Goal: Task Accomplishment & Management: Complete application form

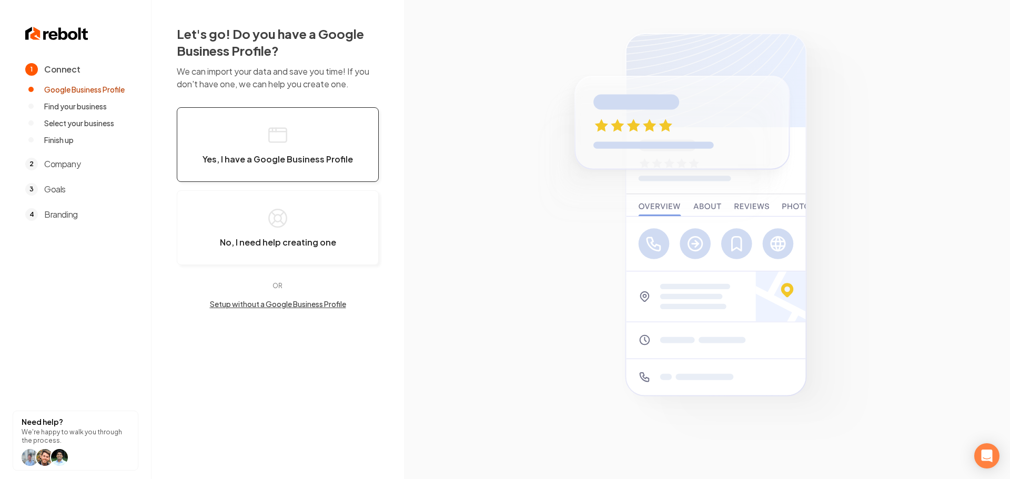
click at [238, 160] on span "Yes, I have a Google Business Profile" at bounding box center [277, 159] width 150 height 11
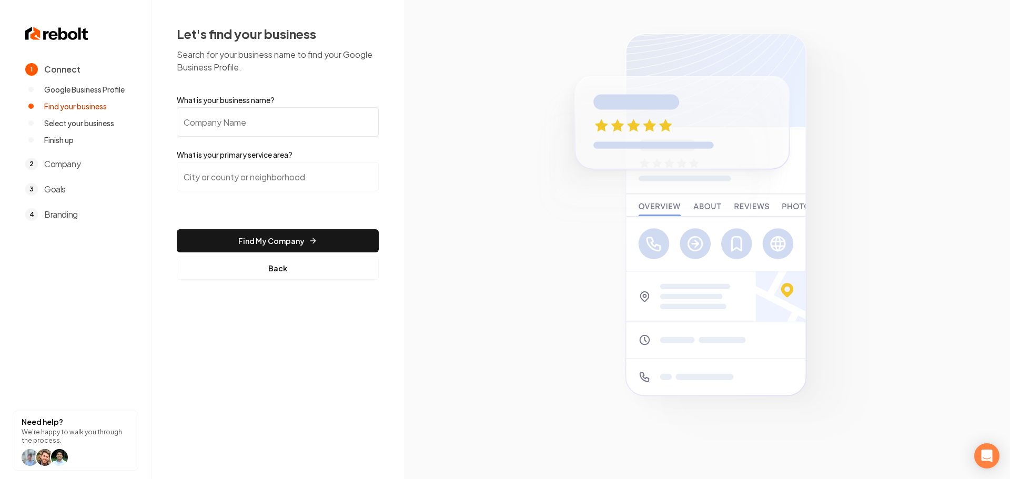
click at [242, 129] on input "What is your business name?" at bounding box center [278, 121] width 202 height 29
type input "Preferred Roofing"
click at [260, 184] on input "search" at bounding box center [278, 176] width 202 height 29
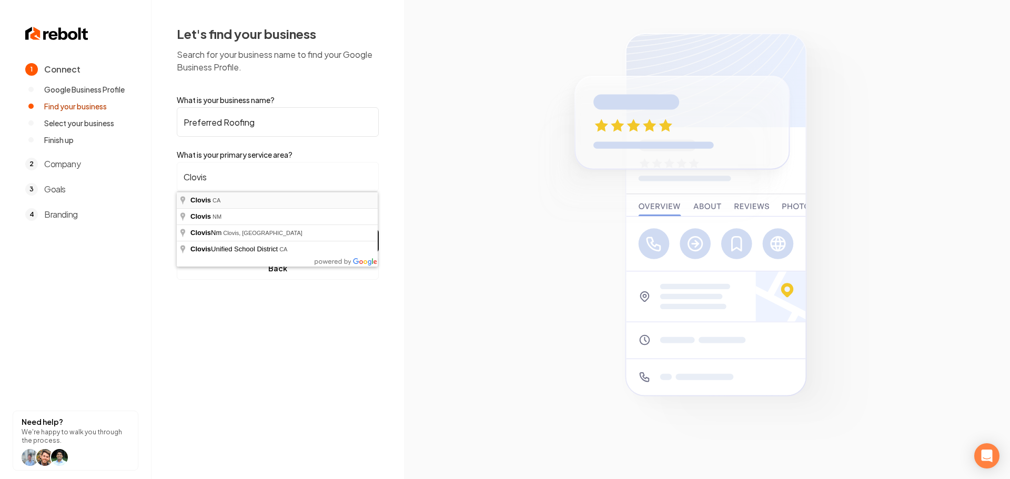
type input "Clovis, [GEOGRAPHIC_DATA]"
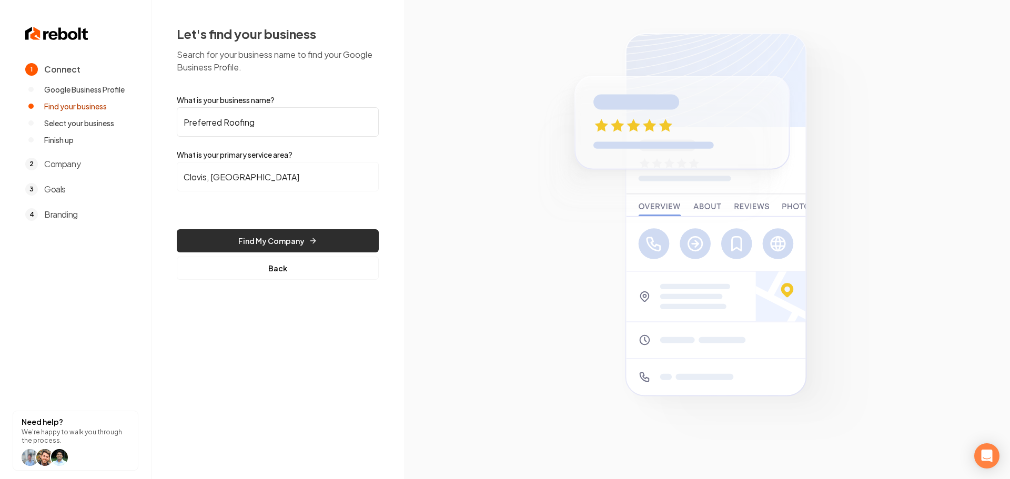
click at [252, 242] on button "Find My Company" at bounding box center [278, 240] width 202 height 23
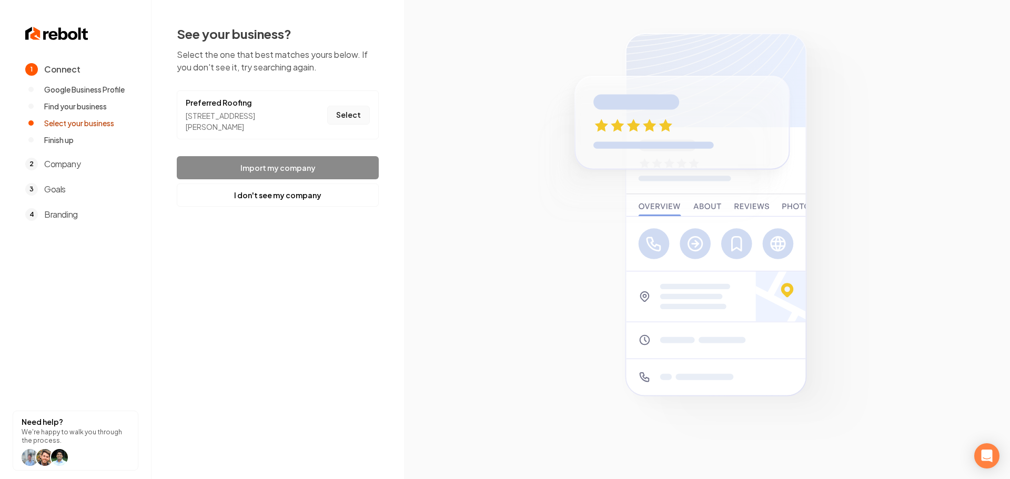
click at [335, 115] on button "Select" at bounding box center [348, 115] width 43 height 19
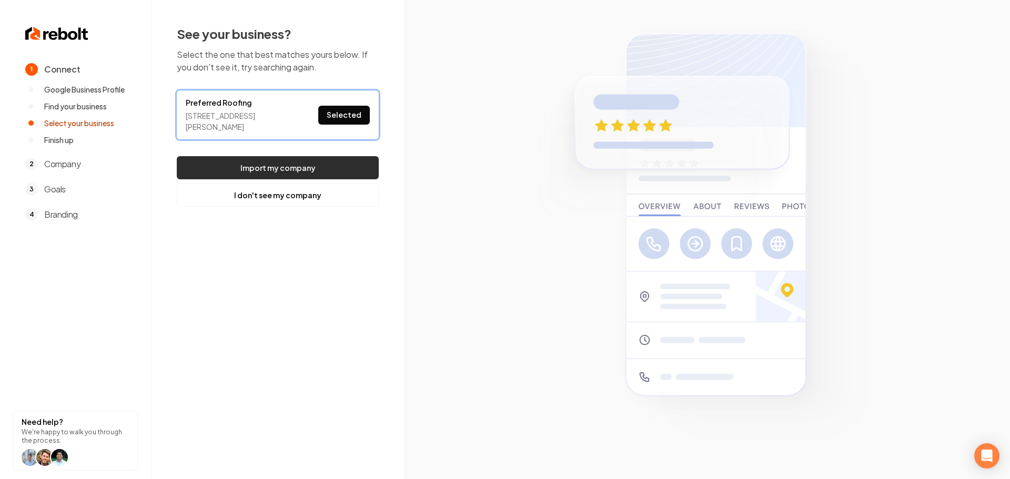
click at [338, 160] on button "Import my company" at bounding box center [278, 167] width 202 height 23
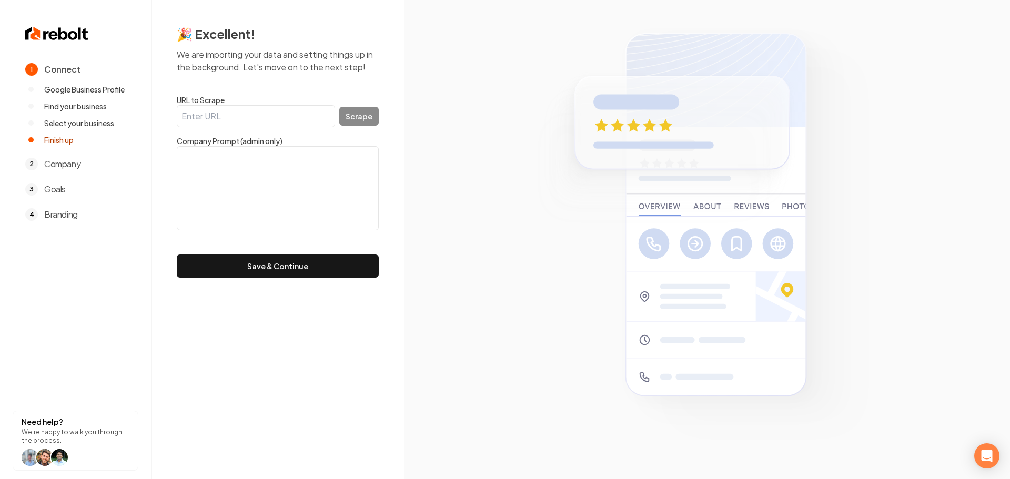
click at [277, 122] on input "URL to Scrape" at bounding box center [256, 116] width 158 height 22
paste input "[URL][DOMAIN_NAME]"
type input "[URL][DOMAIN_NAME]"
click at [363, 123] on button "Scrape" at bounding box center [358, 116] width 39 height 19
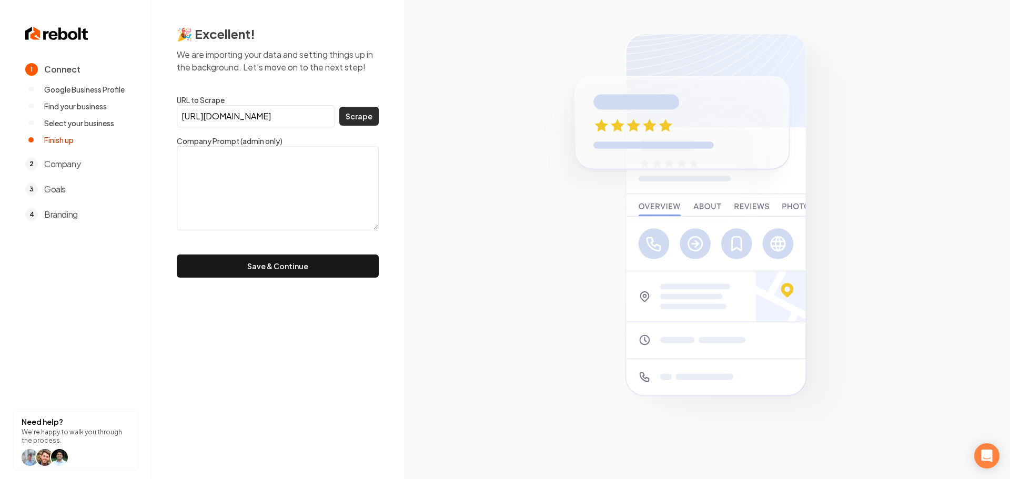
scroll to position [0, 0]
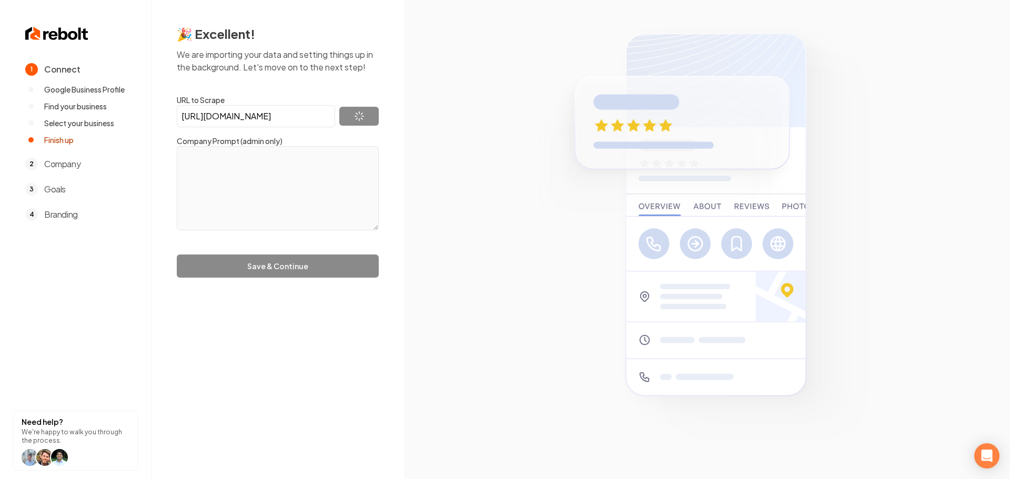
type textarea "Preferred Roofing Company has been a reputable Fresno roofing company since [DA…"
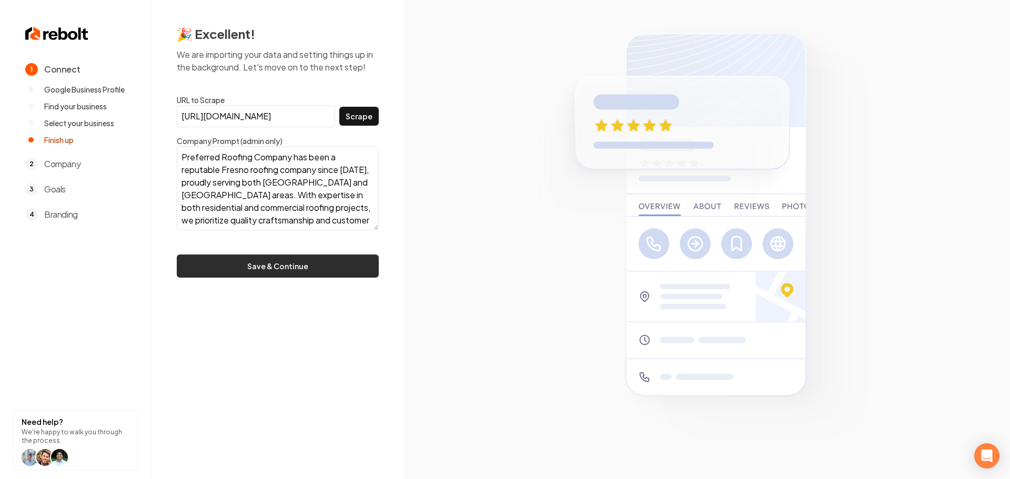
click at [269, 270] on button "Save & Continue" at bounding box center [278, 265] width 202 height 23
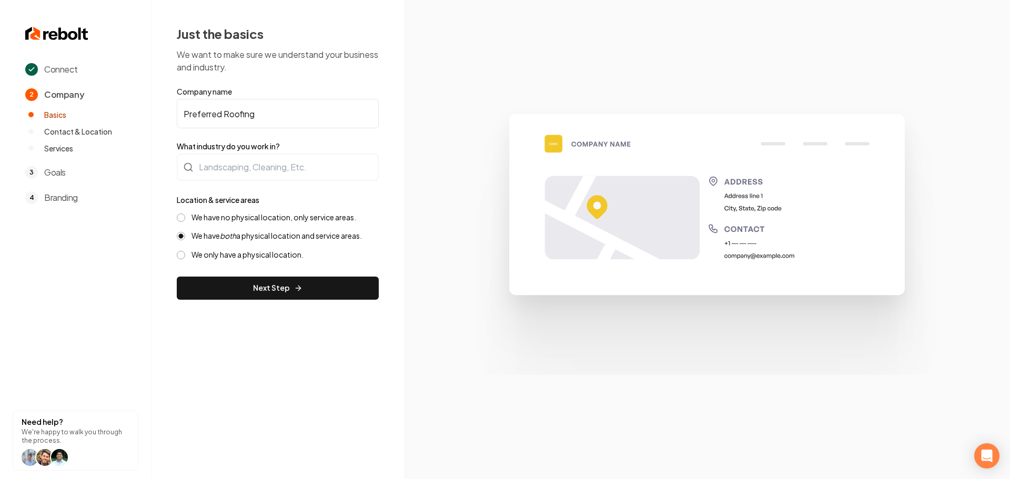
click at [215, 220] on label "We have no physical location, only service areas." at bounding box center [273, 217] width 165 height 10
click at [185, 220] on button "We have no physical location, only service areas." at bounding box center [181, 217] width 8 height 8
click at [282, 169] on div at bounding box center [278, 167] width 202 height 27
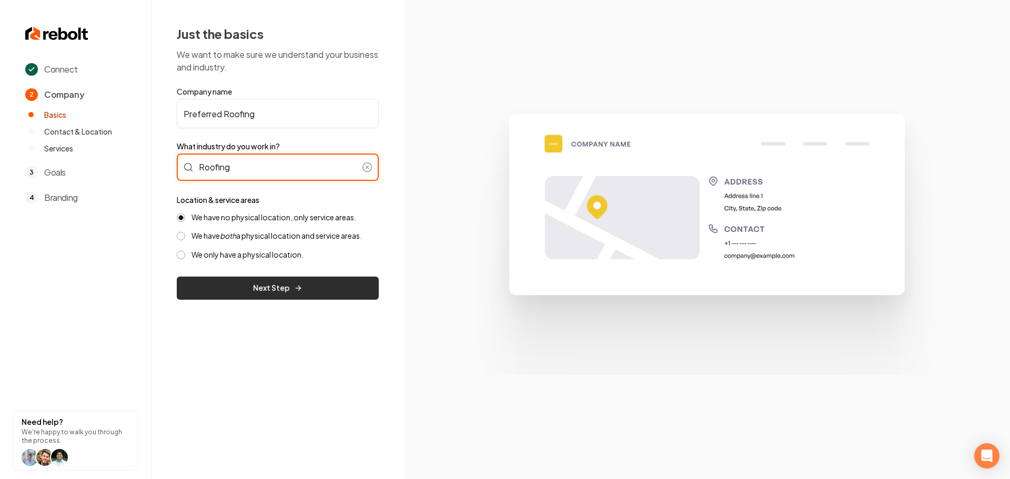
type input "Roofing"
click at [257, 284] on button "Next Step" at bounding box center [278, 288] width 202 height 23
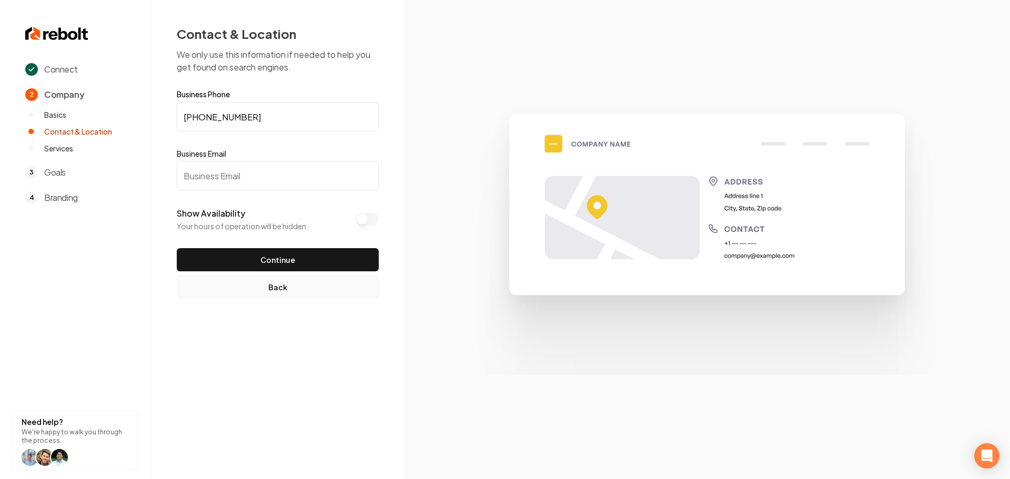
click at [250, 287] on button "Back" at bounding box center [278, 287] width 202 height 23
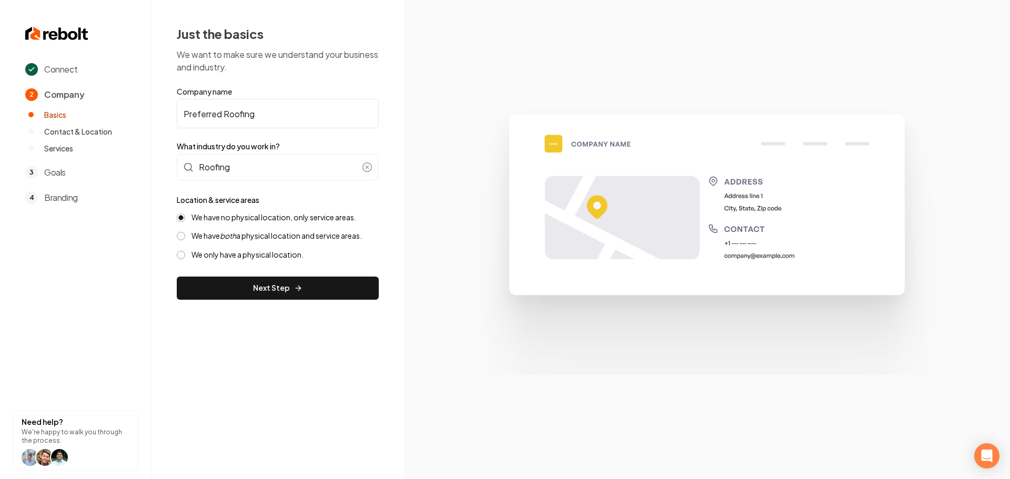
click at [237, 218] on label "We have no physical location, only service areas." at bounding box center [273, 217] width 165 height 10
click at [185, 218] on button "We have no physical location, only service areas." at bounding box center [181, 217] width 8 height 8
click at [233, 240] on icon "both" at bounding box center [228, 235] width 16 height 9
click at [185, 240] on button "We have both a physical location and service areas." at bounding box center [181, 236] width 8 height 8
click at [254, 282] on button "Next Step" at bounding box center [278, 288] width 202 height 23
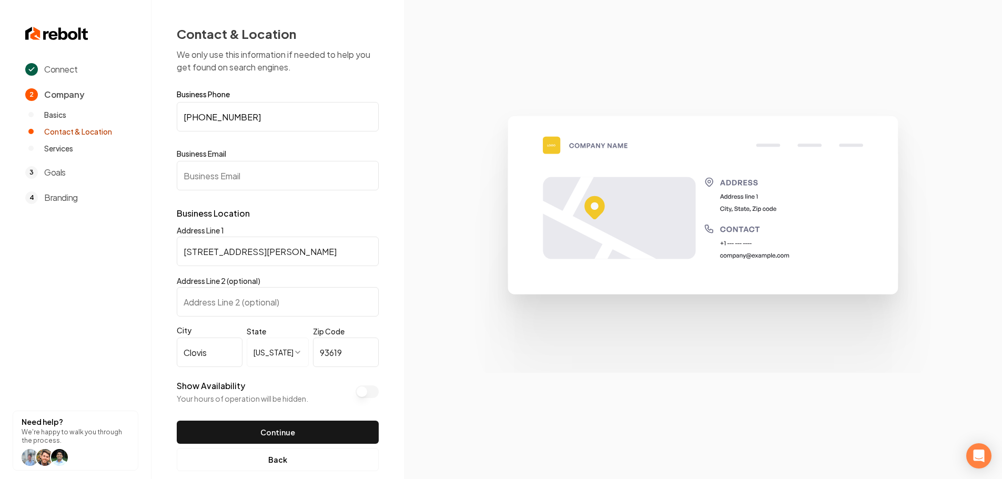
click at [306, 170] on input "Business Email" at bounding box center [278, 175] width 202 height 29
paste input "[EMAIL_ADDRESS][DOMAIN_NAME]"
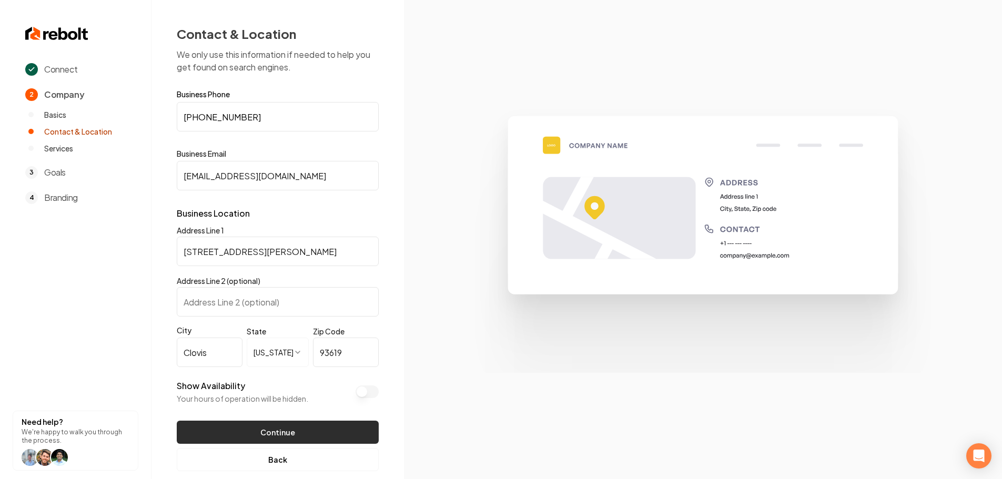
type input "[EMAIL_ADDRESS][DOMAIN_NAME]"
click at [288, 437] on button "Continue" at bounding box center [278, 432] width 202 height 23
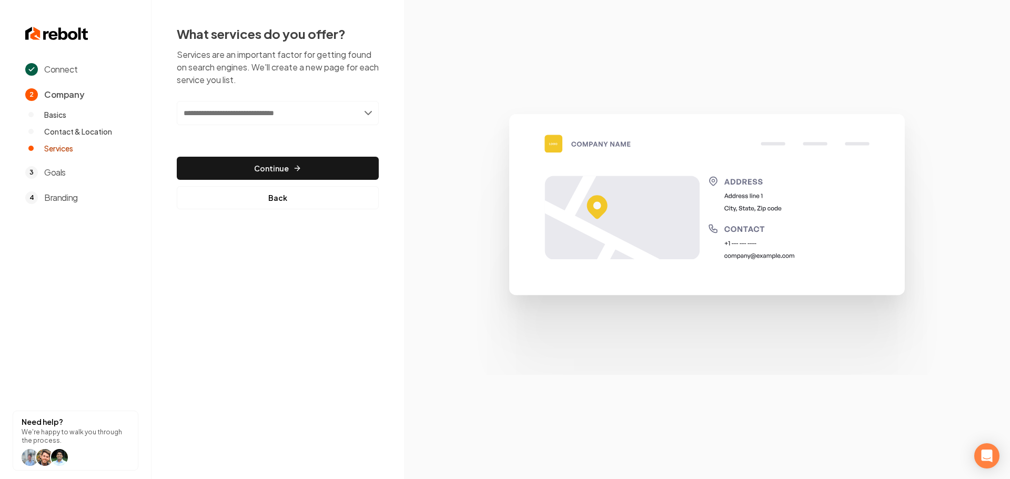
click at [253, 119] on input "text" at bounding box center [278, 113] width 202 height 24
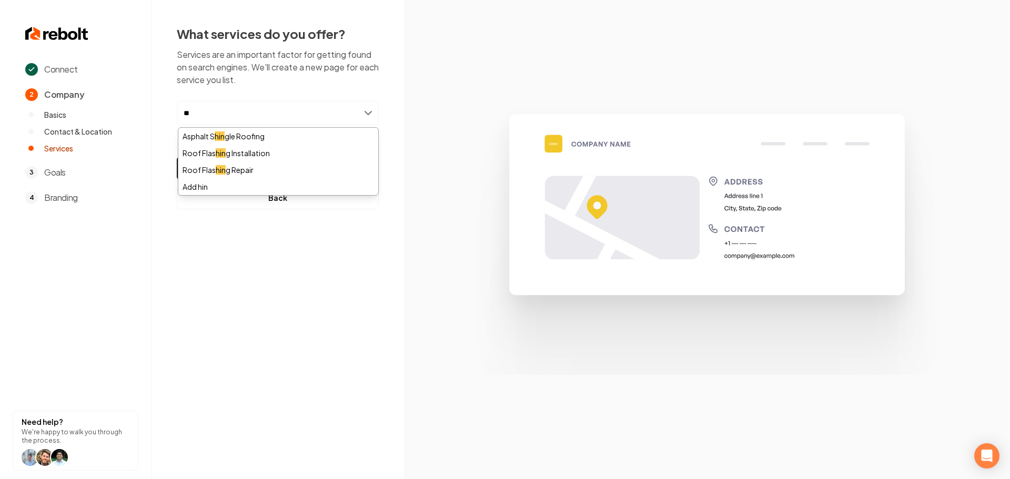
type input "*"
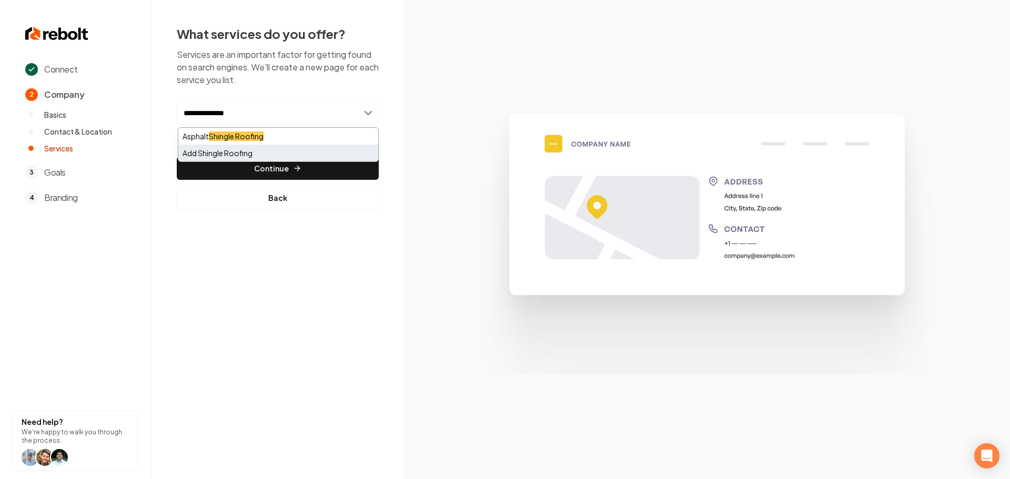
type input "**********"
click at [254, 158] on div "Add Shingle Roofing" at bounding box center [278, 153] width 200 height 17
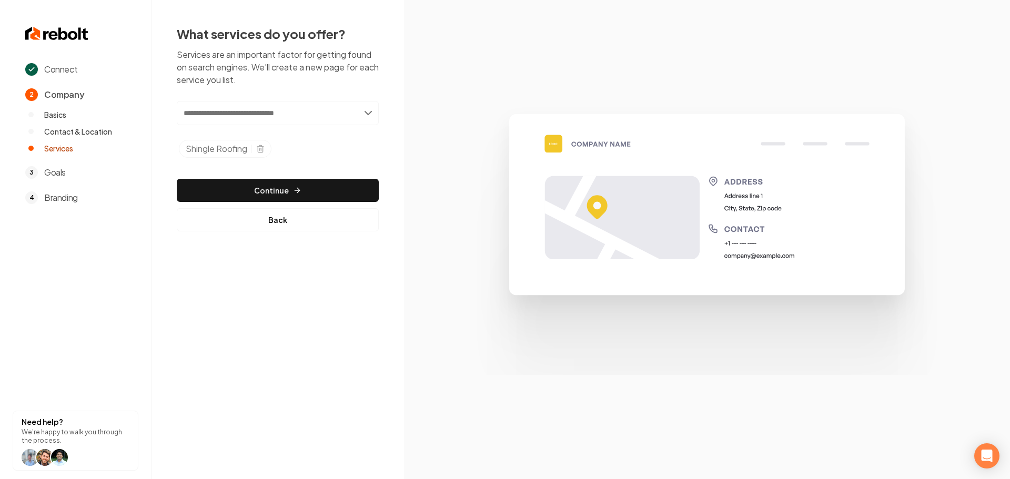
click at [313, 116] on input "text" at bounding box center [278, 113] width 202 height 24
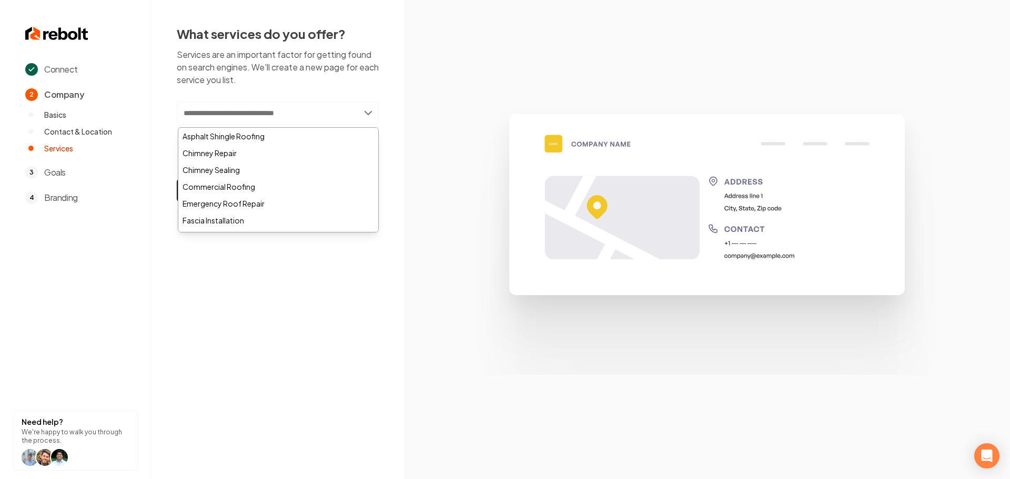
click at [339, 107] on input "text" at bounding box center [278, 113] width 202 height 24
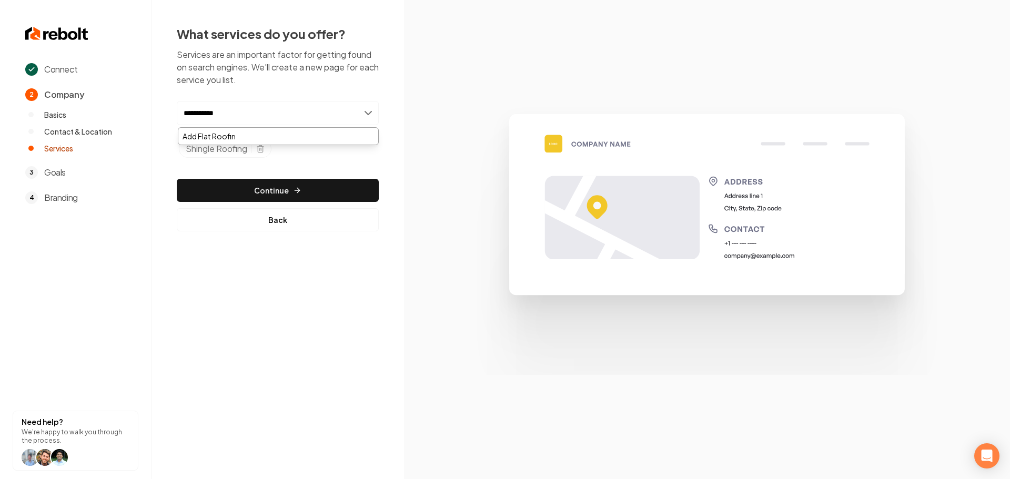
type input "**********"
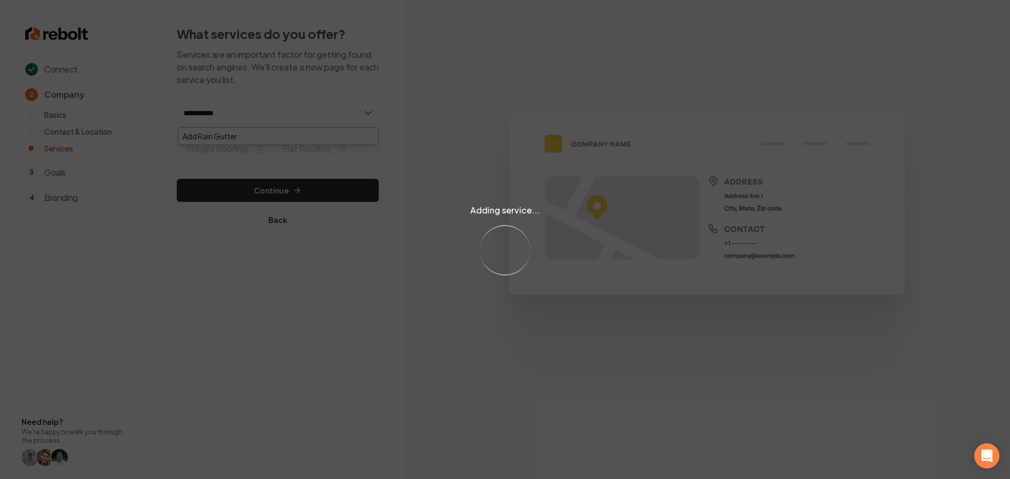
type input "**********"
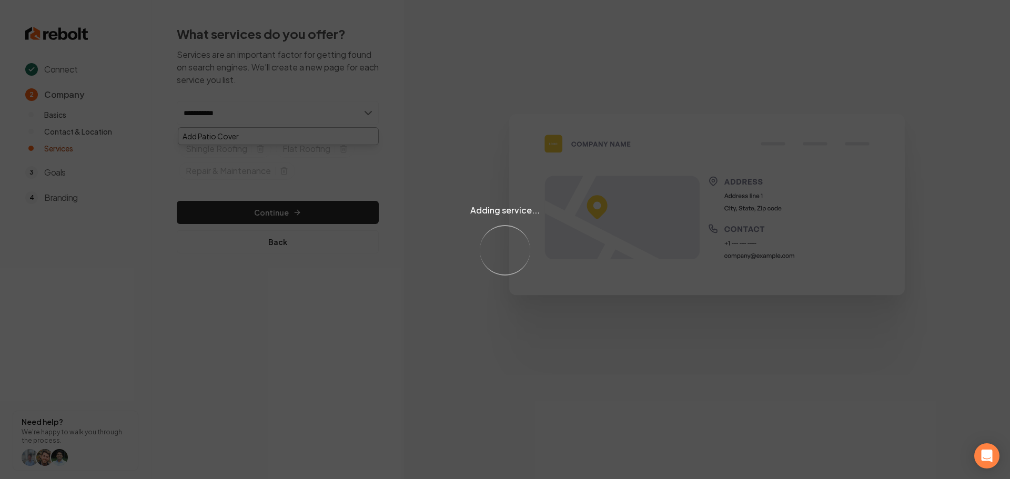
type input "**********"
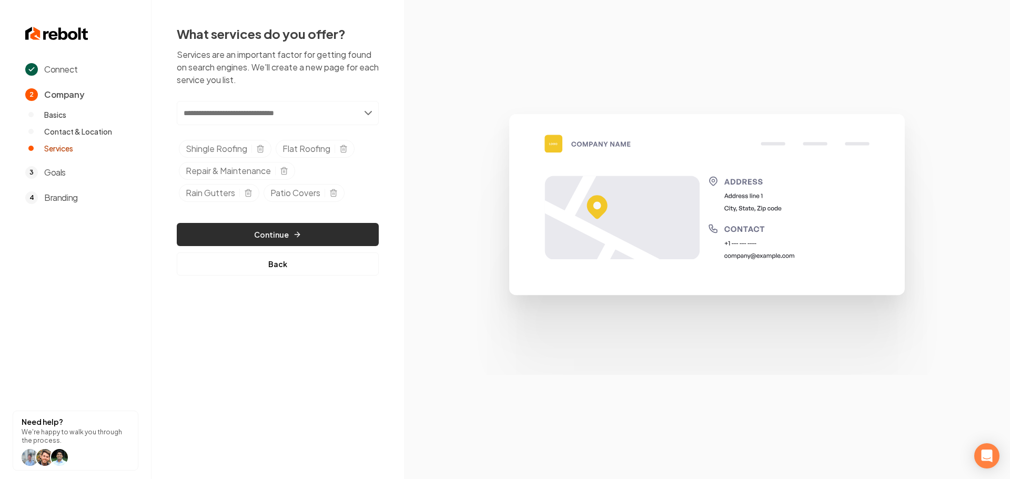
click at [284, 235] on button "Continue" at bounding box center [278, 234] width 202 height 23
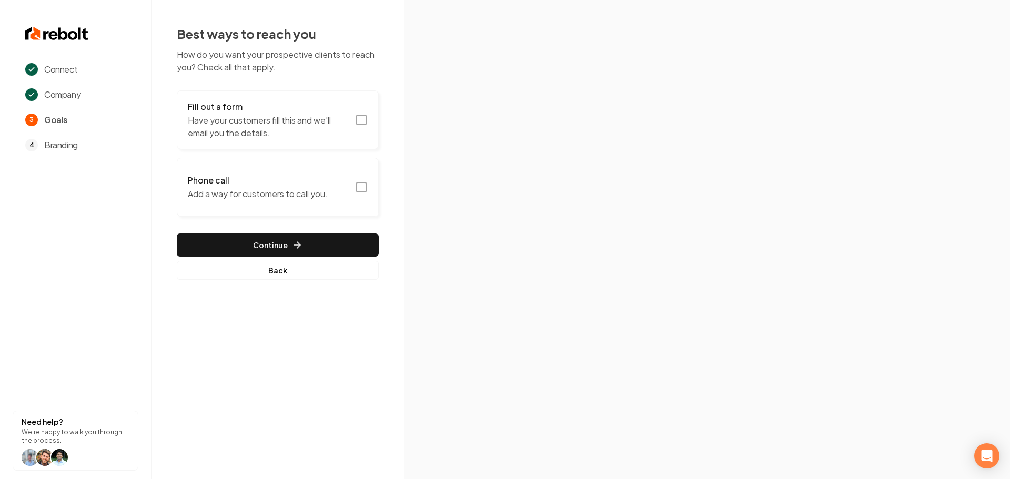
click at [363, 118] on icon "button" at bounding box center [361, 120] width 13 height 13
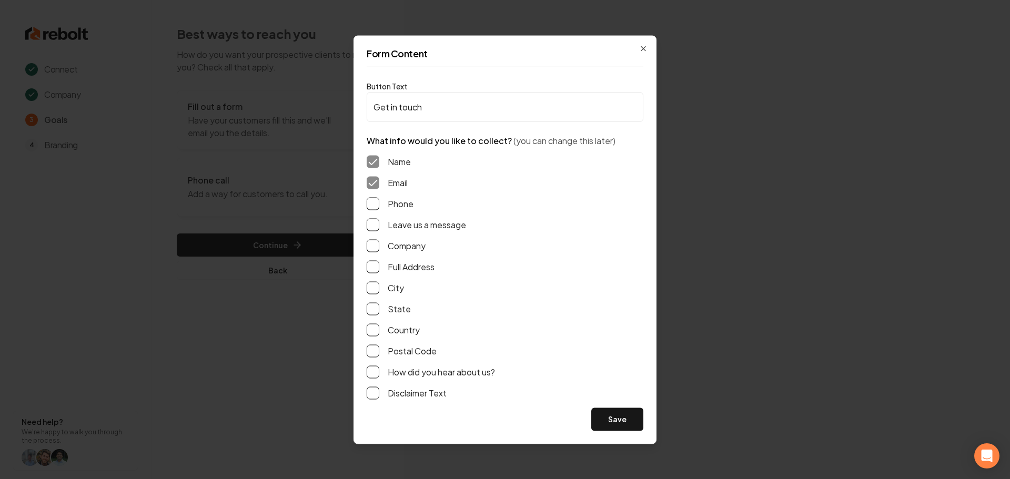
click at [375, 205] on button "Phone" at bounding box center [372, 203] width 13 height 13
click at [374, 223] on button "Leave us a message" at bounding box center [372, 224] width 13 height 13
click at [371, 279] on div "Name Email Phone Leave us a message Company Full Address City State Country Pos…" at bounding box center [504, 277] width 277 height 261
click at [375, 268] on button "Full Address" at bounding box center [372, 266] width 13 height 13
click at [602, 420] on button "Save" at bounding box center [617, 419] width 52 height 23
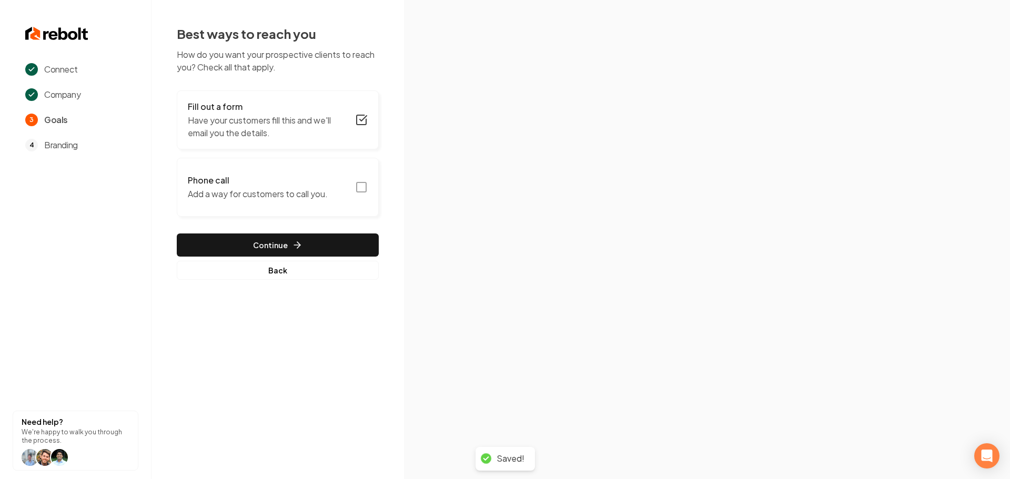
click at [363, 191] on icon "button" at bounding box center [361, 187] width 13 height 13
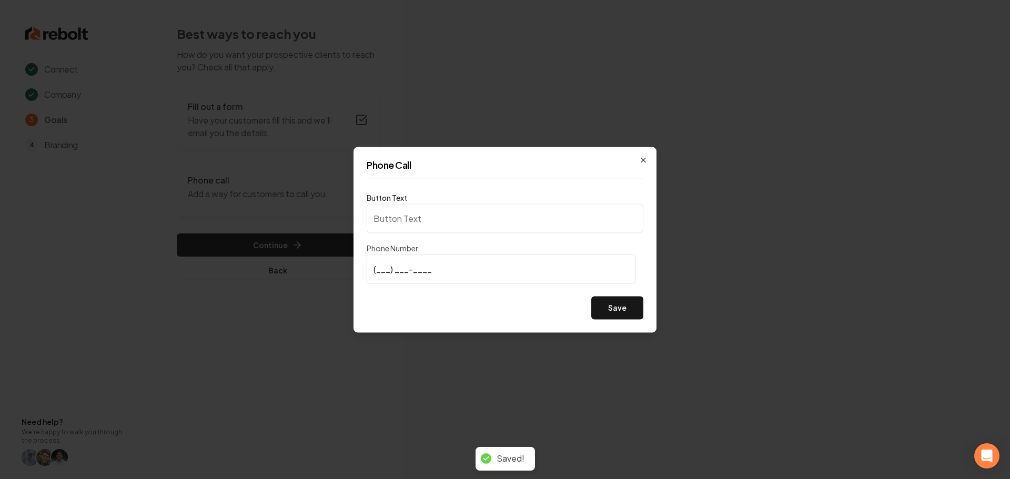
type input "Call us"
type input "[PHONE_NUMBER]"
click at [617, 304] on button "Save" at bounding box center [617, 307] width 52 height 23
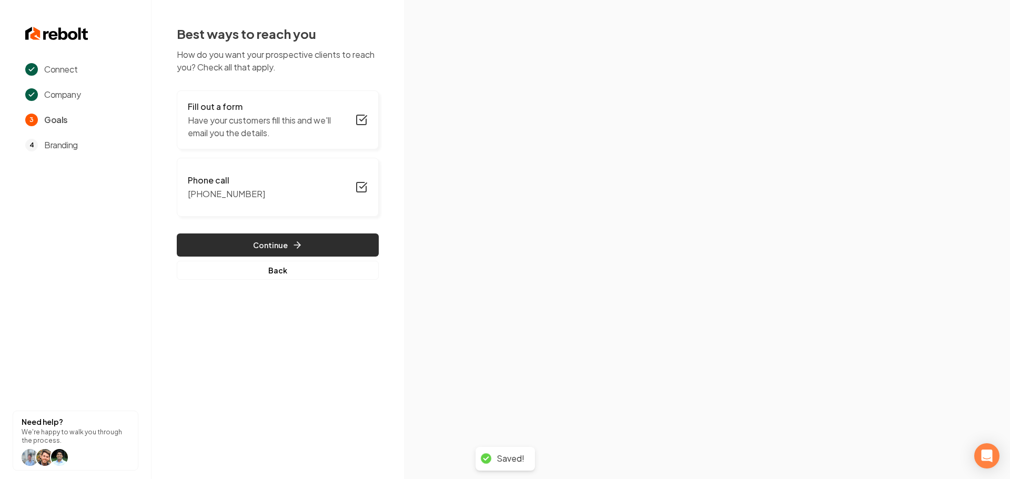
click at [332, 248] on button "Continue" at bounding box center [278, 244] width 202 height 23
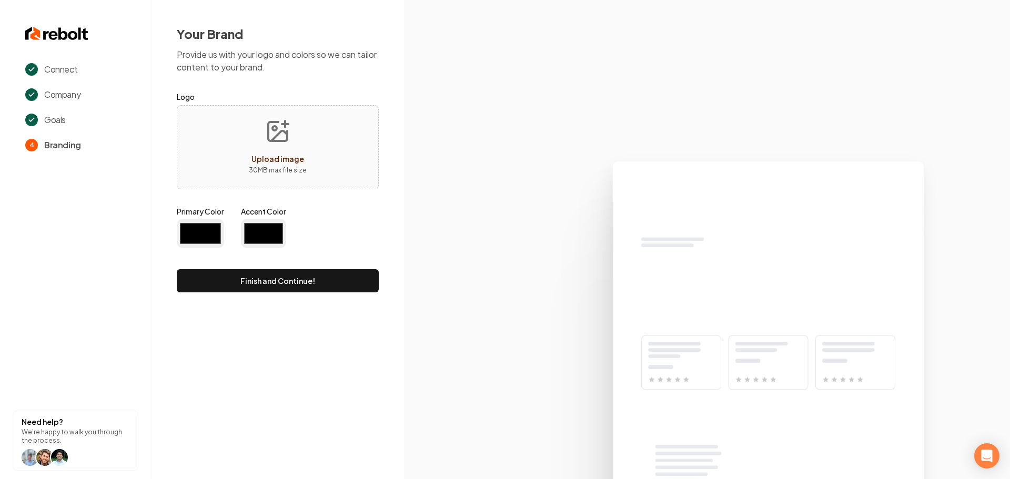
type input "#194d33"
type input "#70be00"
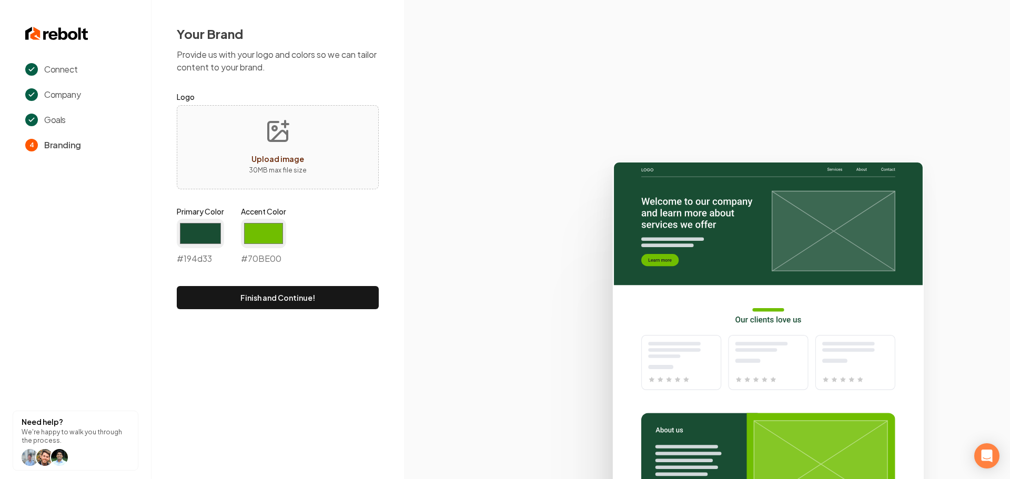
click at [262, 133] on button "Upload image 30 MB max file size" at bounding box center [277, 147] width 75 height 74
type input "**********"
click at [266, 164] on img at bounding box center [278, 147] width 54 height 54
click at [199, 238] on input "#194d33" at bounding box center [200, 233] width 47 height 29
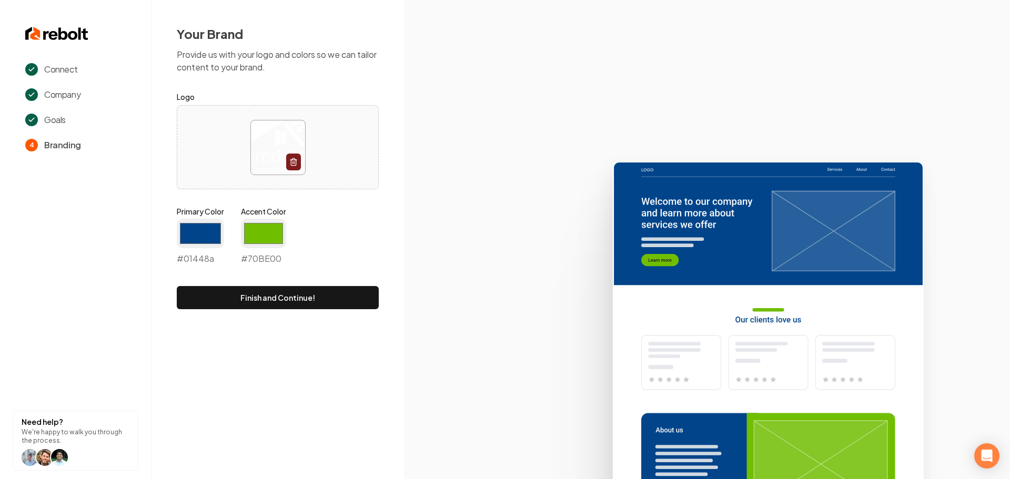
type input "#01448a"
click at [510, 245] on icon at bounding box center [707, 315] width 606 height 327
click at [269, 242] on input "#70be00" at bounding box center [263, 233] width 45 height 29
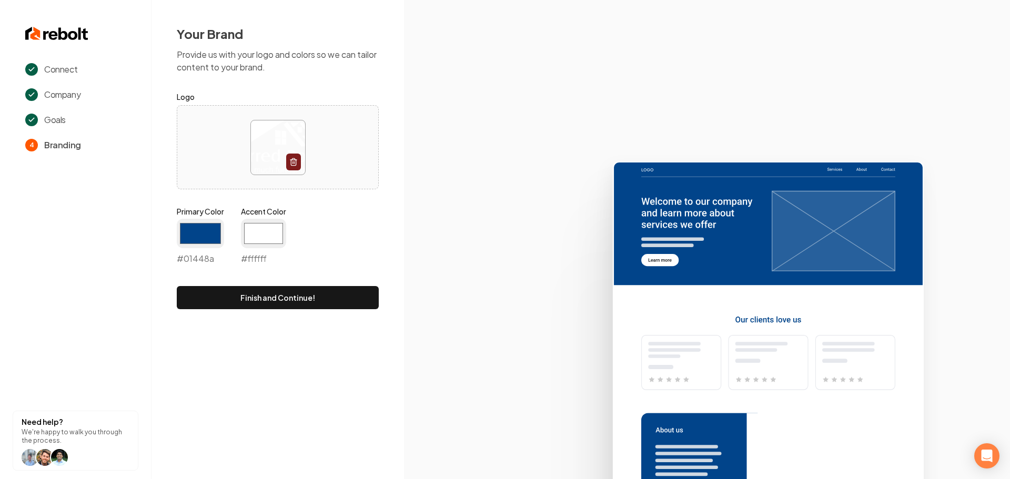
type input "#ffffff"
click at [504, 236] on icon at bounding box center [707, 315] width 606 height 327
click at [318, 294] on button "Finish and Continue!" at bounding box center [278, 297] width 202 height 23
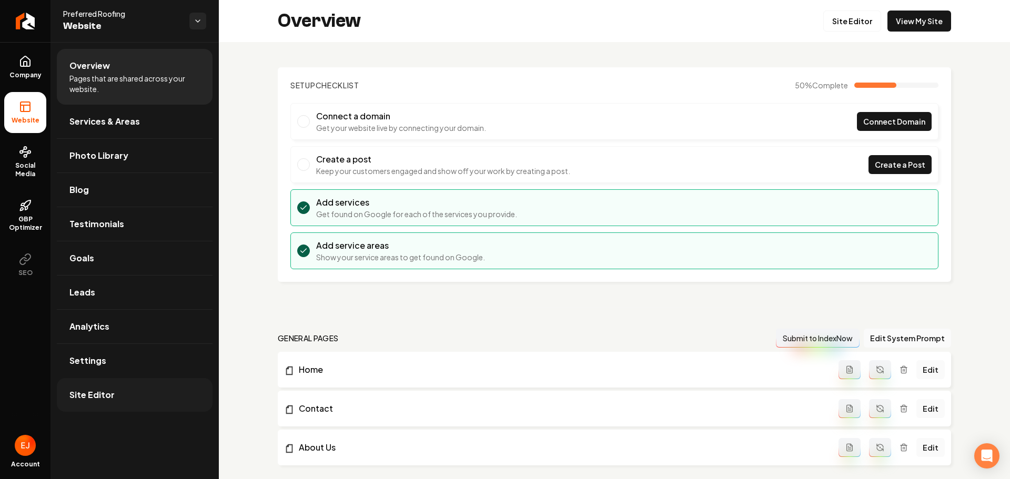
click at [105, 409] on link "Site Editor" at bounding box center [135, 395] width 156 height 34
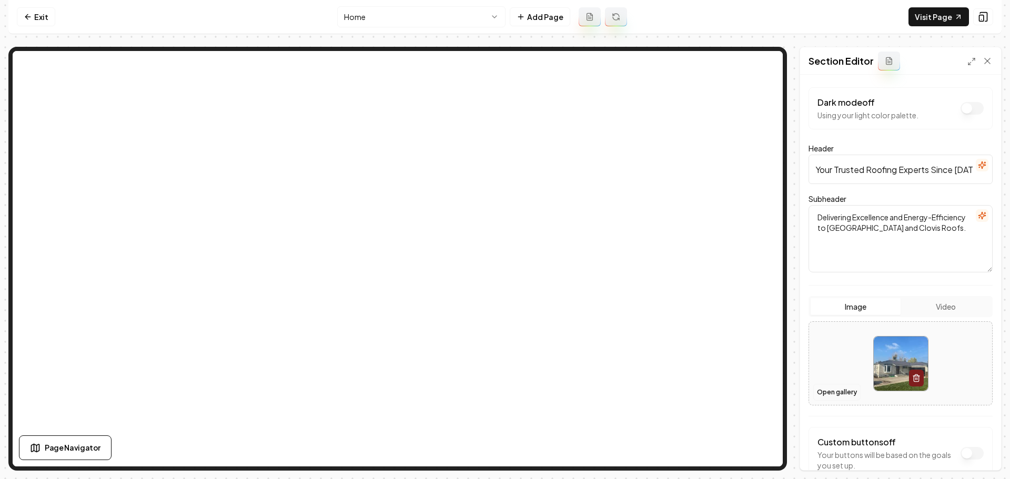
click at [845, 392] on button "Open gallery" at bounding box center [836, 392] width 47 height 17
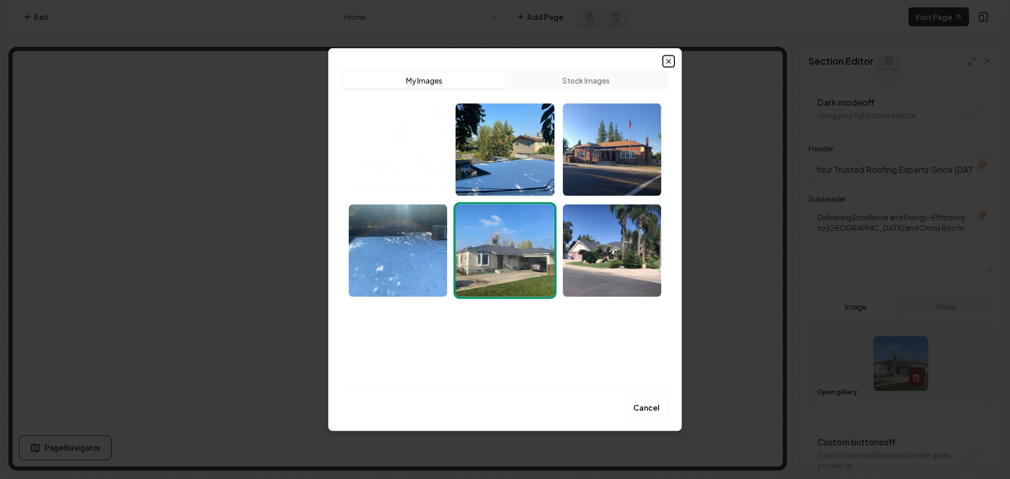
click at [669, 62] on icon "button" at bounding box center [668, 61] width 4 height 4
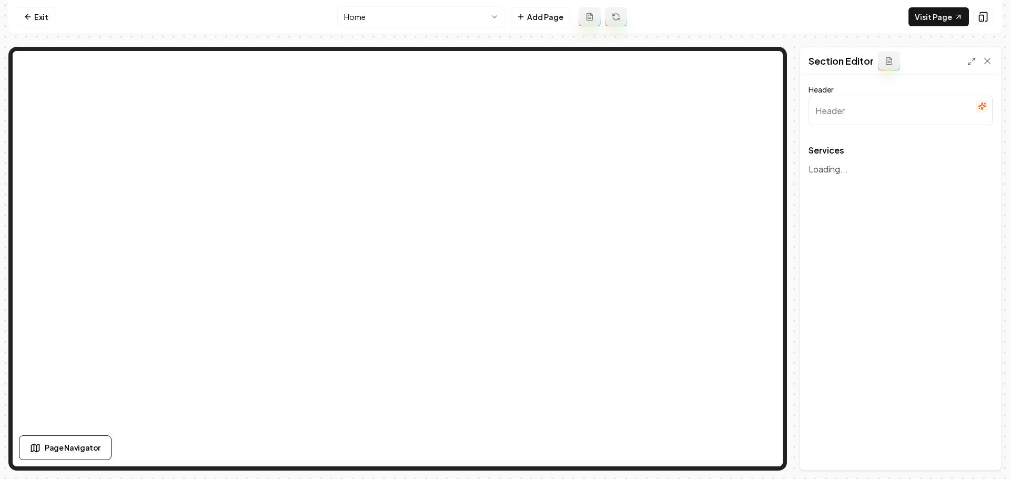
type input "Comprehensive Roofing Solutions"
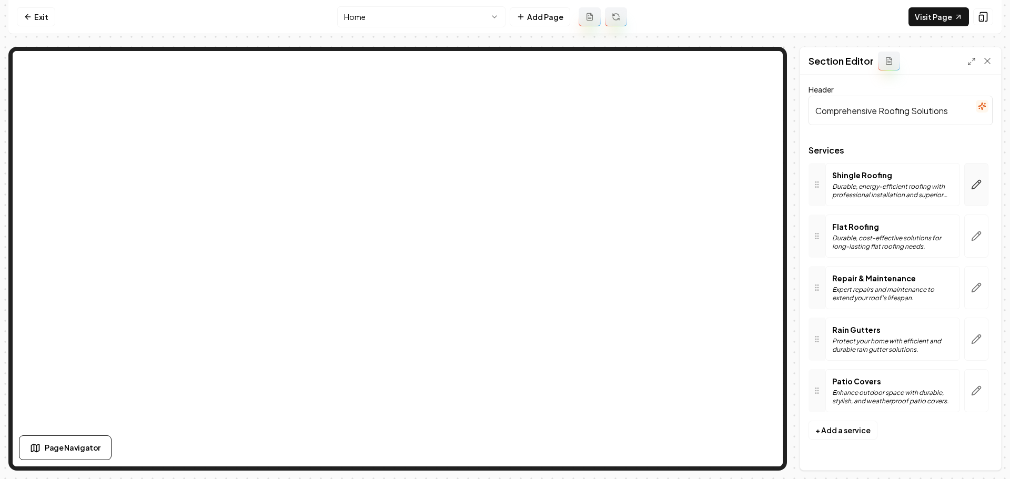
click at [979, 185] on icon "button" at bounding box center [976, 184] width 11 height 11
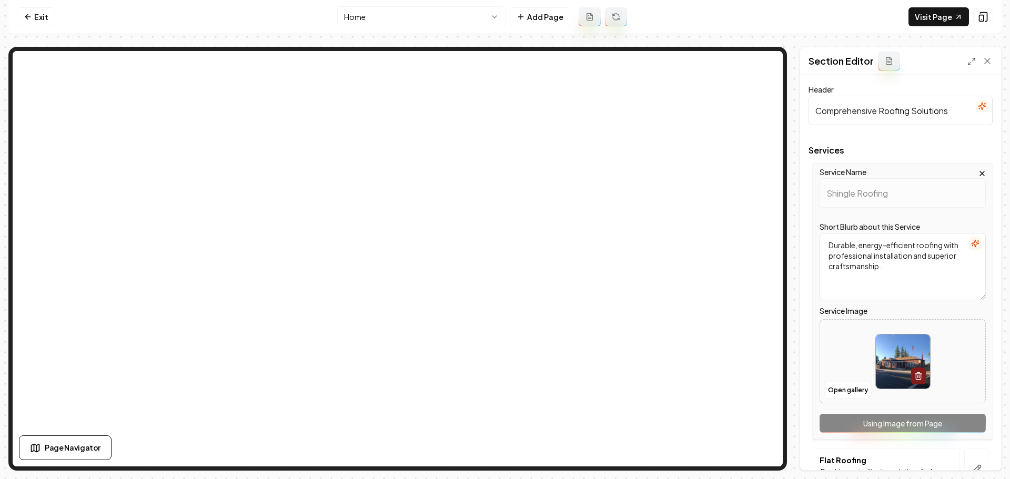
click at [890, 373] on img at bounding box center [902, 361] width 54 height 54
type input "**********"
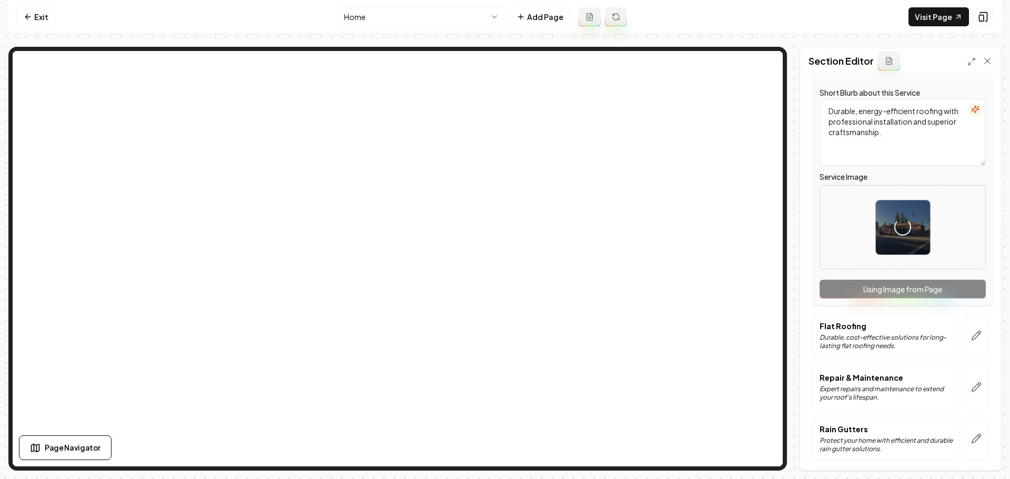
scroll to position [210, 0]
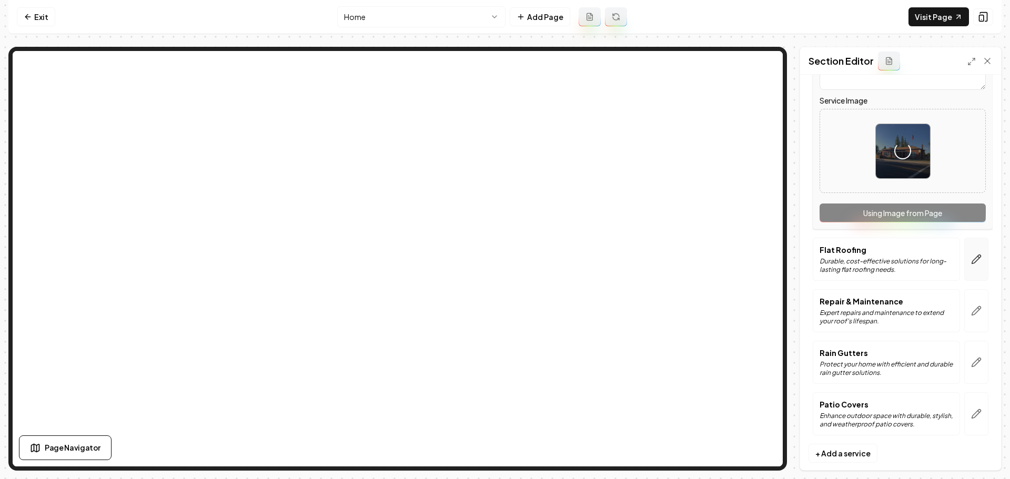
click at [972, 269] on button "button" at bounding box center [976, 259] width 24 height 43
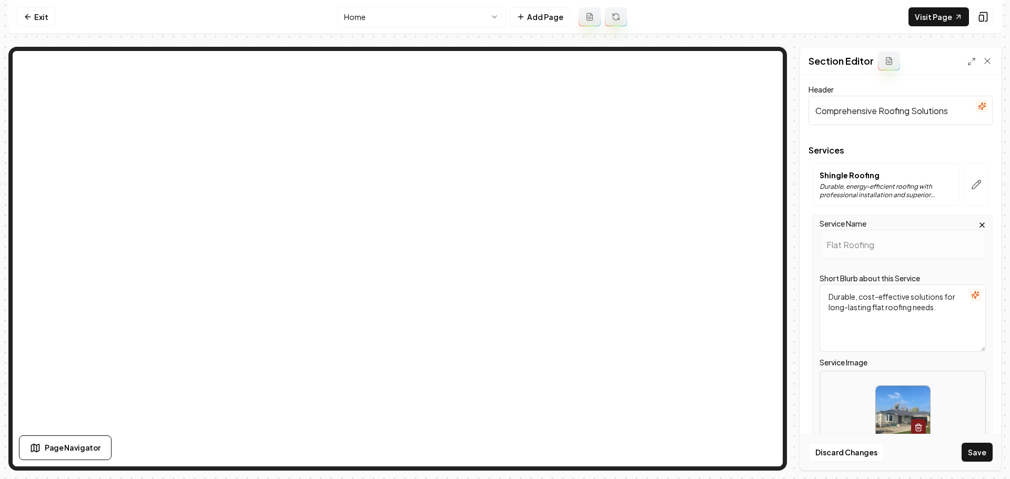
click at [893, 414] on img at bounding box center [902, 413] width 54 height 54
type input "**********"
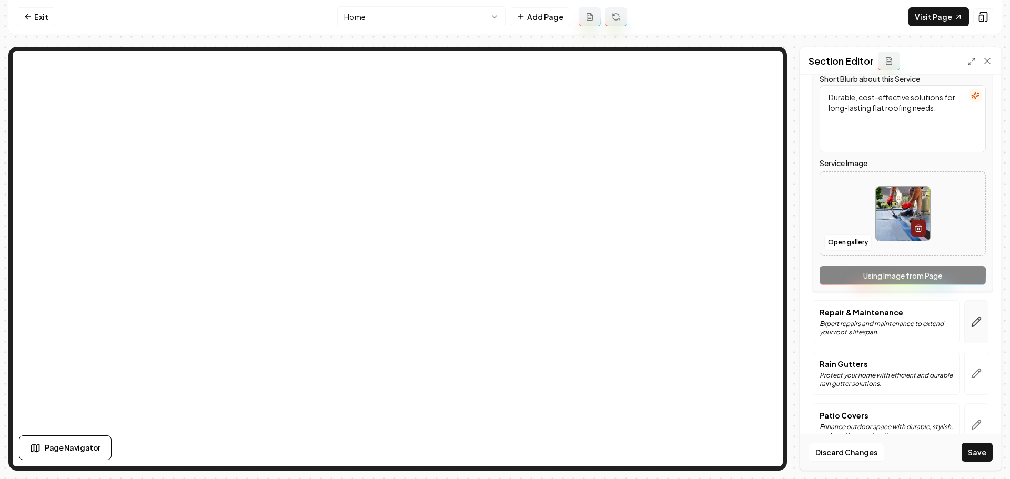
scroll to position [224, 0]
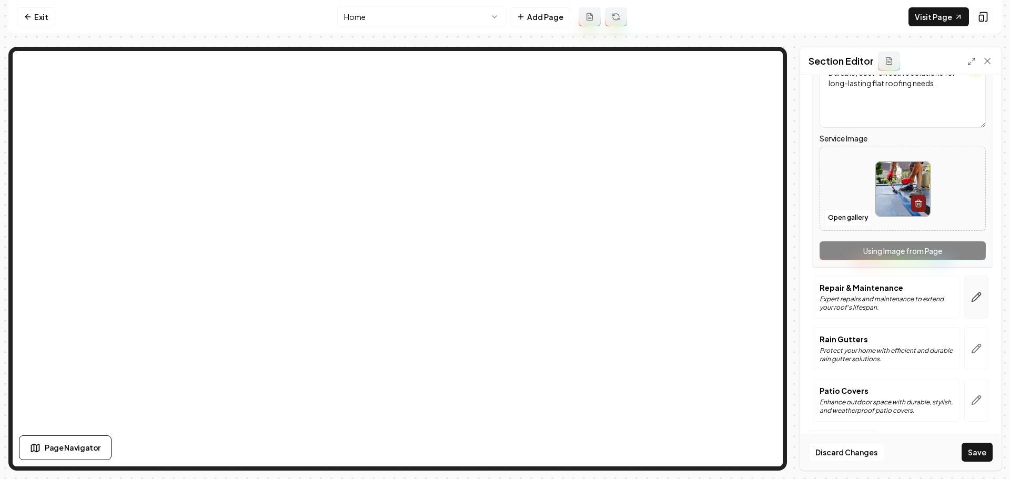
click at [977, 303] on button "button" at bounding box center [976, 297] width 24 height 43
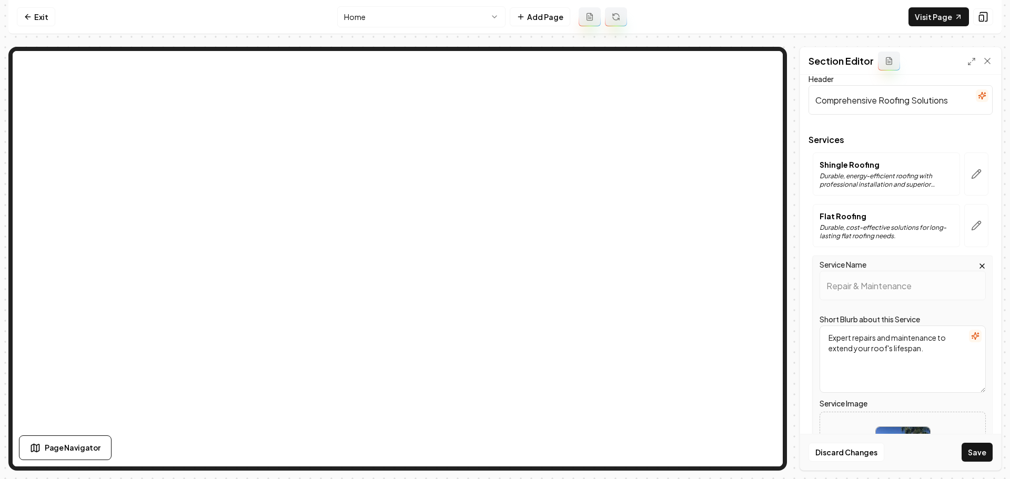
scroll to position [105, 0]
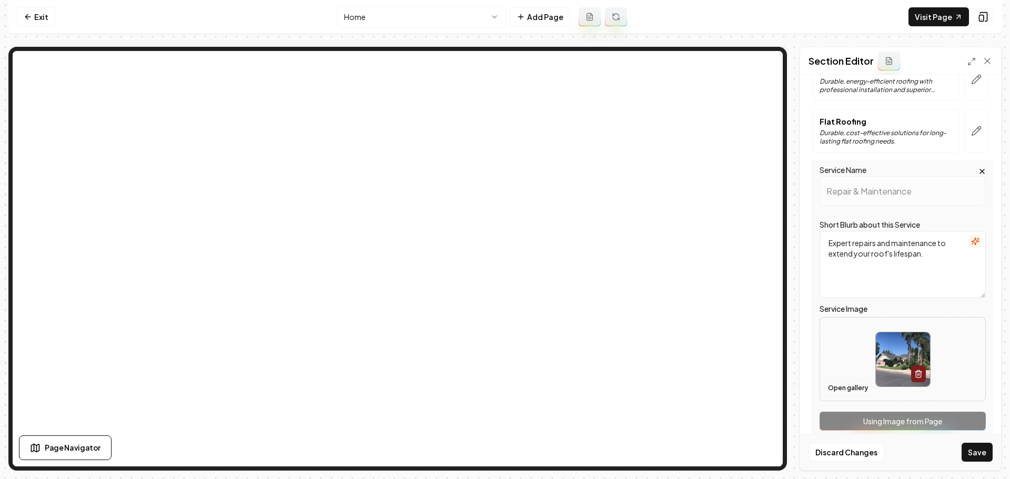
click at [843, 387] on button "Open gallery" at bounding box center [847, 388] width 47 height 17
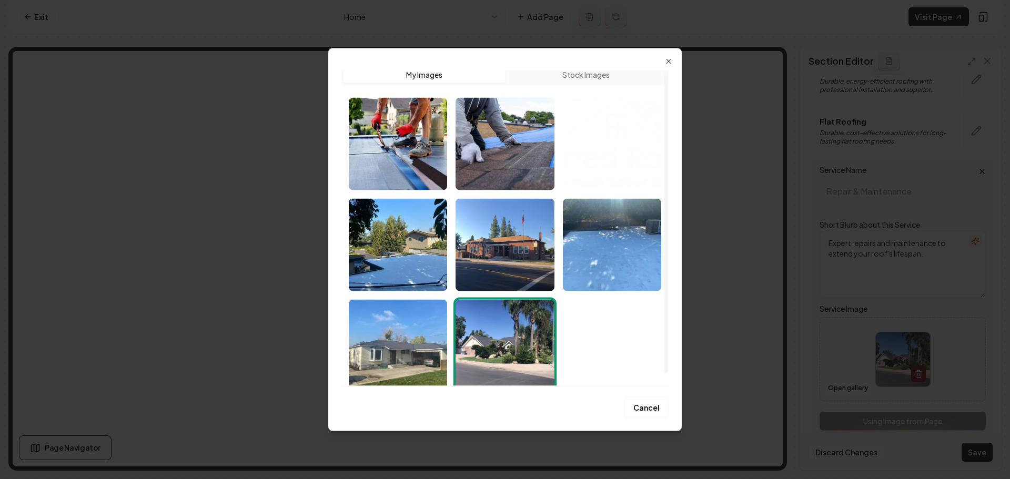
scroll to position [16, 0]
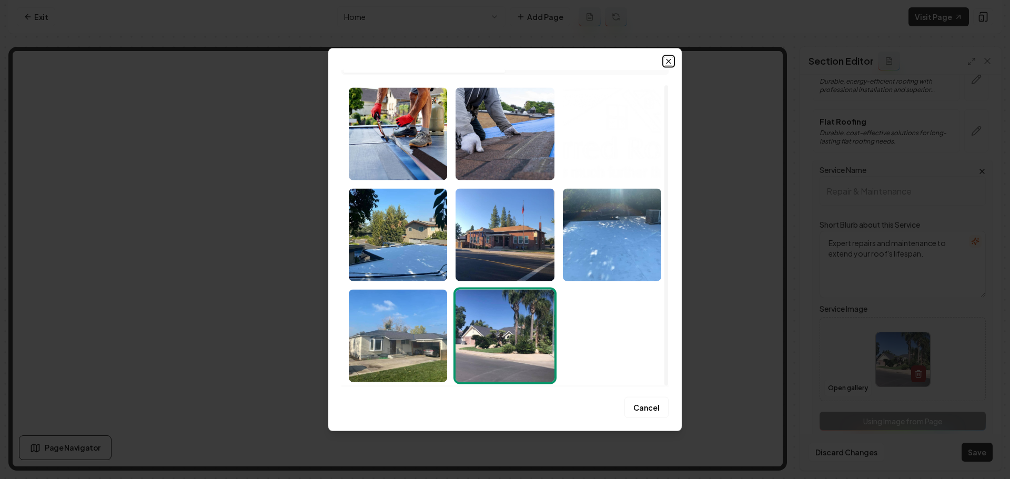
click at [667, 62] on icon "button" at bounding box center [668, 61] width 8 height 8
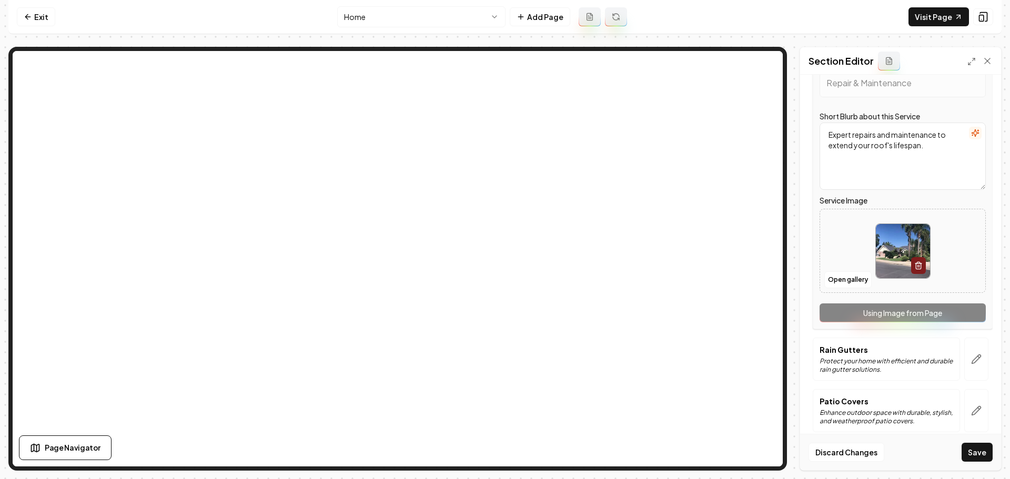
scroll to position [224, 0]
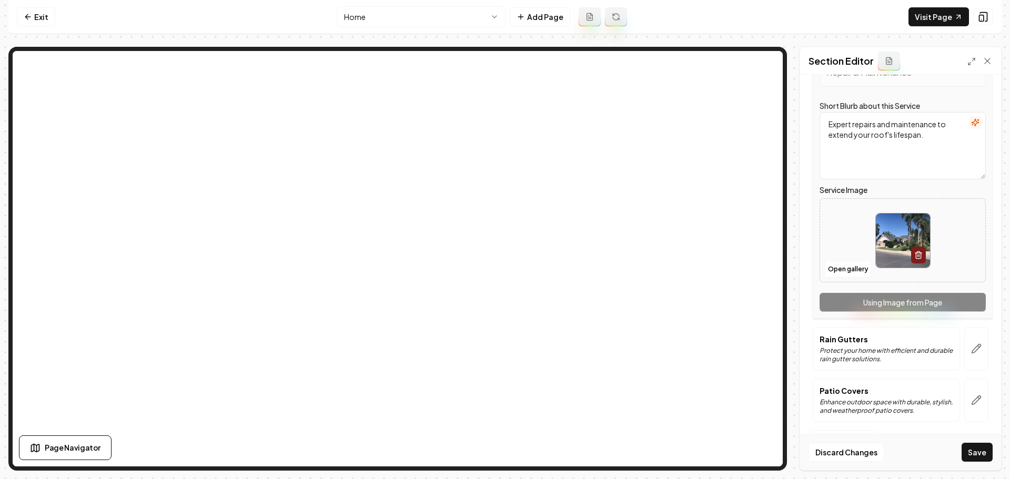
click at [883, 253] on img at bounding box center [902, 240] width 54 height 54
type input "**********"
click at [976, 349] on button "button" at bounding box center [976, 348] width 24 height 43
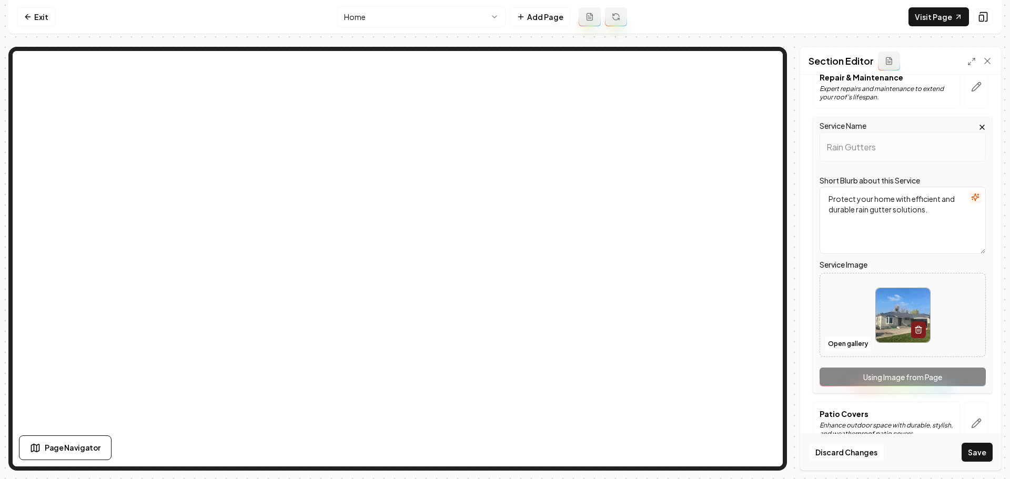
scroll to position [210, 0]
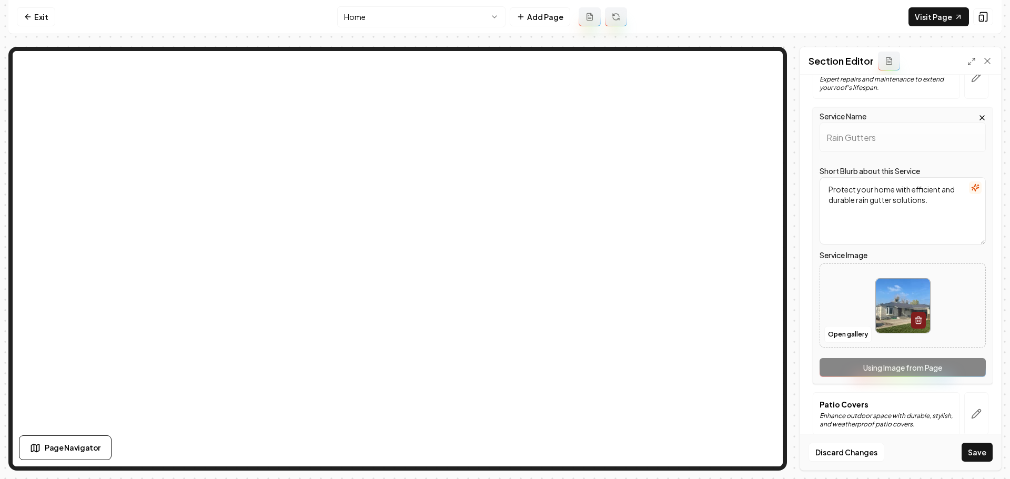
click at [890, 310] on img at bounding box center [902, 306] width 54 height 54
type input "**********"
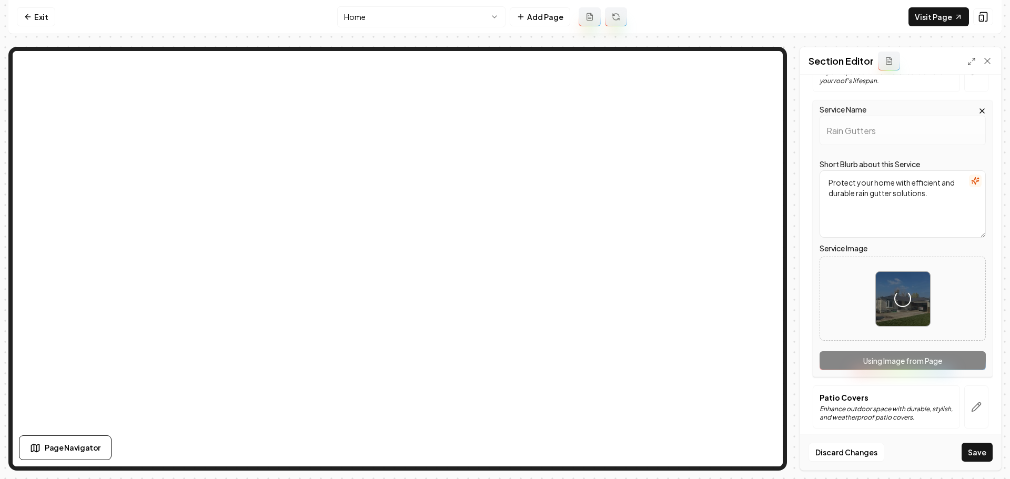
scroll to position [224, 0]
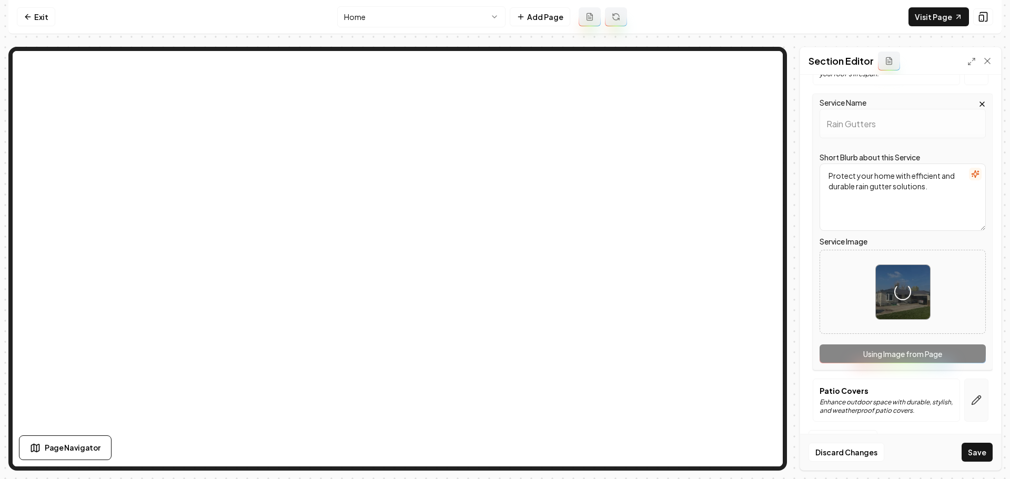
click at [973, 405] on icon "button" at bounding box center [976, 400] width 11 height 11
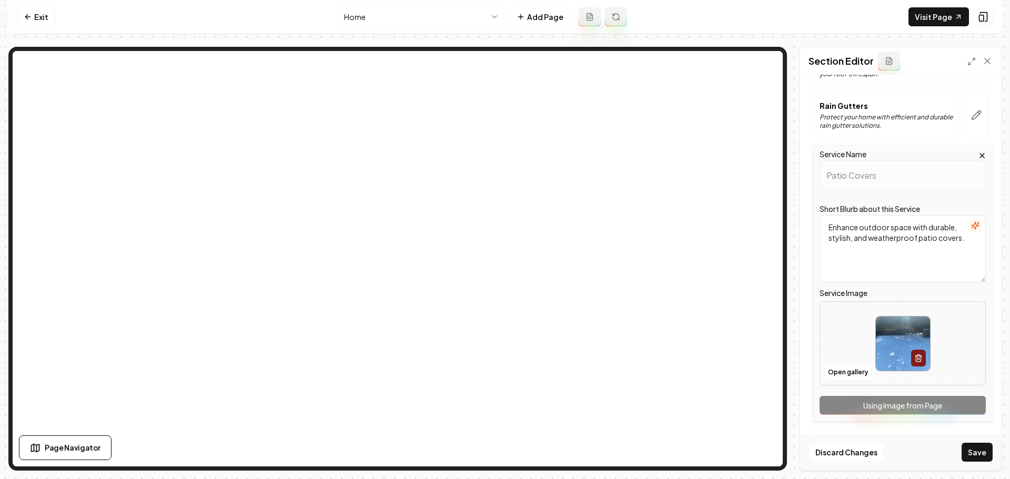
click at [901, 342] on img at bounding box center [902, 344] width 54 height 54
type input "**********"
click at [978, 457] on button "Save" at bounding box center [976, 452] width 31 height 19
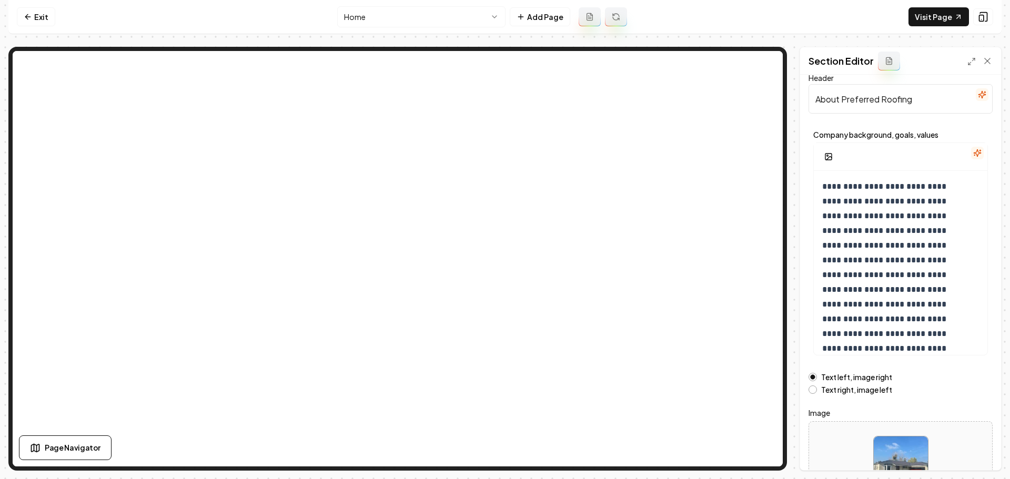
scroll to position [89, 0]
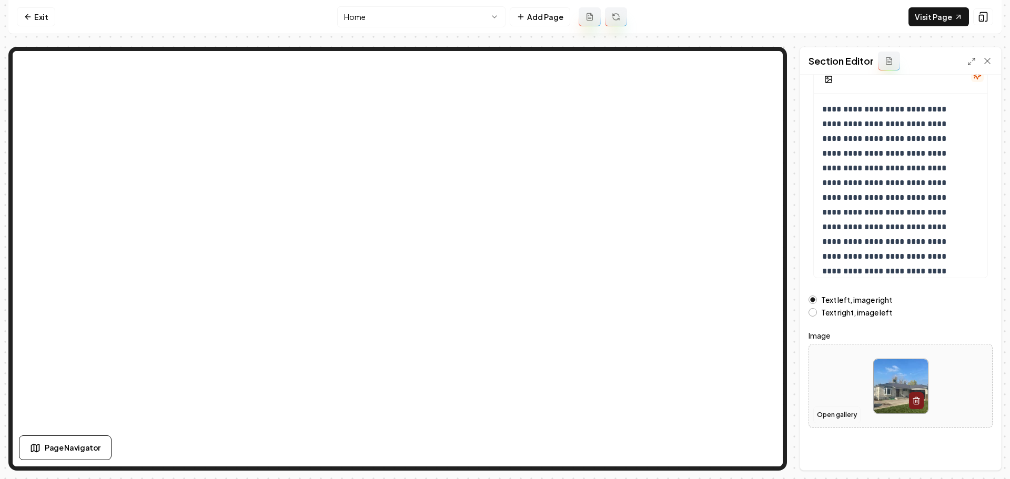
click at [840, 411] on button "Open gallery" at bounding box center [836, 414] width 47 height 17
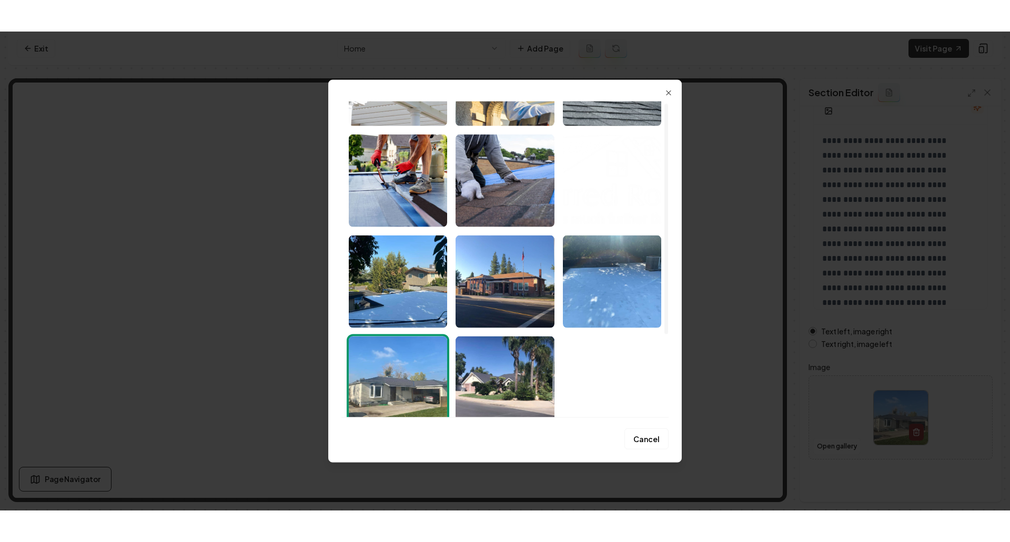
scroll to position [117, 0]
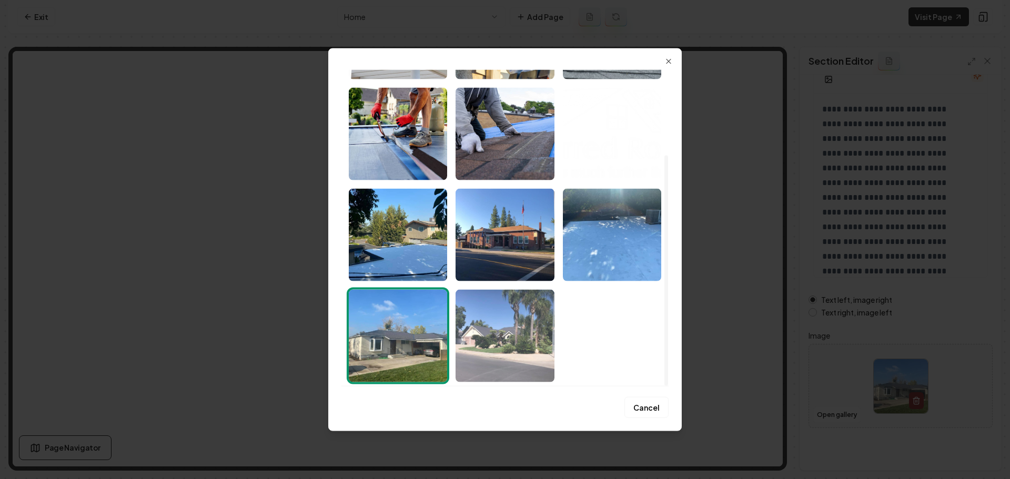
click at [532, 370] on img "Select image image_689f60725c7cd75eb88deb50.jpeg" at bounding box center [504, 335] width 98 height 93
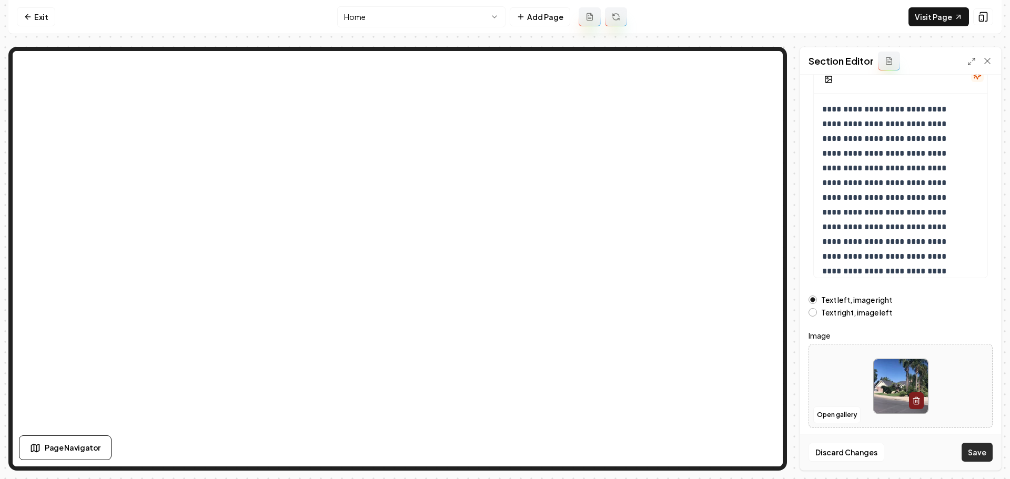
click at [980, 455] on button "Save" at bounding box center [976, 452] width 31 height 19
click at [923, 20] on link "Visit Page" at bounding box center [938, 16] width 60 height 19
click at [51, 21] on link "Exit" at bounding box center [36, 16] width 38 height 19
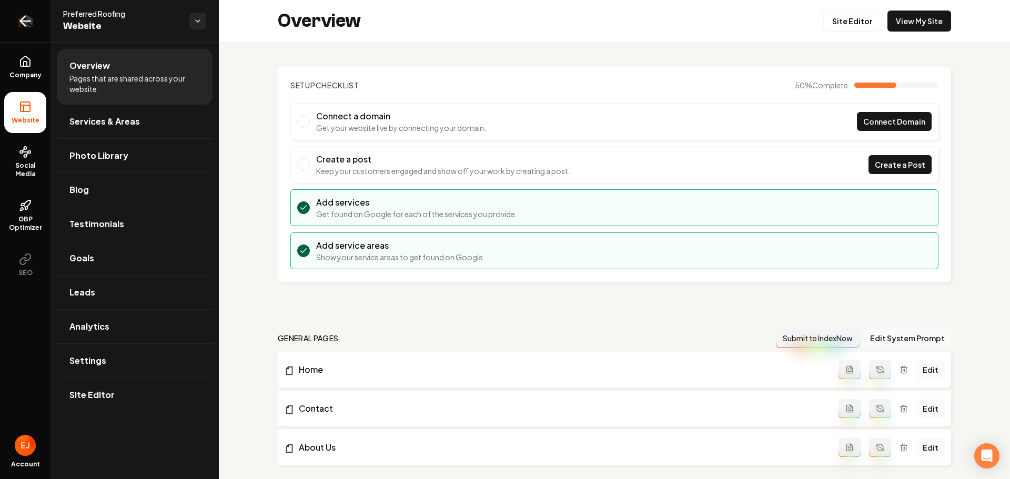
click at [21, 25] on icon "Return to dashboard" at bounding box center [25, 21] width 17 height 17
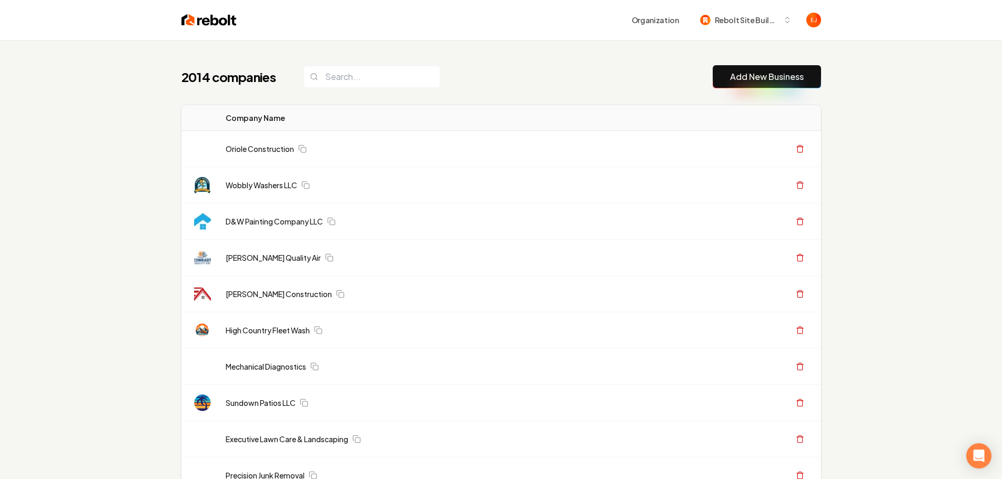
click at [790, 74] on link "Add New Business" at bounding box center [767, 76] width 74 height 13
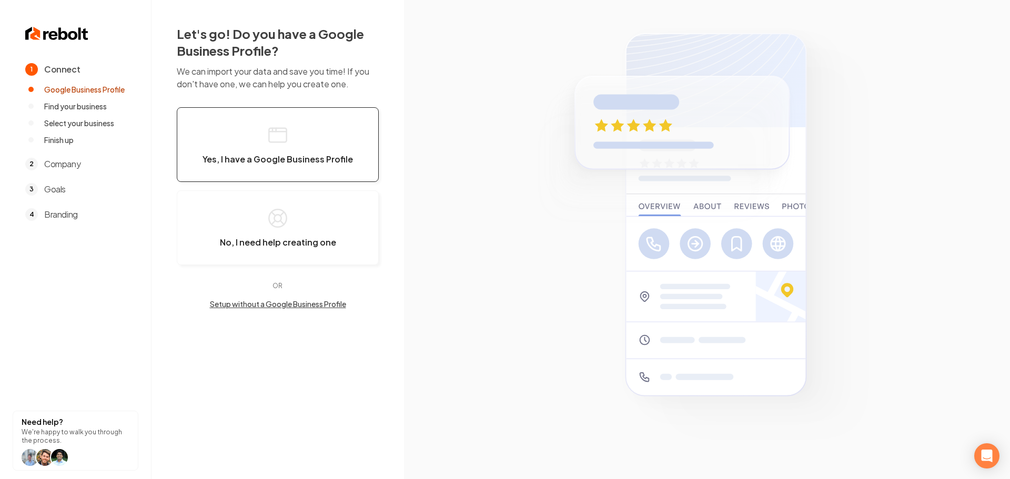
click at [290, 153] on button "Yes, I have a Google Business Profile" at bounding box center [278, 144] width 202 height 75
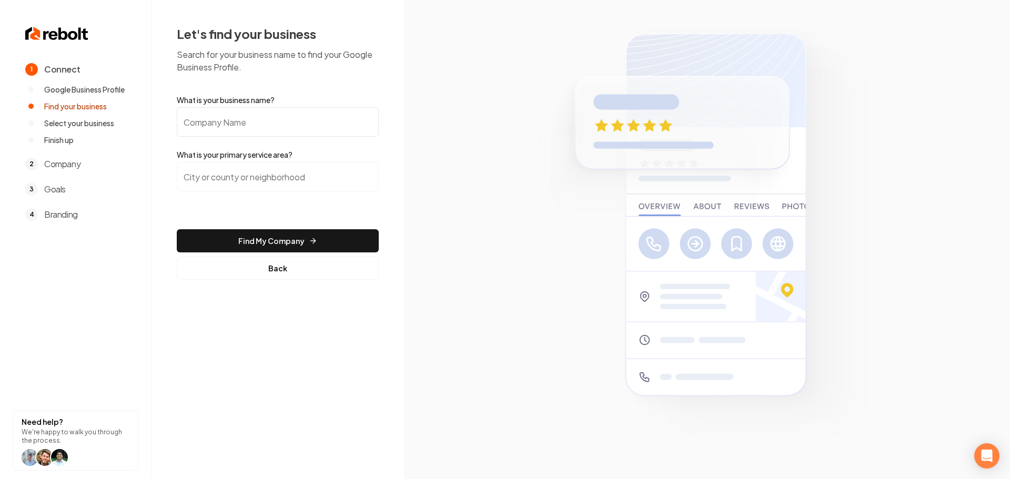
click at [269, 130] on input "What is your business name?" at bounding box center [278, 121] width 202 height 29
type input "Candela Roofing"
click at [254, 174] on input "search" at bounding box center [278, 176] width 202 height 29
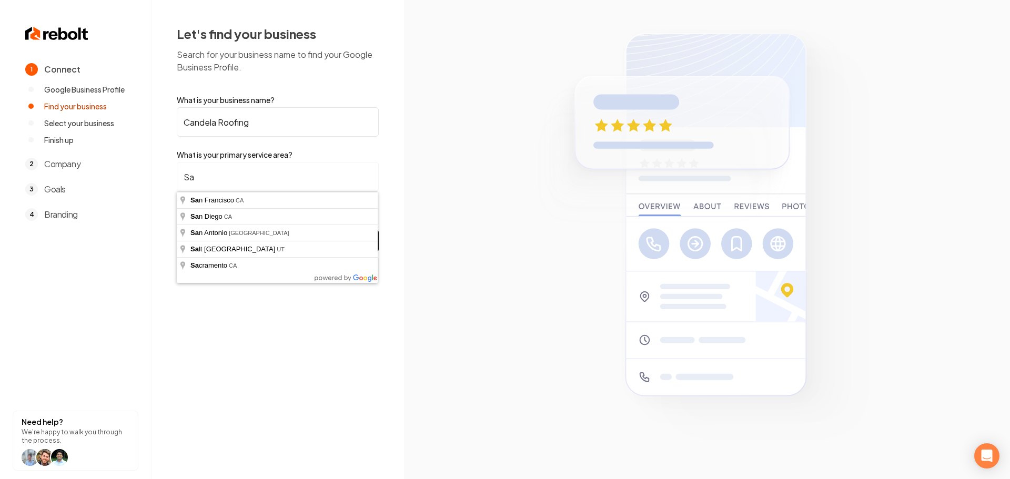
type input "S"
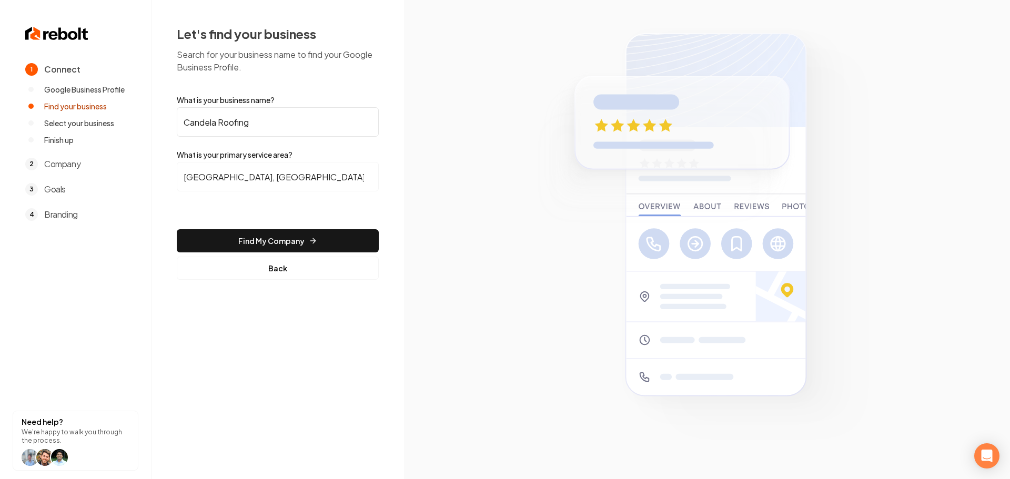
click at [228, 177] on input "[GEOGRAPHIC_DATA], [GEOGRAPHIC_DATA]" at bounding box center [278, 176] width 202 height 29
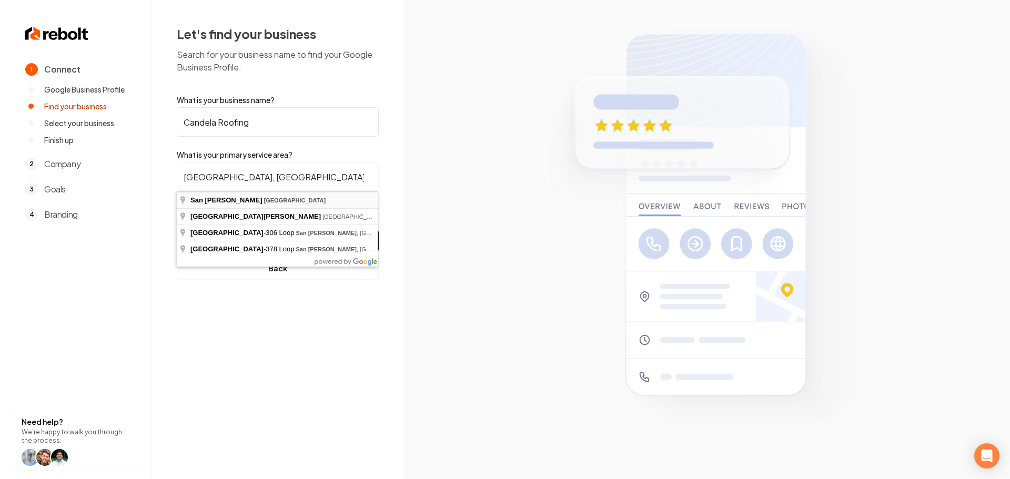
type input "[GEOGRAPHIC_DATA], [GEOGRAPHIC_DATA]"
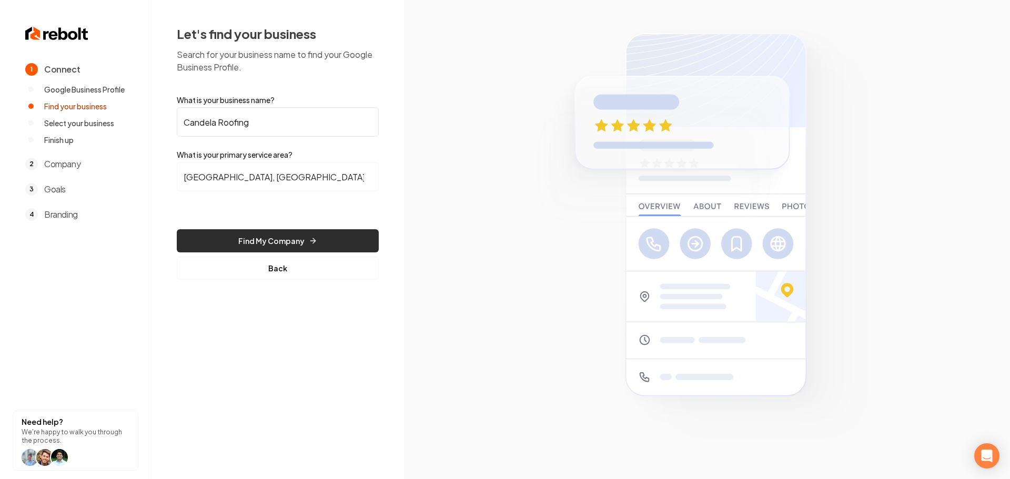
click at [231, 237] on button "Find My Company" at bounding box center [278, 240] width 202 height 23
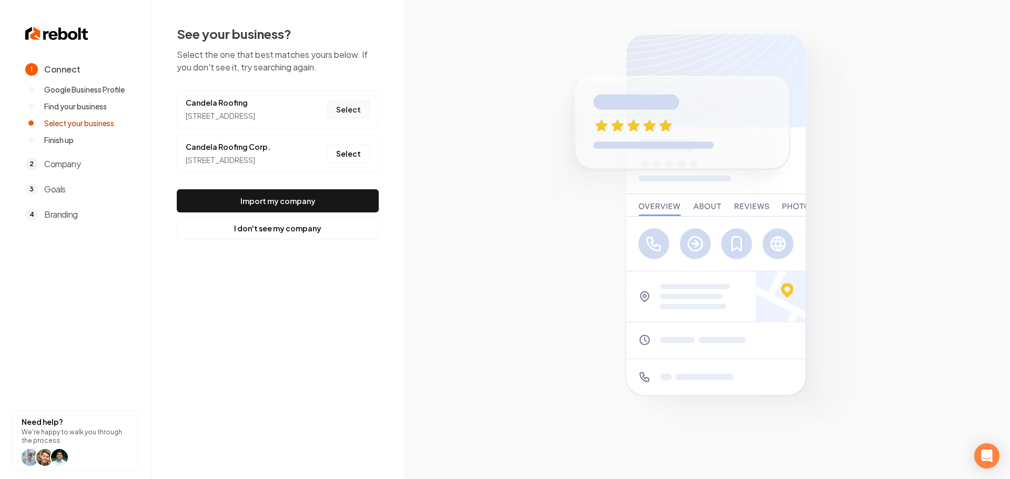
click at [359, 111] on button "Select" at bounding box center [348, 109] width 43 height 19
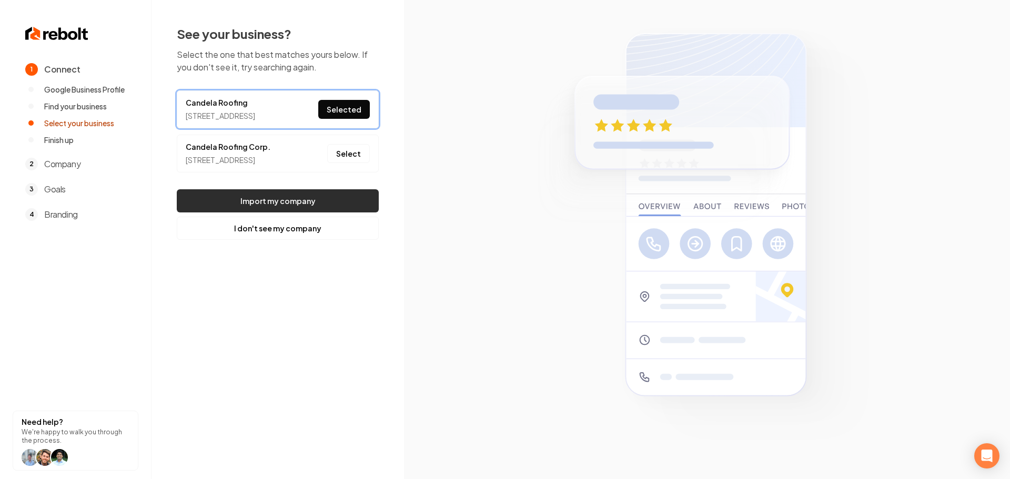
click at [278, 212] on button "Import my company" at bounding box center [278, 200] width 202 height 23
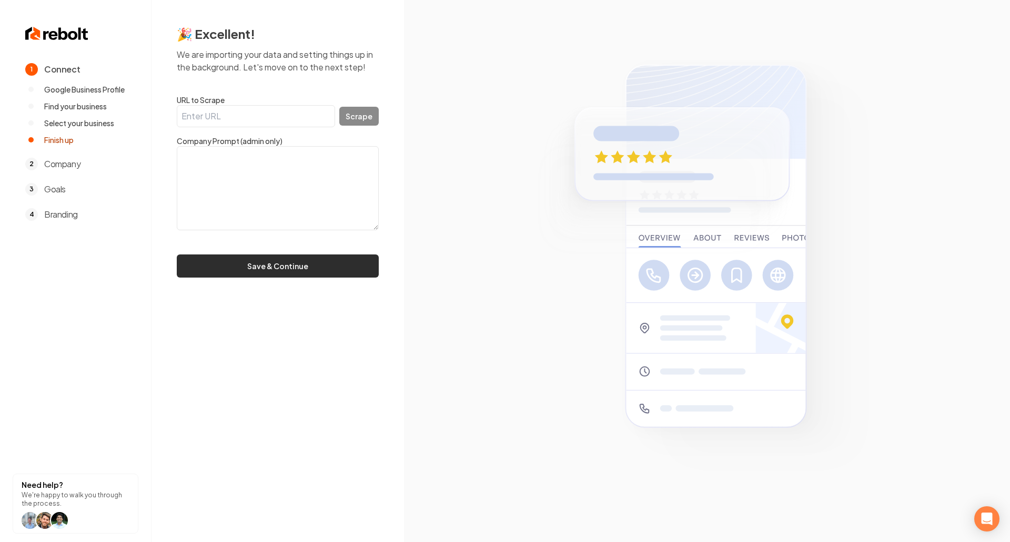
click at [331, 267] on button "Save & Continue" at bounding box center [278, 265] width 202 height 23
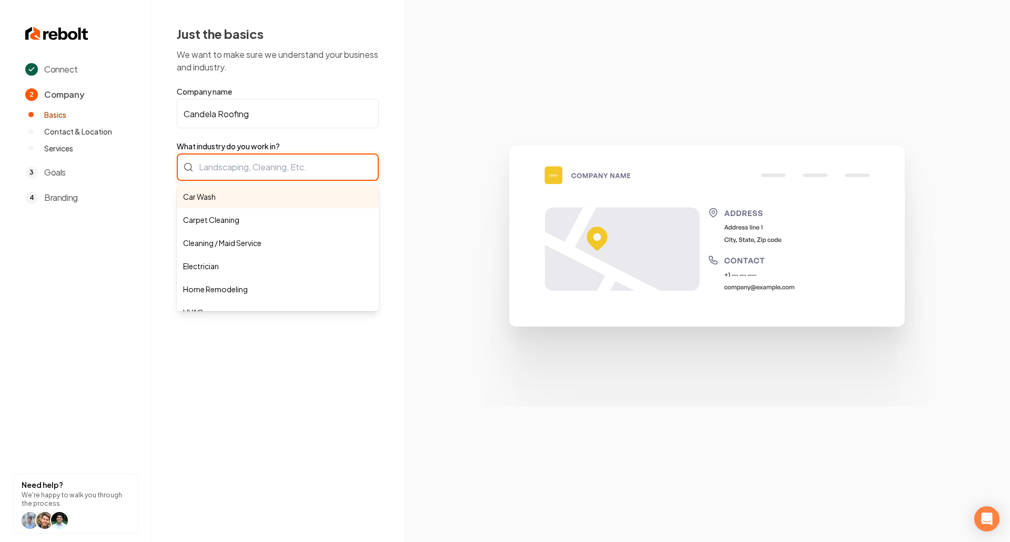
click at [273, 170] on div "Car Wash Carpet Cleaning Cleaning / Maid Service Electrician Home Remodeling HV…" at bounding box center [278, 167] width 202 height 27
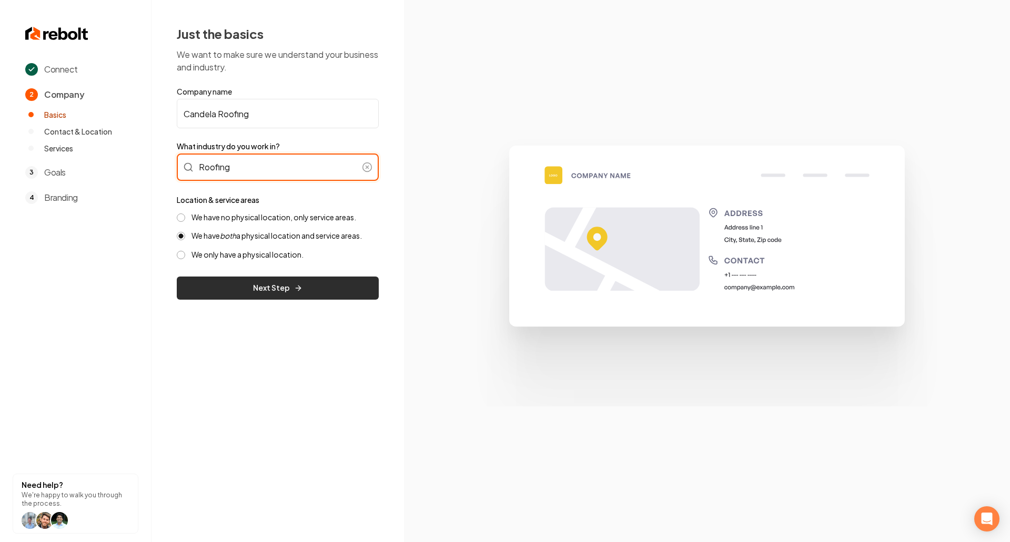
type input "Roofing"
click at [260, 288] on button "Next Step" at bounding box center [278, 288] width 202 height 23
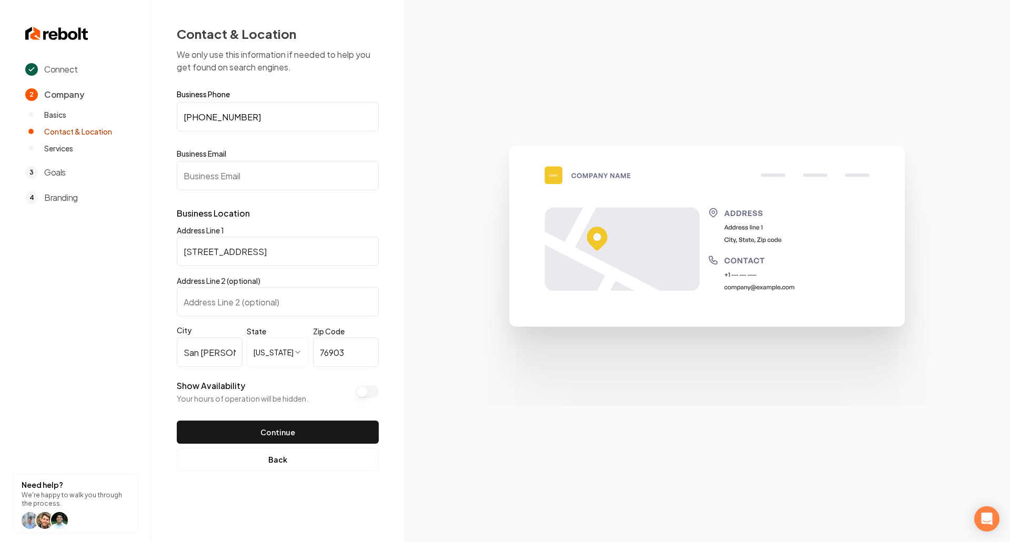
click at [253, 181] on input "Business Email" at bounding box center [278, 175] width 202 height 29
click at [287, 185] on input "Business Email" at bounding box center [278, 175] width 202 height 29
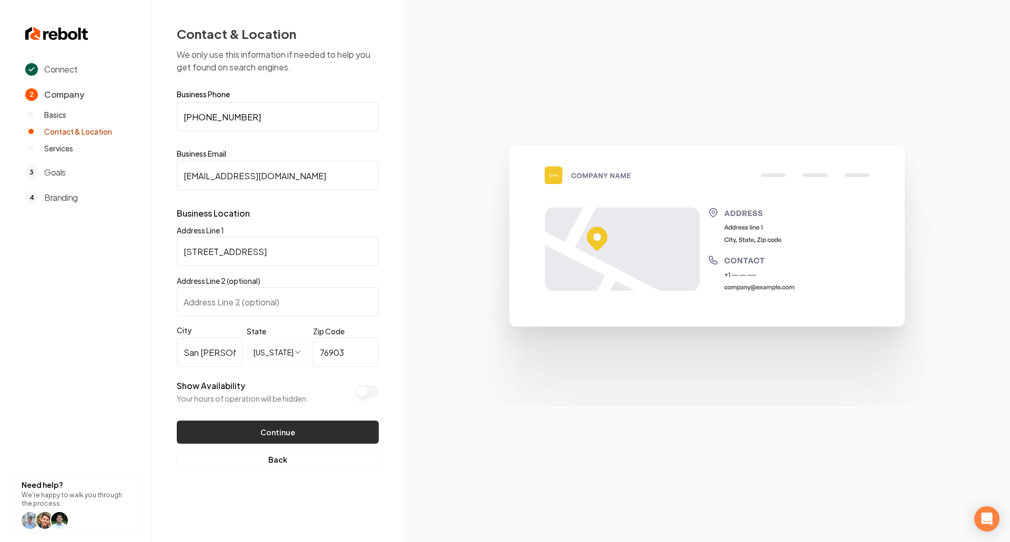
type input "[EMAIL_ADDRESS][DOMAIN_NAME]"
click at [309, 427] on button "Continue" at bounding box center [278, 432] width 202 height 23
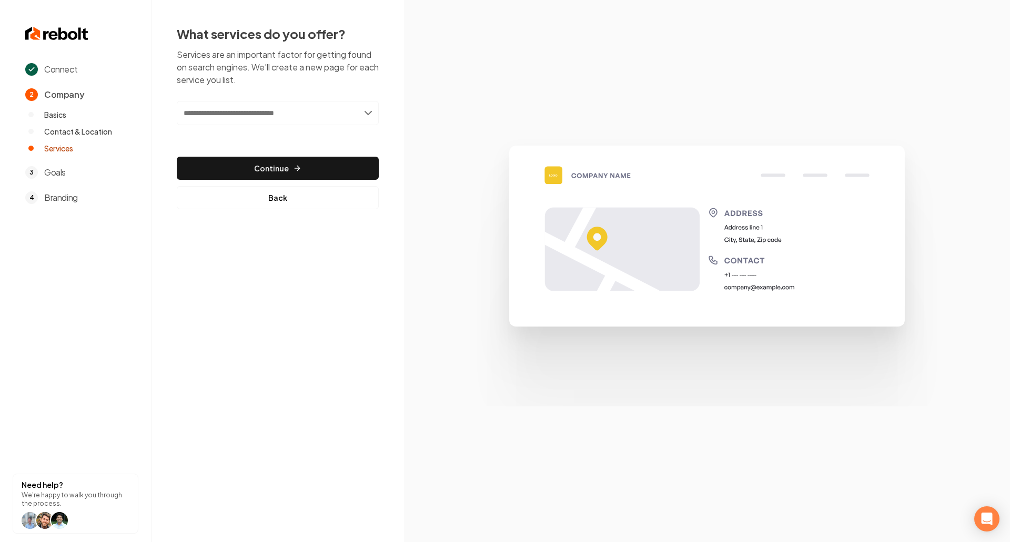
click at [330, 117] on input "text" at bounding box center [278, 113] width 202 height 24
type input "**********"
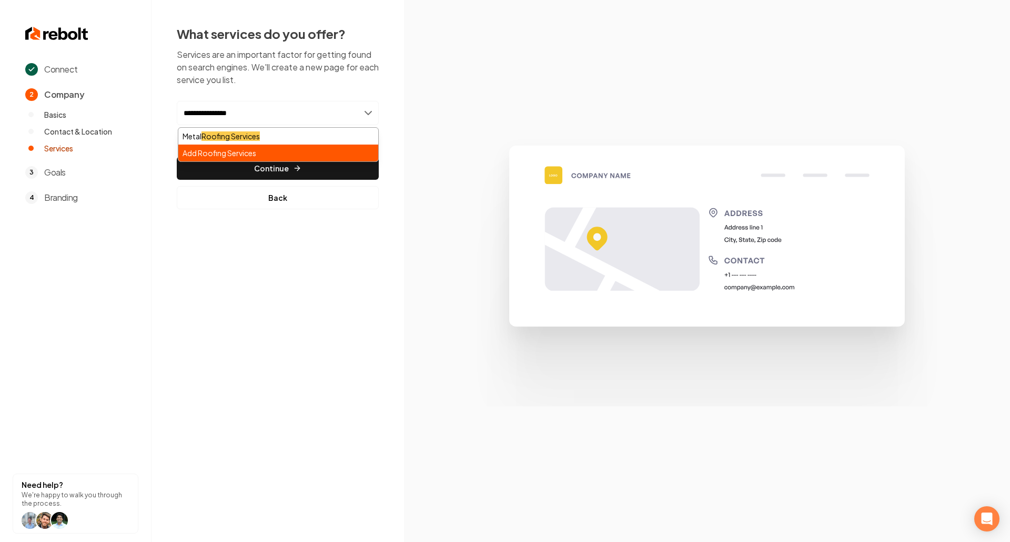
click at [247, 149] on div "Add Roofing Services" at bounding box center [278, 153] width 200 height 17
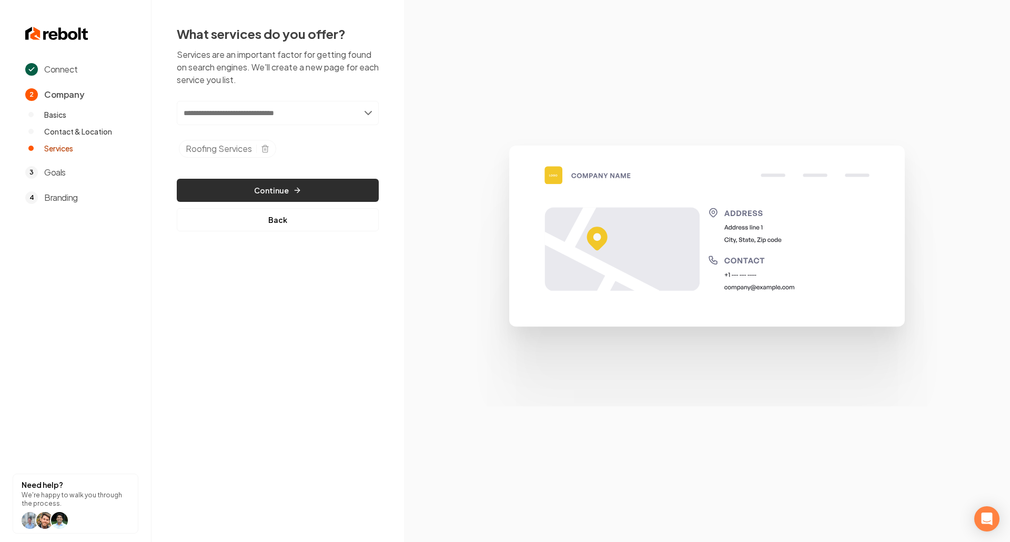
click at [292, 197] on button "Continue" at bounding box center [278, 190] width 202 height 23
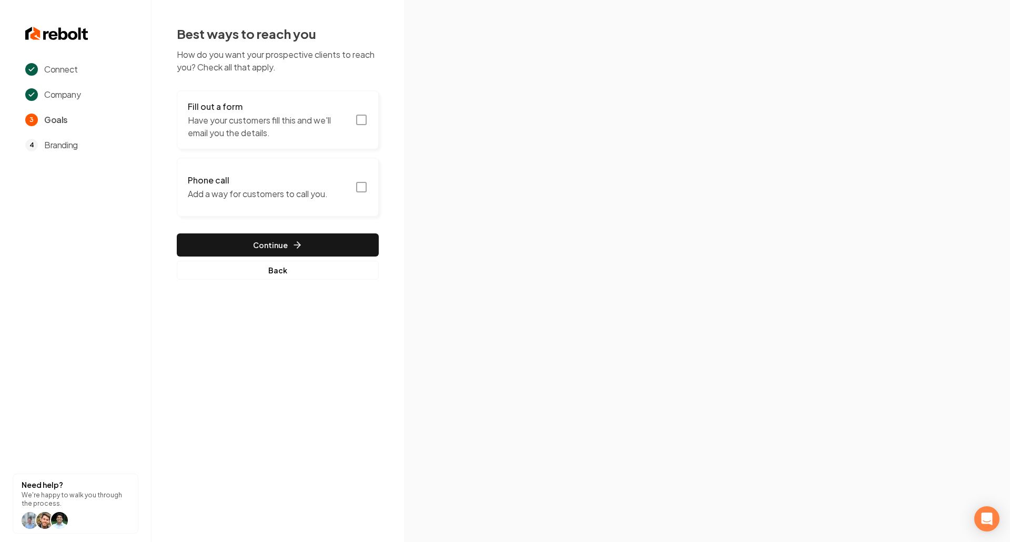
click at [366, 118] on rect "button" at bounding box center [361, 119] width 9 height 9
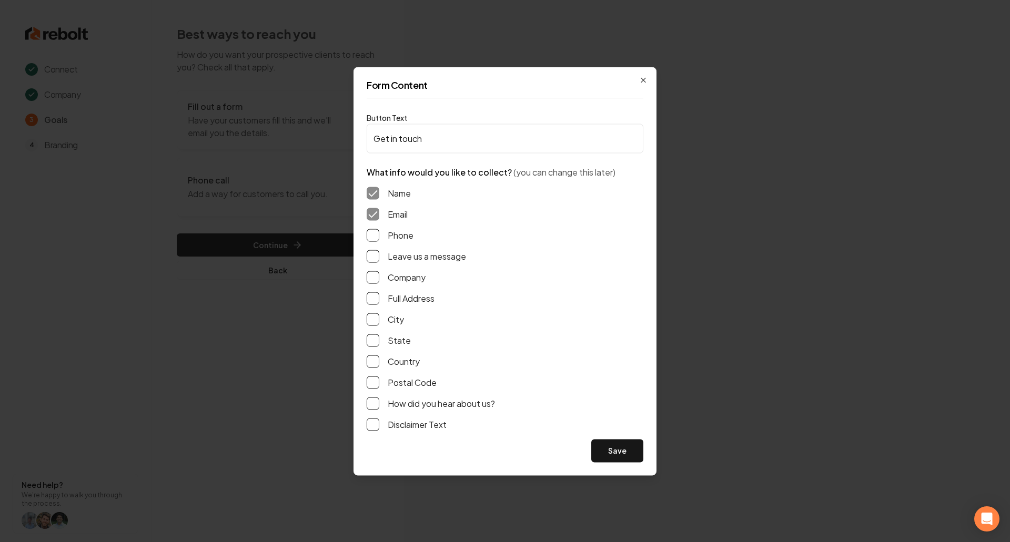
click at [380, 240] on div "Phone" at bounding box center [504, 235] width 277 height 13
click at [375, 238] on button "Phone" at bounding box center [372, 235] width 13 height 13
click at [374, 252] on button "Leave us a message" at bounding box center [372, 256] width 13 height 13
click at [374, 299] on button "Full Address" at bounding box center [372, 298] width 13 height 13
click at [610, 454] on button "Save" at bounding box center [617, 450] width 52 height 23
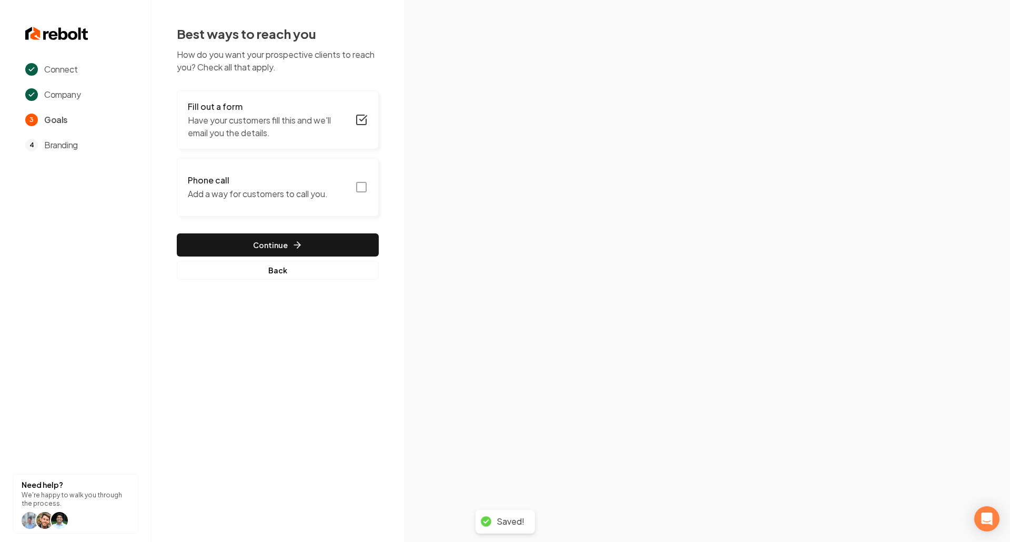
click at [363, 190] on icon "button" at bounding box center [361, 187] width 13 height 13
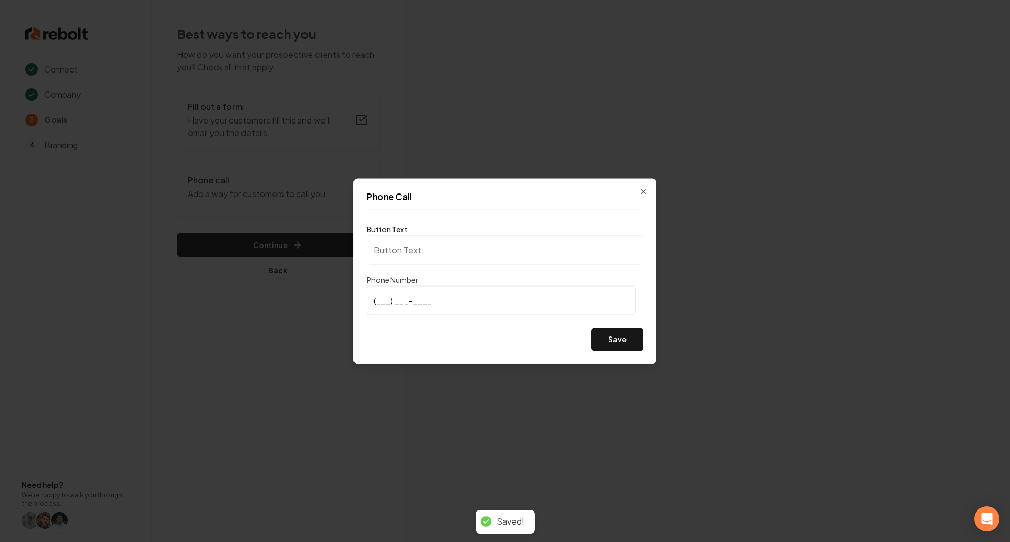
type input "Call us"
type input "[PHONE_NUMBER]"
click at [628, 334] on button "Save" at bounding box center [617, 339] width 52 height 23
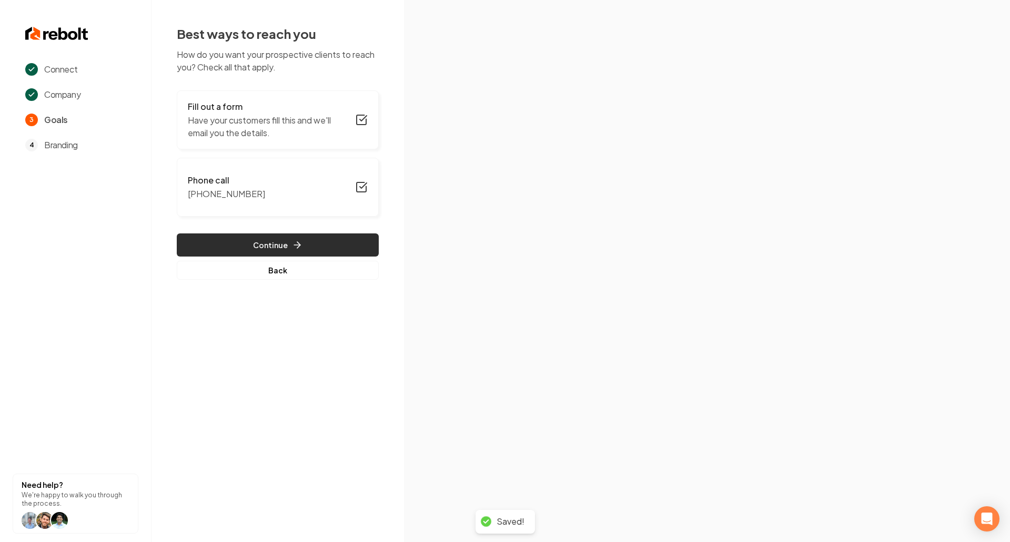
click at [336, 252] on button "Continue" at bounding box center [278, 244] width 202 height 23
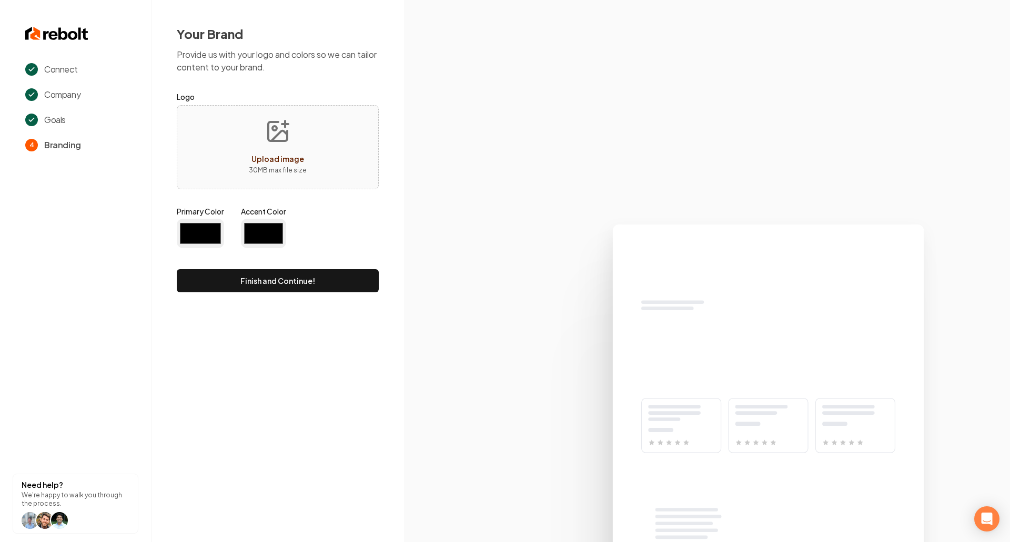
type input "#194d33"
type input "#70be00"
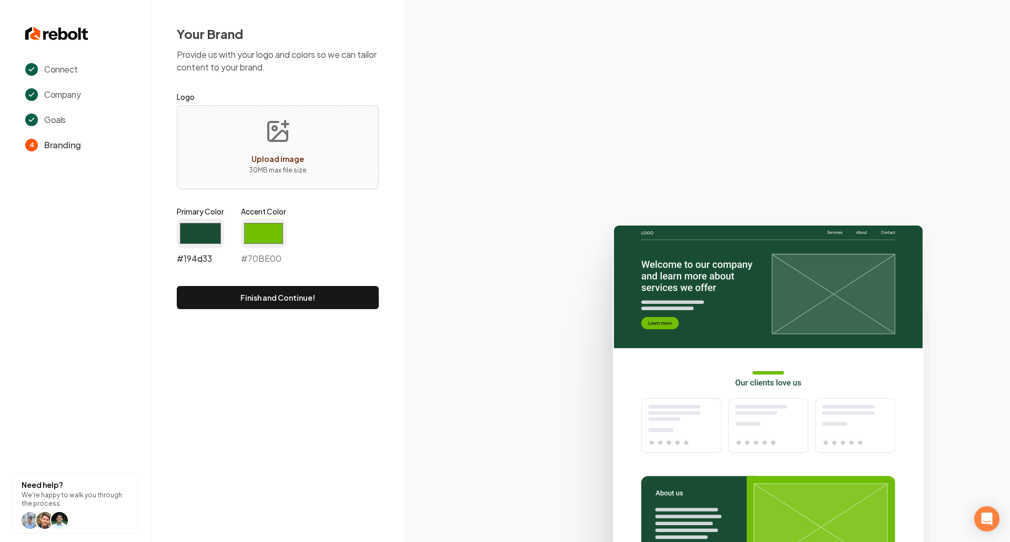
click at [204, 233] on input "#194d33" at bounding box center [200, 233] width 47 height 29
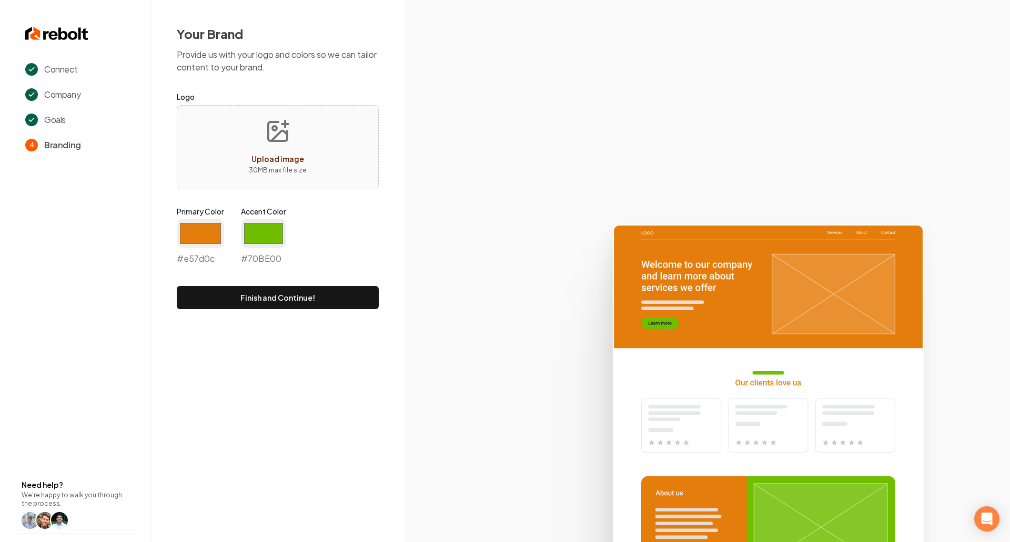
type input "#e57d0c"
click at [288, 138] on icon "Upload image" at bounding box center [277, 131] width 25 height 25
type input "**********"
click at [267, 241] on input "#70be00" at bounding box center [263, 233] width 45 height 29
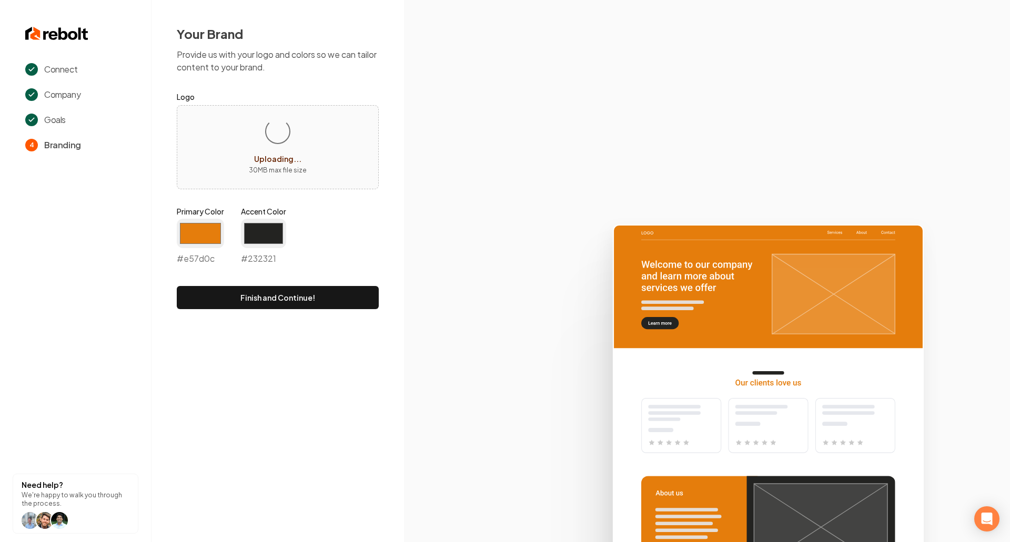
type input "#232321"
click at [452, 336] on icon at bounding box center [707, 379] width 606 height 327
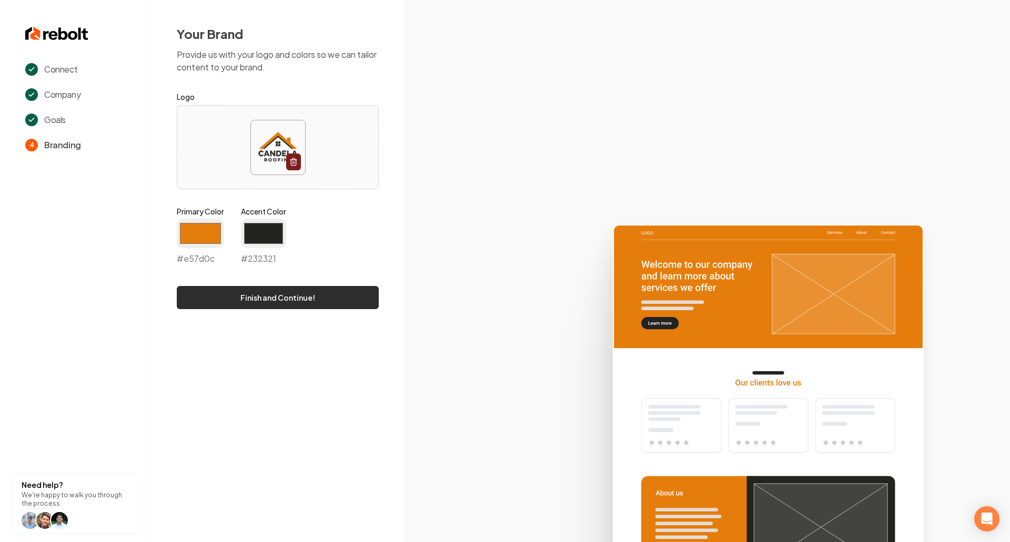
click at [368, 307] on button "Finish and Continue!" at bounding box center [278, 297] width 202 height 23
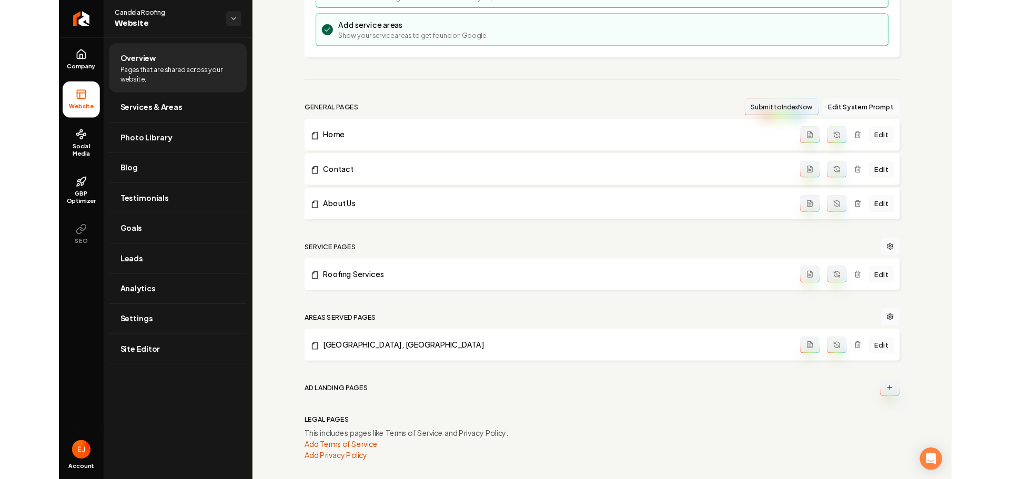
scroll to position [222, 0]
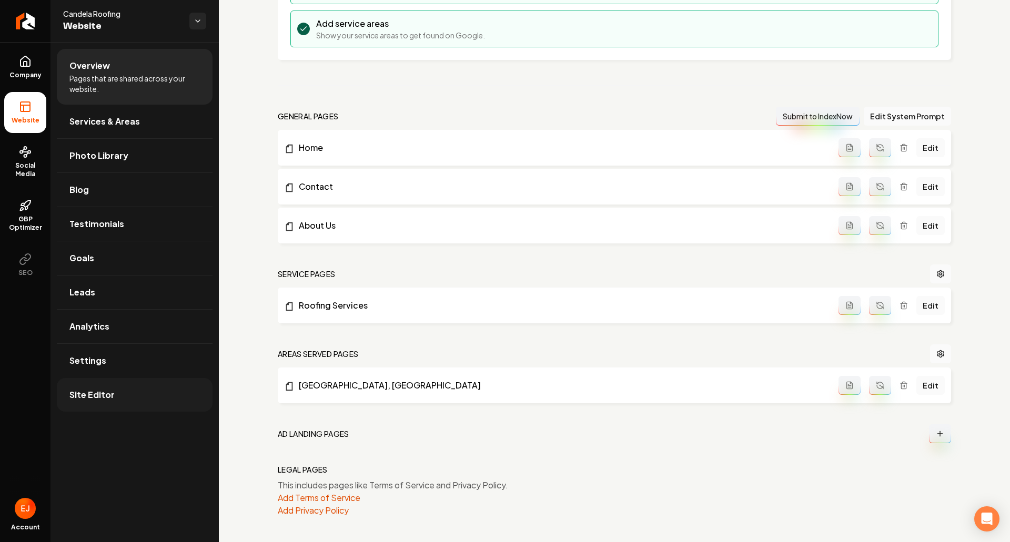
click at [142, 397] on link "Site Editor" at bounding box center [135, 395] width 156 height 34
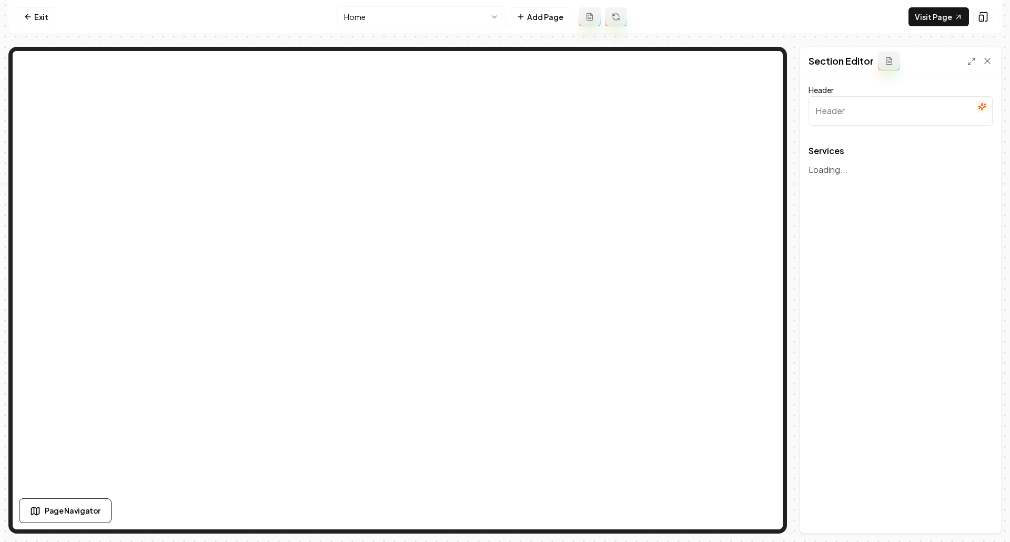
type input "Our Roofing Solutions"
click at [973, 187] on icon "button" at bounding box center [976, 184] width 9 height 9
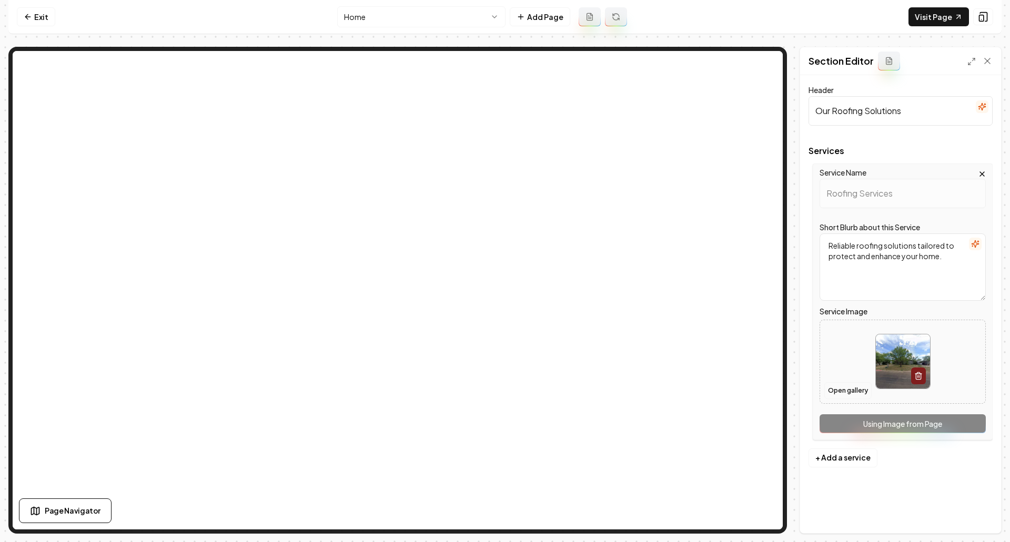
click at [861, 388] on button "Open gallery" at bounding box center [847, 390] width 47 height 17
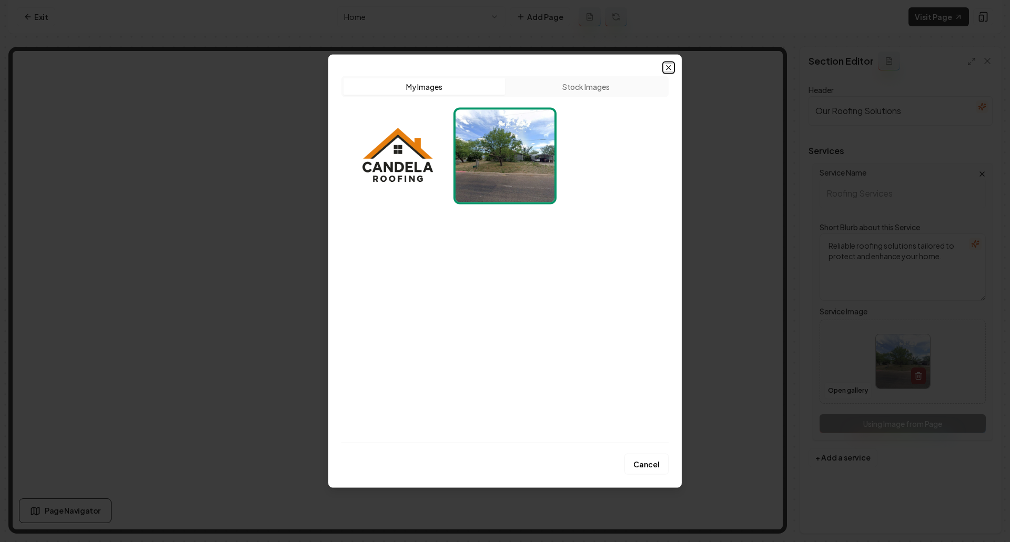
click at [672, 69] on icon "button" at bounding box center [668, 67] width 8 height 8
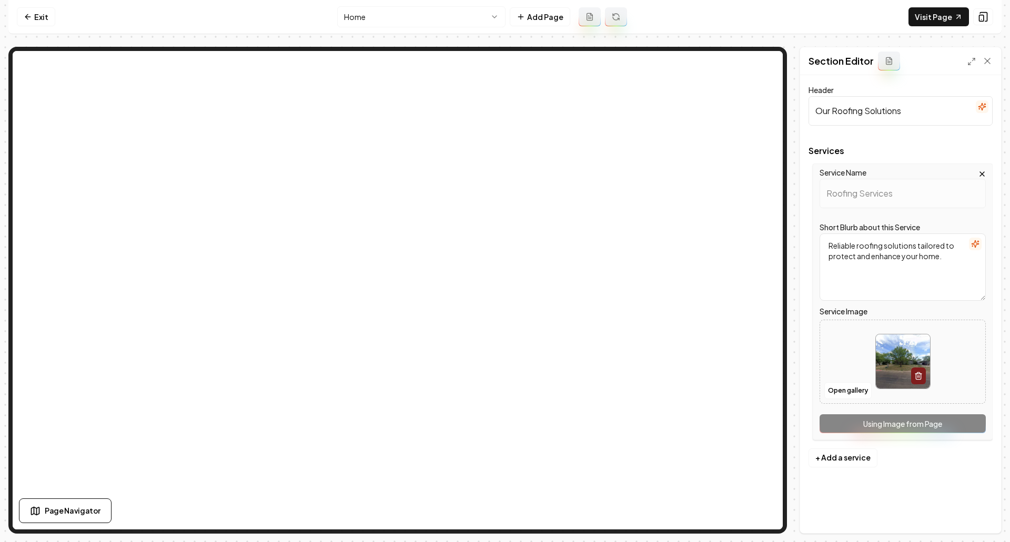
click at [897, 364] on img at bounding box center [902, 361] width 54 height 54
type input "**********"
click at [979, 478] on button "Save" at bounding box center [976, 515] width 31 height 19
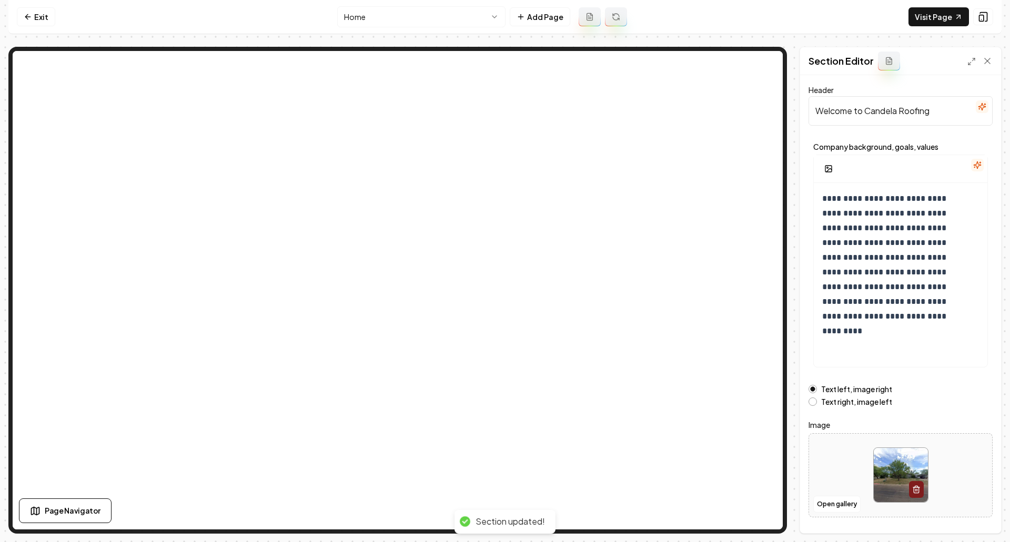
click at [888, 467] on img at bounding box center [900, 475] width 54 height 54
type input "**********"
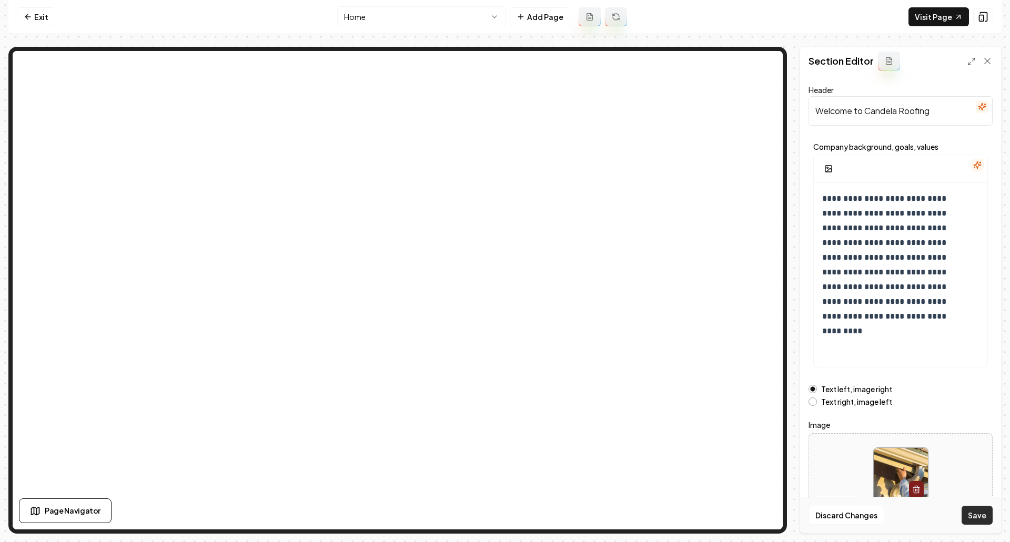
click at [975, 478] on button "Save" at bounding box center [976, 515] width 31 height 19
click at [924, 19] on link "Visit Page" at bounding box center [938, 16] width 60 height 19
click at [31, 17] on icon at bounding box center [28, 17] width 8 height 8
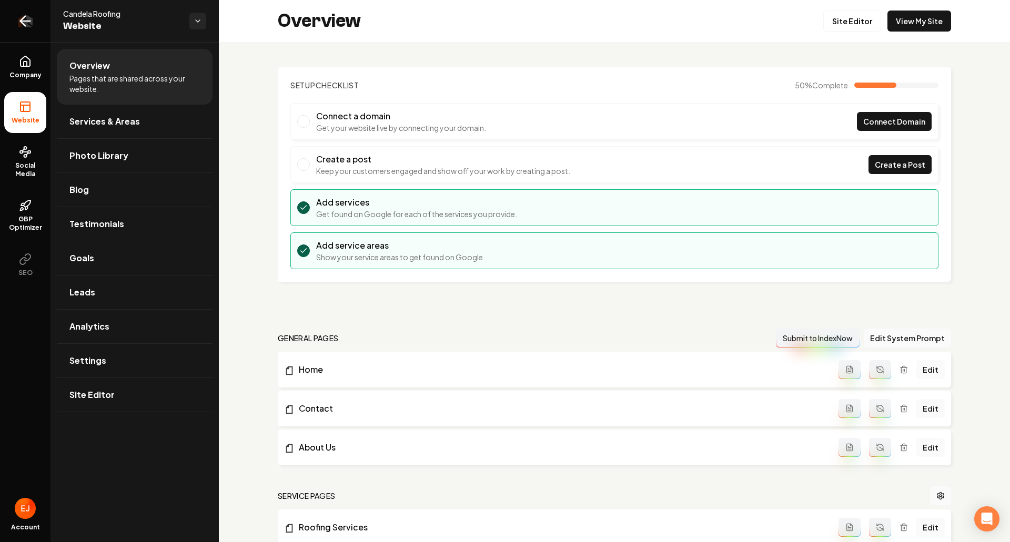
click at [35, 18] on link "Return to dashboard" at bounding box center [25, 21] width 50 height 42
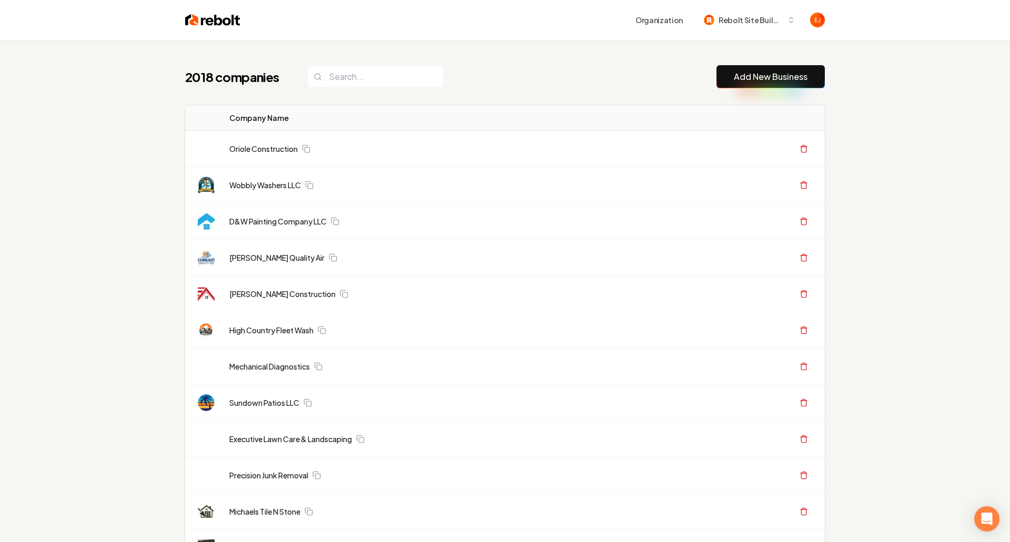
click at [780, 80] on link "Add New Business" at bounding box center [771, 76] width 74 height 13
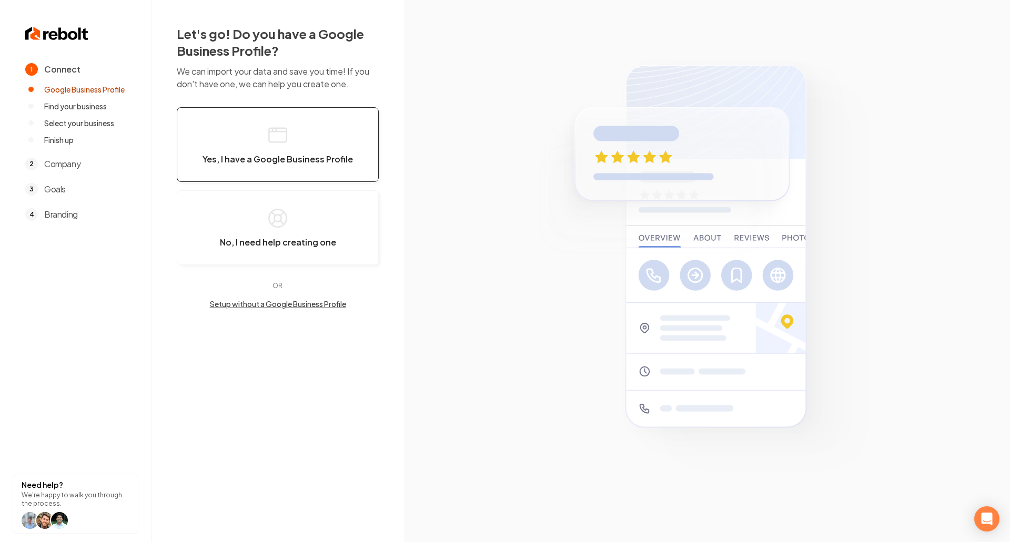
click at [350, 146] on button "Yes, I have a Google Business Profile" at bounding box center [278, 144] width 202 height 75
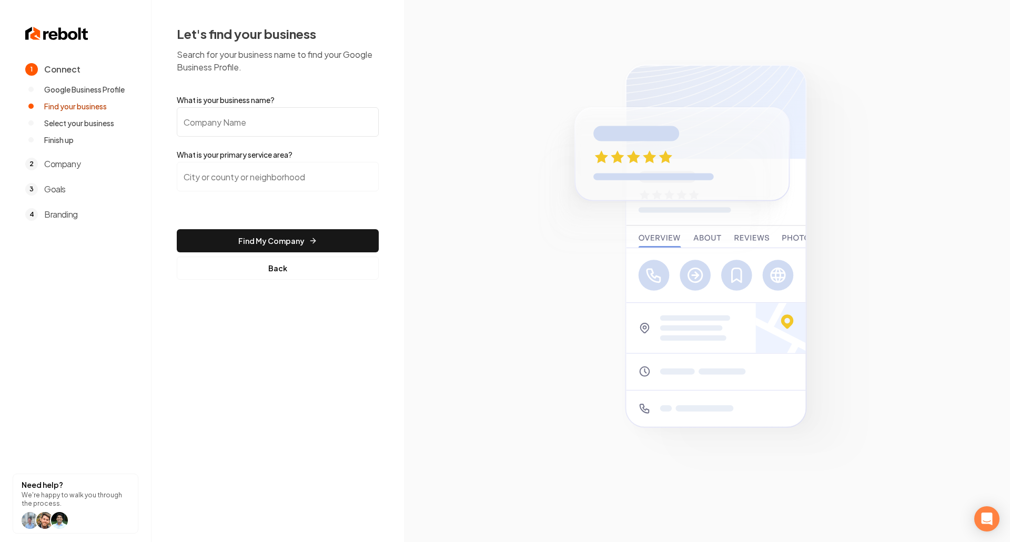
click at [311, 138] on form "What is your business name? What is your primary service area? Find My Company …" at bounding box center [278, 187] width 202 height 185
click at [292, 124] on input "What is your business name?" at bounding box center [278, 121] width 202 height 29
paste input "[PERSON_NAME] Heating & Air"
type input "[PERSON_NAME] Heating & Air"
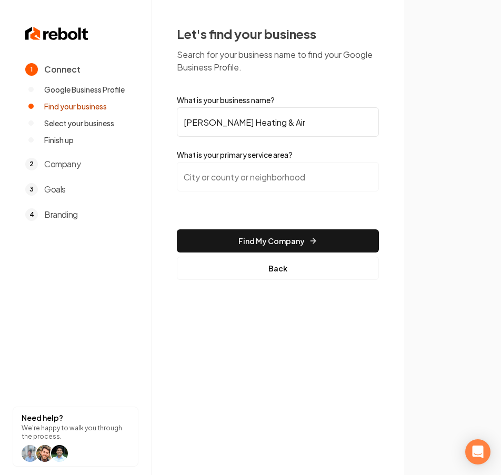
click at [258, 176] on input "search" at bounding box center [278, 176] width 202 height 29
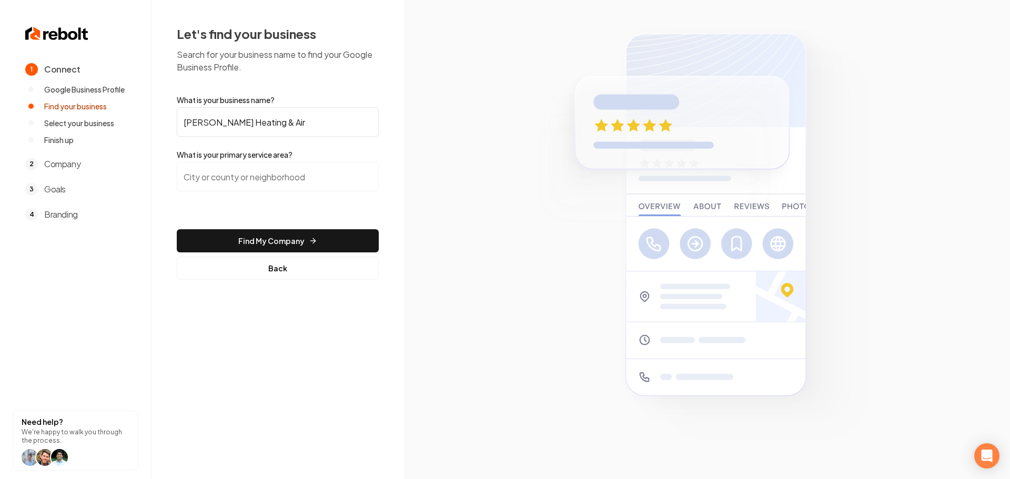
click at [240, 180] on input "search" at bounding box center [278, 176] width 202 height 29
click at [235, 178] on input "search" at bounding box center [278, 176] width 202 height 29
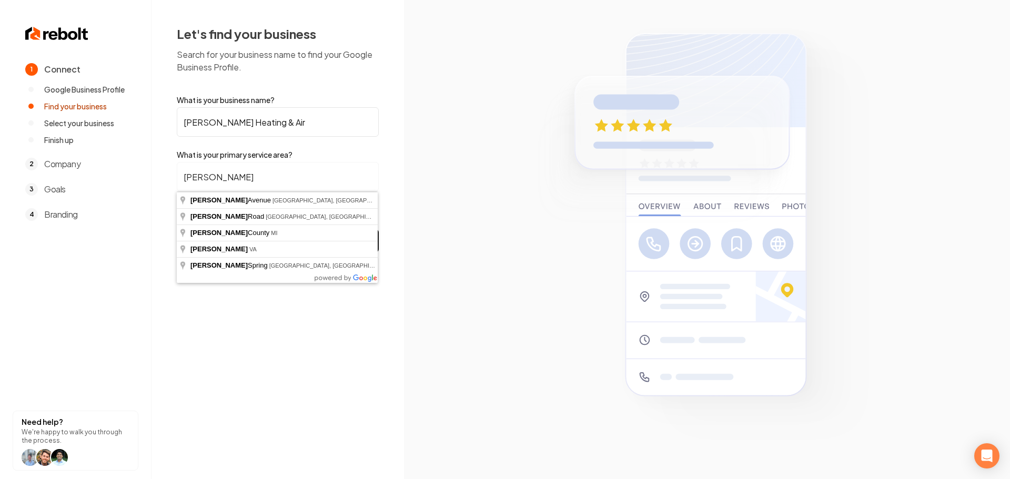
type input "[PERSON_NAME]"
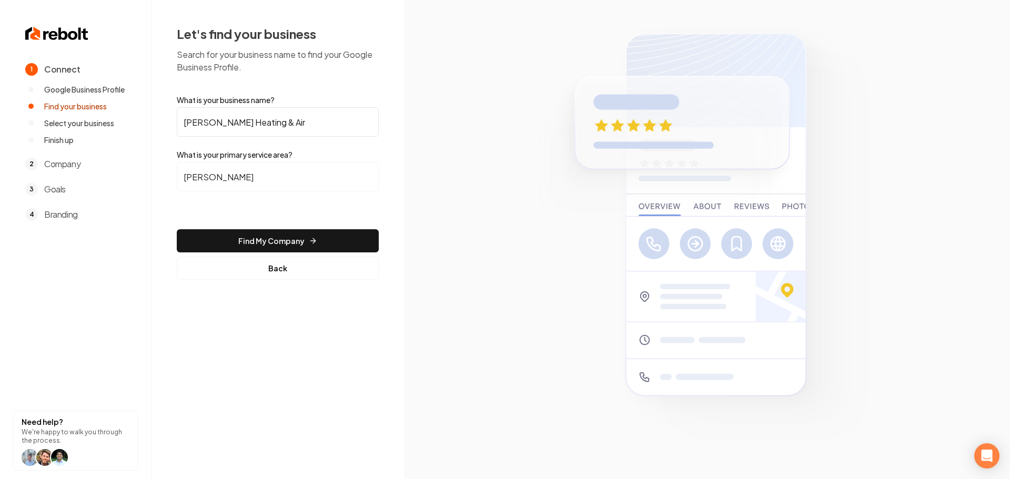
click at [235, 178] on input "[PERSON_NAME]" at bounding box center [278, 176] width 202 height 29
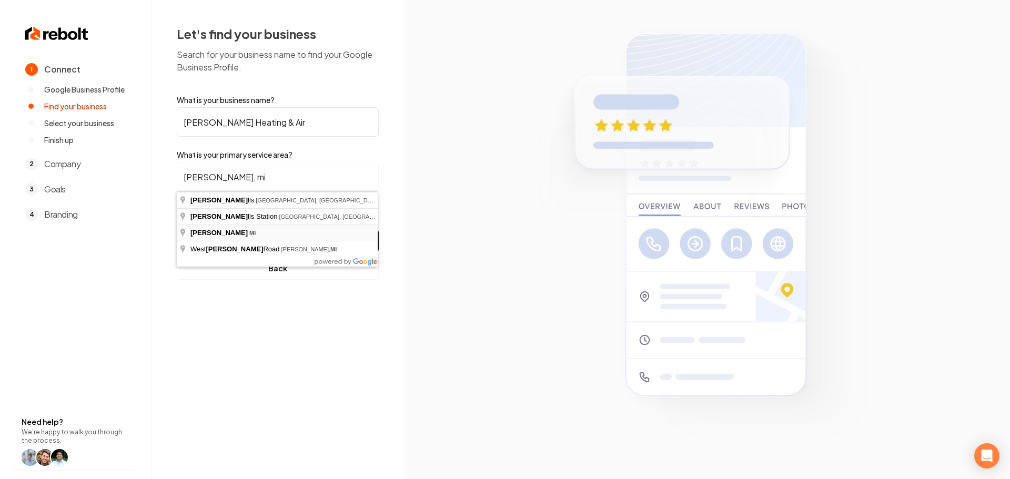
type input "[PERSON_NAME], [GEOGRAPHIC_DATA]"
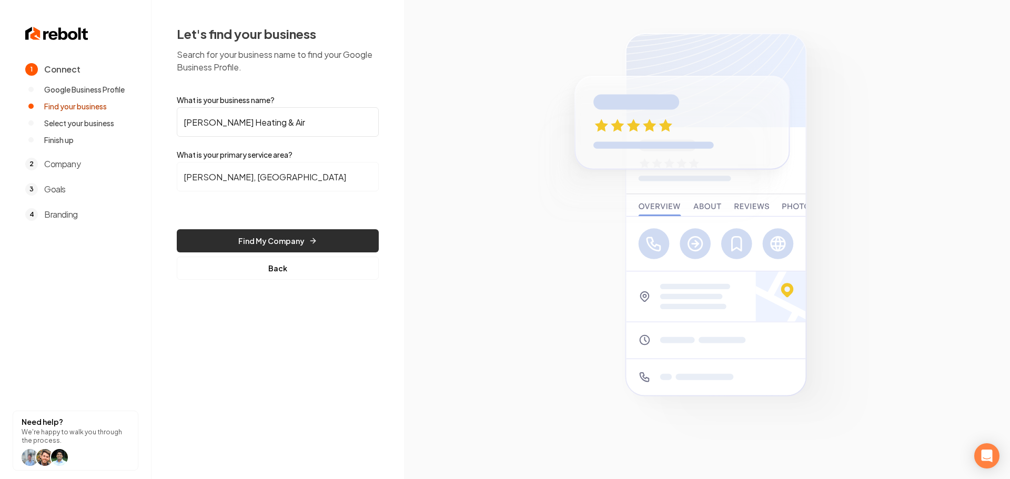
click at [246, 236] on button "Find My Company" at bounding box center [278, 240] width 202 height 23
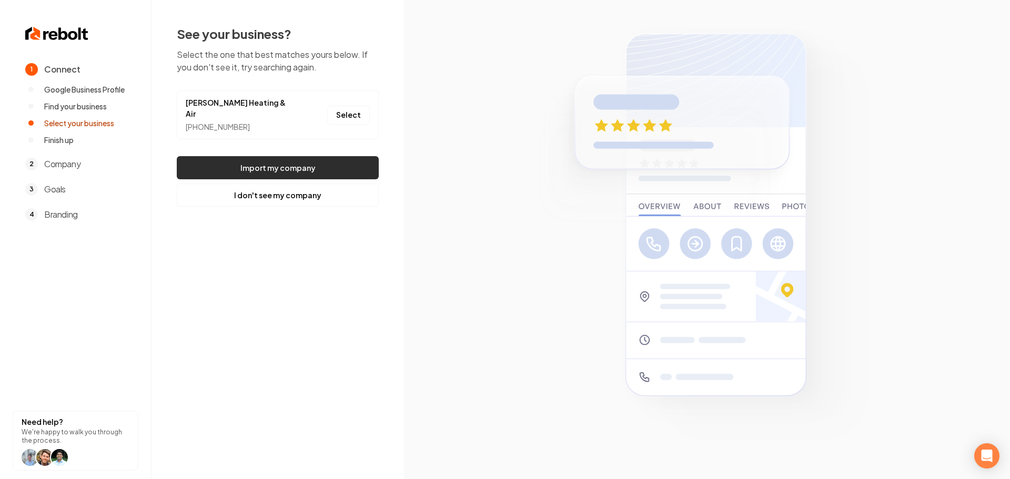
click at [264, 157] on button "Import my company" at bounding box center [278, 167] width 202 height 23
click at [363, 113] on button "Select" at bounding box center [348, 115] width 43 height 19
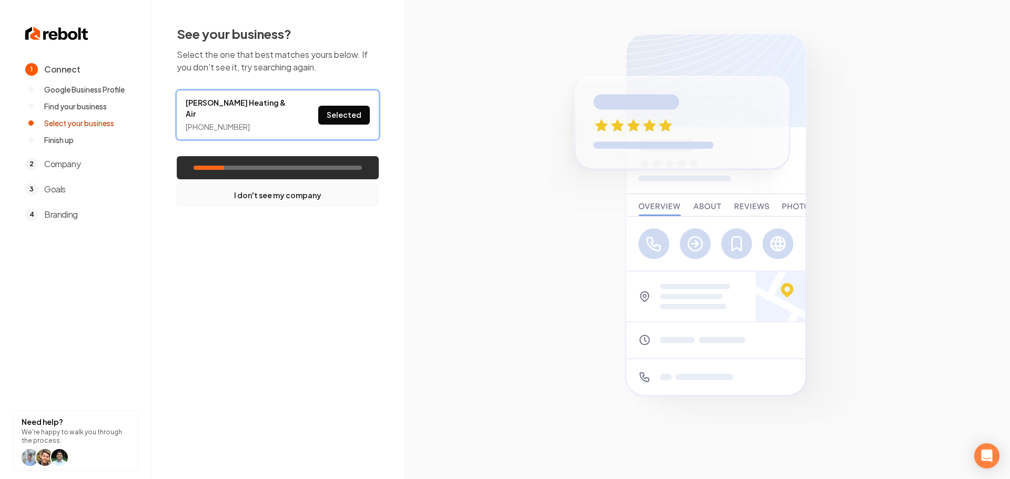
click at [287, 193] on button "I don't see my company" at bounding box center [278, 195] width 202 height 23
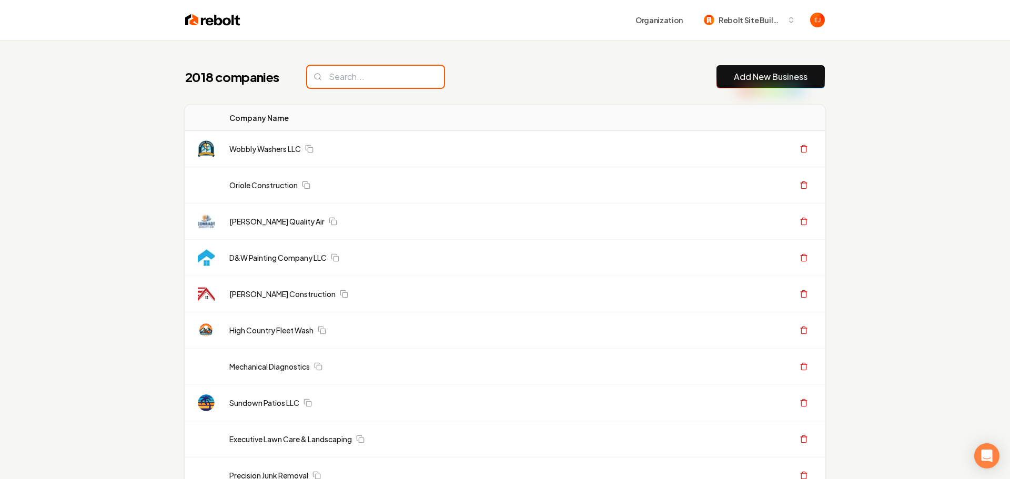
click at [351, 85] on input "search" at bounding box center [375, 77] width 137 height 22
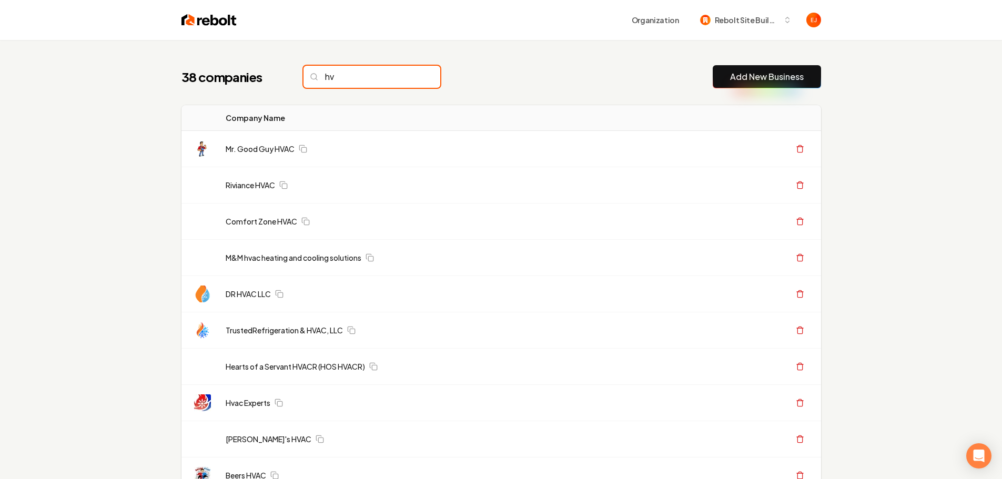
type input "h"
click at [351, 85] on input "smoth" at bounding box center [371, 77] width 137 height 22
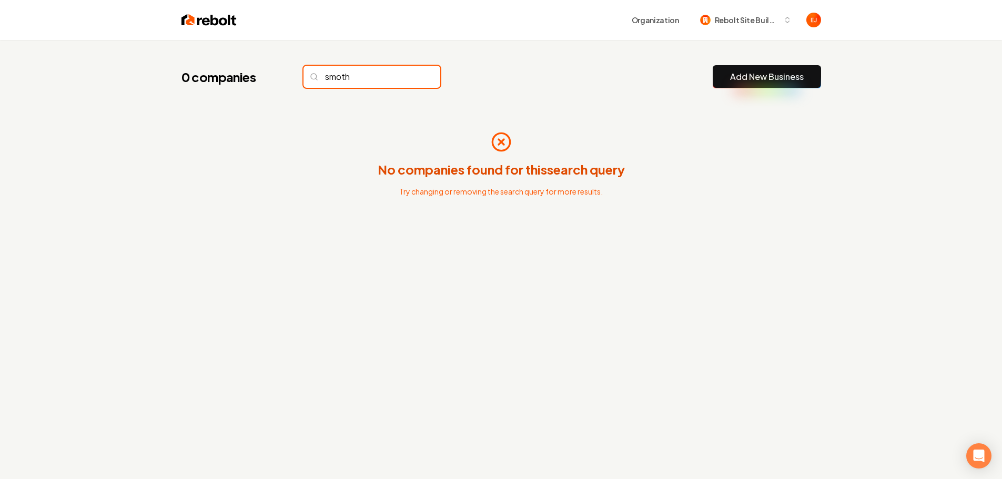
click at [337, 79] on input "smoth" at bounding box center [371, 77] width 137 height 22
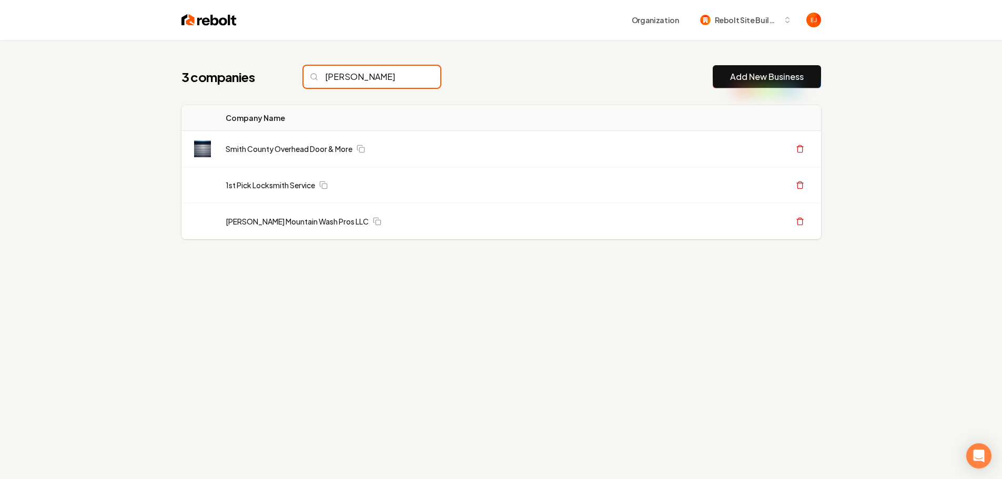
click at [360, 76] on input "[PERSON_NAME]" at bounding box center [371, 77] width 137 height 22
type input "[PERSON_NAME]"
click at [782, 74] on link "Add New Business" at bounding box center [767, 76] width 74 height 13
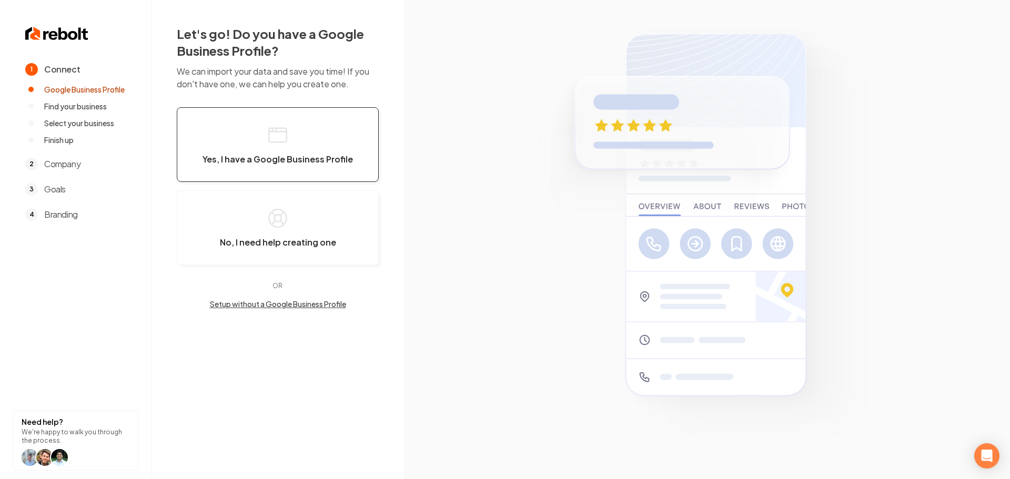
click at [234, 158] on span "Yes, I have a Google Business Profile" at bounding box center [277, 159] width 150 height 11
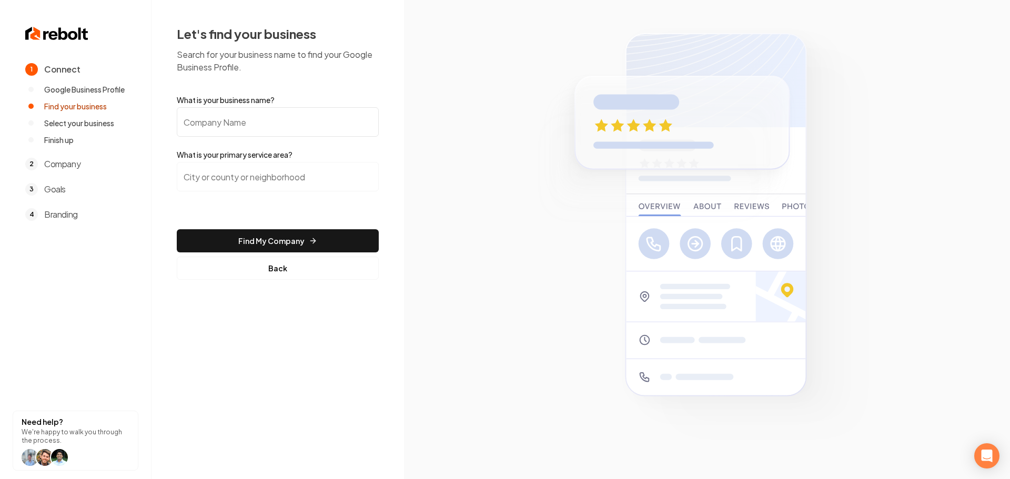
click at [266, 120] on input "What is your business name?" at bounding box center [278, 121] width 202 height 29
paste input "[PERSON_NAME] Heating & Air"
type input "[PERSON_NAME] Heating & Air"
click at [247, 187] on input "search" at bounding box center [278, 176] width 202 height 29
click at [239, 168] on input "search" at bounding box center [278, 176] width 202 height 29
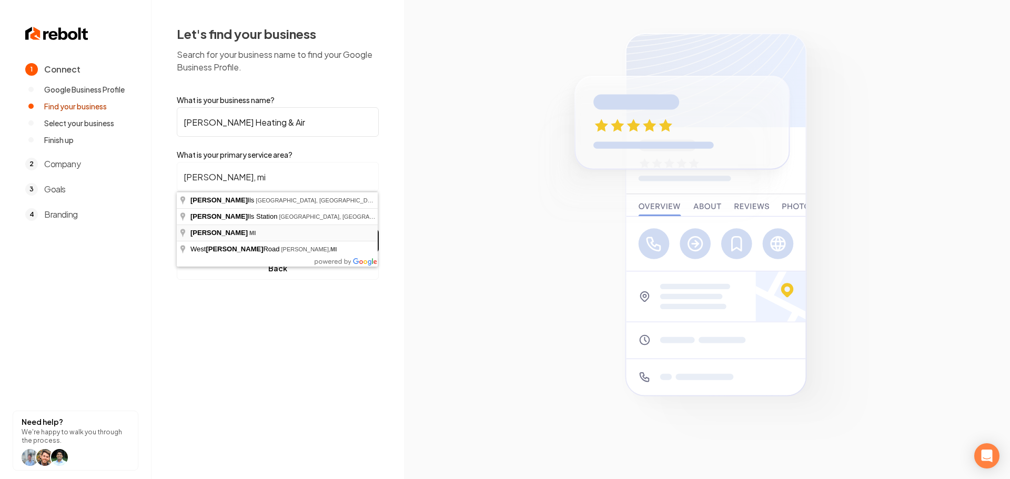
type input "[PERSON_NAME], [GEOGRAPHIC_DATA]"
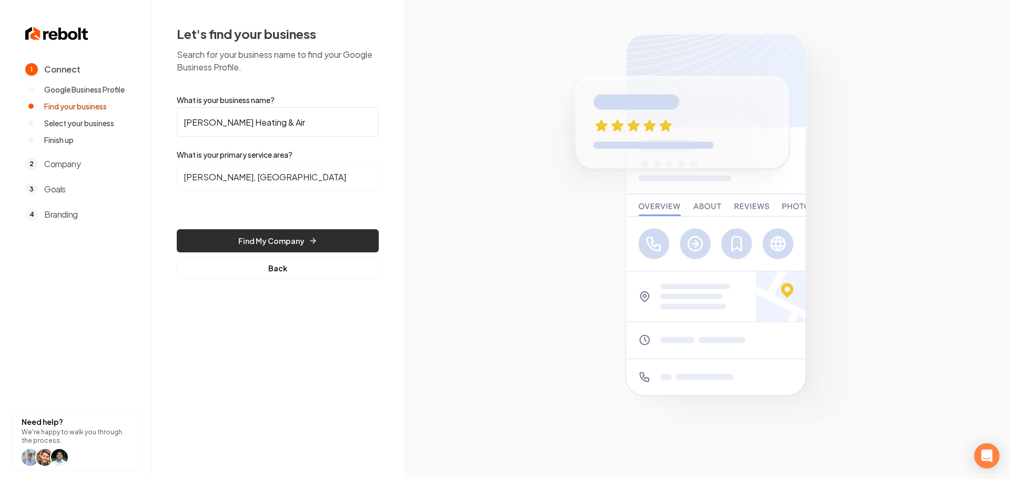
click at [283, 239] on button "Find My Company" at bounding box center [278, 240] width 202 height 23
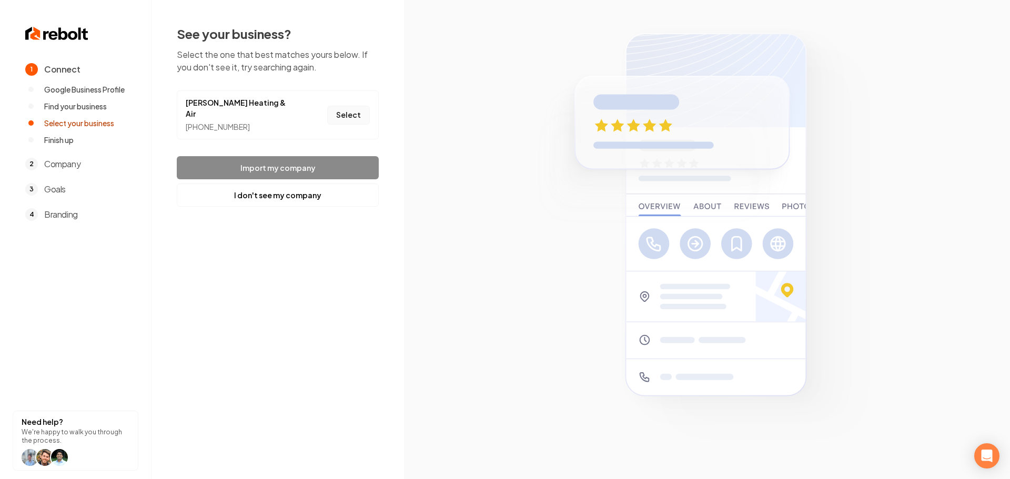
click at [352, 106] on button "Select" at bounding box center [348, 115] width 43 height 19
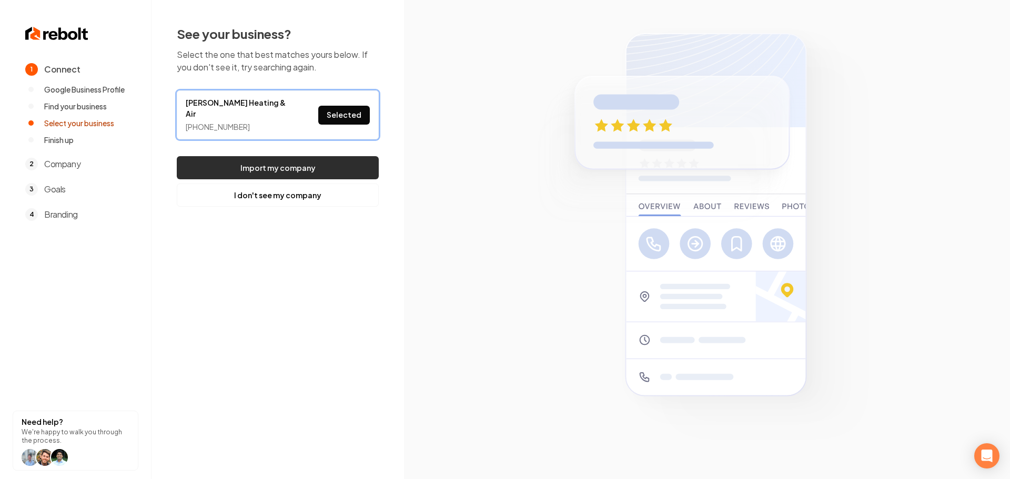
click at [319, 156] on button "Import my company" at bounding box center [278, 167] width 202 height 23
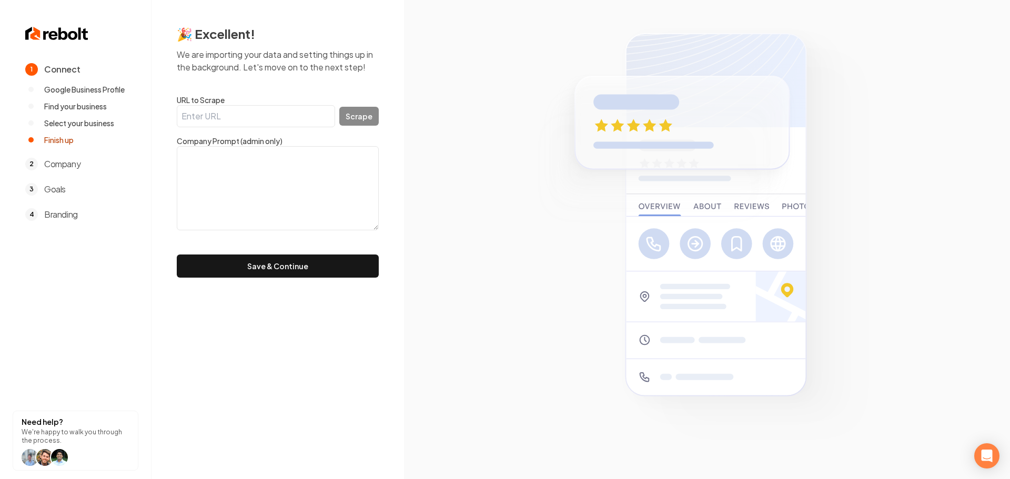
click at [252, 120] on input "URL to Scrape" at bounding box center [256, 116] width 158 height 22
paste input "[URL][DOMAIN_NAME]"
type input "[URL][DOMAIN_NAME]"
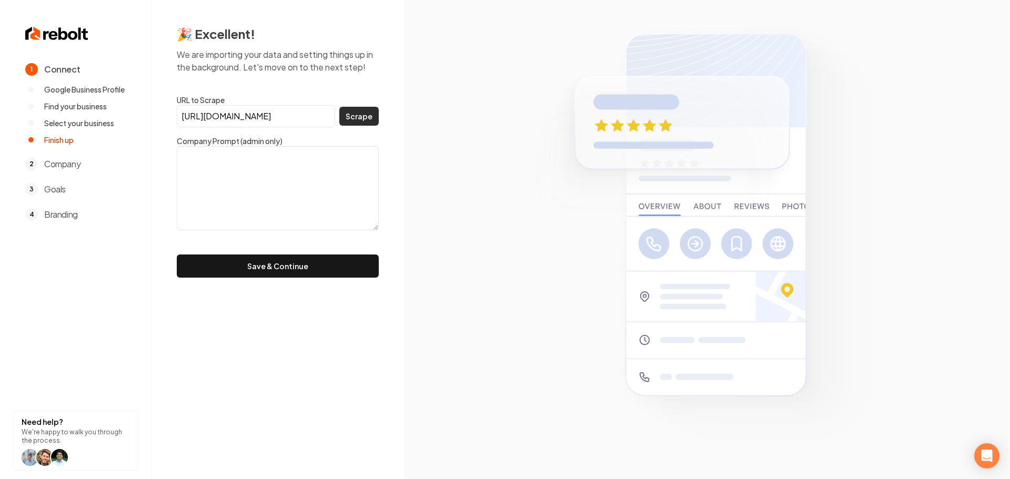
click at [357, 122] on button "Scrape" at bounding box center [358, 116] width 39 height 19
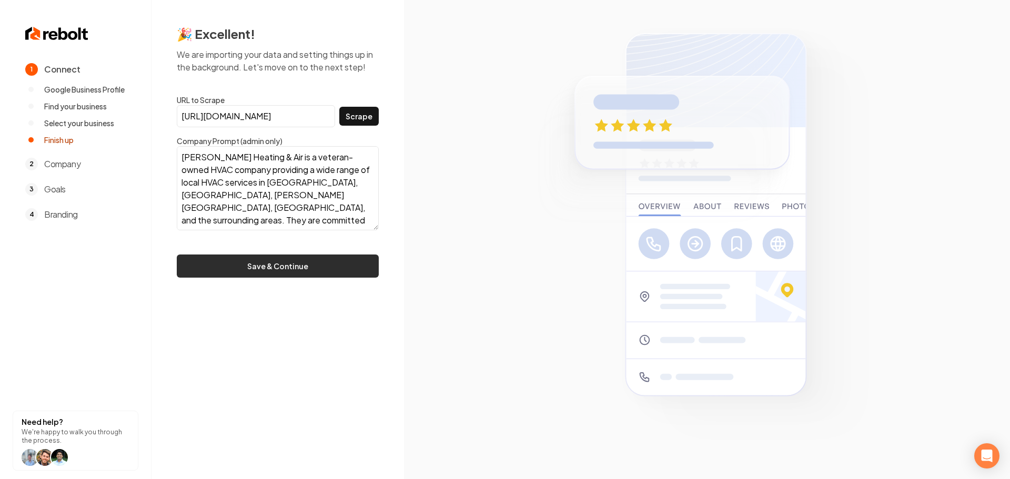
click at [305, 269] on button "Save & Continue" at bounding box center [278, 265] width 202 height 23
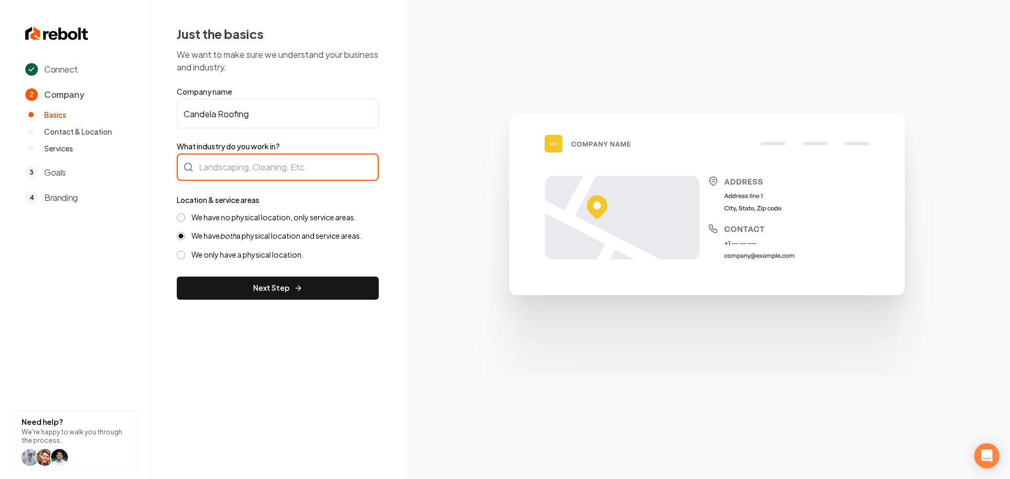
click at [248, 179] on div at bounding box center [278, 167] width 202 height 27
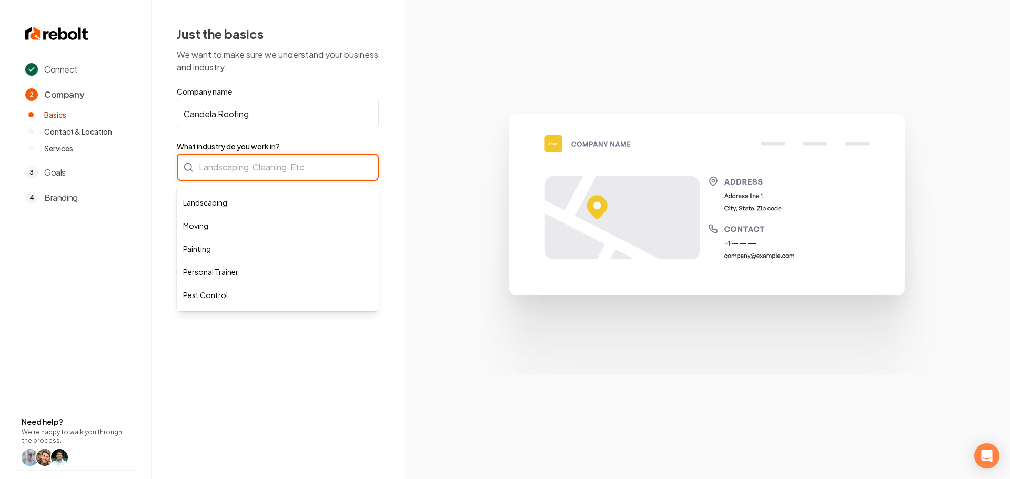
scroll to position [158, 0]
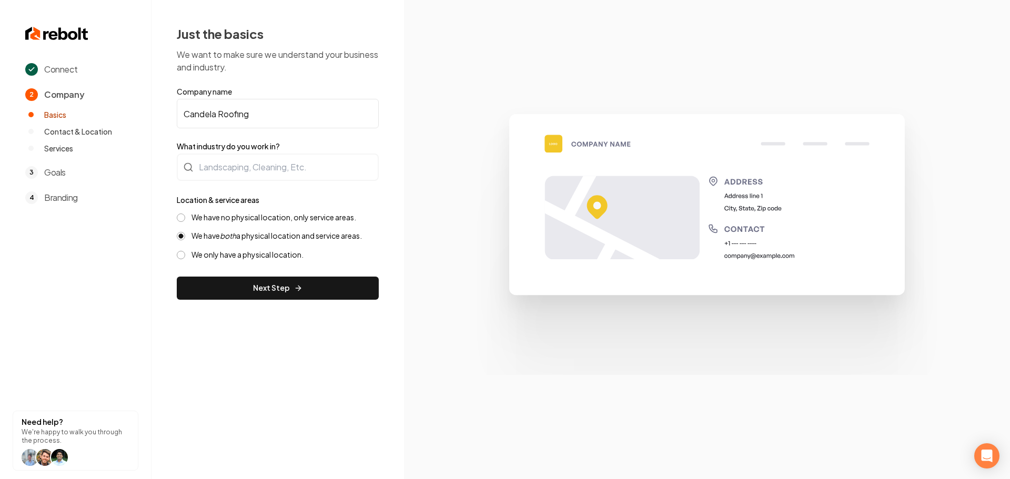
click at [165, 132] on div "Just the basics We want to make sure we understand your business and industry. …" at bounding box center [277, 162] width 252 height 325
click at [263, 118] on input "Candela Roofing" at bounding box center [278, 113] width 202 height 29
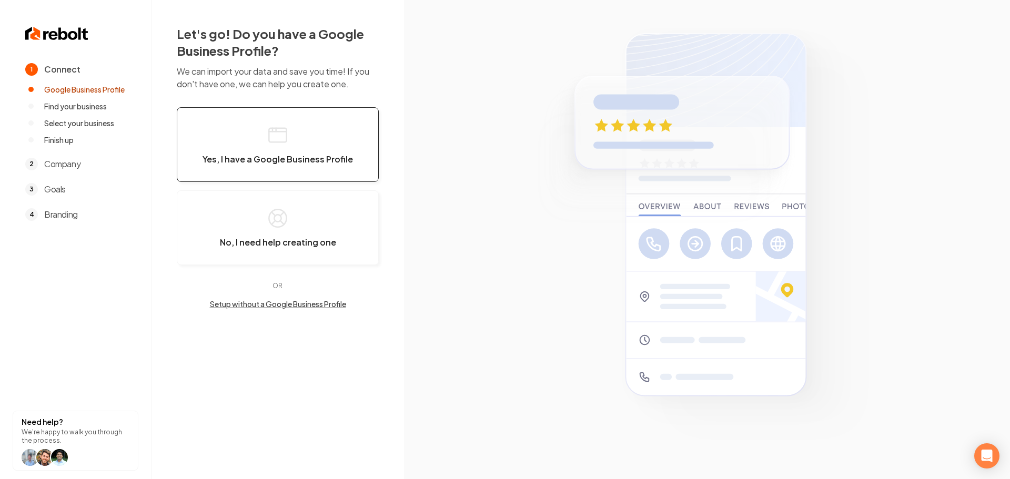
click at [254, 148] on button "Yes, I have a Google Business Profile" at bounding box center [278, 144] width 202 height 75
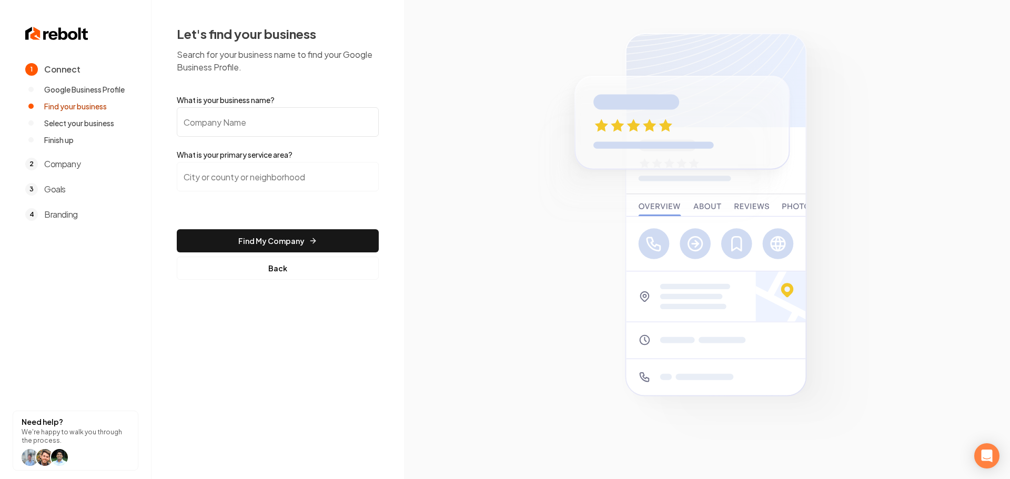
click at [251, 120] on input "What is your business name?" at bounding box center [278, 121] width 202 height 29
paste input "[PERSON_NAME] Heating & Air"
type input "[PERSON_NAME] Heating & Air"
click at [251, 183] on input "search" at bounding box center [278, 176] width 202 height 29
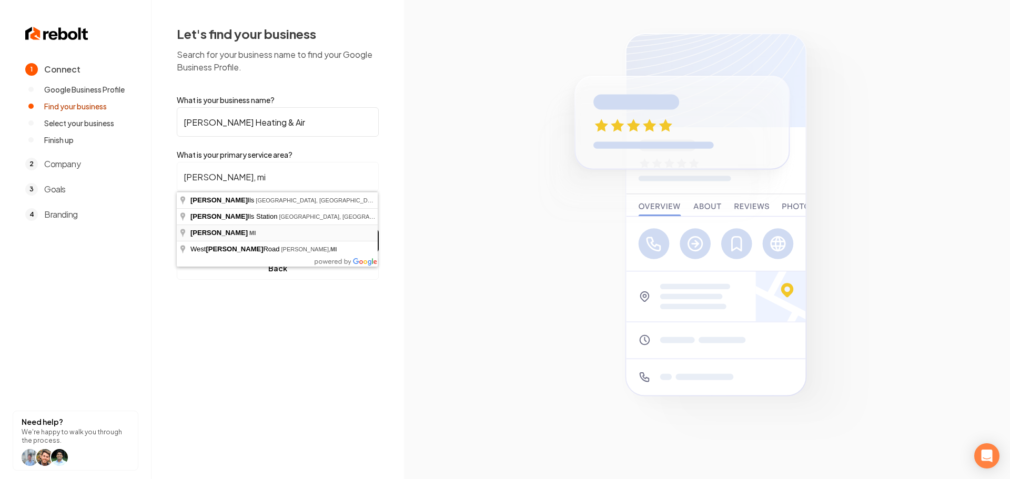
type input "[PERSON_NAME], [GEOGRAPHIC_DATA]"
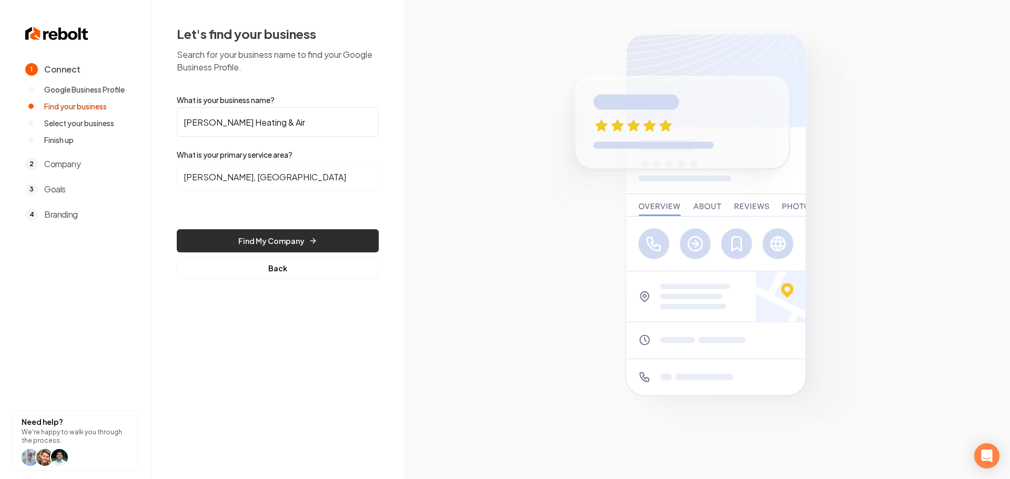
click at [292, 238] on button "Find My Company" at bounding box center [278, 240] width 202 height 23
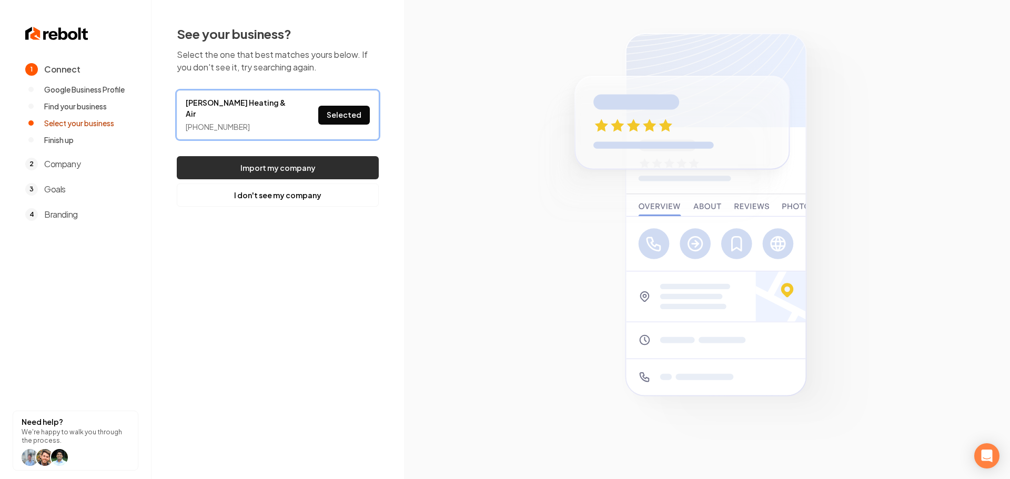
click at [332, 156] on button "Import my company" at bounding box center [278, 167] width 202 height 23
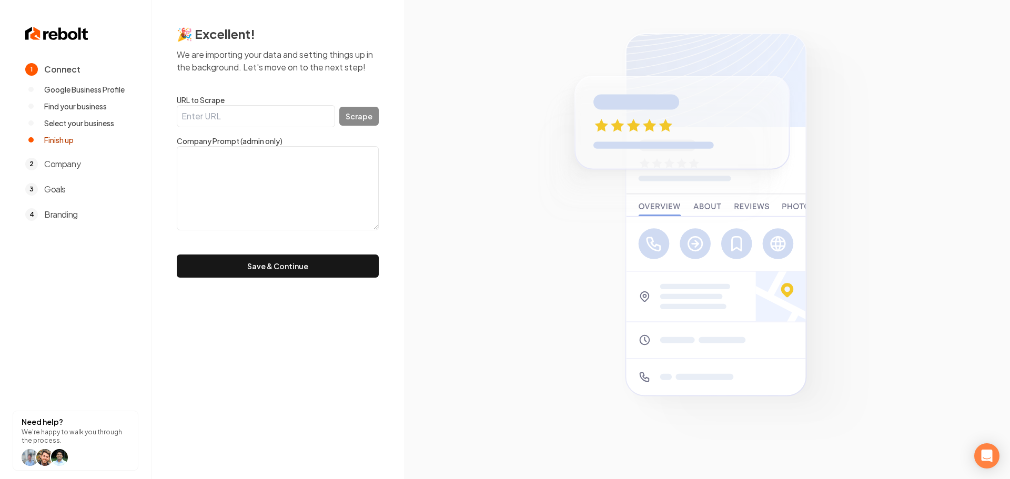
click at [267, 116] on input "URL to Scrape" at bounding box center [256, 116] width 158 height 22
paste input "[URL][DOMAIN_NAME]"
type input "[URL][DOMAIN_NAME]"
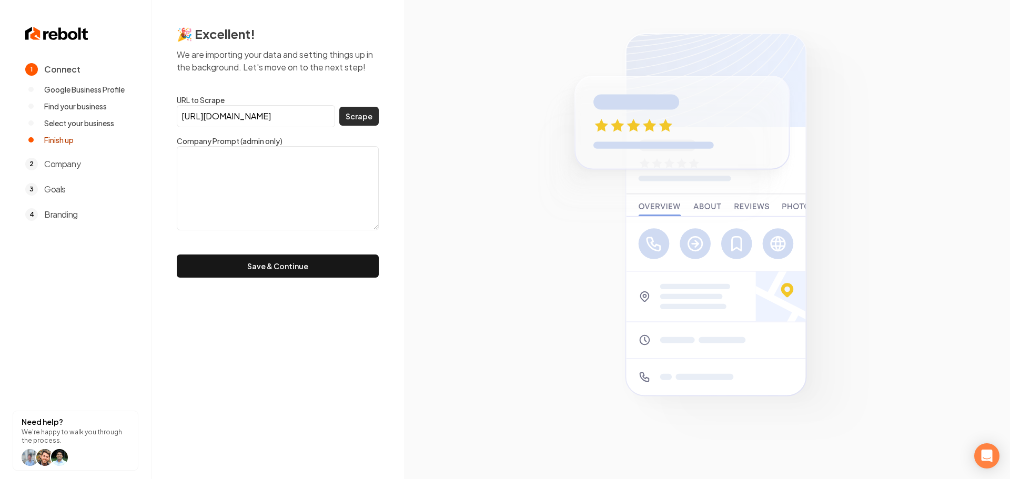
click at [347, 115] on button "Scrape" at bounding box center [358, 116] width 39 height 19
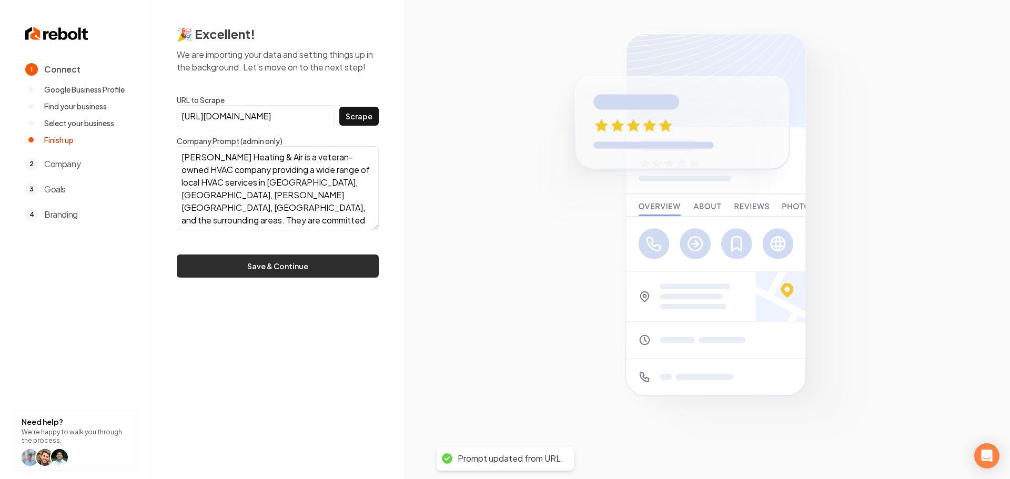
click at [307, 267] on button "Save & Continue" at bounding box center [278, 265] width 202 height 23
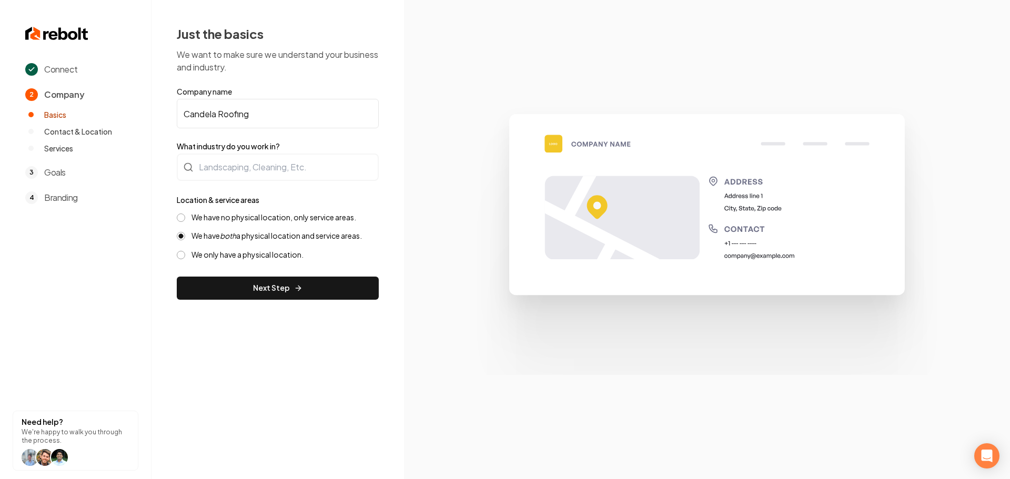
drag, startPoint x: 271, startPoint y: 114, endPoint x: 166, endPoint y: 105, distance: 106.0
click at [166, 105] on div "Just the basics We want to make sure we understand your business and industry. …" at bounding box center [277, 162] width 252 height 325
paste input "[PERSON_NAME] Heating & Air"
type input "[PERSON_NAME] Heating & Air"
click at [217, 171] on div at bounding box center [278, 167] width 202 height 27
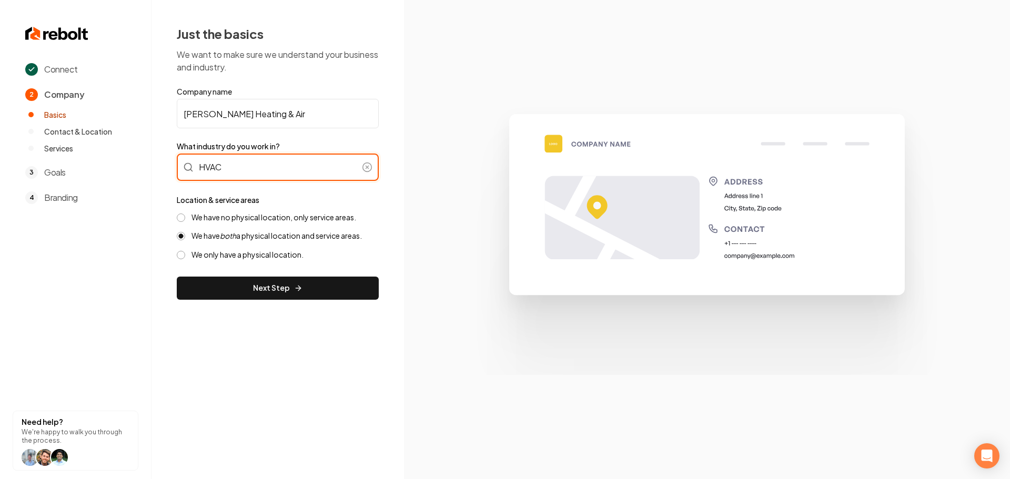
type input "HVAC"
click at [263, 218] on label "We have no physical location, only service areas." at bounding box center [273, 217] width 165 height 10
click at [185, 218] on button "We have no physical location, only service areas." at bounding box center [181, 217] width 8 height 8
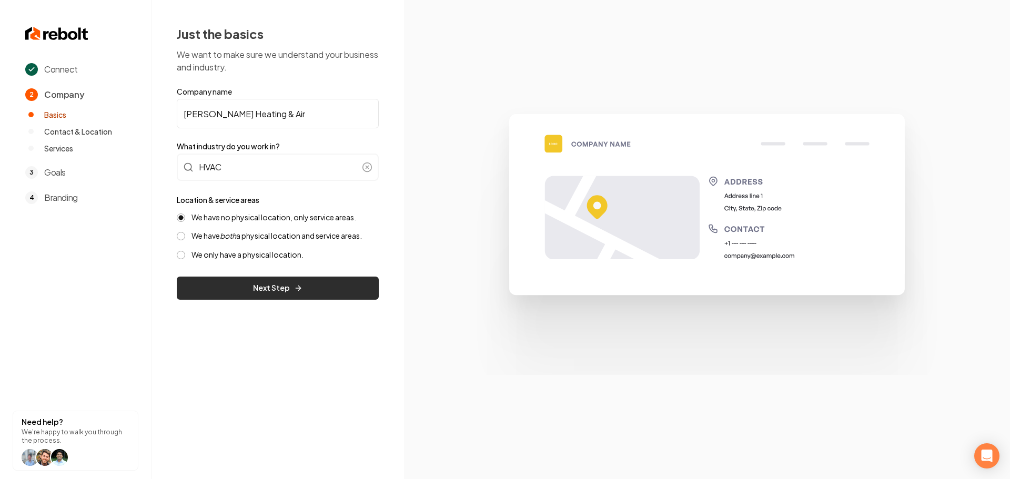
click at [260, 286] on button "Next Step" at bounding box center [278, 288] width 202 height 23
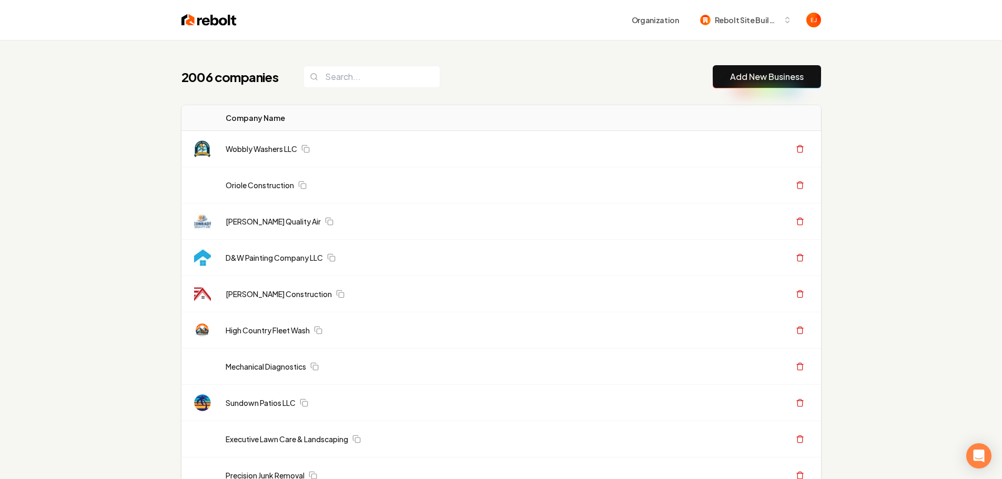
click at [729, 86] on button "Add New Business" at bounding box center [766, 76] width 108 height 23
click at [748, 84] on button "Add New Business" at bounding box center [766, 76] width 108 height 23
click at [763, 74] on link "Add New Business" at bounding box center [767, 76] width 74 height 13
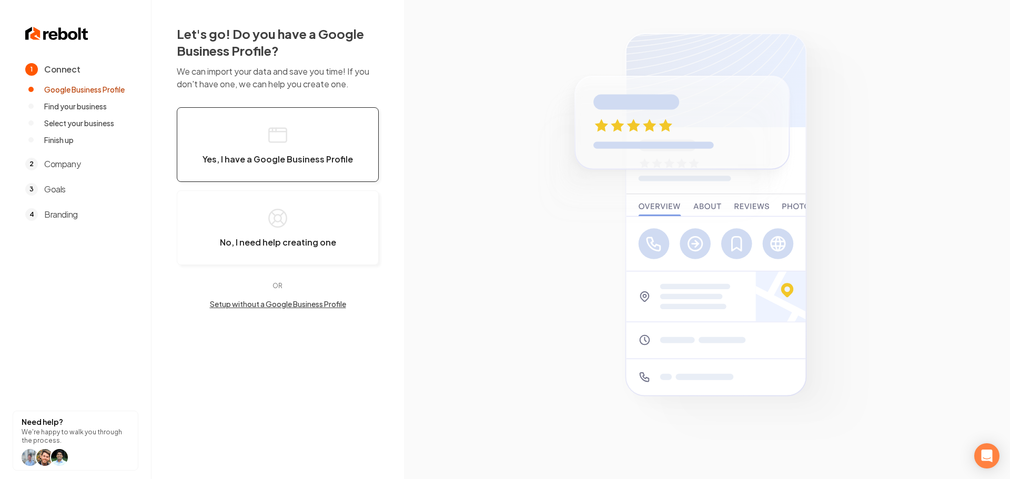
click at [286, 151] on button "Yes, I have a Google Business Profile" at bounding box center [278, 144] width 202 height 75
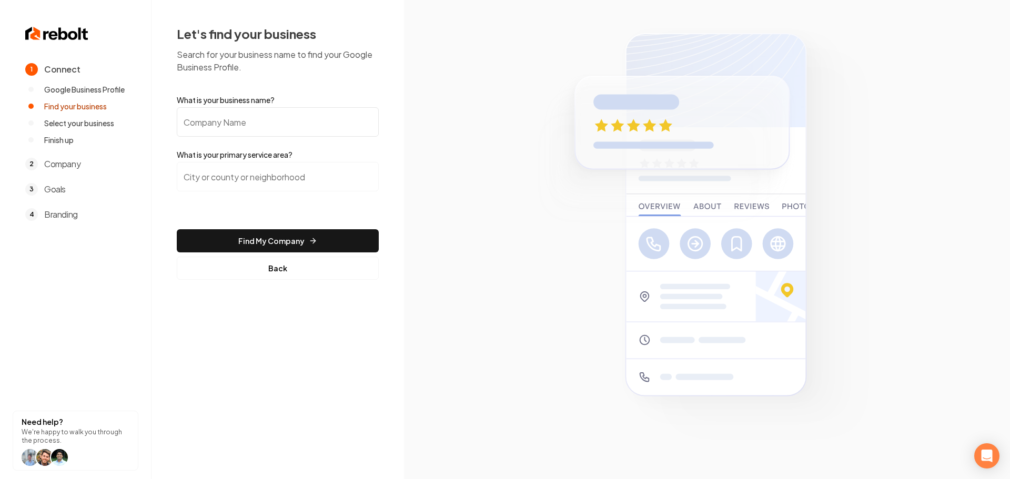
click at [263, 124] on input "What is your business name?" at bounding box center [278, 121] width 202 height 29
paste input "[PERSON_NAME] Heating & Air"
type input "[PERSON_NAME] Heating & Air"
click at [236, 177] on input "search" at bounding box center [278, 176] width 202 height 29
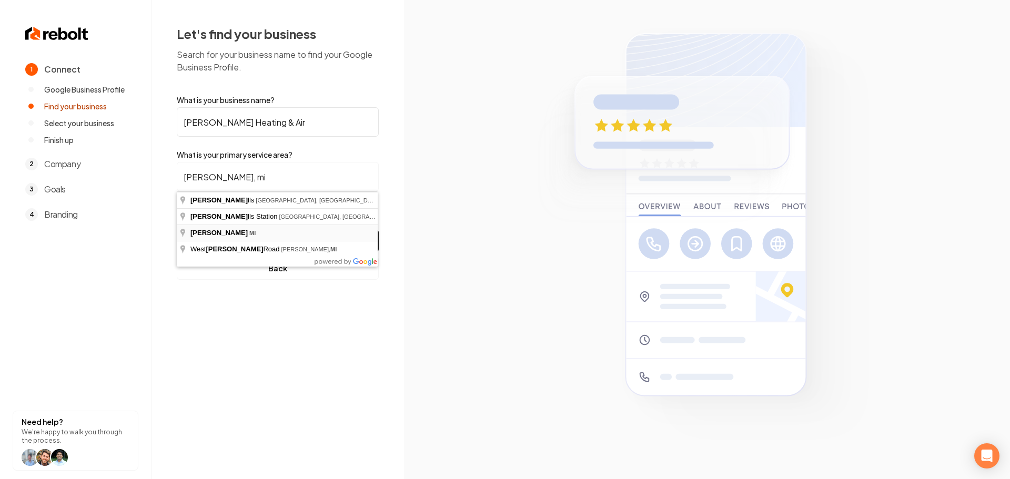
type input "[PERSON_NAME], [GEOGRAPHIC_DATA]"
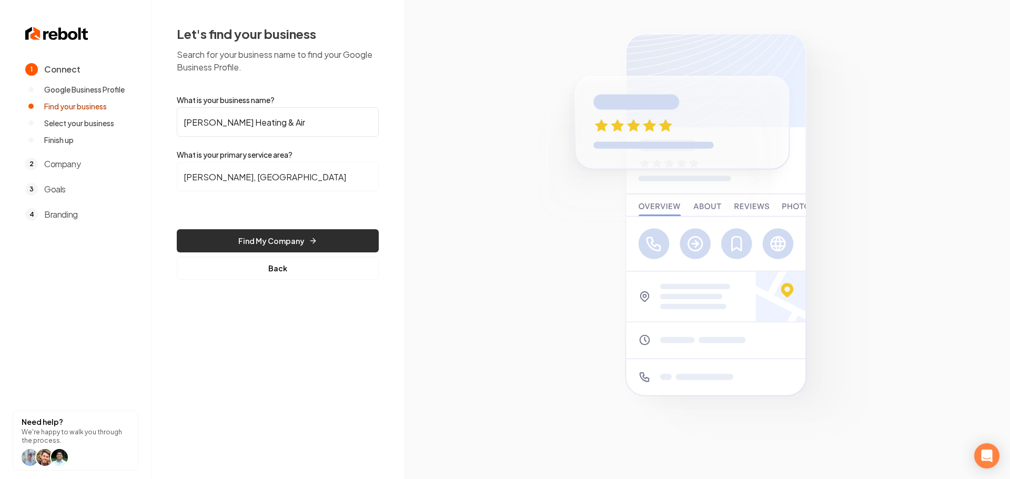
click at [256, 246] on button "Find My Company" at bounding box center [278, 240] width 202 height 23
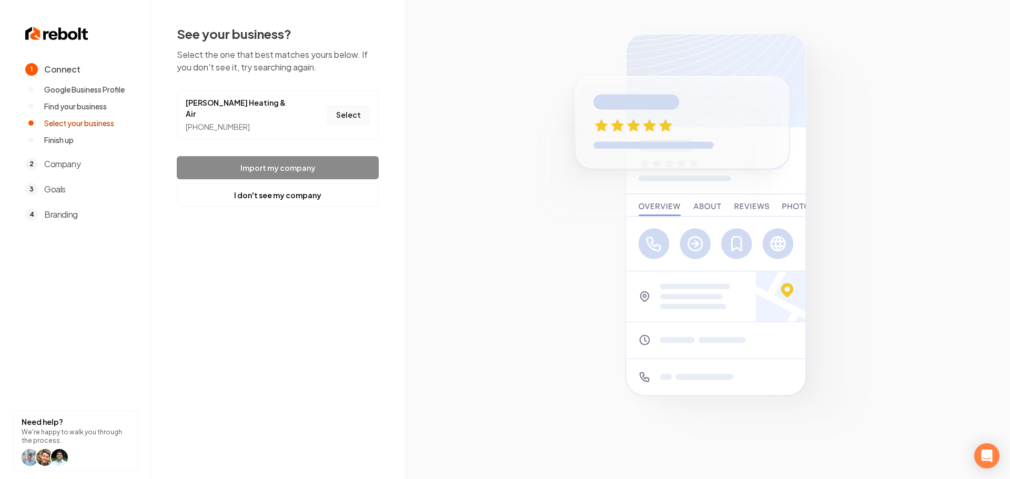
click at [345, 106] on button "Select" at bounding box center [348, 115] width 43 height 19
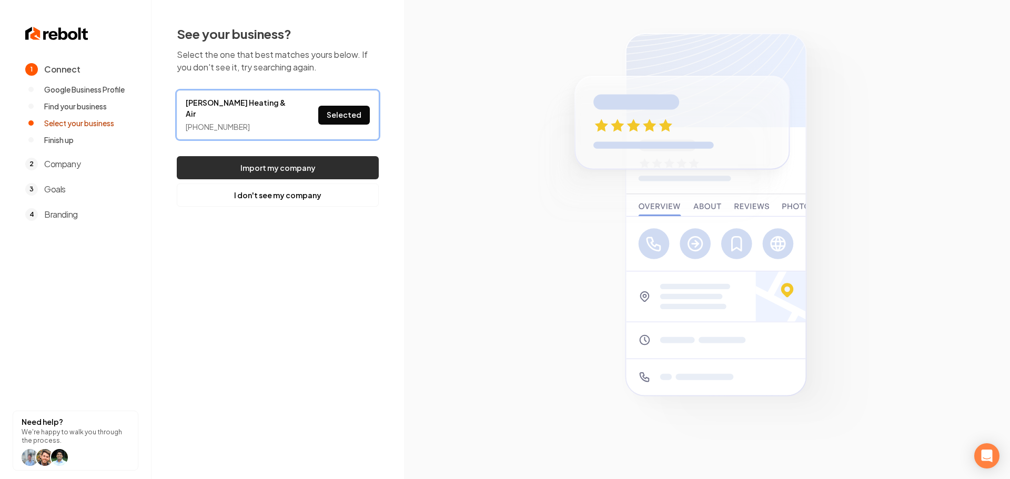
click at [325, 157] on button "Import my company" at bounding box center [278, 167] width 202 height 23
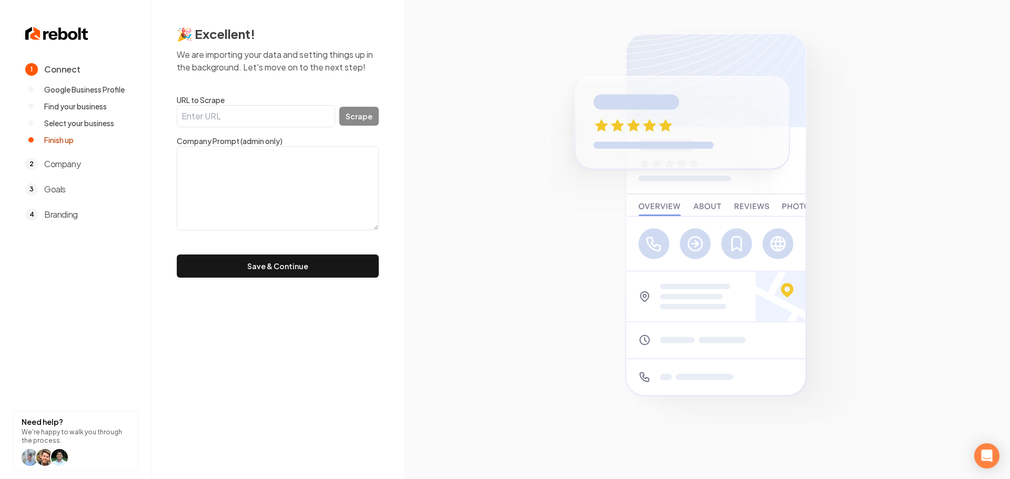
click at [322, 119] on input "URL to Scrape" at bounding box center [256, 116] width 158 height 22
paste input "[URL][DOMAIN_NAME]"
type input "[URL][DOMAIN_NAME]"
click at [356, 117] on button "Scrape" at bounding box center [358, 116] width 39 height 19
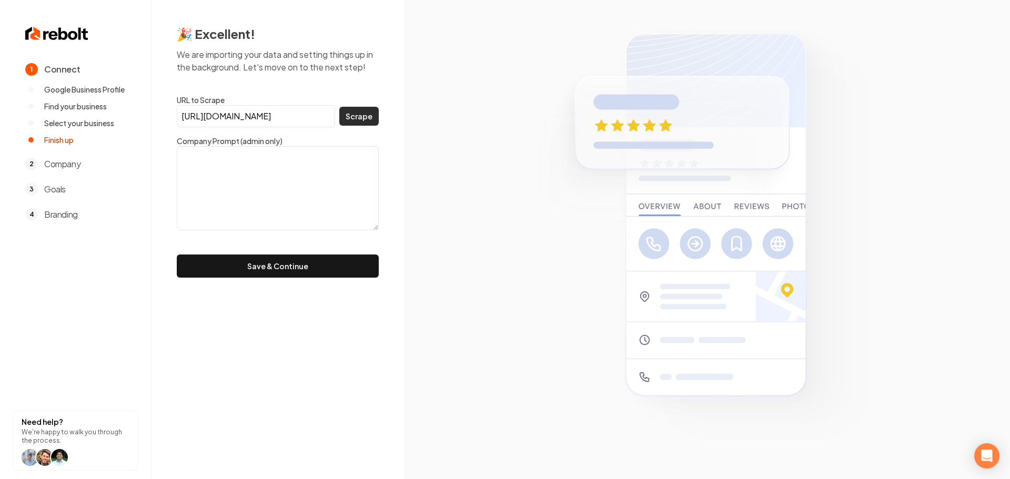
scroll to position [0, 0]
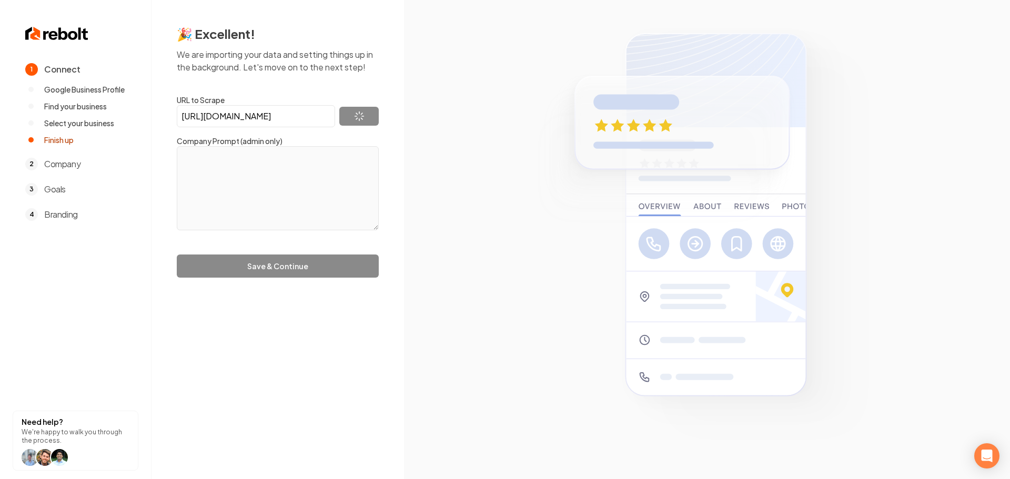
type textarea "[PERSON_NAME] Heating & Air is a veteran-owned HVAC company providing a wide ra…"
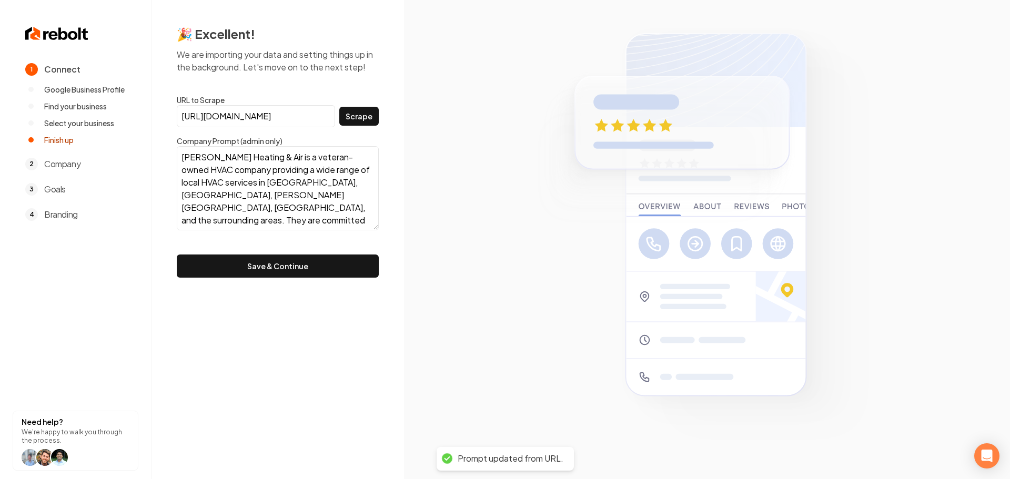
click at [292, 271] on button "Save & Continue" at bounding box center [278, 265] width 202 height 23
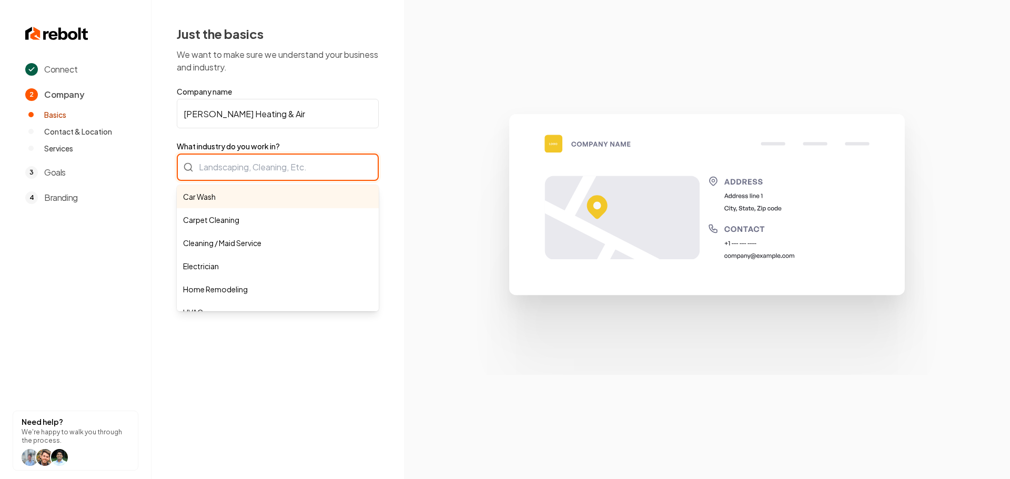
click at [257, 167] on div "Car Wash Carpet Cleaning Cleaning / Maid Service Electrician Home Remodeling HV…" at bounding box center [278, 167] width 202 height 27
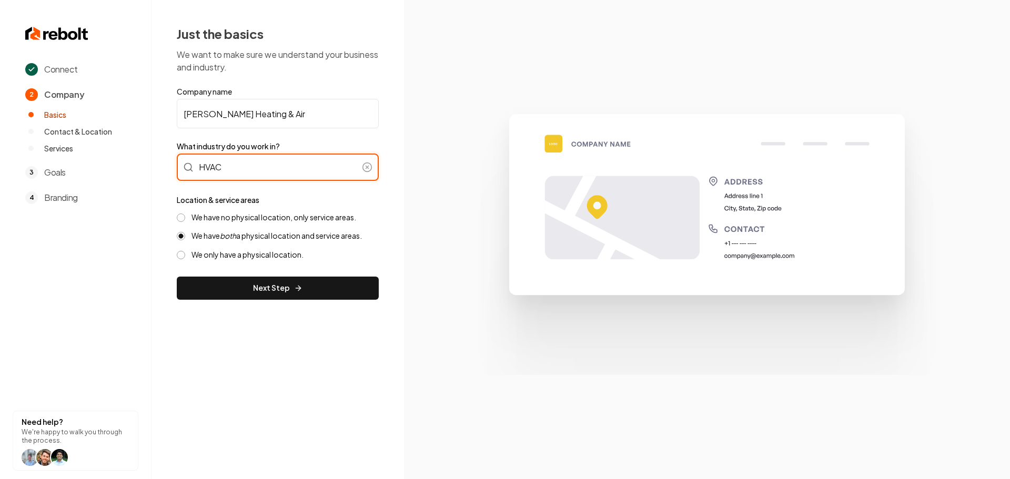
type input "HVAC"
click at [206, 217] on label "We have no physical location, only service areas." at bounding box center [273, 217] width 165 height 10
click at [185, 217] on button "We have no physical location, only service areas." at bounding box center [181, 217] width 8 height 8
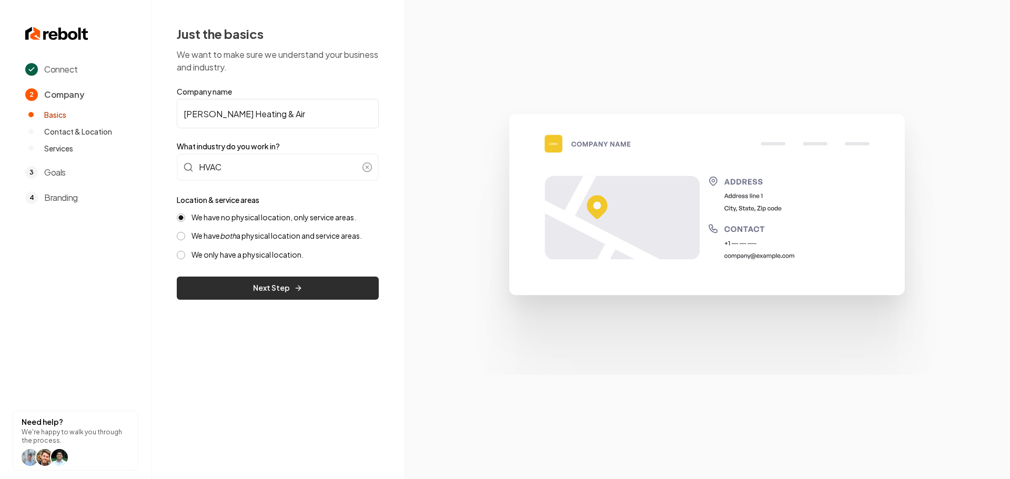
click at [241, 291] on button "Next Step" at bounding box center [278, 288] width 202 height 23
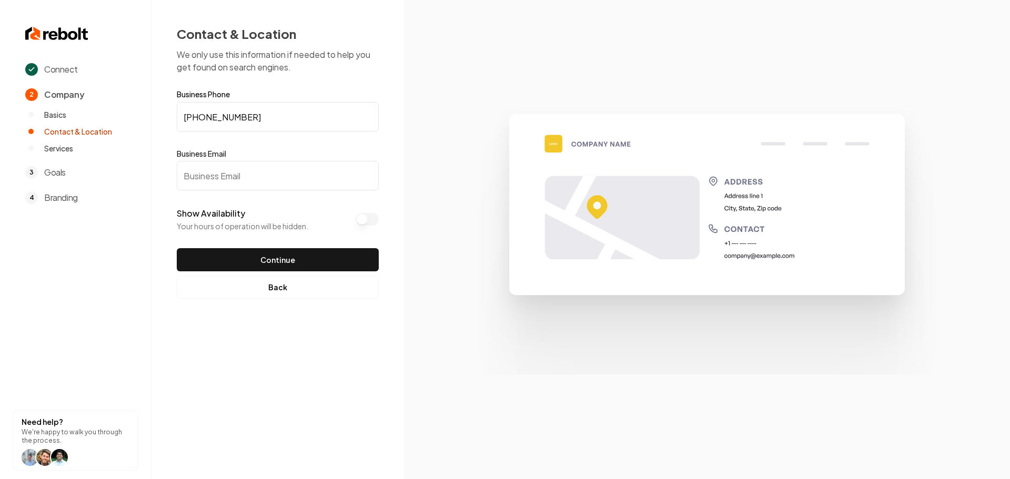
click at [266, 173] on input "Business Email" at bounding box center [278, 175] width 202 height 29
type input "[EMAIL_ADDRESS][DOMAIN_NAME]"
click at [278, 250] on button "Continue" at bounding box center [278, 259] width 202 height 23
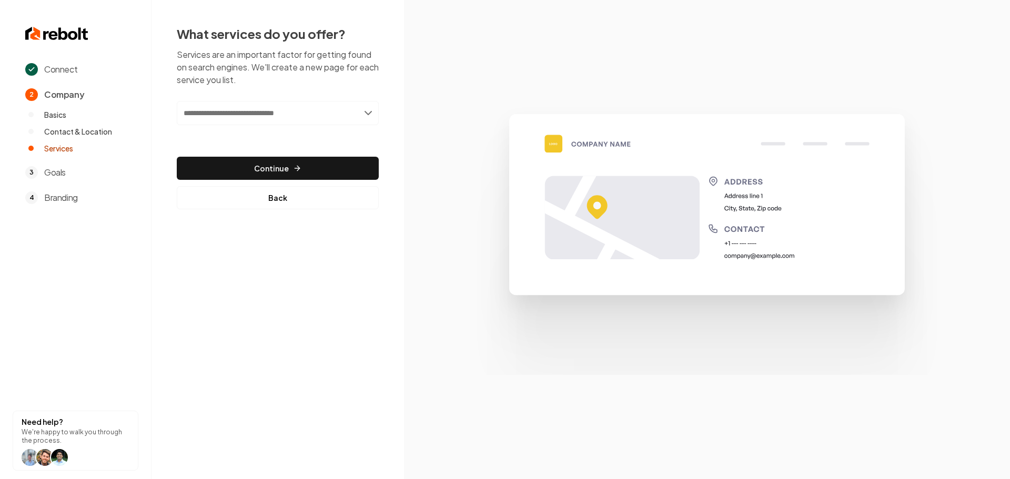
click at [232, 119] on input "text" at bounding box center [278, 113] width 202 height 24
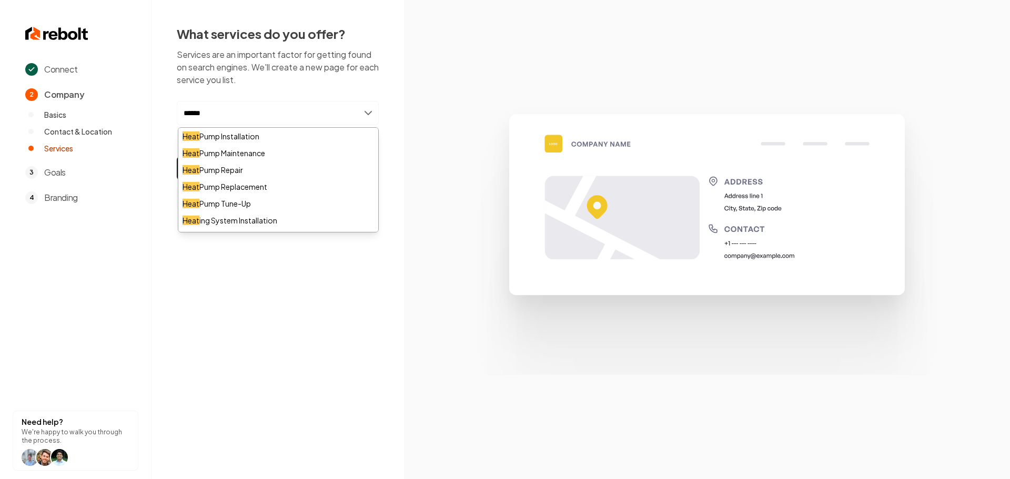
type input "*******"
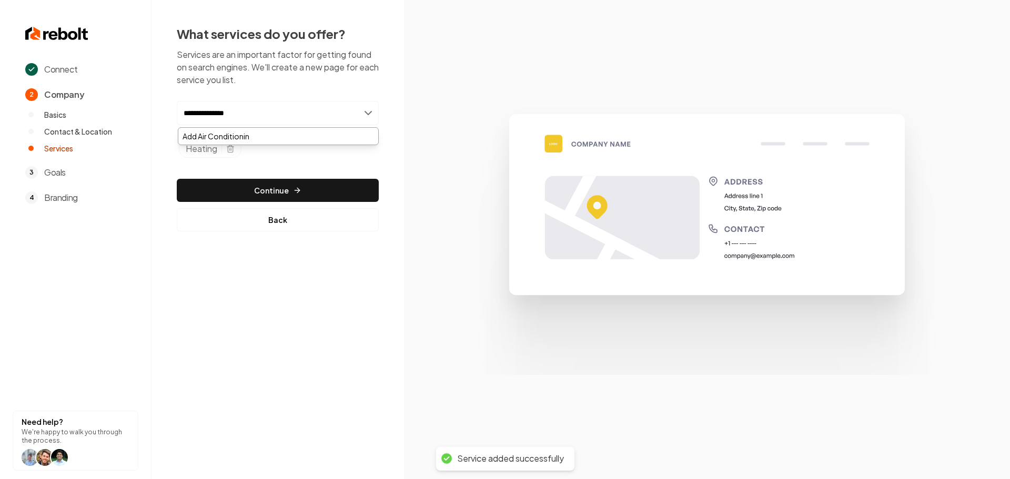
type input "**********"
type input "*********"
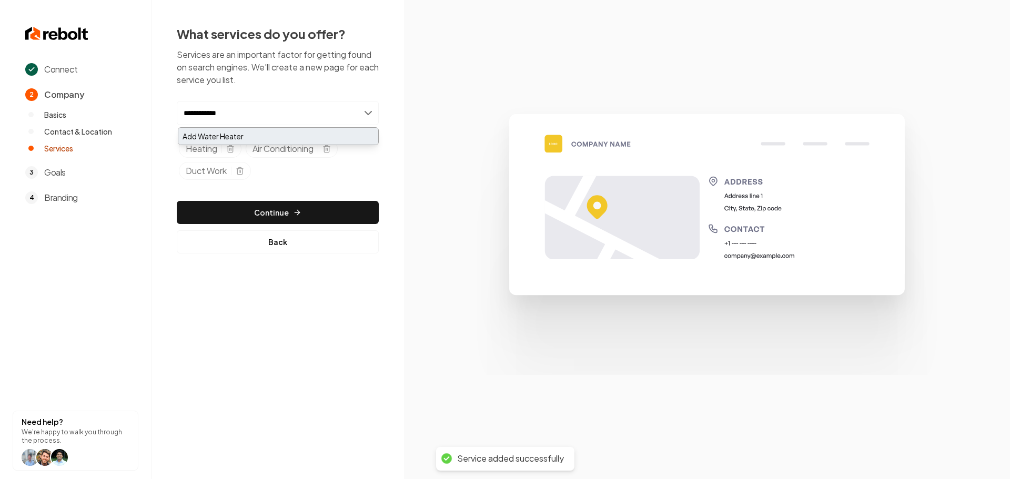
type input "**********"
click at [241, 138] on div "Add Water Heater" at bounding box center [278, 136] width 200 height 17
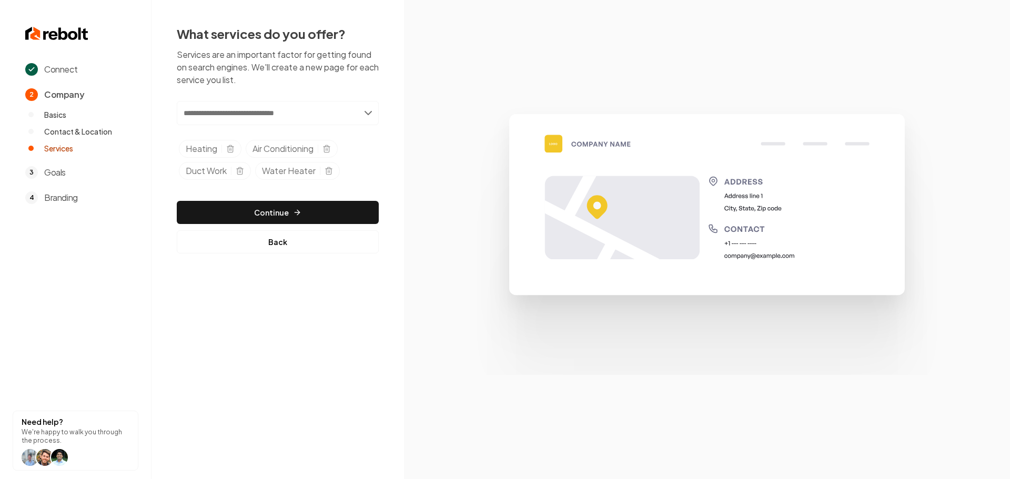
click at [263, 109] on input "text" at bounding box center [278, 113] width 202 height 24
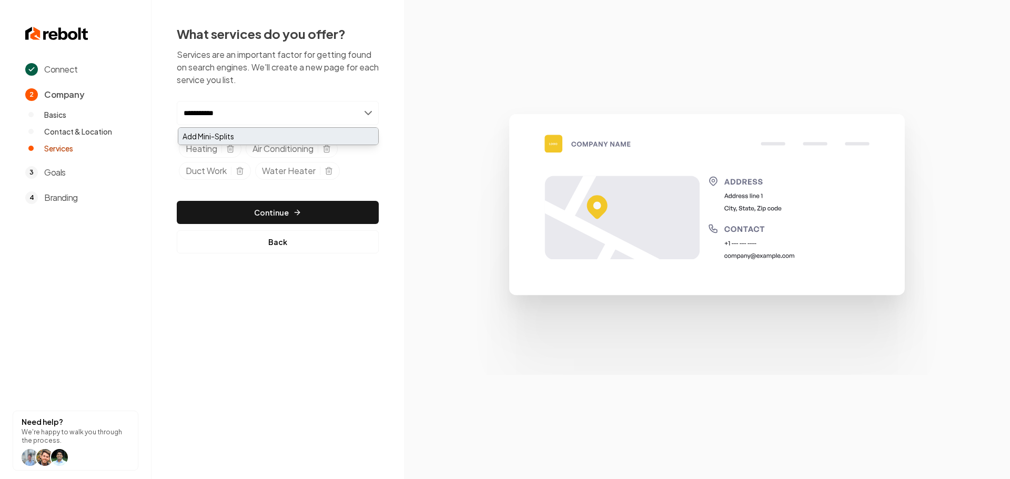
type input "**********"
click at [245, 135] on div "Add Mini-Splits" at bounding box center [278, 136] width 200 height 17
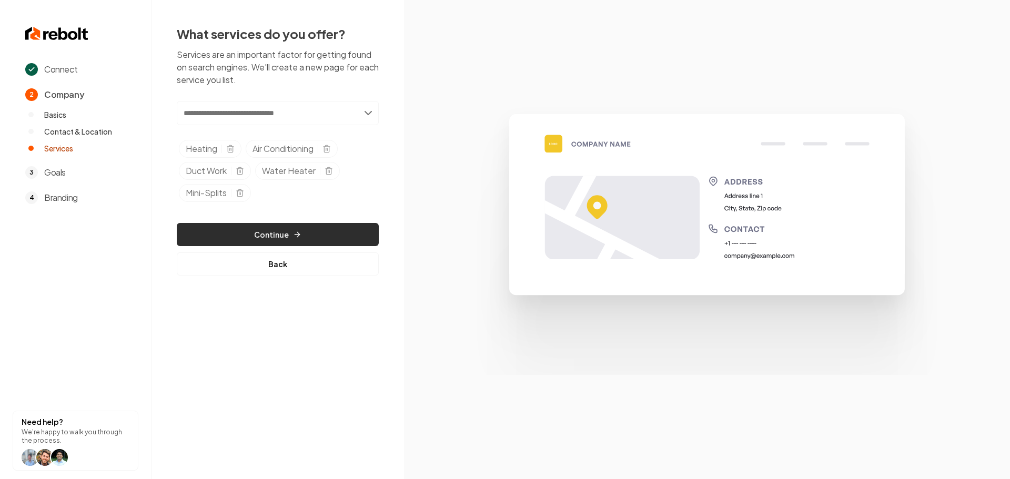
click at [263, 240] on button "Continue" at bounding box center [278, 234] width 202 height 23
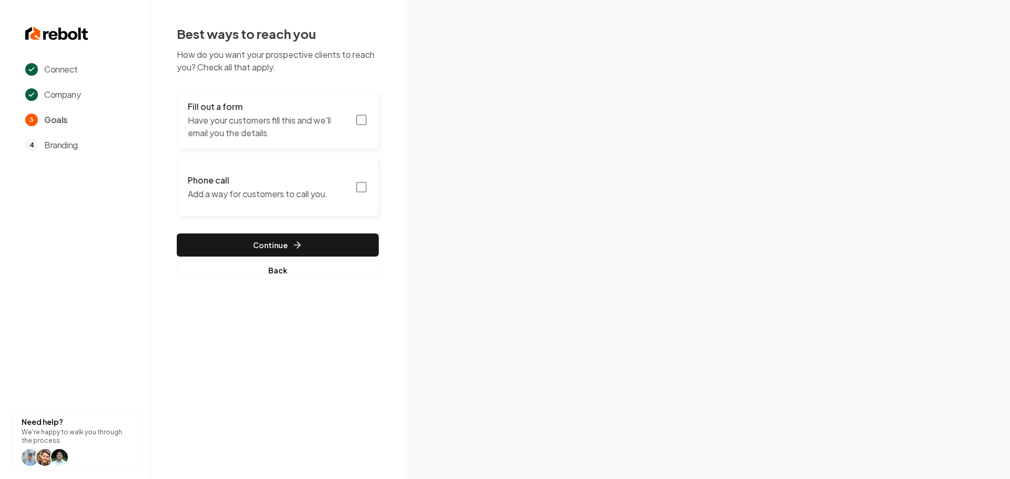
click at [365, 115] on rect "button" at bounding box center [361, 119] width 9 height 9
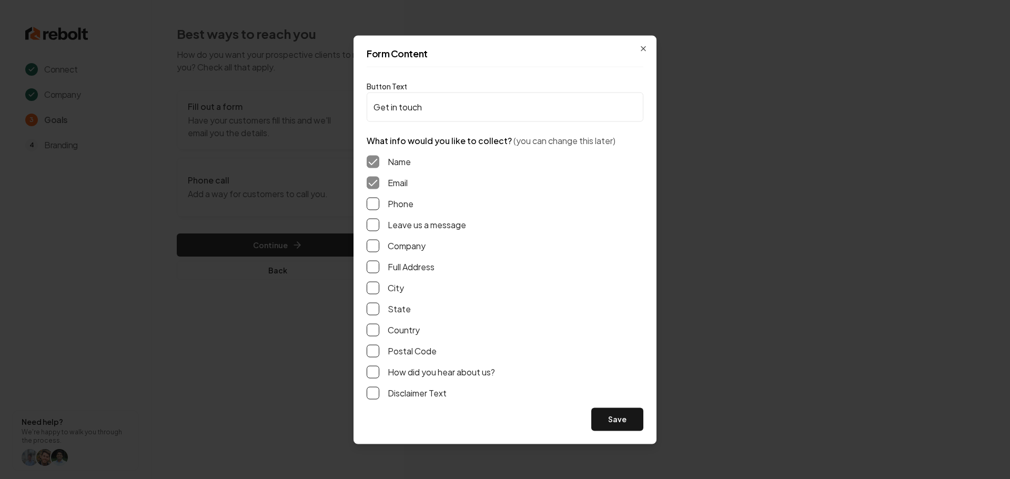
click at [378, 204] on button "Phone" at bounding box center [372, 203] width 13 height 13
click at [375, 222] on button "Leave us a message" at bounding box center [372, 224] width 13 height 13
click at [373, 270] on button "Full Address" at bounding box center [372, 266] width 13 height 13
click at [608, 420] on button "Save" at bounding box center [617, 419] width 52 height 23
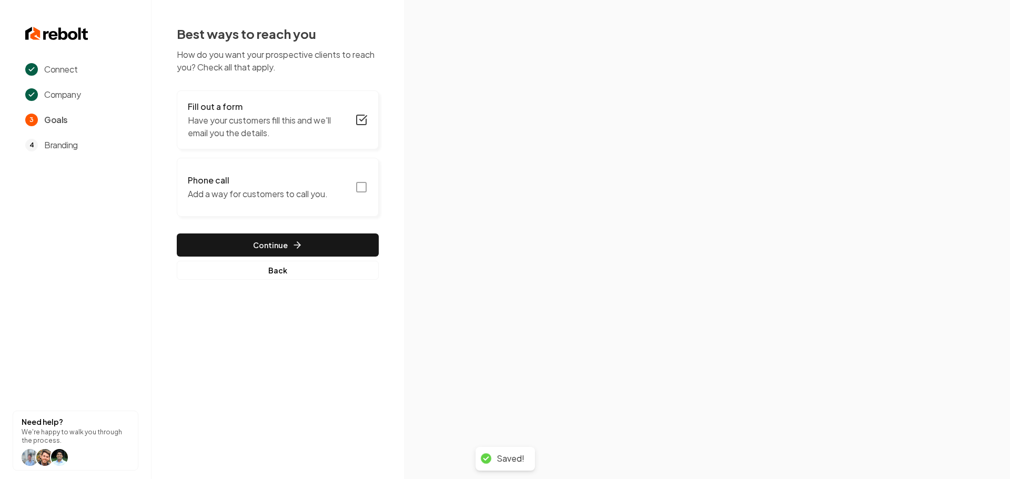
click at [365, 188] on icon "button" at bounding box center [361, 187] width 13 height 13
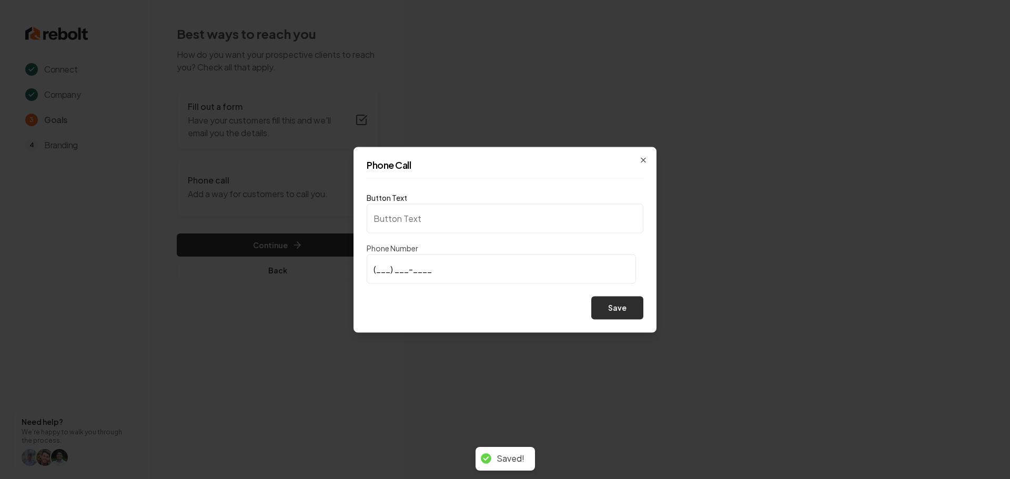
type input "Call us"
type input "(517) 410-9682"
click at [627, 312] on button "Save" at bounding box center [617, 307] width 52 height 23
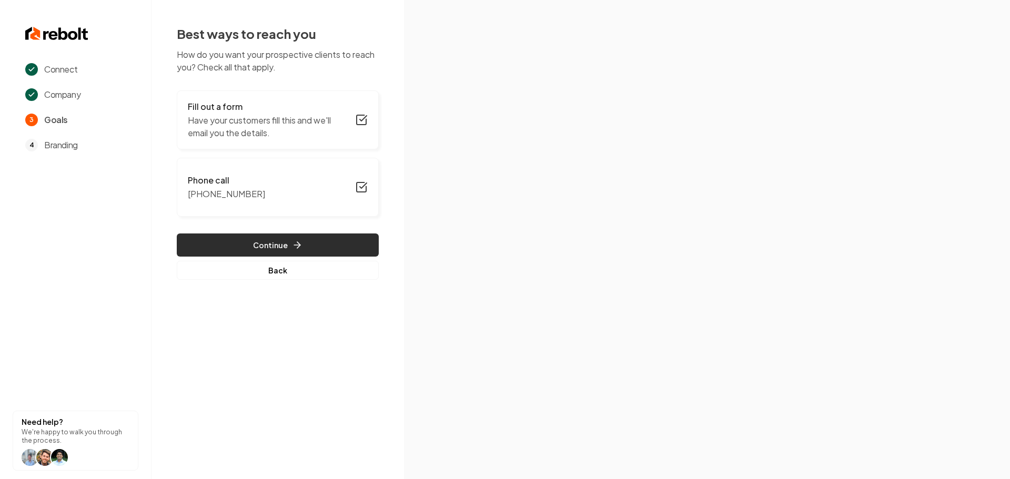
click at [322, 250] on button "Continue" at bounding box center [278, 244] width 202 height 23
click at [295, 240] on icon "button" at bounding box center [297, 245] width 11 height 11
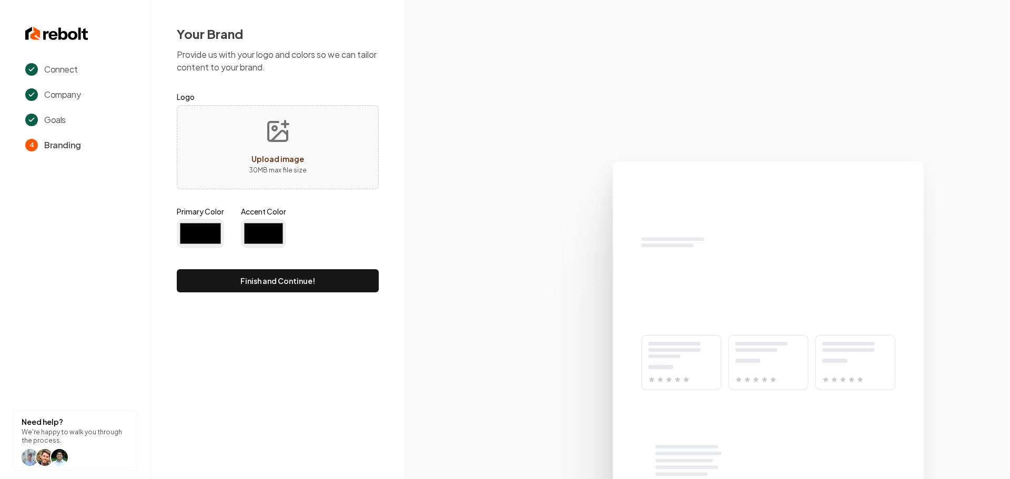
click at [291, 158] on span "Upload image" at bounding box center [277, 158] width 53 height 9
type input "#194d33"
type input "#70be00"
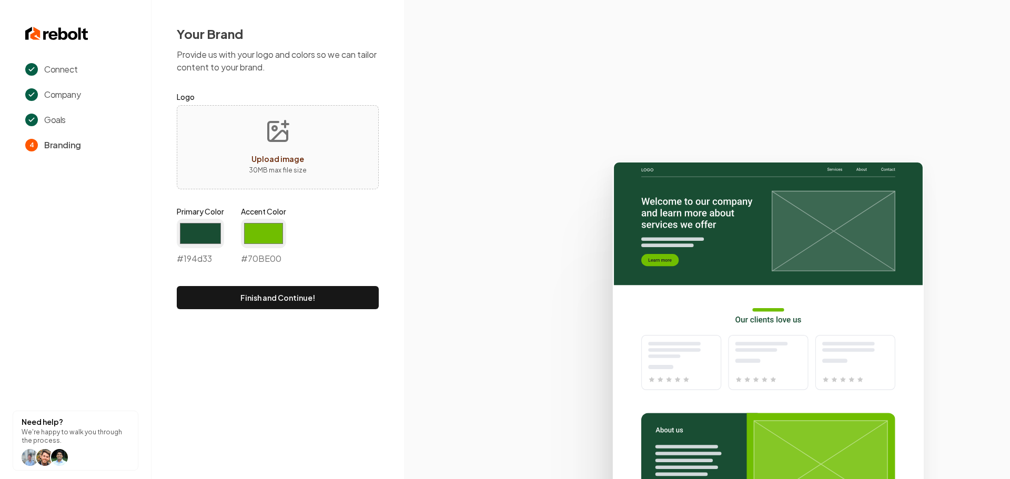
type input "**********"
click at [211, 241] on input "#194d33" at bounding box center [200, 233] width 47 height 29
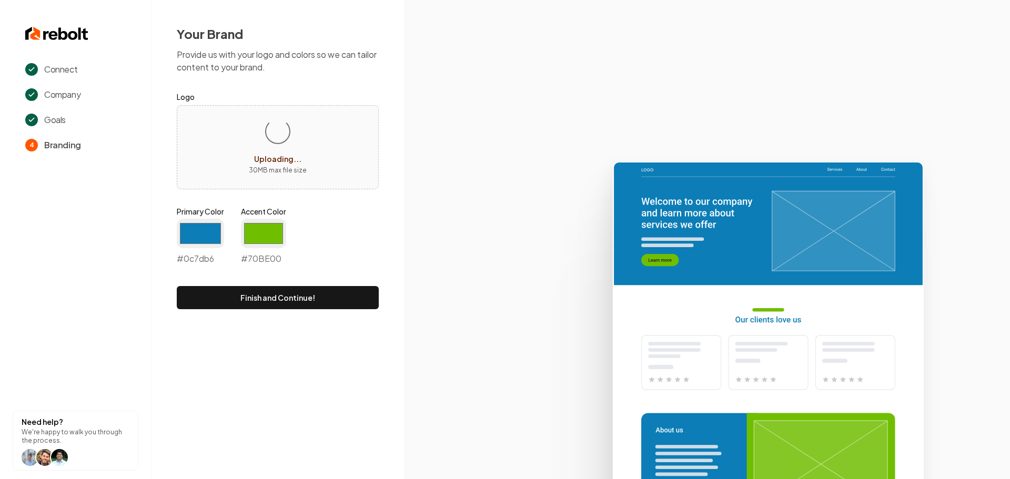
type input "#0c7db6"
click at [390, 237] on div "Your Brand Provide us with your logo and colors so we can tailor content to you…" at bounding box center [277, 167] width 252 height 334
click at [268, 237] on input "#70be00" at bounding box center [263, 233] width 45 height 29
click at [259, 235] on input "#70be00" at bounding box center [263, 233] width 45 height 29
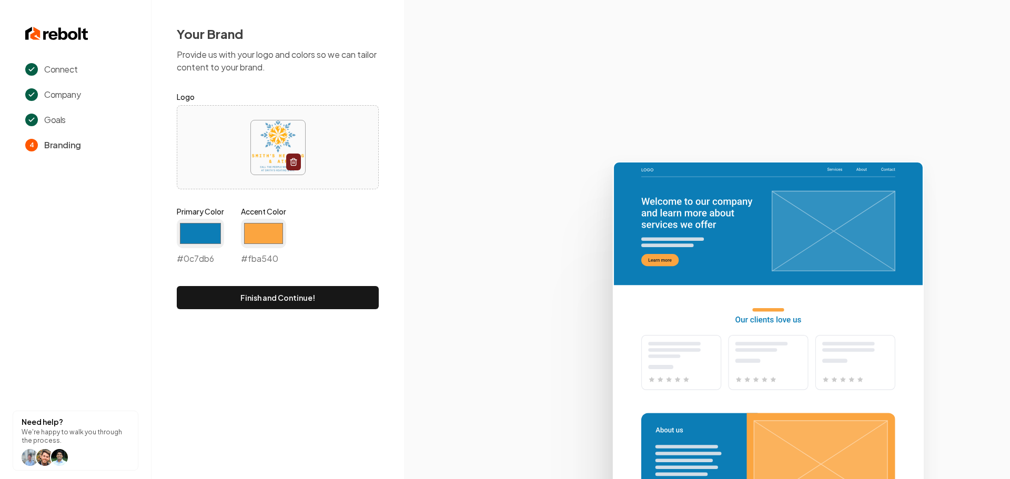
type input "#fba540"
click at [443, 206] on icon at bounding box center [707, 315] width 606 height 327
click at [323, 294] on button "Finish and Continue!" at bounding box center [278, 297] width 202 height 23
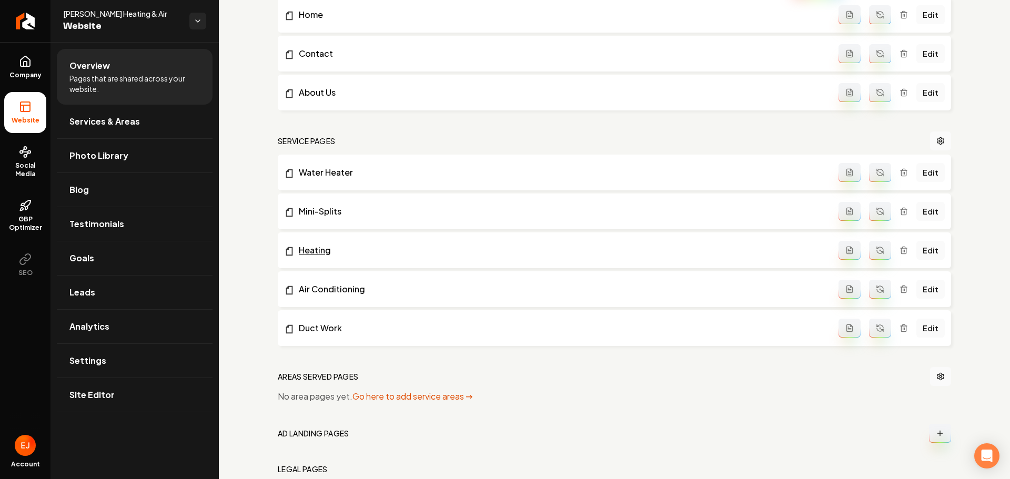
scroll to position [417, 0]
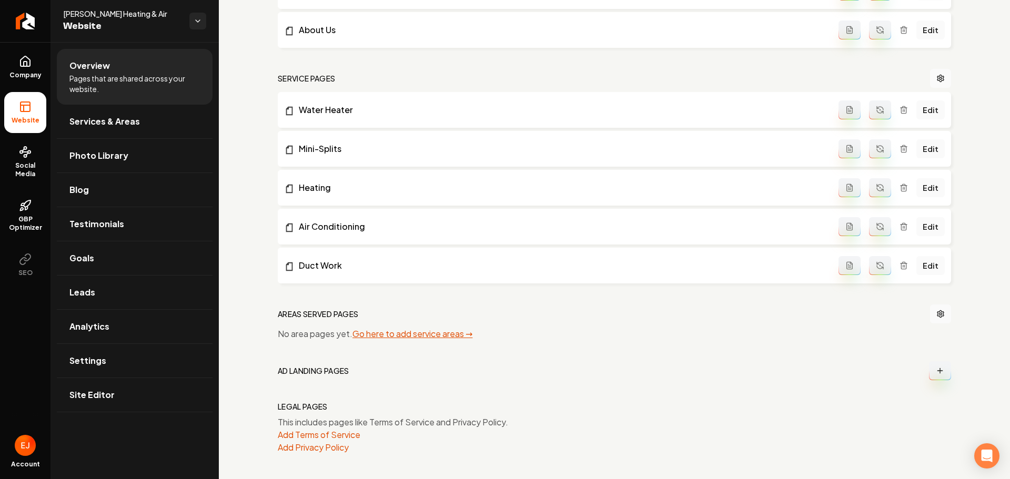
click at [407, 336] on link "Go here to add service areas →" at bounding box center [412, 333] width 120 height 11
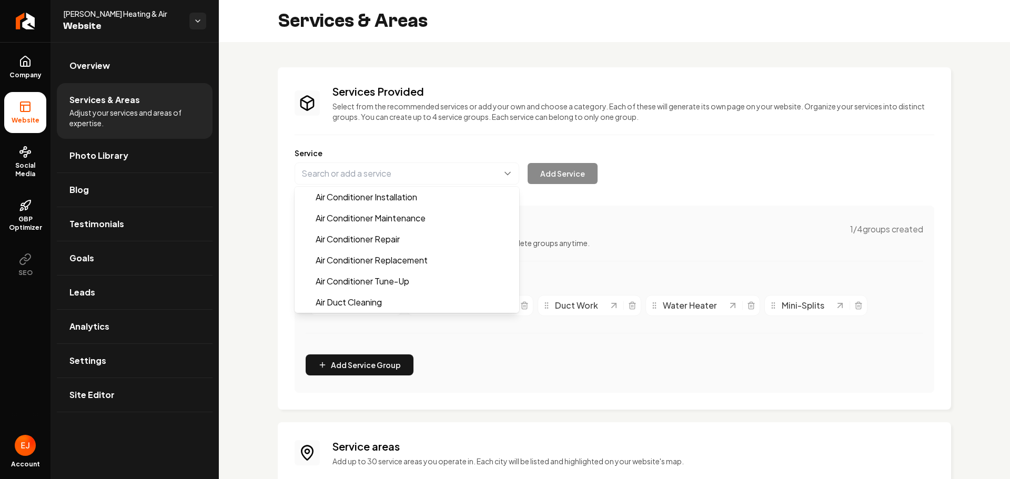
click at [407, 176] on button "Main content area" at bounding box center [406, 173] width 225 height 22
type input "S"
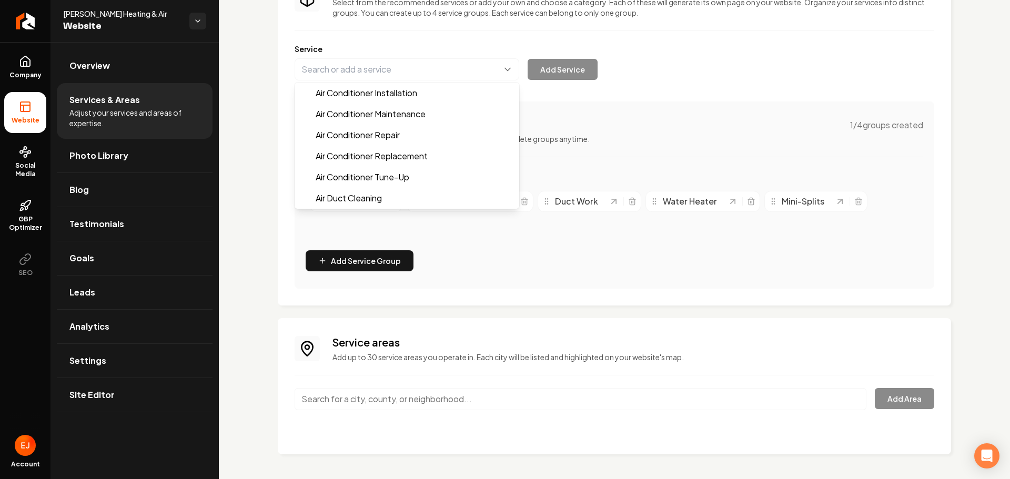
scroll to position [105, 0]
click at [392, 403] on div "Services Provided Select from the recommended services or add your own and choo…" at bounding box center [614, 208] width 673 height 491
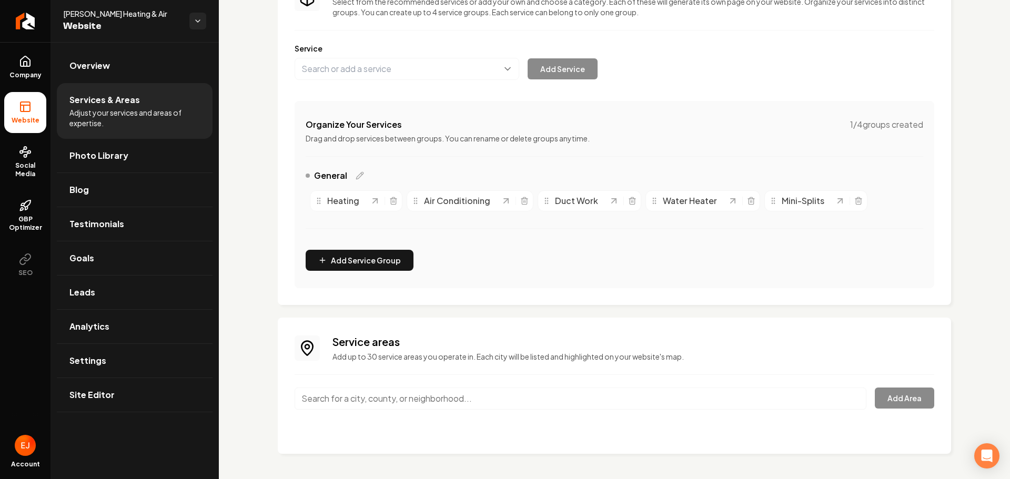
click at [392, 403] on input "Main content area" at bounding box center [580, 399] width 572 height 22
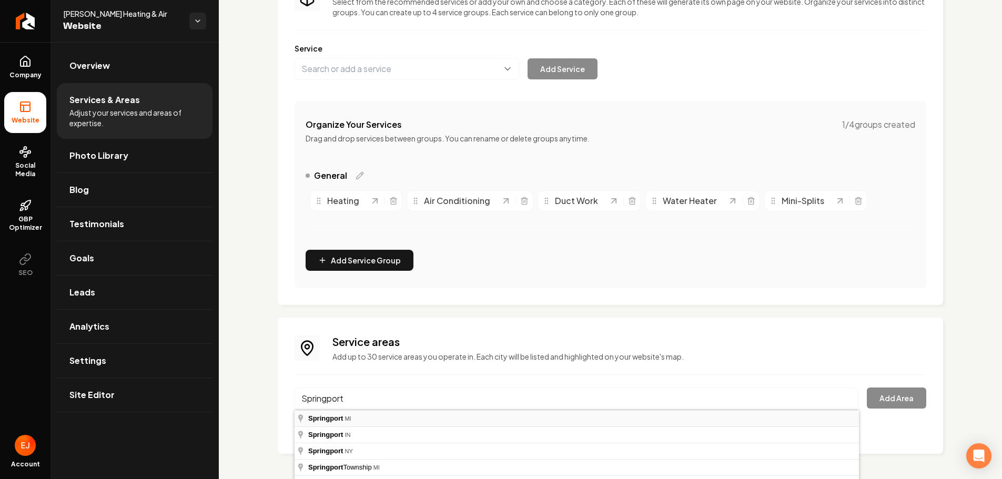
type input "[GEOGRAPHIC_DATA], [GEOGRAPHIC_DATA]"
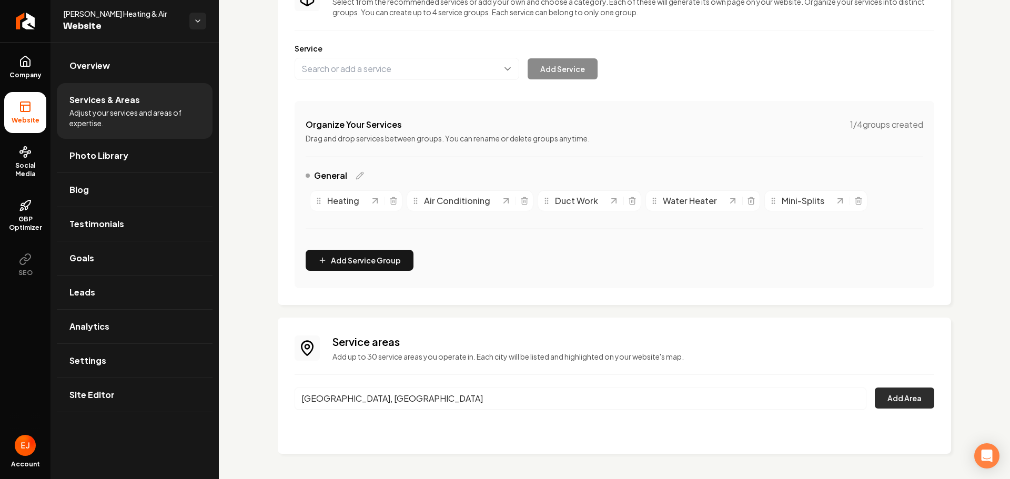
click at [888, 398] on button "Add Area" at bounding box center [903, 398] width 59 height 21
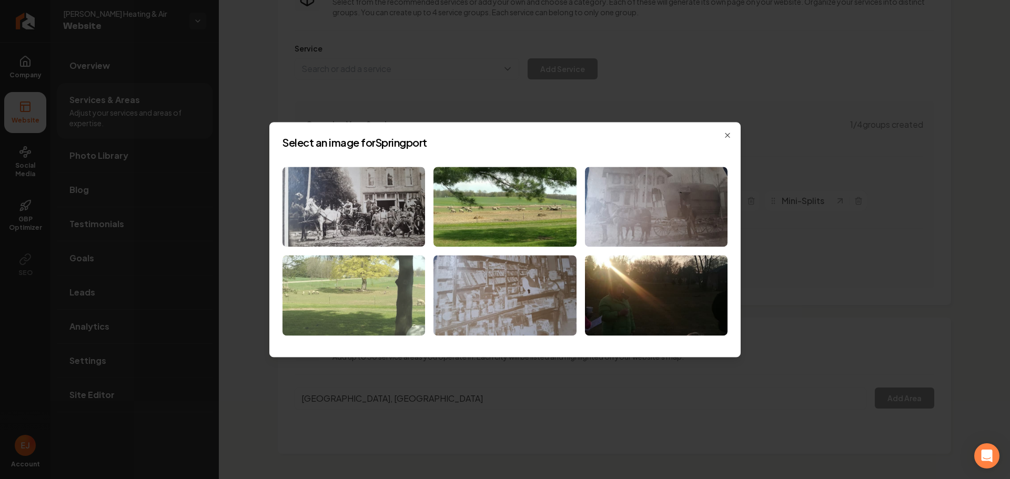
click at [321, 334] on img at bounding box center [353, 296] width 142 height 80
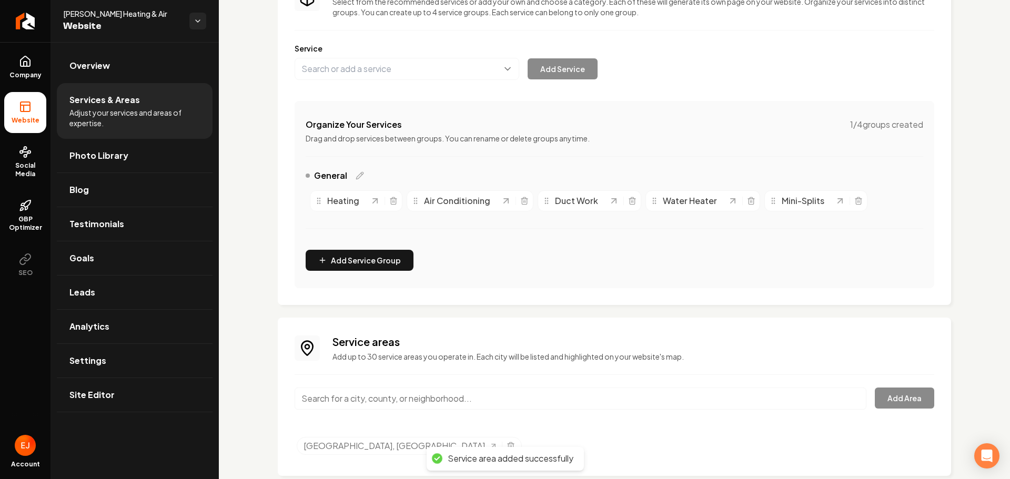
click at [379, 403] on input "Main content area" at bounding box center [580, 399] width 572 height 22
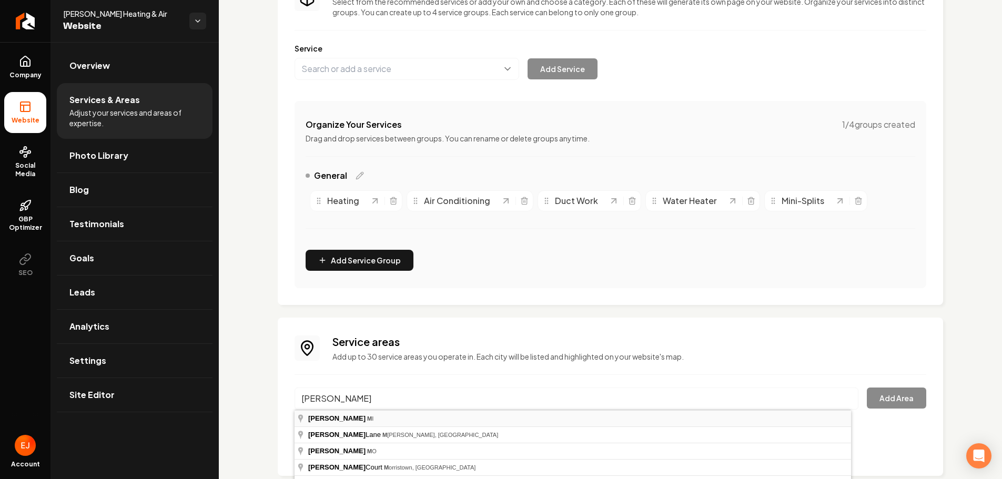
type input "Leslie, MI"
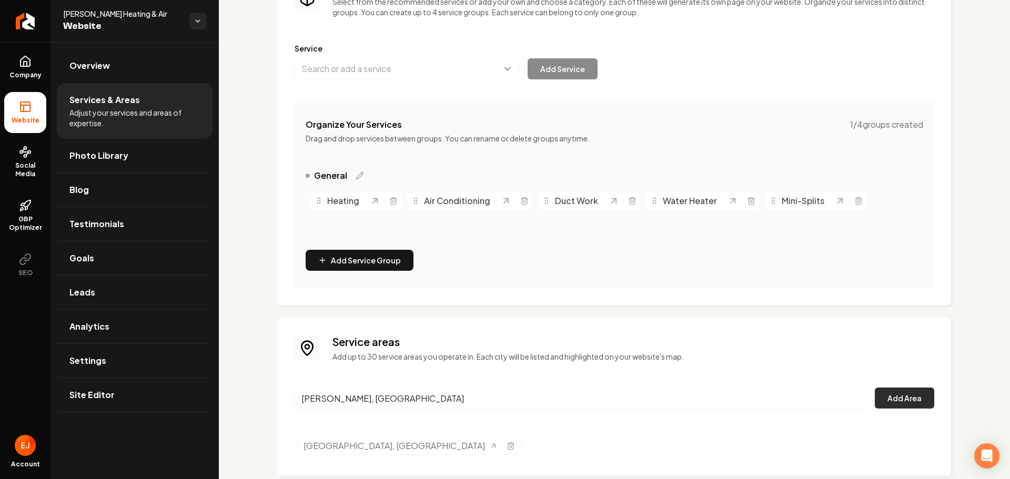
click at [891, 391] on button "Add Area" at bounding box center [903, 398] width 59 height 21
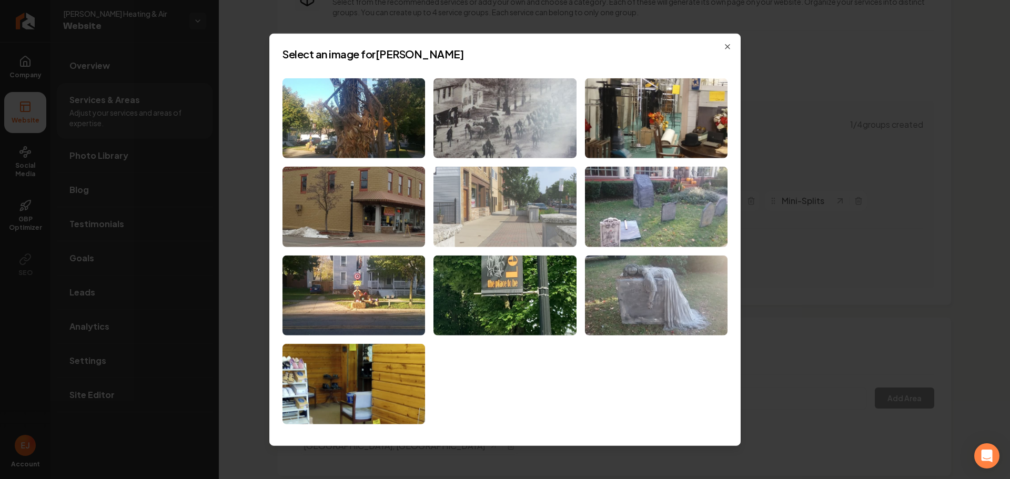
click at [483, 207] on img at bounding box center [504, 207] width 142 height 80
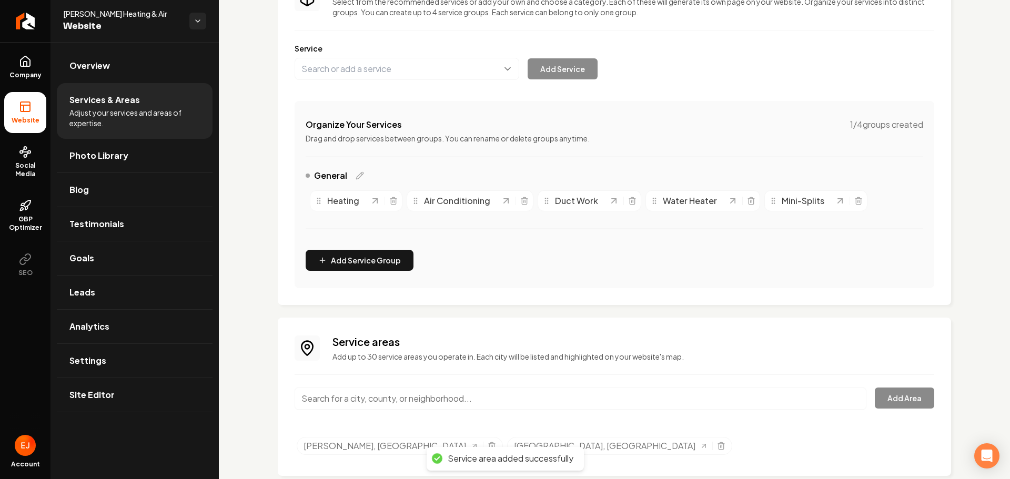
click at [360, 398] on input "Main content area" at bounding box center [580, 399] width 572 height 22
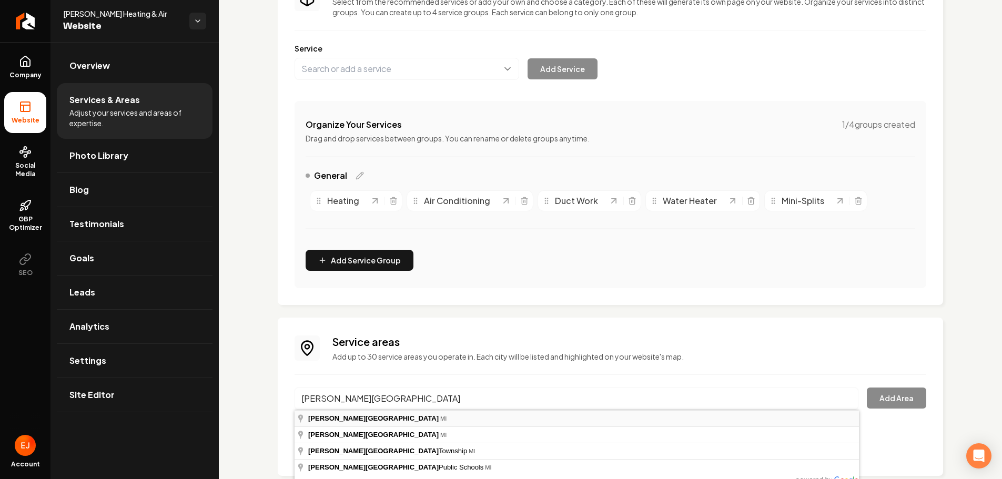
type input "Eaton Rapids, MI"
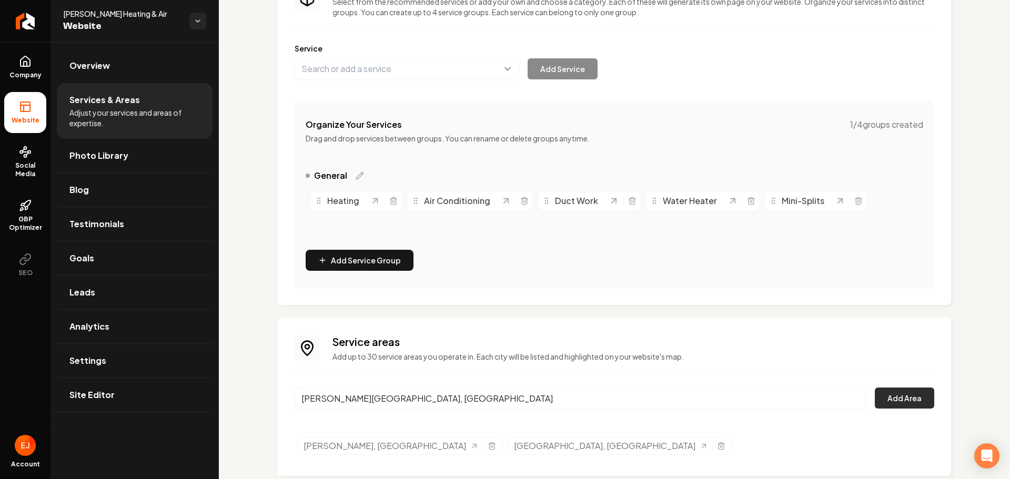
click at [911, 390] on button "Add Area" at bounding box center [903, 398] width 59 height 21
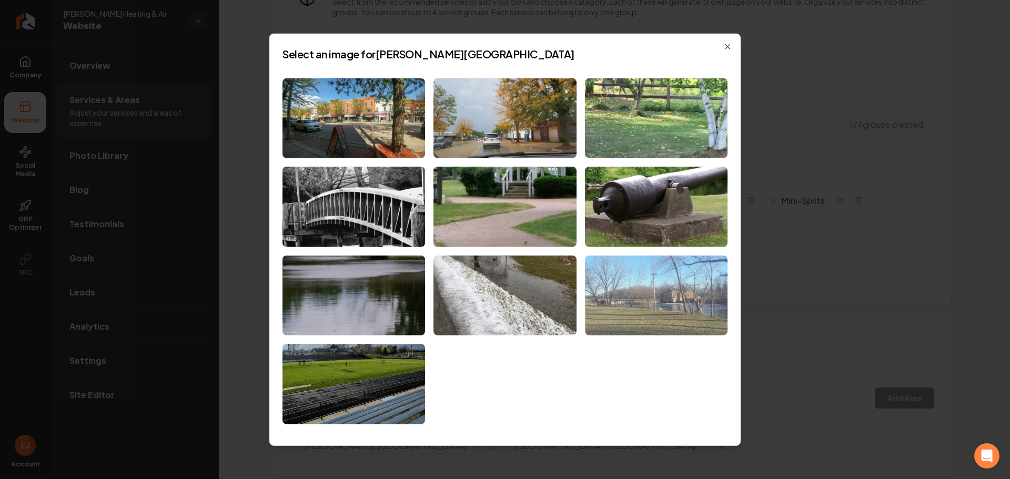
click at [691, 320] on img at bounding box center [656, 296] width 142 height 80
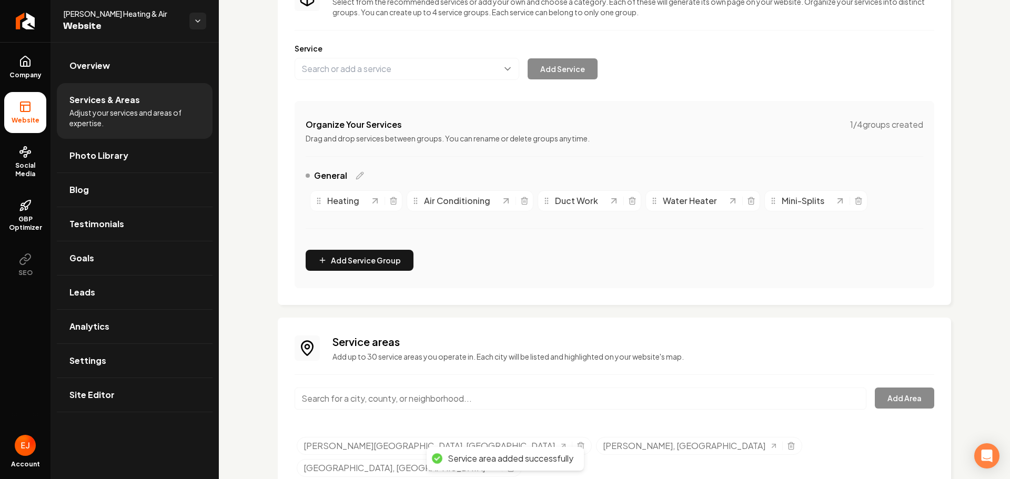
click at [377, 402] on input "Main content area" at bounding box center [580, 399] width 572 height 22
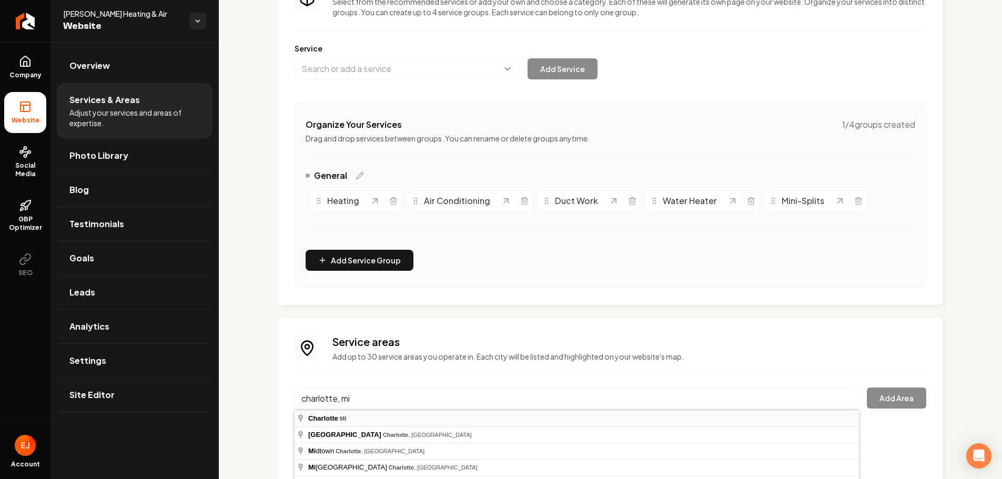
type input "Charlotte, MI"
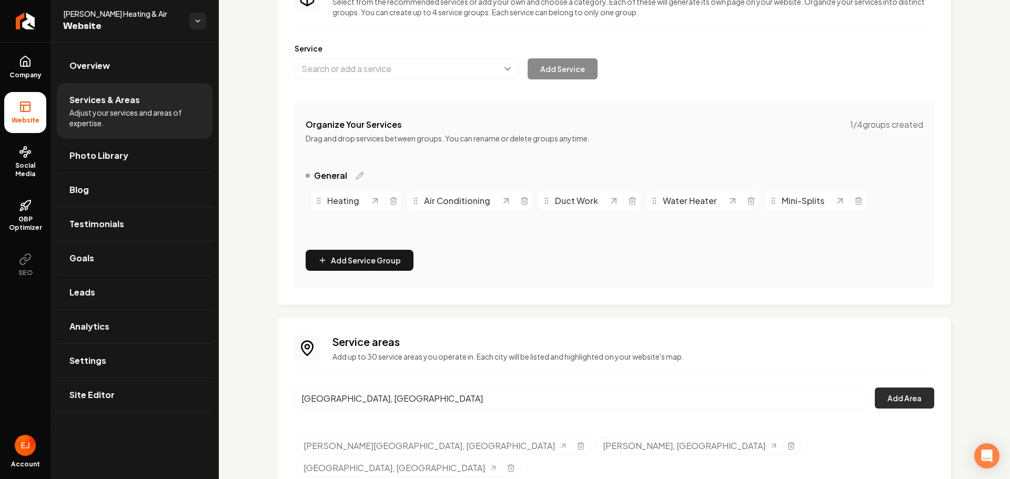
click at [910, 392] on button "Add Area" at bounding box center [903, 398] width 59 height 21
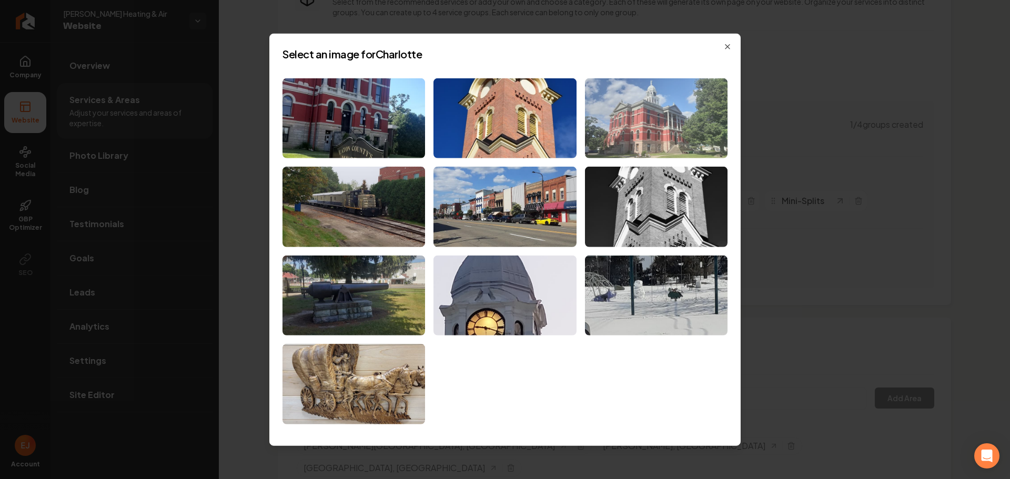
click at [672, 137] on img at bounding box center [656, 118] width 142 height 80
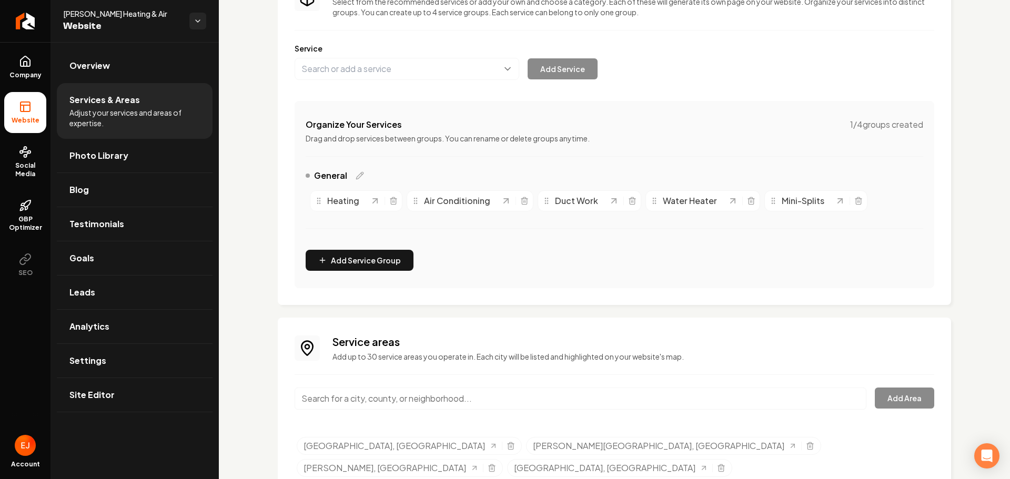
click at [421, 395] on input "Main content area" at bounding box center [580, 399] width 572 height 22
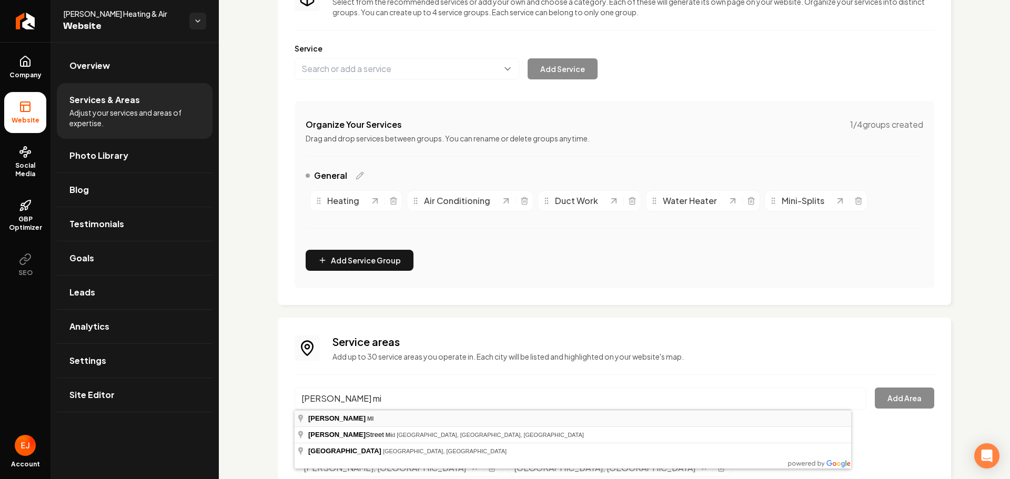
type input "Mason, MI"
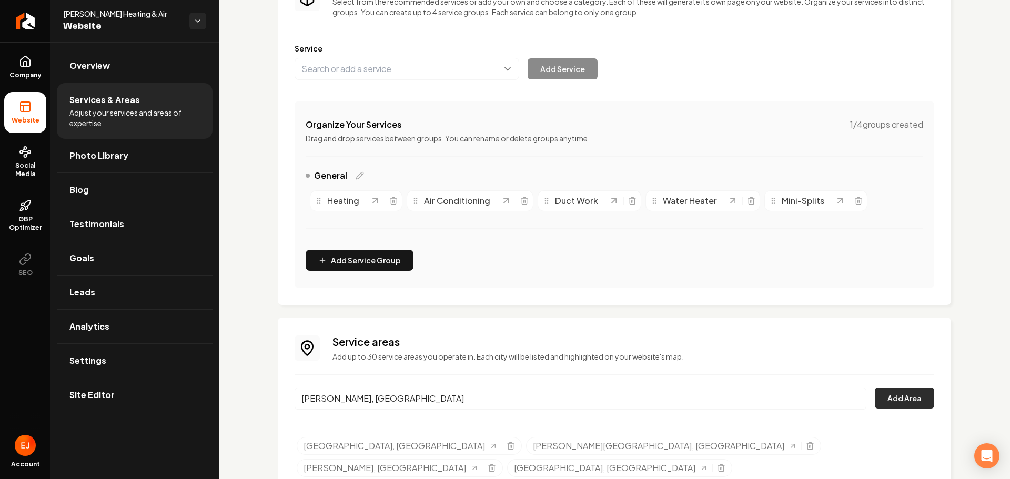
click at [900, 404] on button "Add Area" at bounding box center [903, 398] width 59 height 21
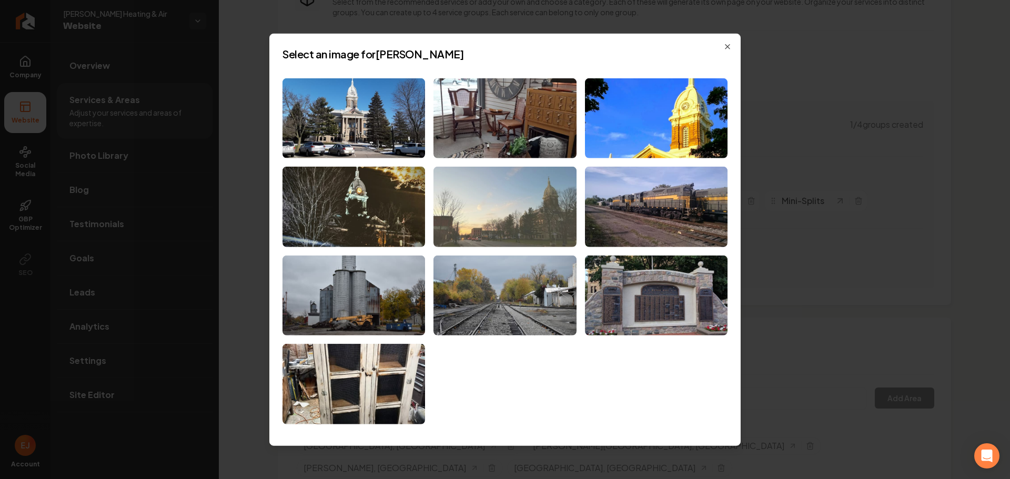
click at [512, 218] on img at bounding box center [504, 207] width 142 height 80
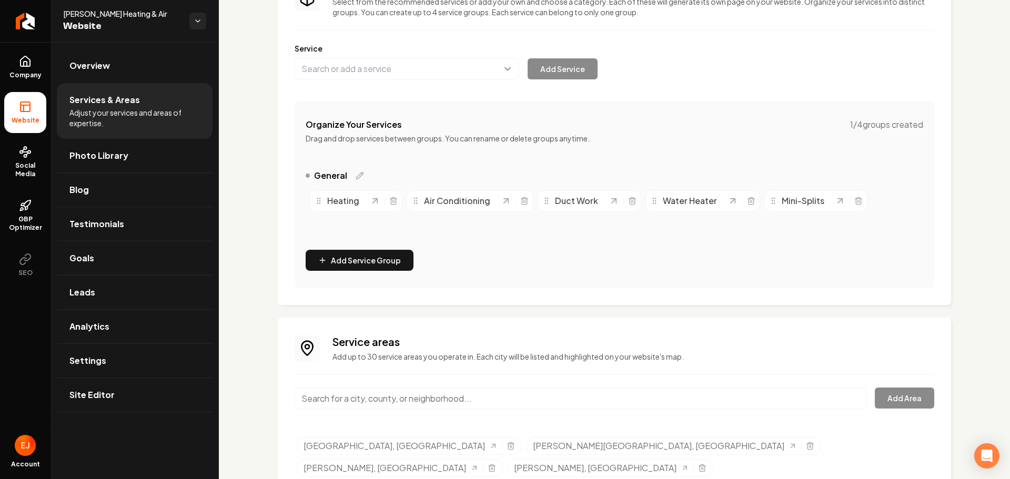
click at [522, 399] on input "Main content area" at bounding box center [580, 399] width 572 height 22
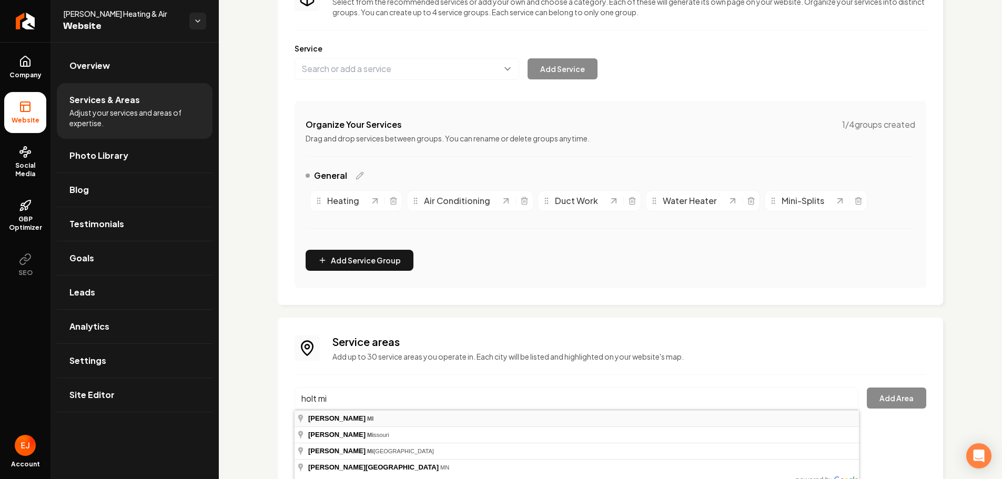
type input "Holt, MI"
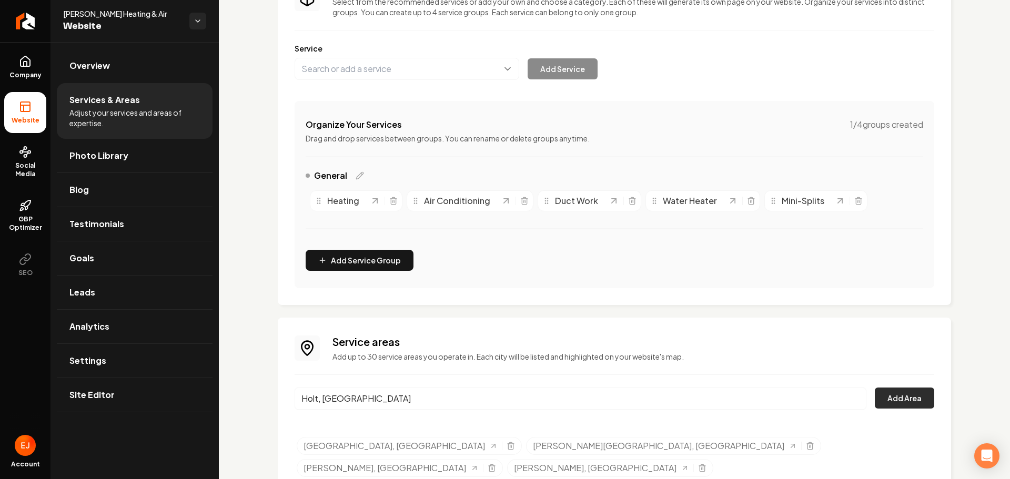
click at [902, 400] on button "Add Area" at bounding box center [903, 398] width 59 height 21
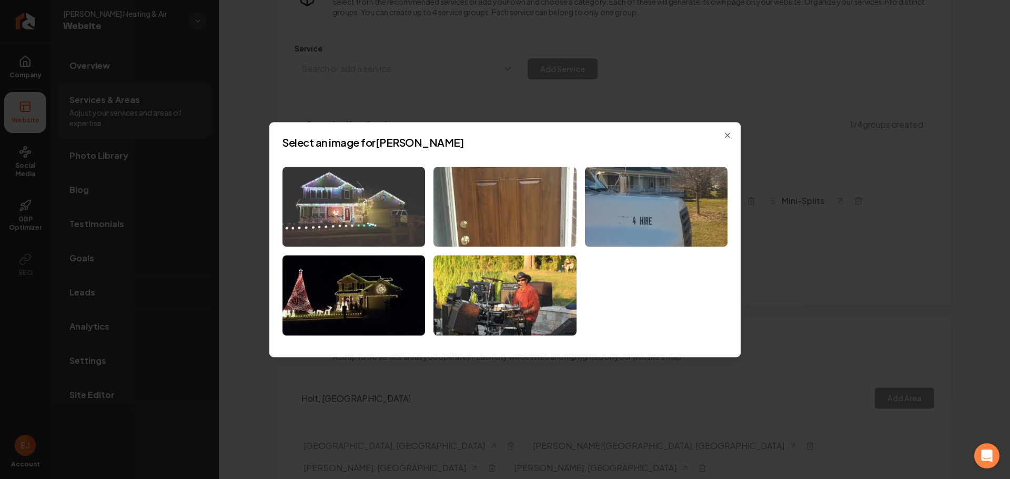
click at [355, 231] on img at bounding box center [353, 207] width 142 height 80
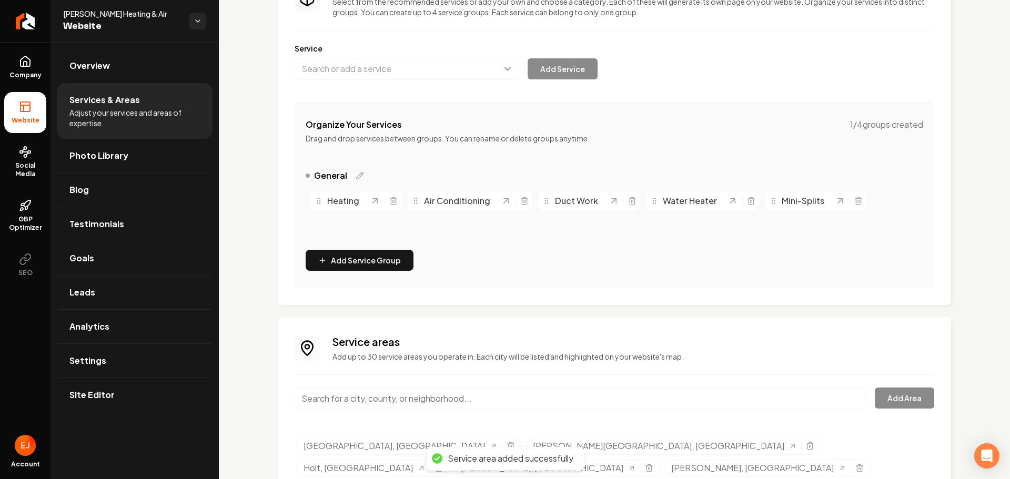
click at [343, 403] on input "Main content area" at bounding box center [580, 399] width 572 height 22
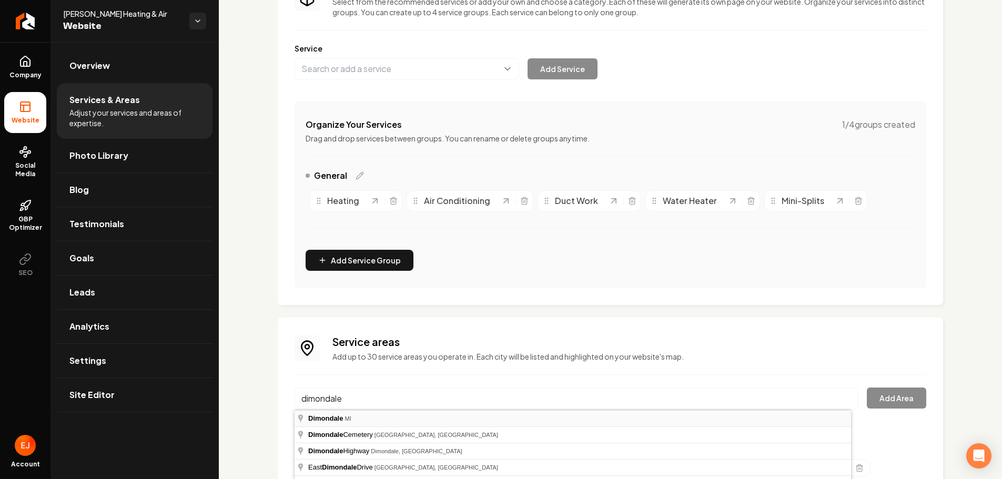
type input "Dimondale, MI"
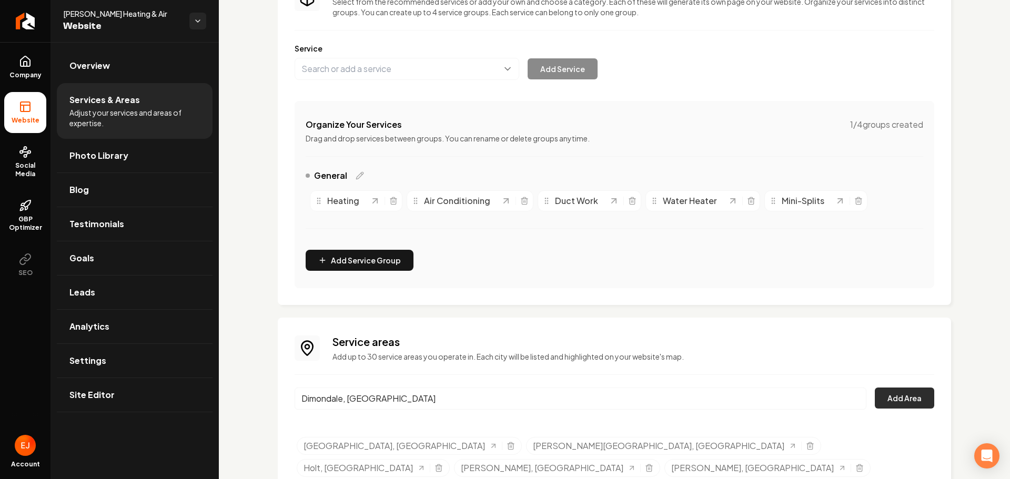
click at [892, 402] on button "Add Area" at bounding box center [903, 398] width 59 height 21
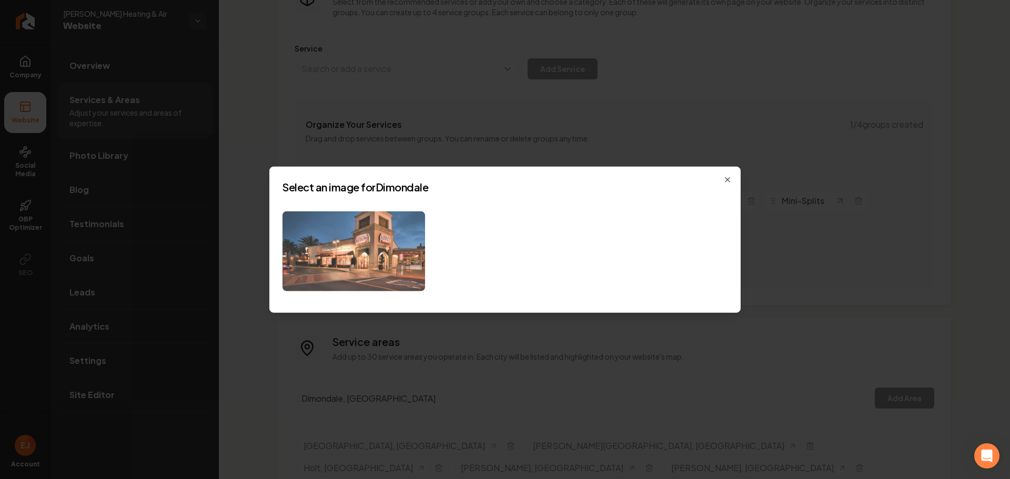
click at [394, 283] on img at bounding box center [353, 251] width 142 height 80
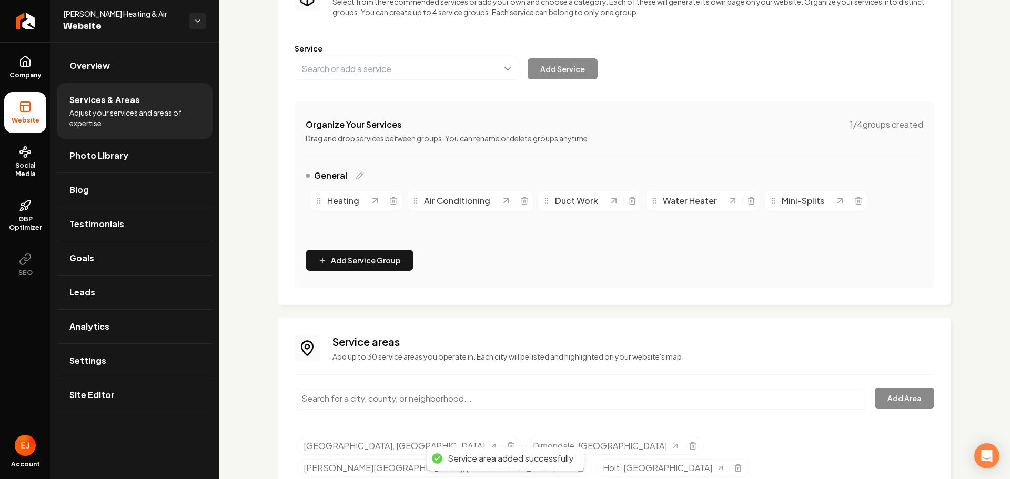
click at [382, 400] on input "Main content area" at bounding box center [580, 399] width 572 height 22
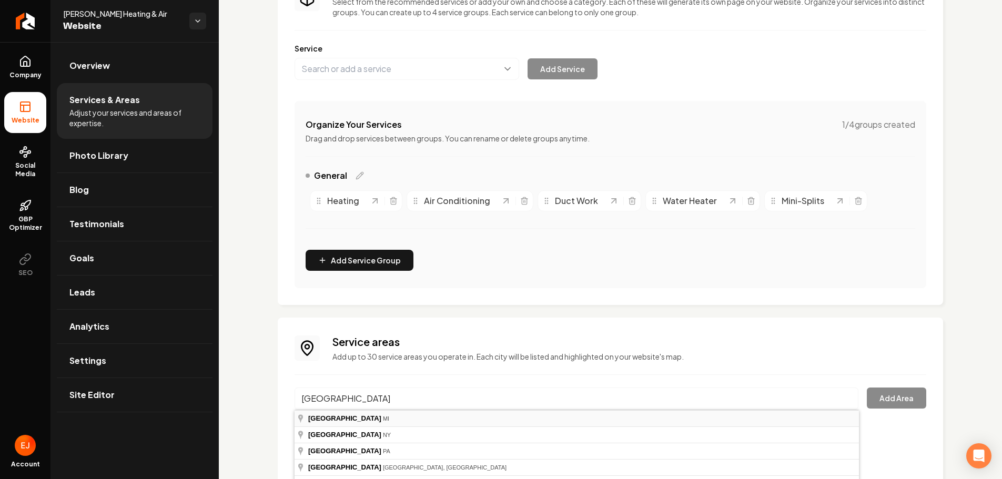
type input "Potterville, MI"
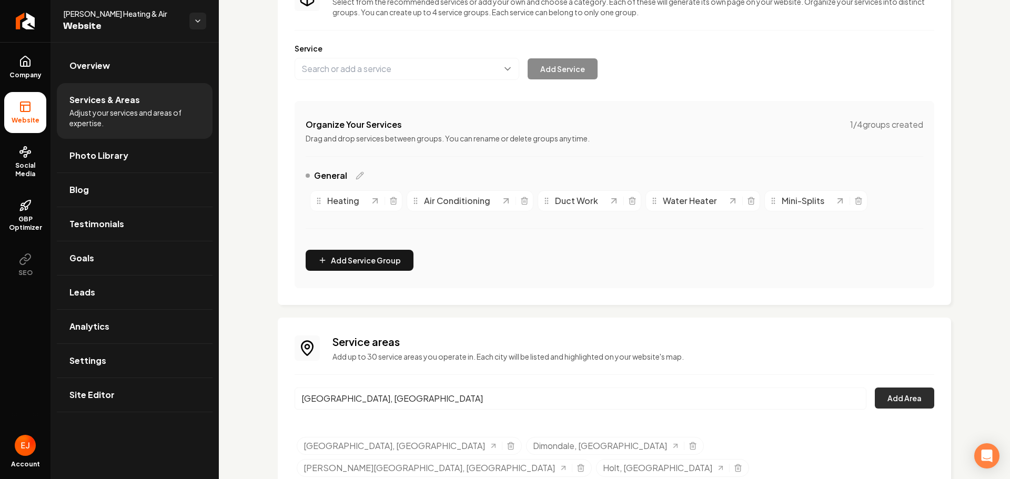
click at [885, 400] on button "Add Area" at bounding box center [903, 398] width 59 height 21
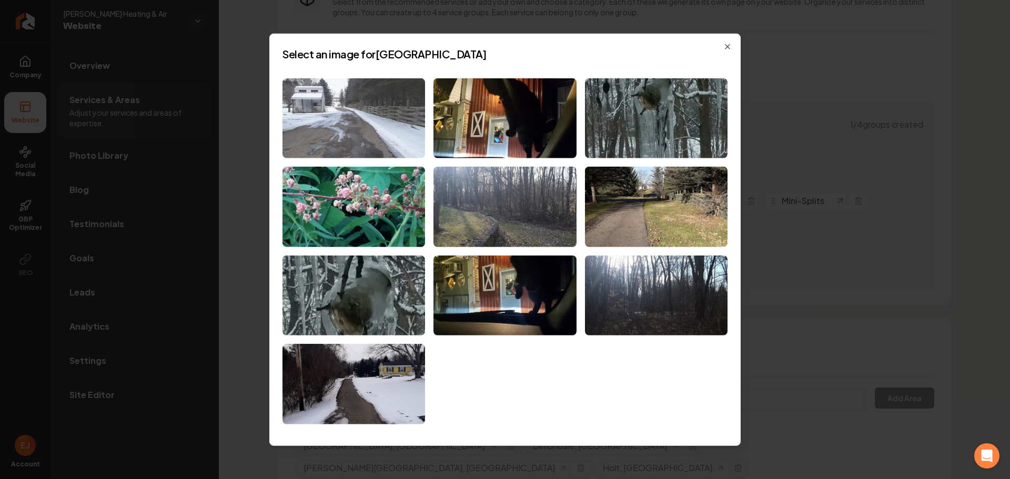
click at [361, 147] on img at bounding box center [353, 118] width 142 height 80
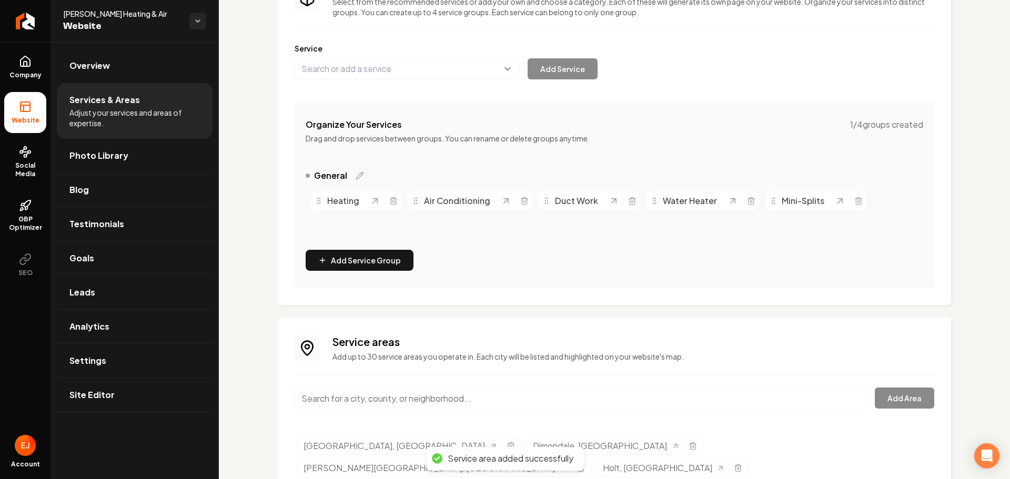
click at [440, 400] on input "Main content area" at bounding box center [580, 399] width 572 height 22
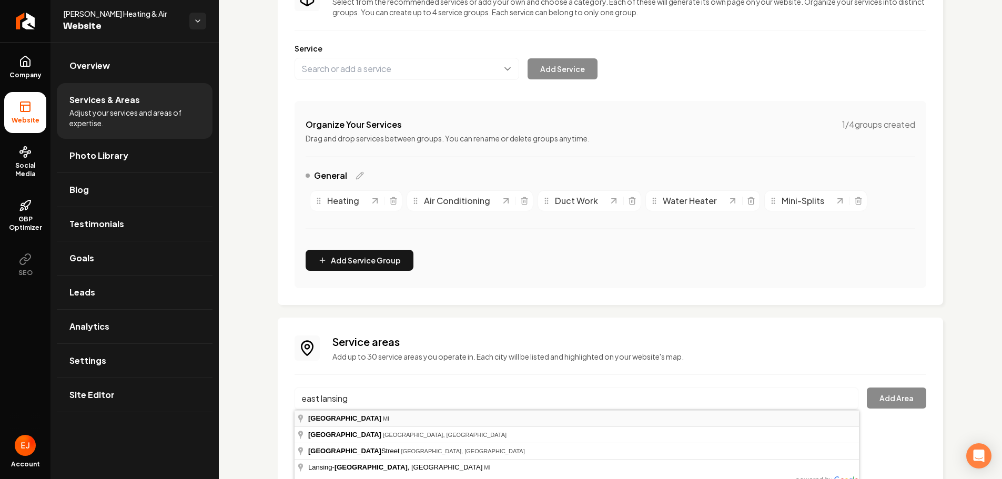
type input "East Lansing, MI"
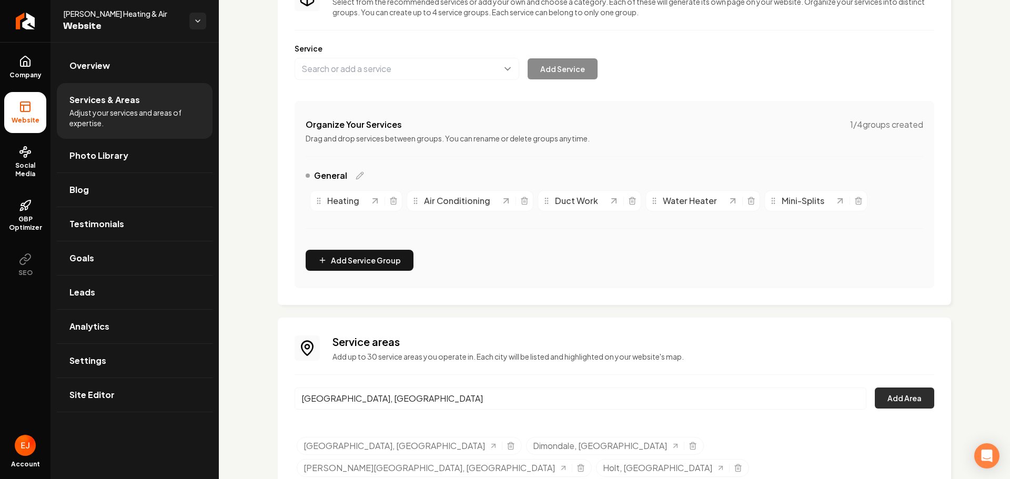
click at [893, 401] on button "Add Area" at bounding box center [903, 398] width 59 height 21
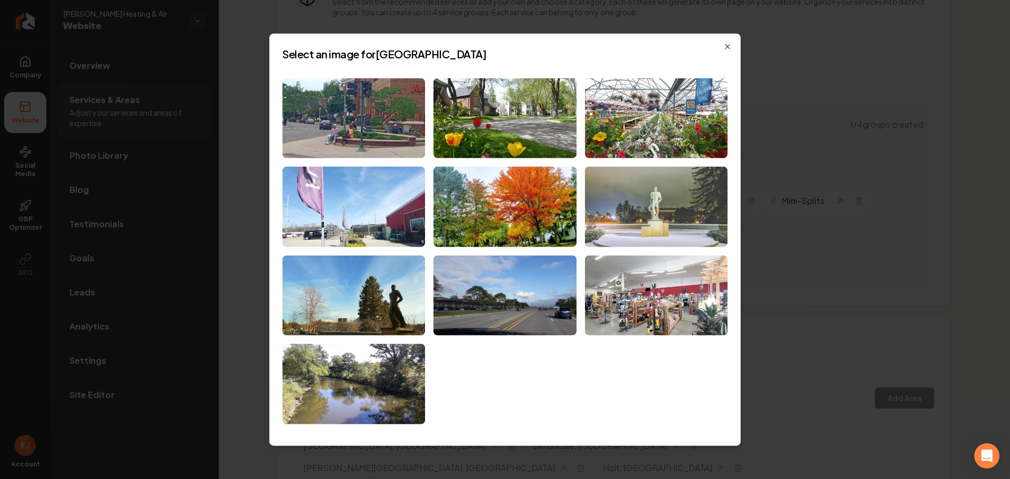
click at [686, 190] on img at bounding box center [656, 207] width 142 height 80
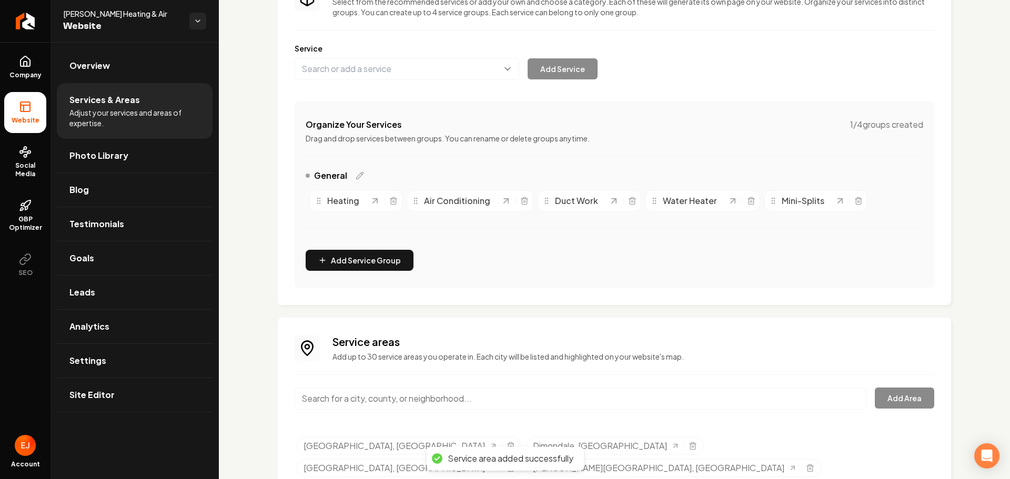
click at [358, 393] on input "Main content area" at bounding box center [580, 399] width 572 height 22
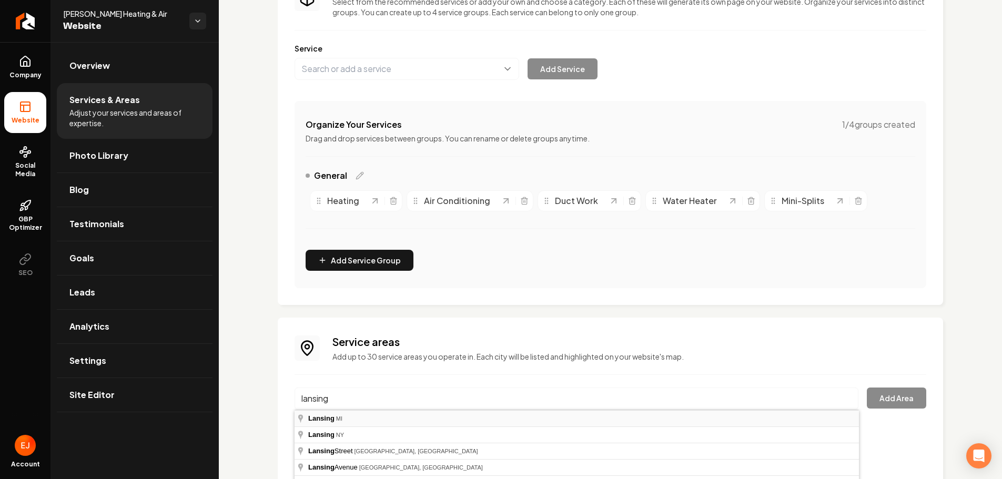
type input "Lansing, MI"
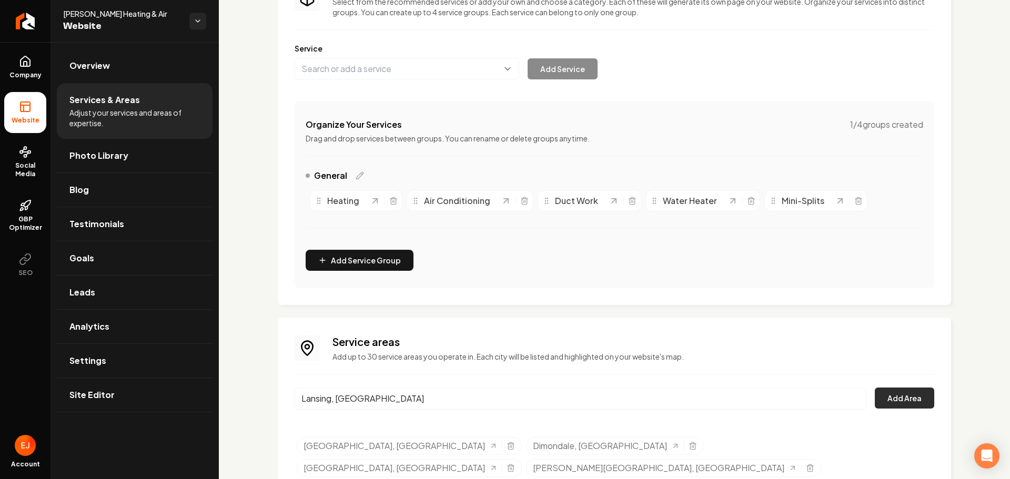
click at [892, 401] on button "Add Area" at bounding box center [903, 398] width 59 height 21
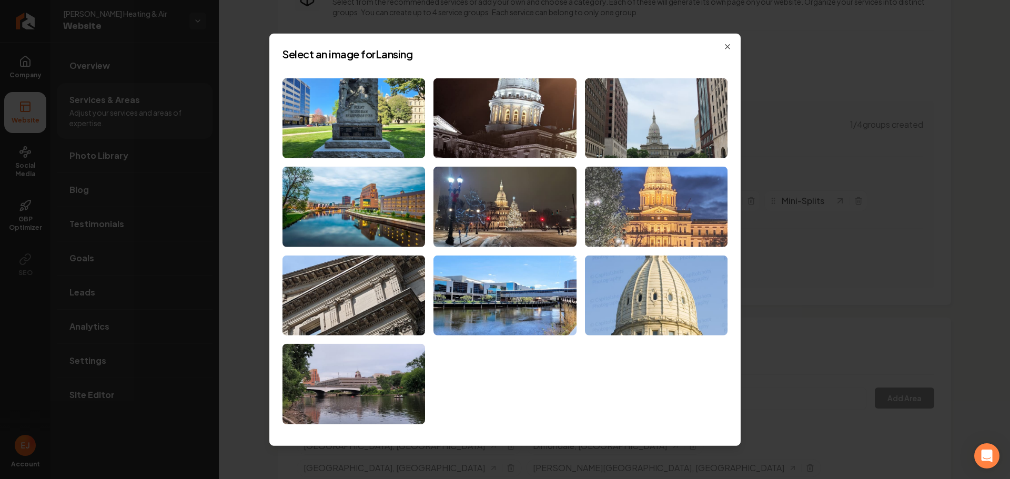
click at [658, 227] on img at bounding box center [656, 207] width 142 height 80
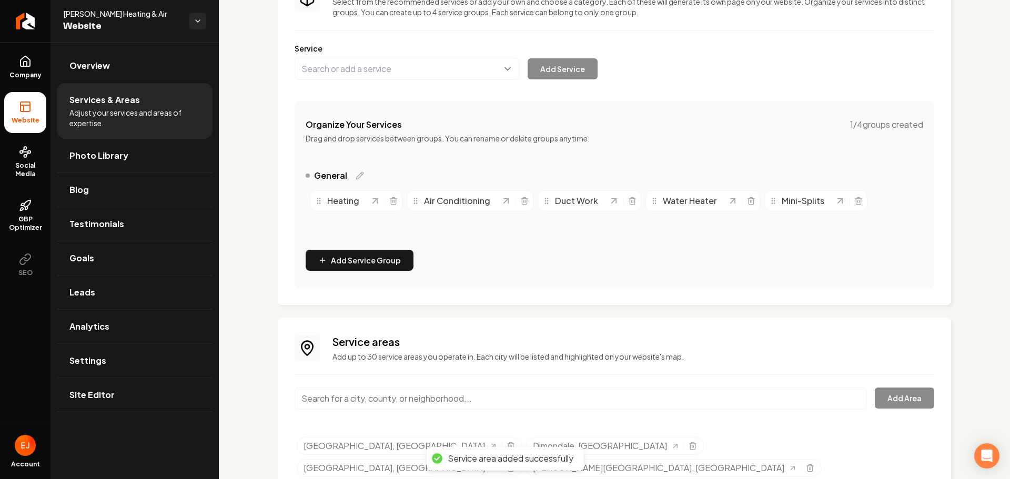
click at [348, 404] on input "Main content area" at bounding box center [580, 399] width 572 height 22
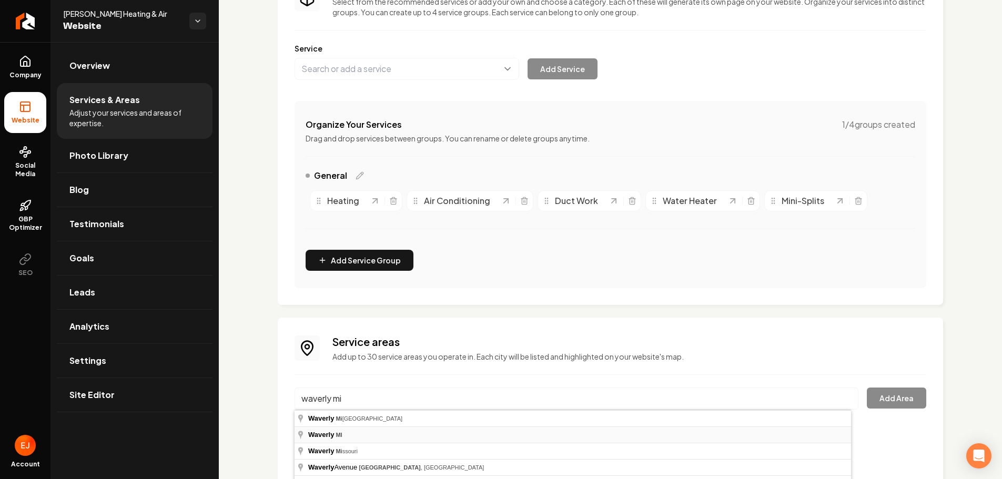
type input "Waverly, MI"
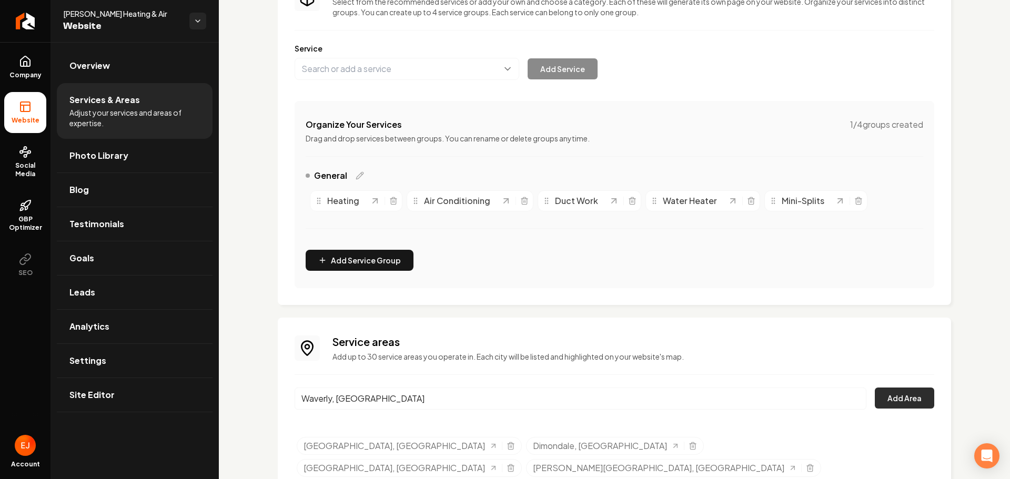
click at [902, 405] on button "Add Area" at bounding box center [903, 398] width 59 height 21
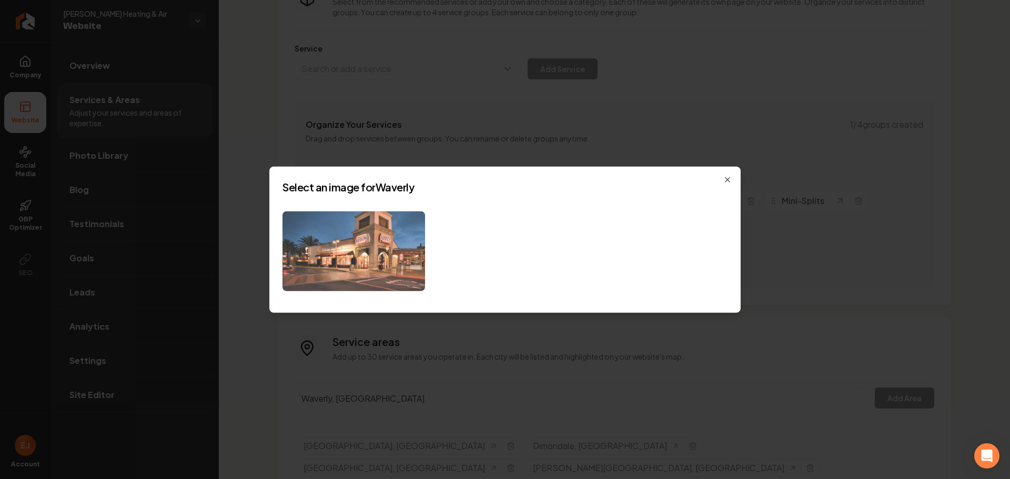
click at [362, 238] on img at bounding box center [353, 251] width 142 height 80
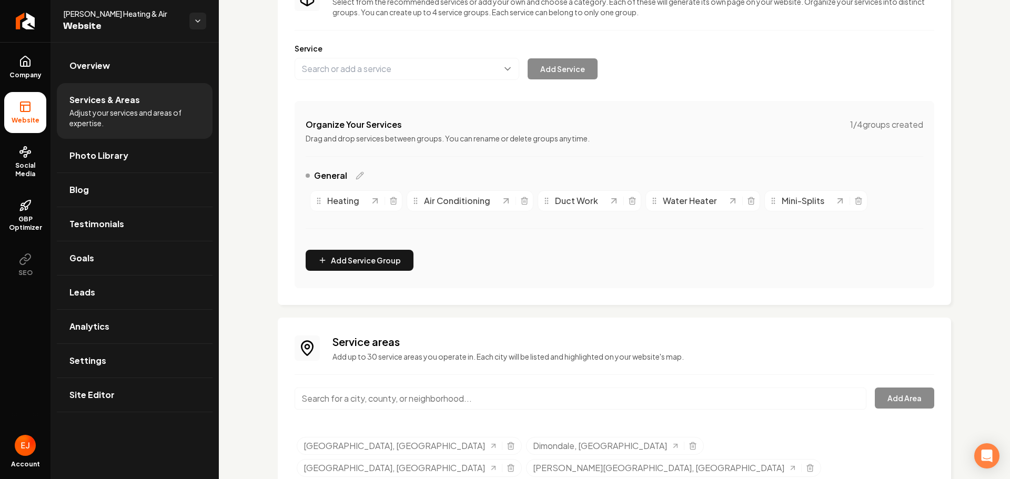
click at [378, 402] on input "Main content area" at bounding box center [580, 399] width 572 height 22
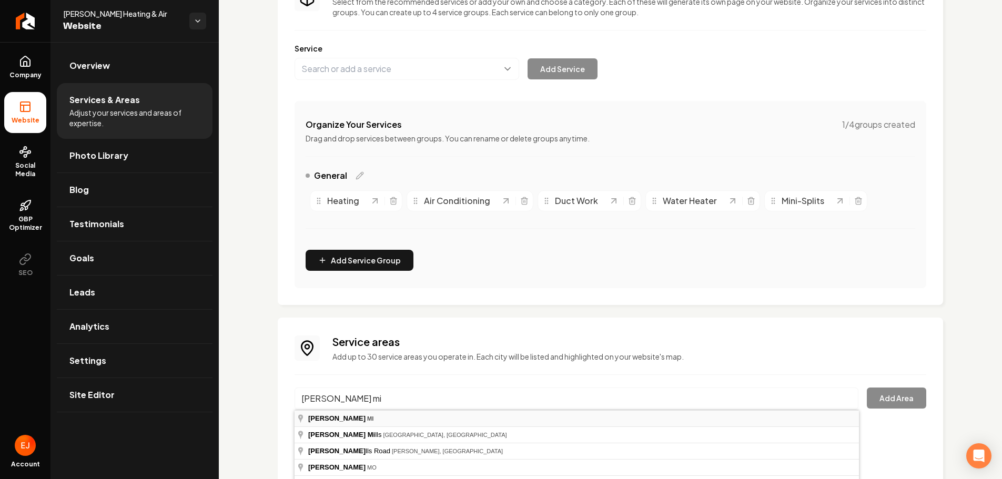
type input "DeWitt, MI"
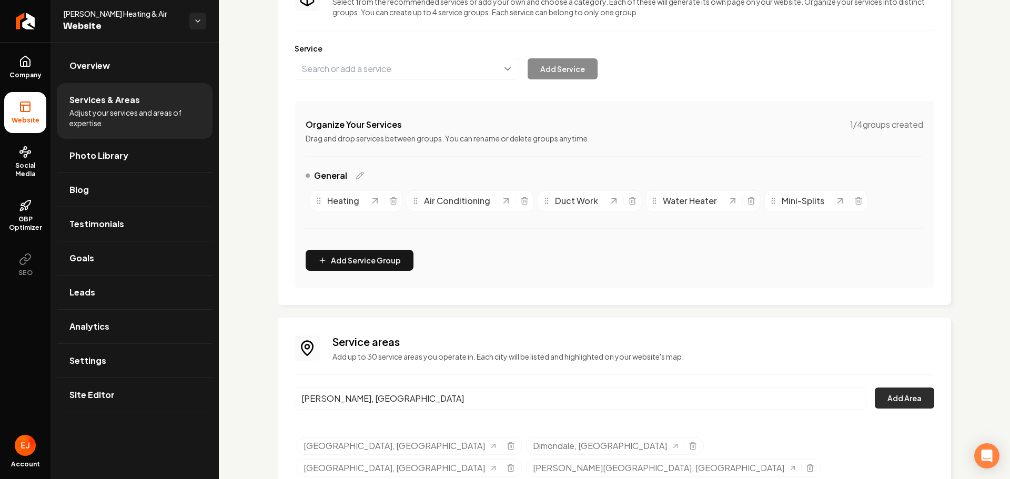
click at [882, 402] on button "Add Area" at bounding box center [903, 398] width 59 height 21
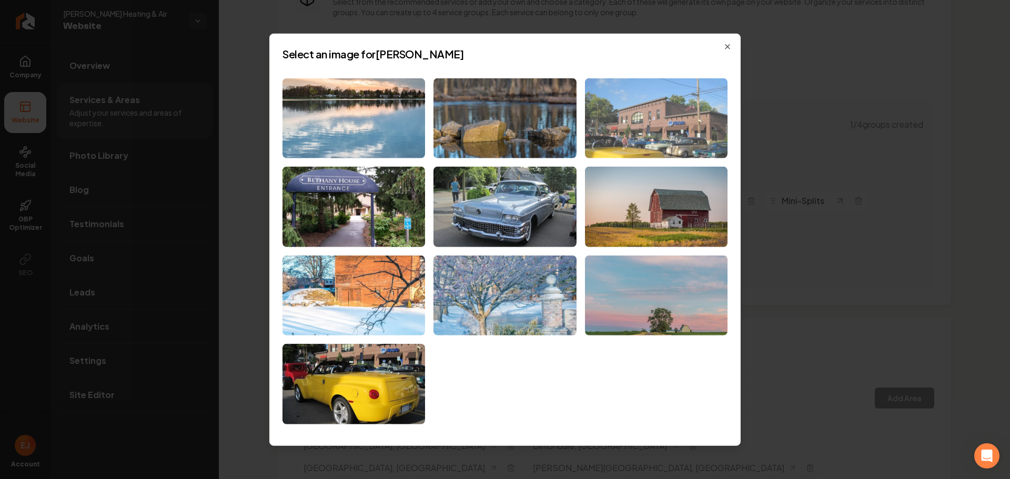
click at [617, 127] on img at bounding box center [656, 118] width 142 height 80
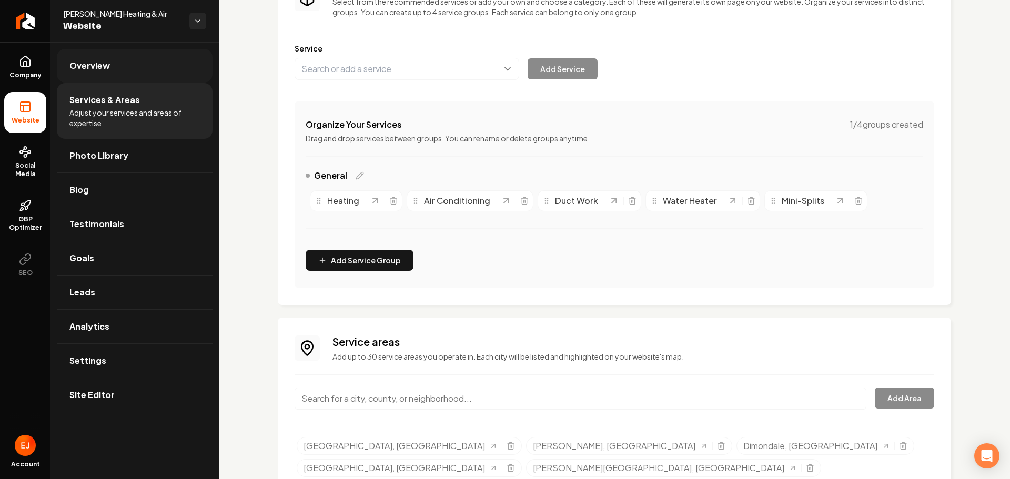
click at [98, 68] on span "Overview" at bounding box center [89, 65] width 40 height 13
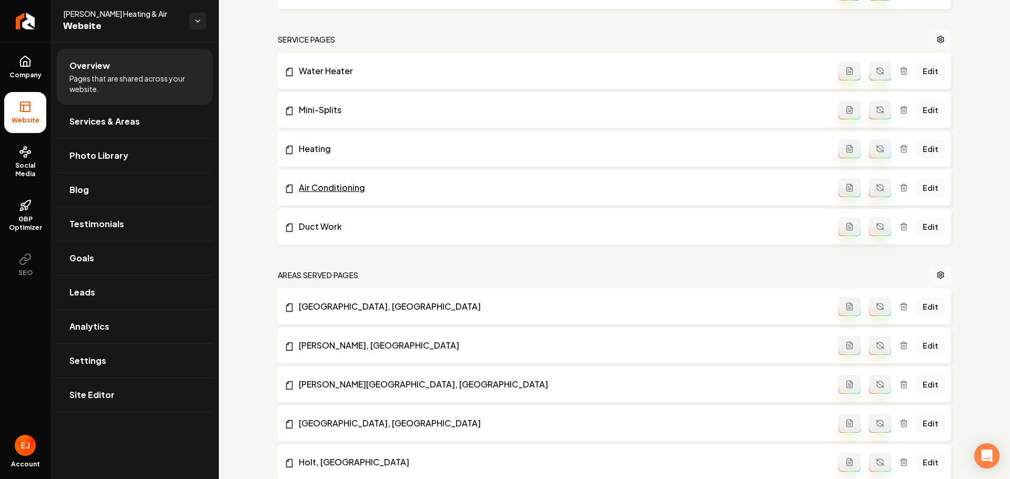
scroll to position [526, 0]
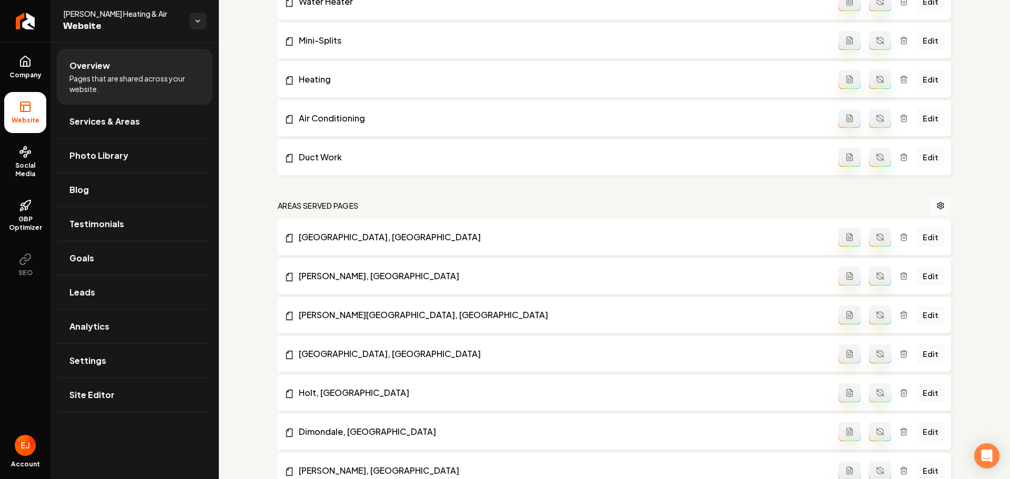
click at [875, 240] on icon "Main content area" at bounding box center [879, 237] width 8 height 8
click at [875, 274] on icon "Main content area" at bounding box center [879, 276] width 8 height 8
click at [875, 315] on icon "Main content area" at bounding box center [879, 315] width 8 height 8
click at [875, 357] on icon "Main content area" at bounding box center [879, 354] width 8 height 8
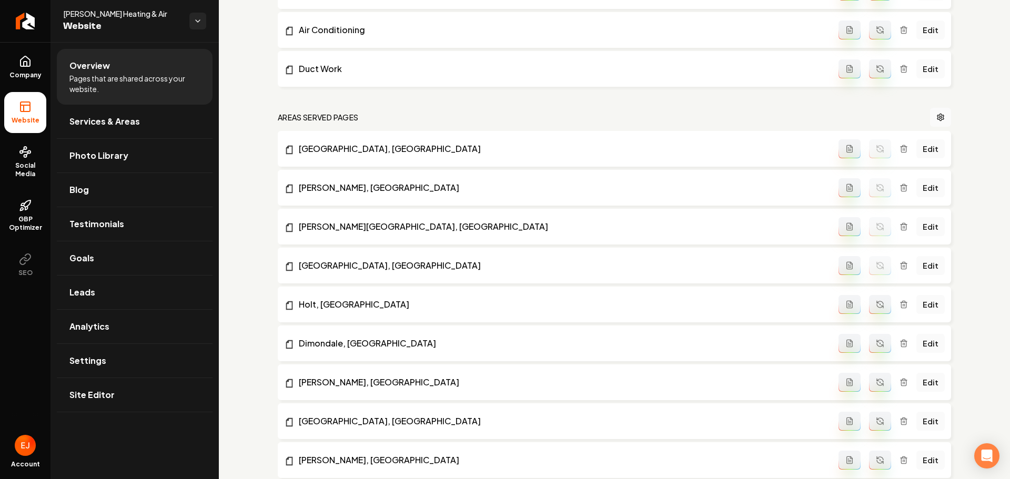
scroll to position [631, 0]
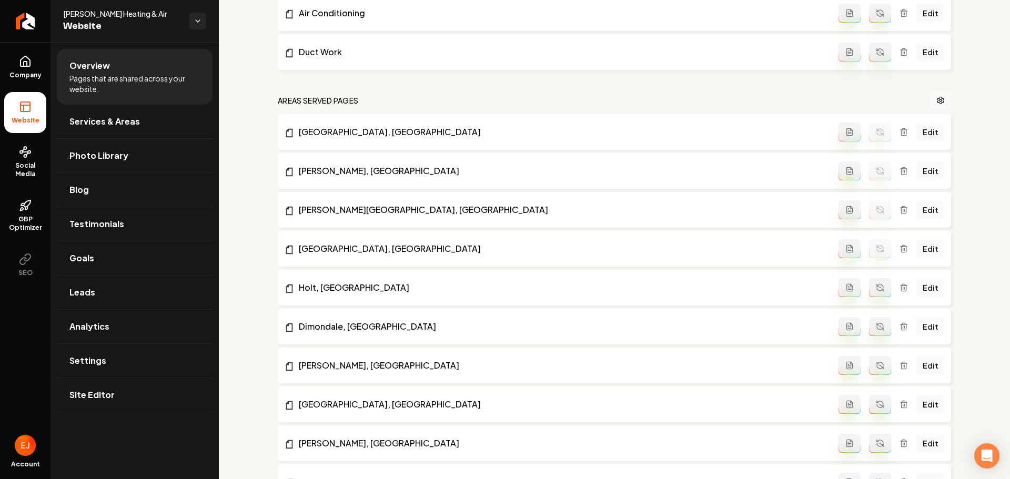
click at [872, 281] on button "Main content area" at bounding box center [880, 287] width 22 height 19
click at [875, 326] on icon "Main content area" at bounding box center [879, 326] width 8 height 8
click at [875, 364] on icon "Main content area" at bounding box center [879, 365] width 8 height 8
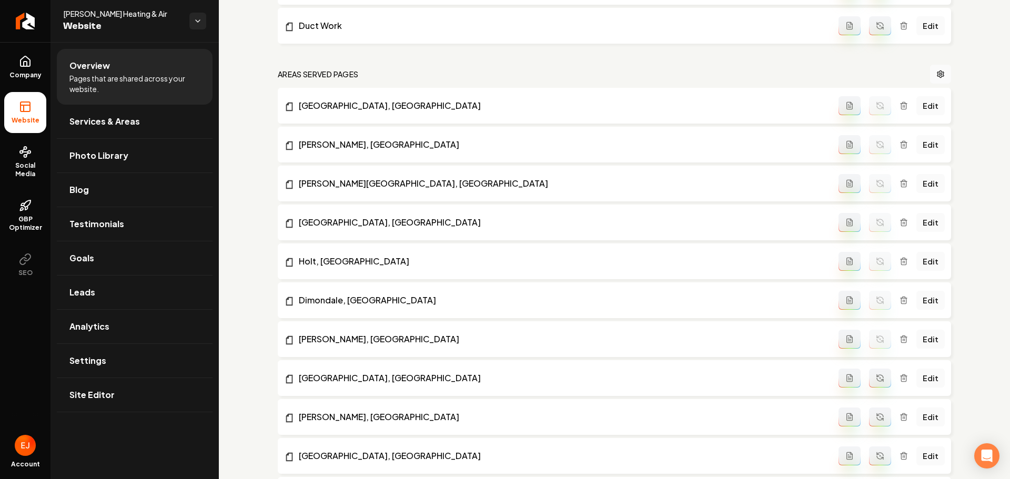
scroll to position [684, 0]
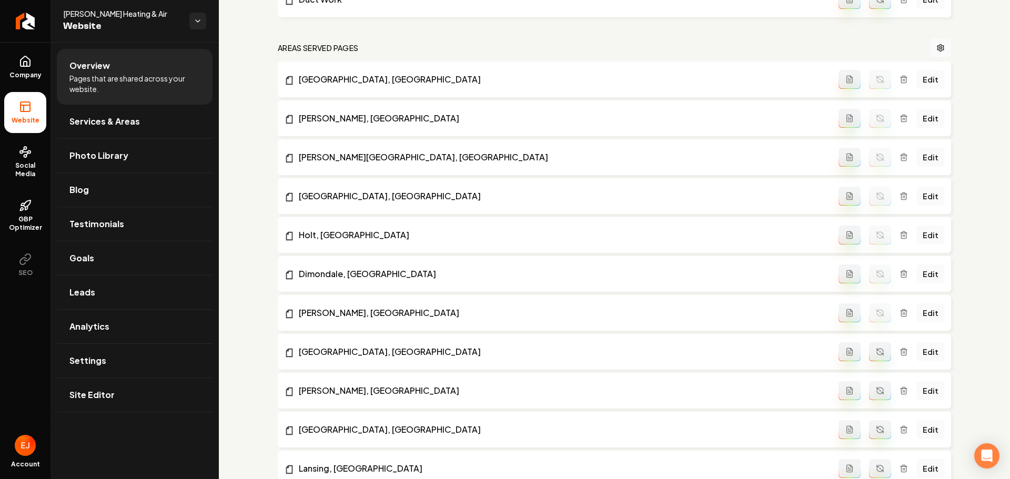
click at [878, 352] on icon "Main content area" at bounding box center [879, 352] width 8 height 8
drag, startPoint x: 880, startPoint y: 384, endPoint x: 881, endPoint y: 391, distance: 7.0
click at [880, 385] on button "Main content area" at bounding box center [880, 390] width 22 height 19
click at [872, 421] on button "Main content area" at bounding box center [880, 429] width 22 height 19
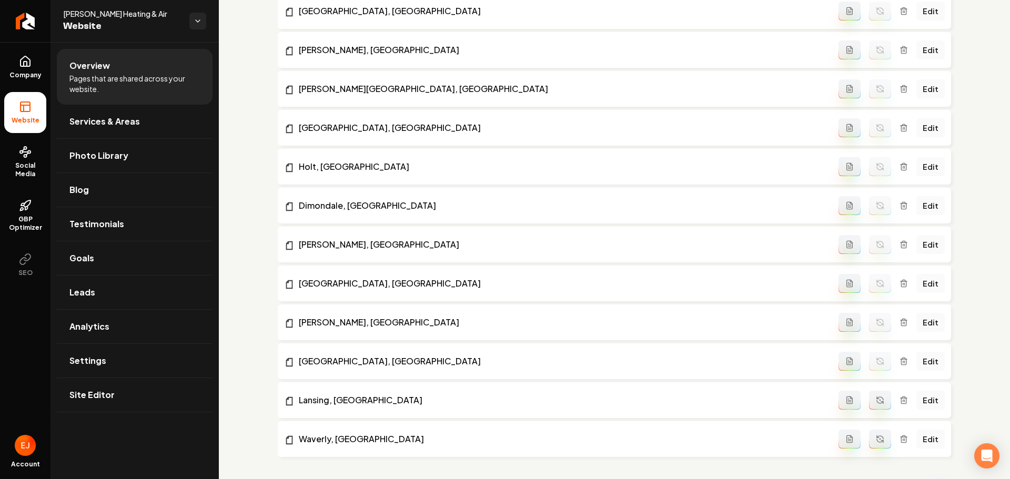
scroll to position [841, 0]
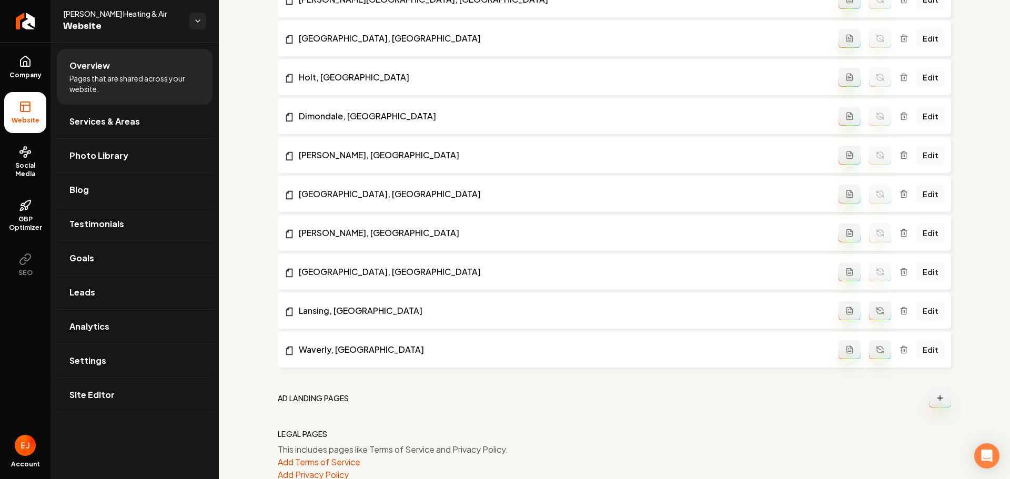
click at [876, 311] on icon "Main content area" at bounding box center [879, 311] width 8 height 8
click at [875, 348] on icon "Main content area" at bounding box center [879, 349] width 8 height 8
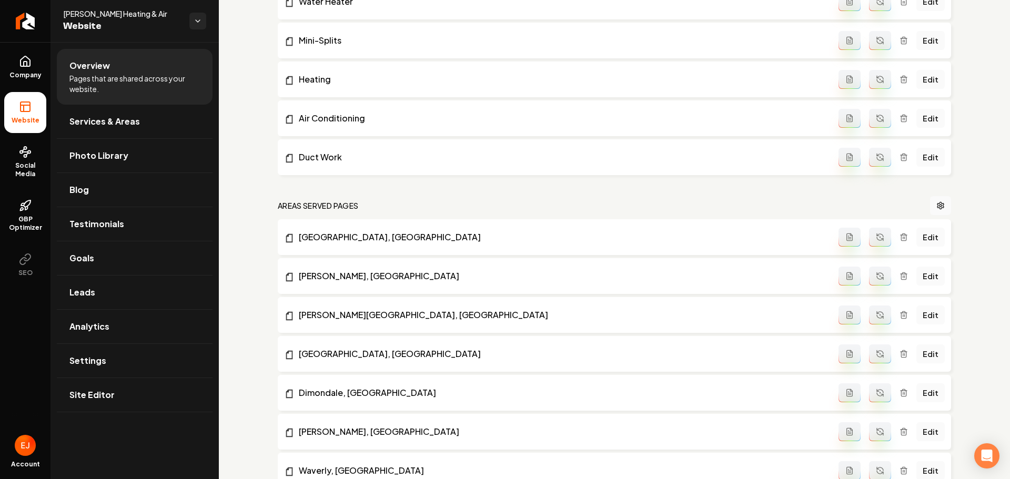
click at [247, 240] on div "Setup Checklist 50 % Complete Connect a domain Get your website live by connect…" at bounding box center [614, 169] width 791 height 1306
click at [594, 197] on nav "Areas Served Pages" at bounding box center [614, 205] width 673 height 19
click at [625, 203] on nav "Areas Served Pages" at bounding box center [614, 205] width 673 height 19
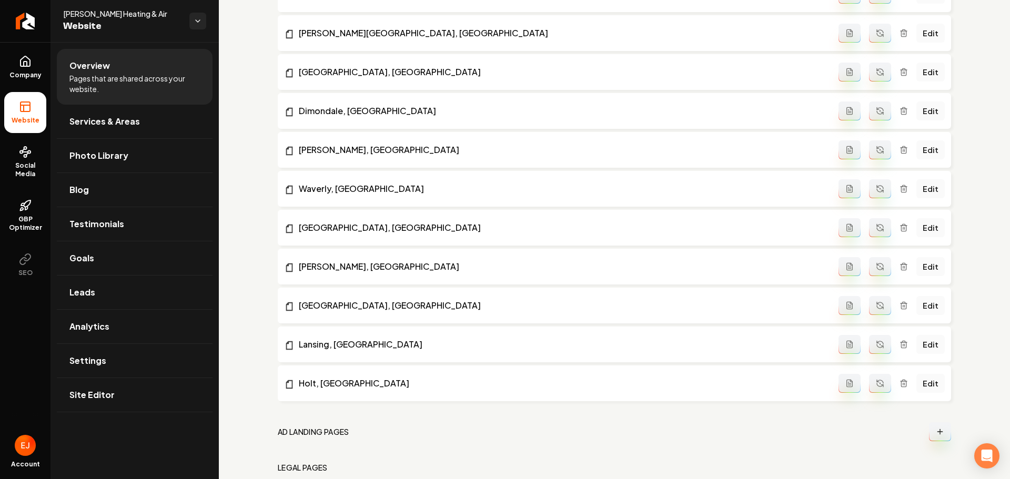
scroll to position [869, 0]
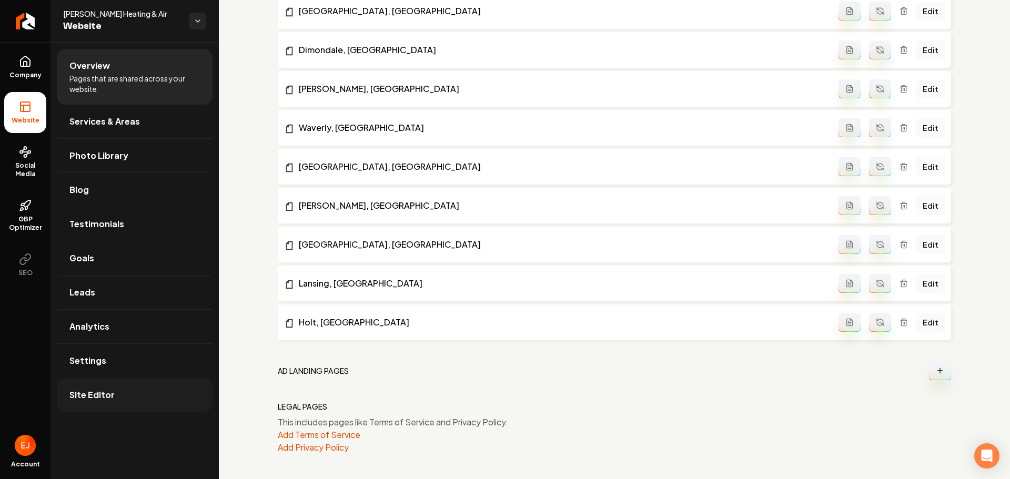
click at [111, 401] on link "Site Editor" at bounding box center [135, 395] width 156 height 34
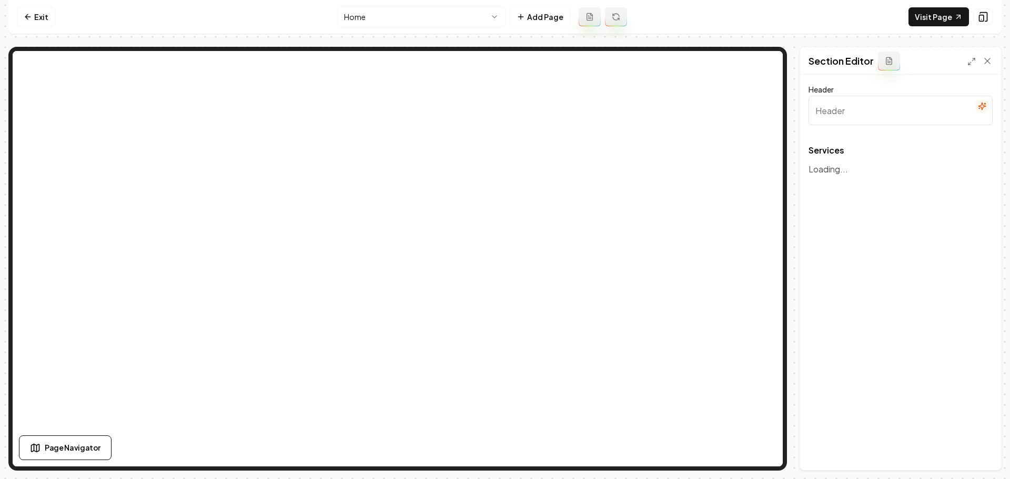
type input "Comprehensive HVAC Services"
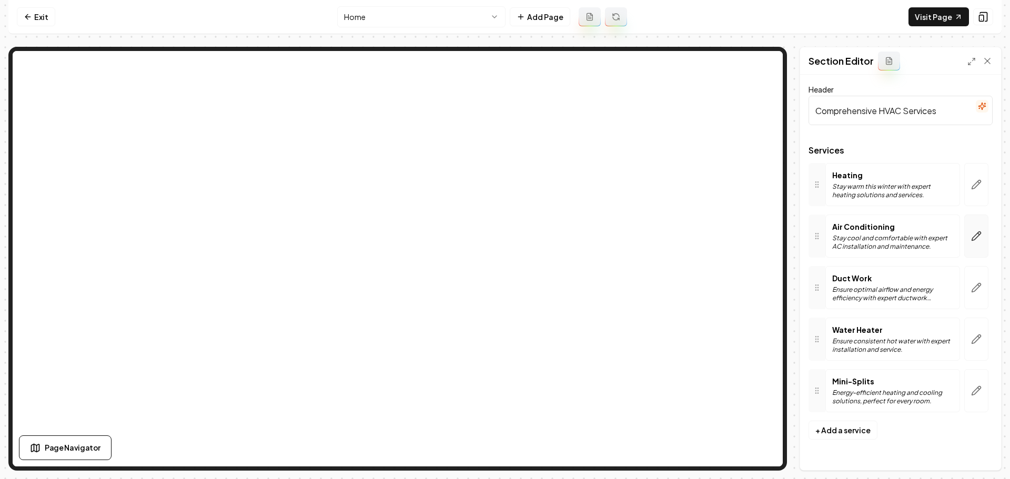
click at [977, 234] on icon "button" at bounding box center [978, 234] width 2 height 2
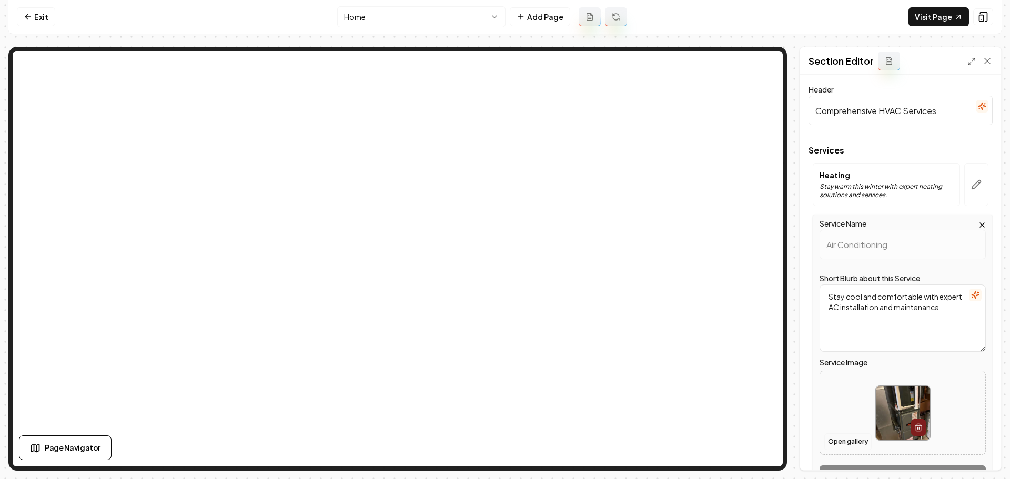
click at [837, 443] on button "Open gallery" at bounding box center [847, 441] width 47 height 17
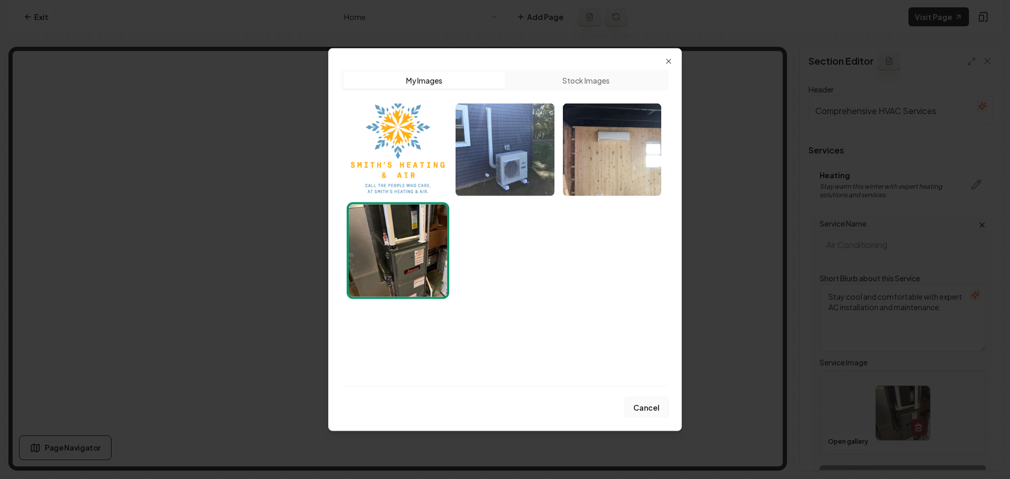
click at [658, 411] on button "Cancel" at bounding box center [646, 407] width 44 height 21
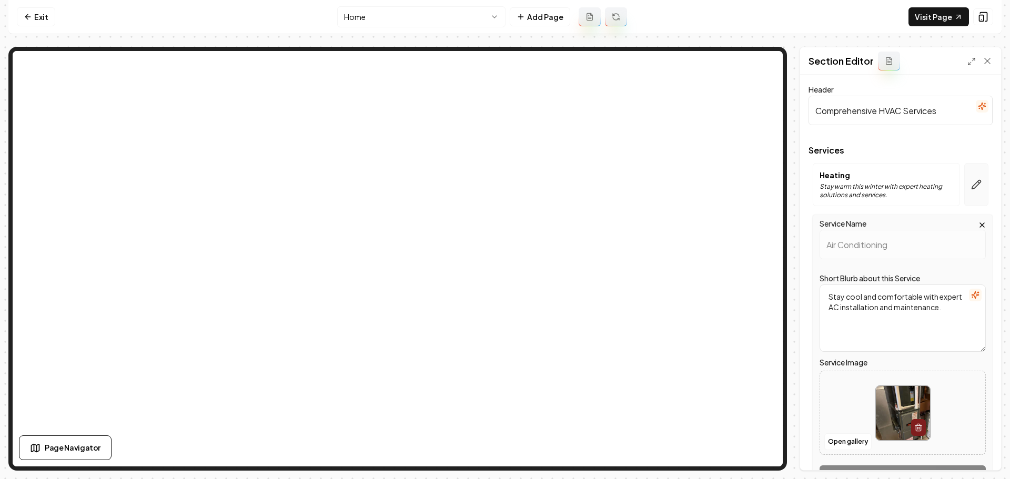
click at [971, 186] on icon "button" at bounding box center [976, 184] width 11 height 11
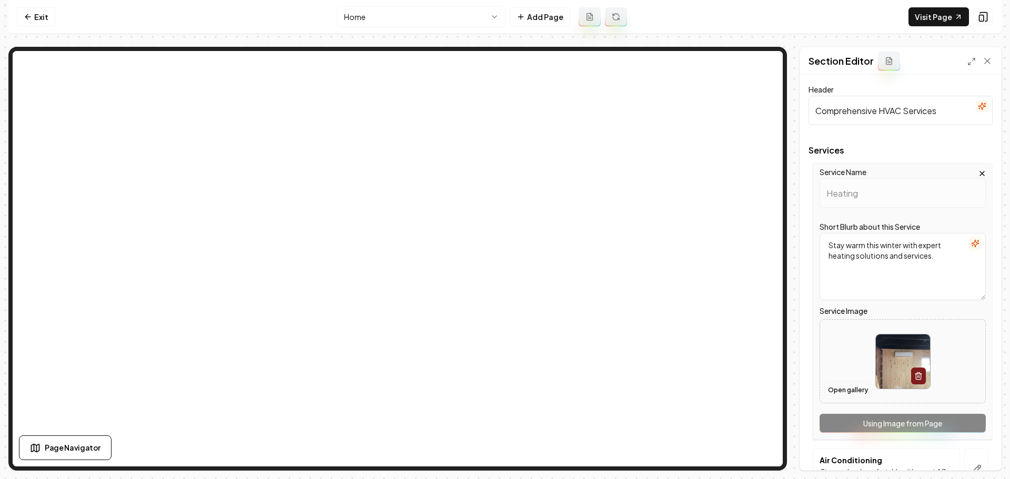
click at [850, 389] on button "Open gallery" at bounding box center [847, 390] width 47 height 17
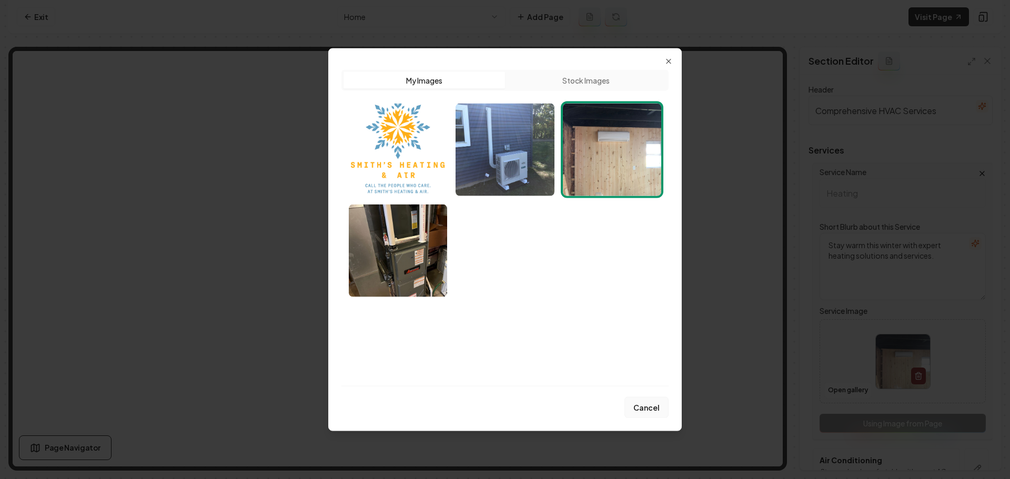
click at [643, 403] on button "Cancel" at bounding box center [646, 407] width 44 height 21
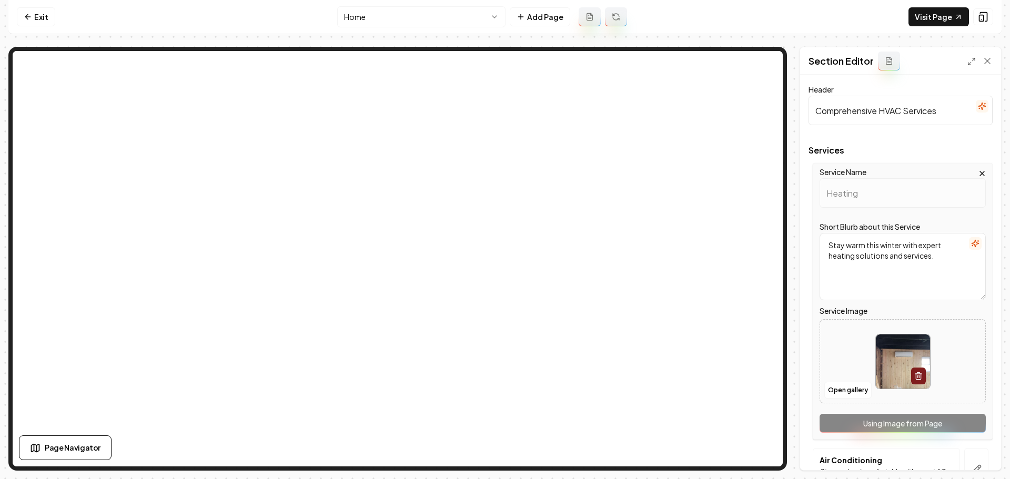
click at [897, 335] on div at bounding box center [902, 361] width 55 height 55
type input "**********"
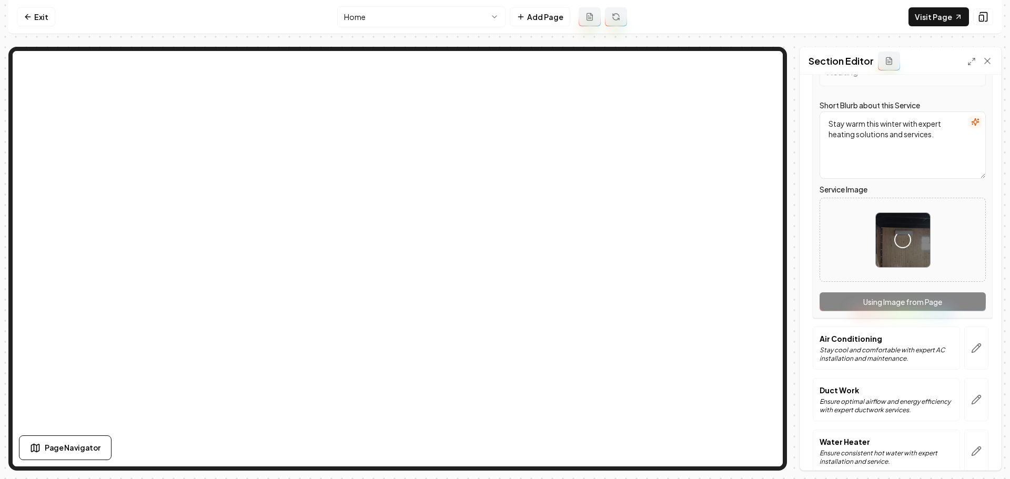
scroll to position [158, 0]
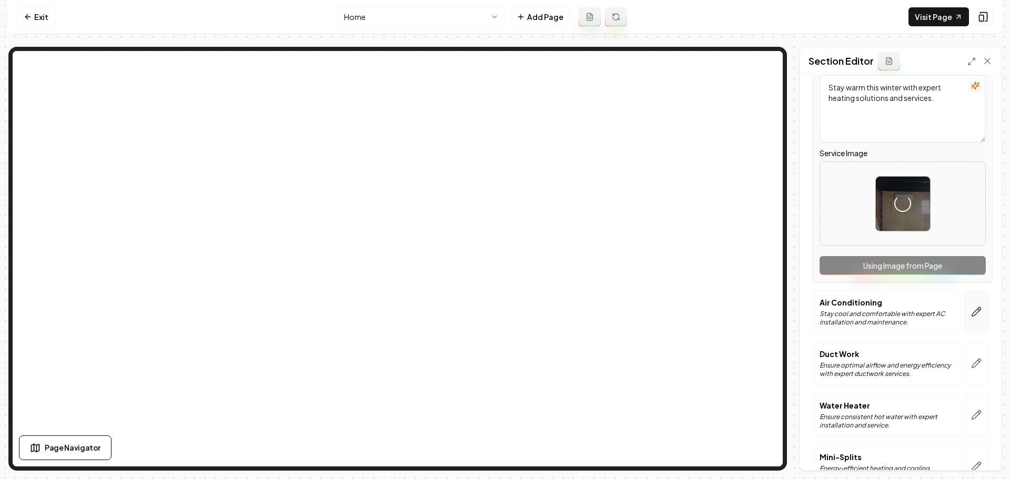
click at [973, 311] on icon "button" at bounding box center [976, 312] width 11 height 11
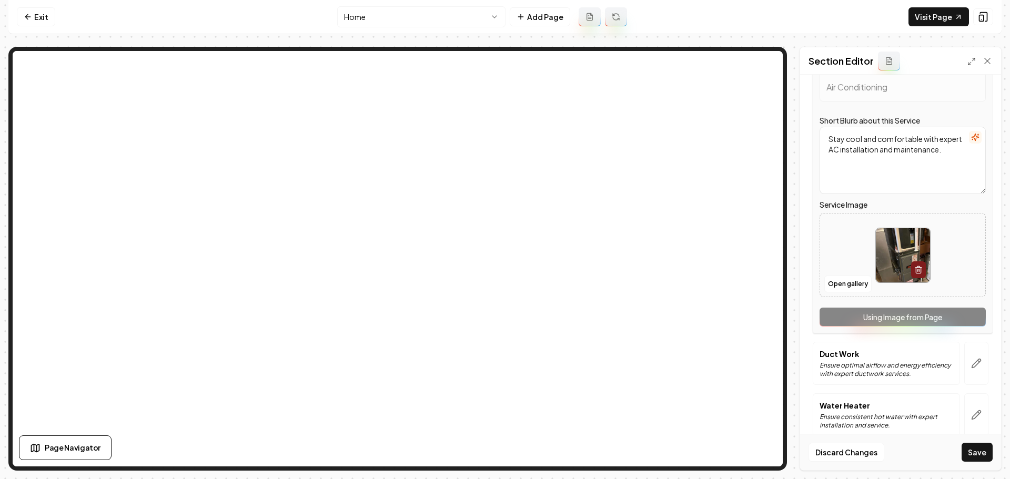
click at [885, 272] on img at bounding box center [902, 255] width 54 height 54
type input "**********"
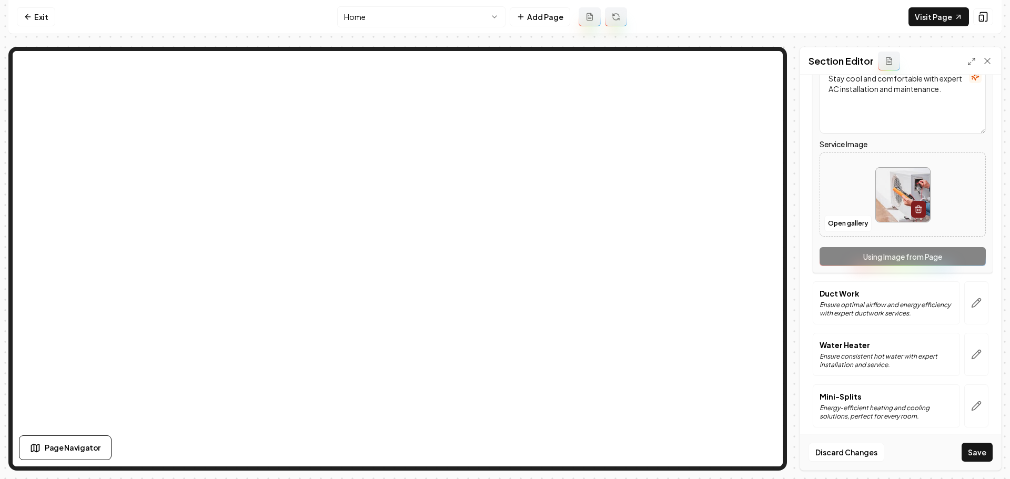
scroll to position [224, 0]
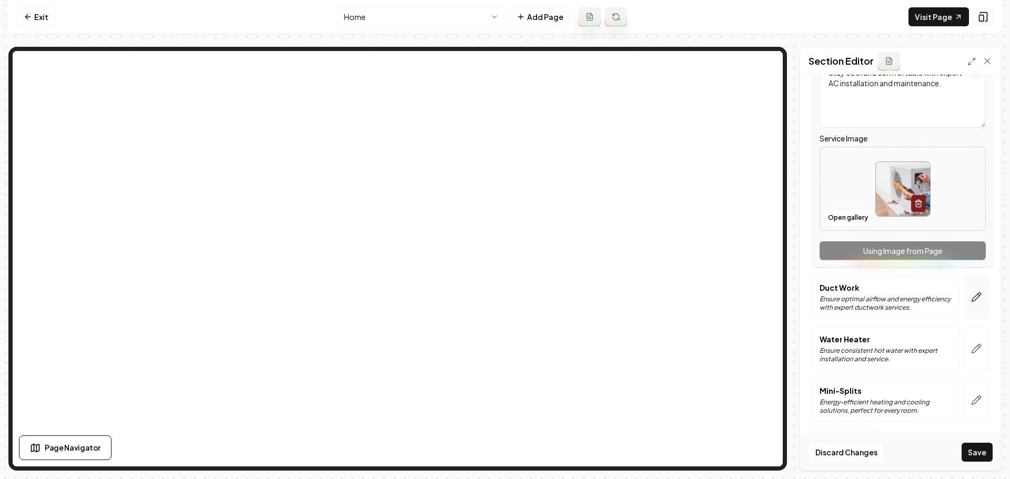
click at [972, 299] on icon "button" at bounding box center [976, 297] width 9 height 9
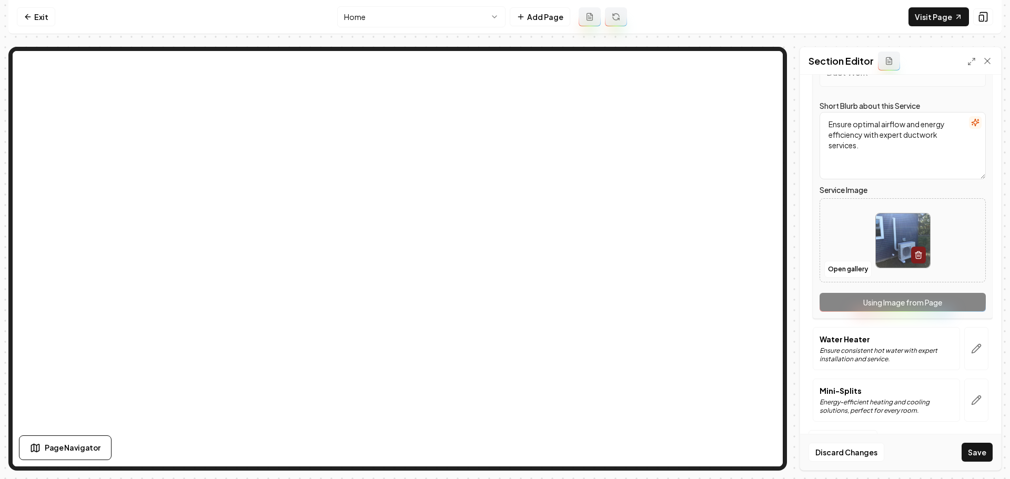
click at [890, 260] on img at bounding box center [902, 240] width 54 height 54
type input "**********"
click at [967, 343] on button "button" at bounding box center [976, 348] width 24 height 43
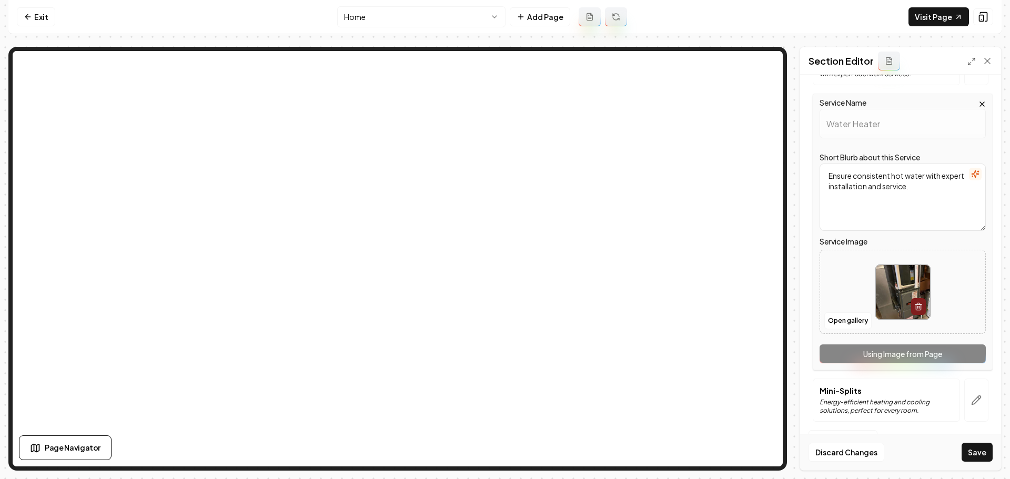
click at [882, 310] on img at bounding box center [902, 292] width 54 height 54
type input "**********"
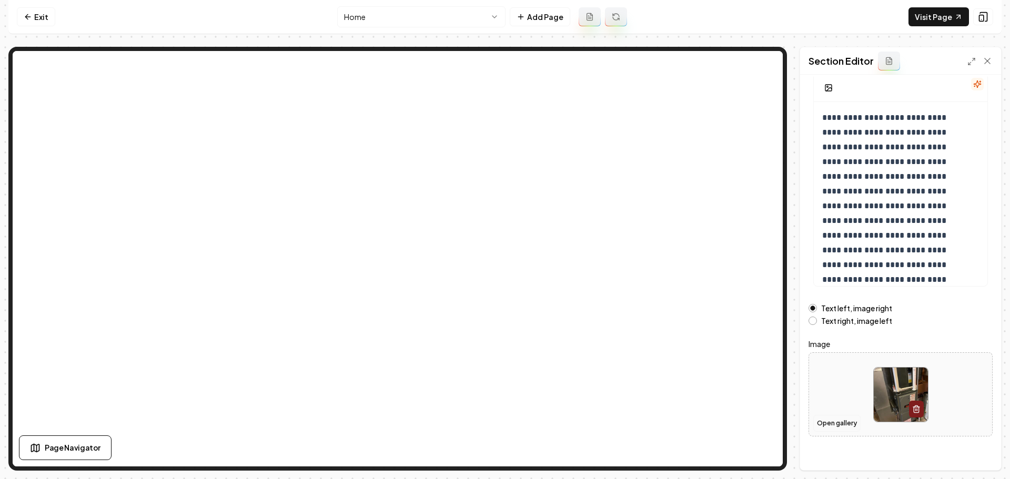
scroll to position [89, 0]
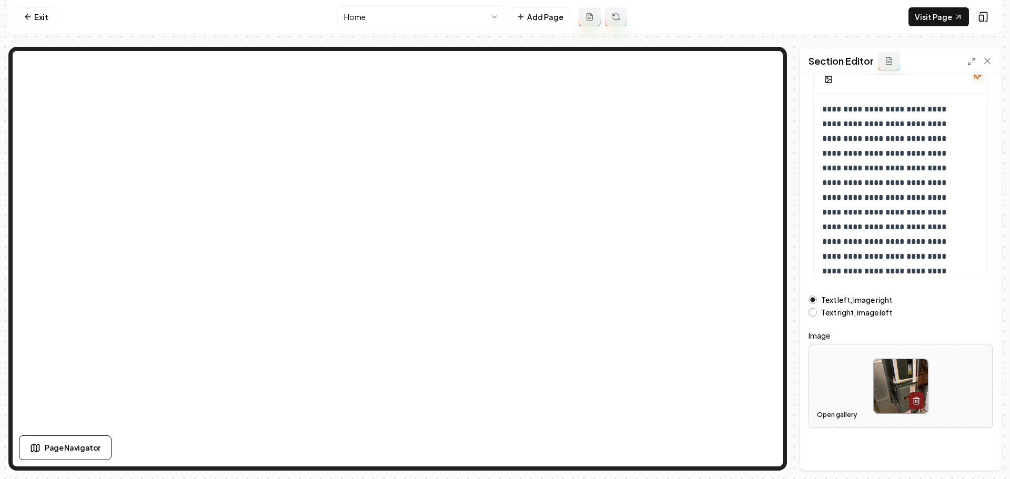
click at [836, 417] on button "Open gallery" at bounding box center [836, 414] width 47 height 17
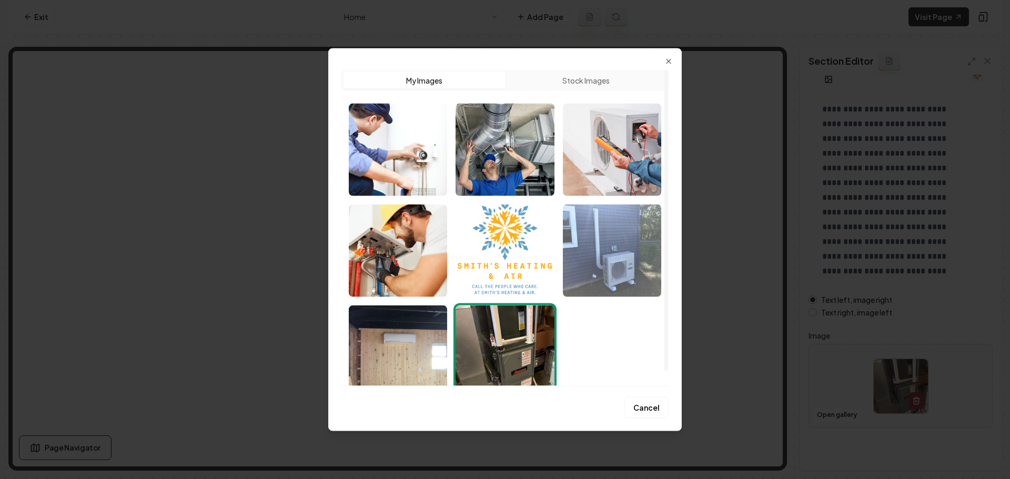
click at [647, 281] on img "Select image image_689f75525c7cd75eb826d8da.jpeg" at bounding box center [612, 250] width 98 height 93
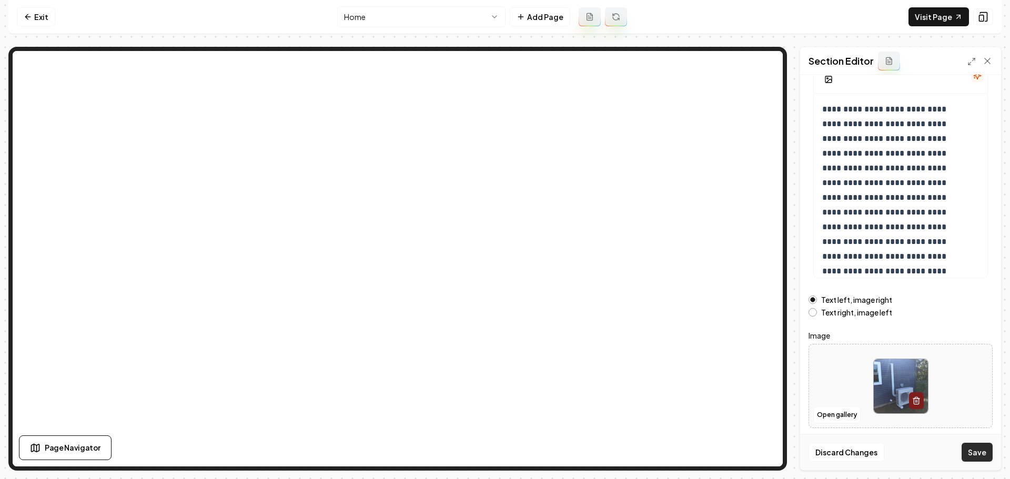
click at [973, 455] on button "Save" at bounding box center [976, 452] width 31 height 19
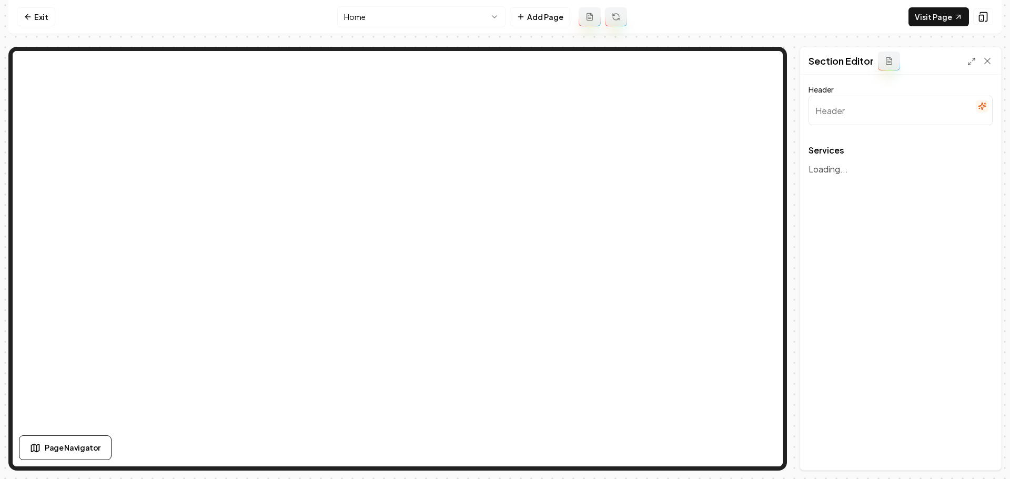
type input "Comprehensive HVAC Services"
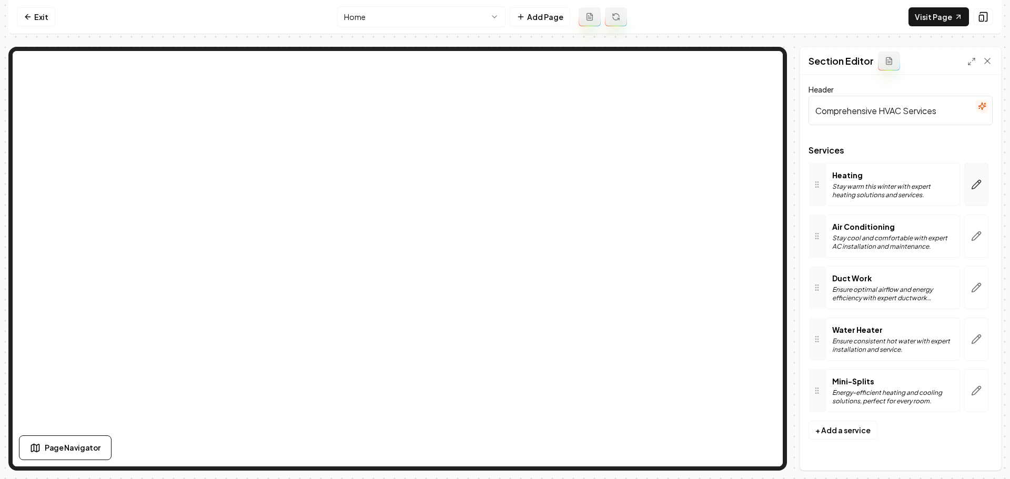
click at [975, 187] on icon "button" at bounding box center [976, 184] width 9 height 9
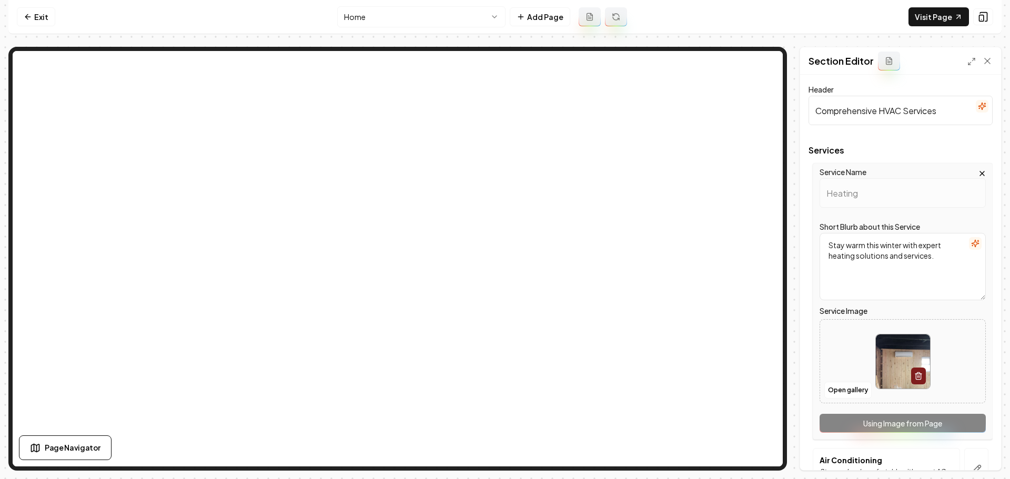
click at [897, 361] on img at bounding box center [902, 361] width 54 height 54
type input "**********"
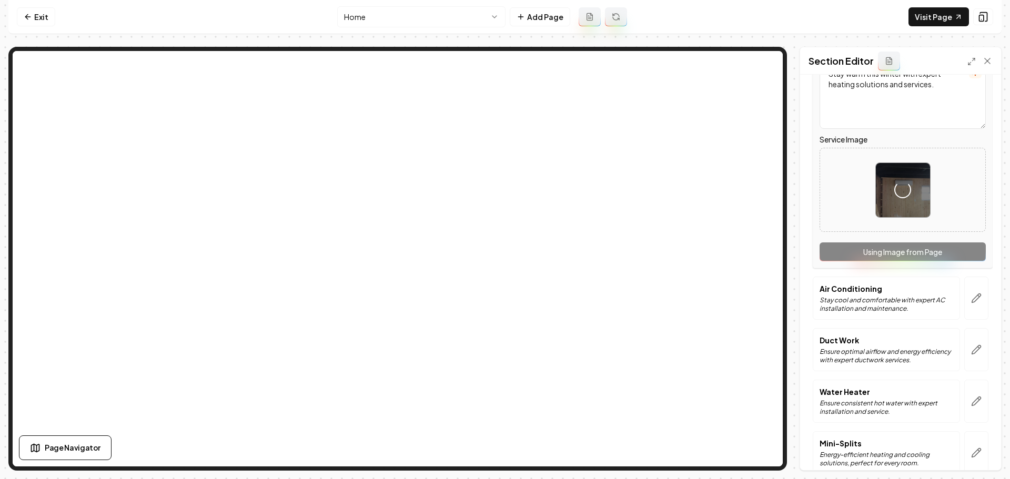
scroll to position [210, 0]
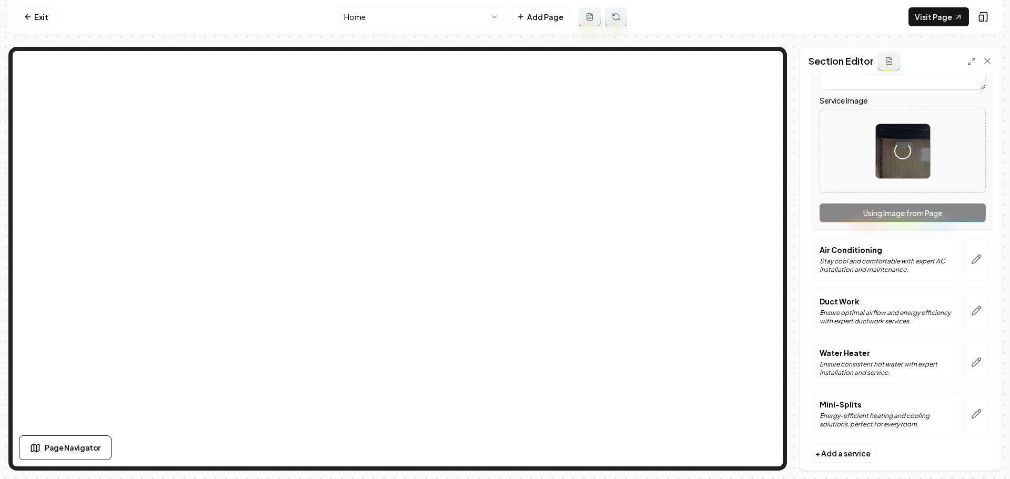
click at [971, 262] on icon "button" at bounding box center [976, 259] width 11 height 11
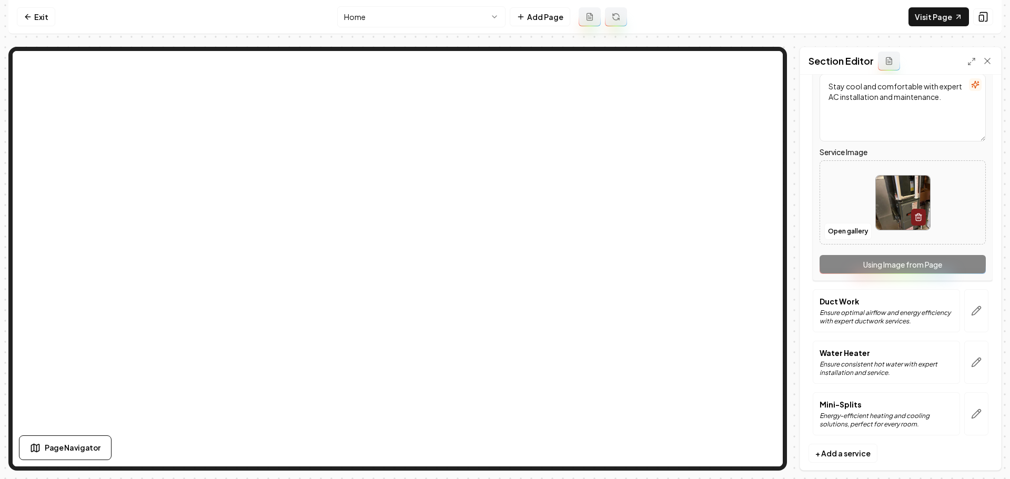
click at [896, 222] on img at bounding box center [902, 203] width 54 height 54
type input "**********"
click at [966, 320] on button "button" at bounding box center [976, 310] width 24 height 43
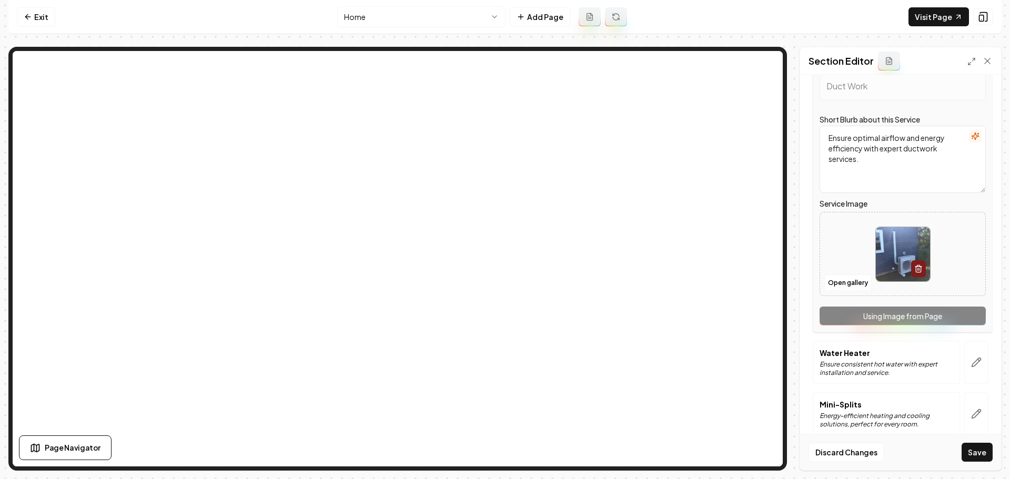
click at [880, 241] on img at bounding box center [902, 254] width 54 height 54
type input "**********"
click at [971, 358] on icon "button" at bounding box center [976, 362] width 11 height 11
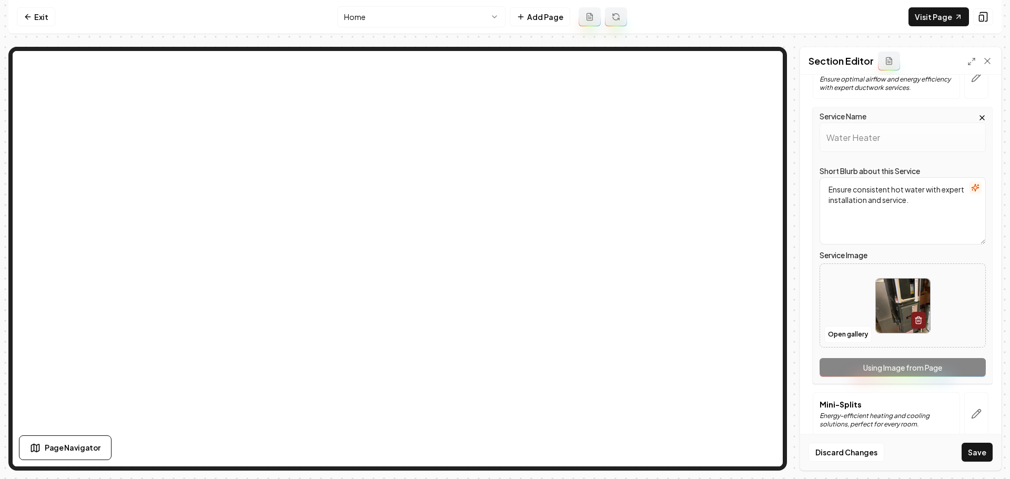
click at [886, 322] on img at bounding box center [902, 306] width 54 height 54
type input "**********"
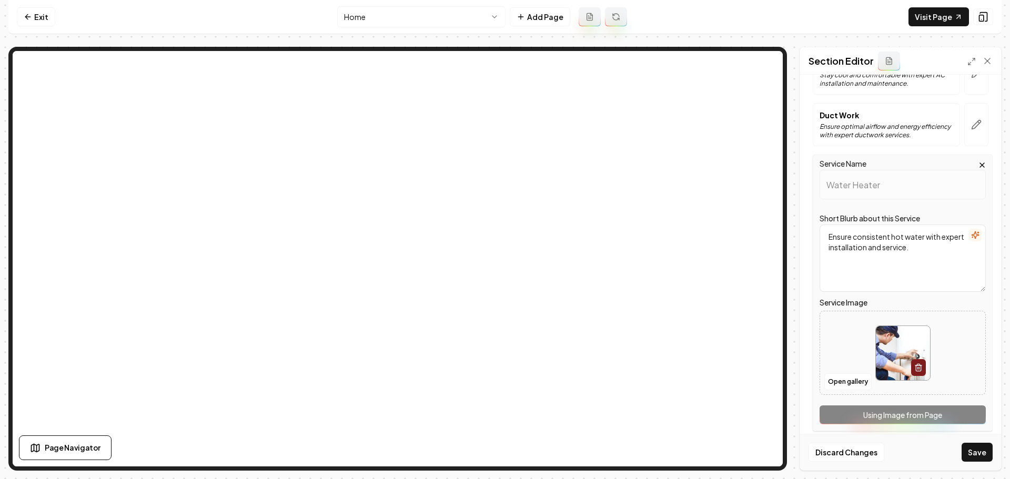
scroll to position [158, 0]
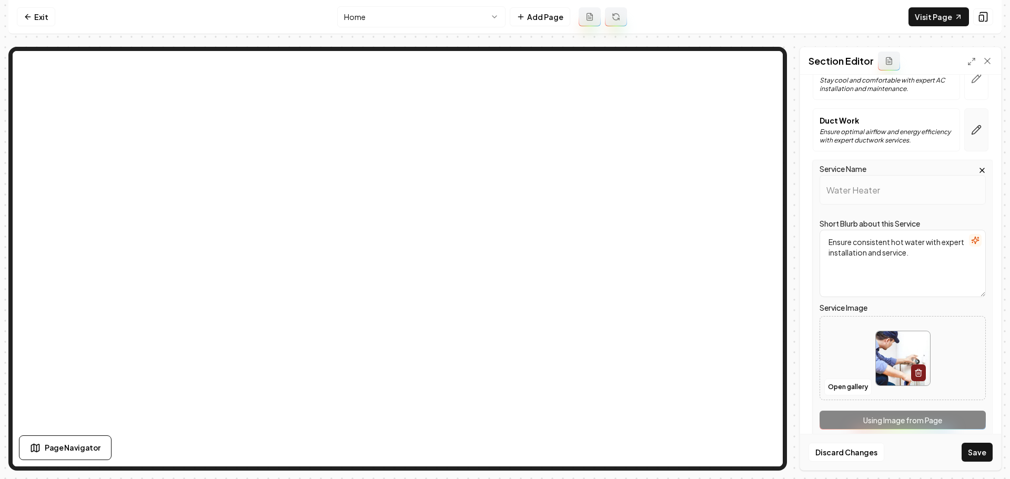
click at [971, 137] on button "button" at bounding box center [976, 129] width 24 height 43
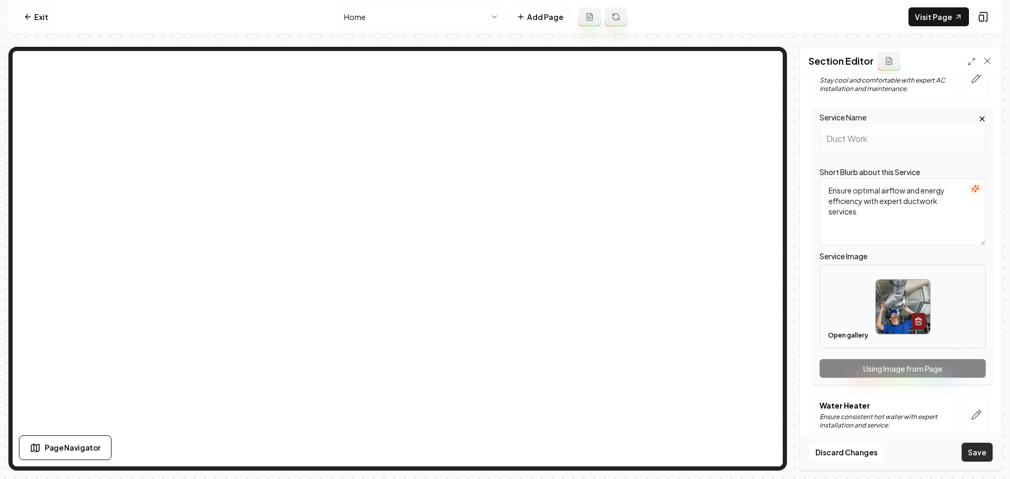
click at [974, 452] on button "Save" at bounding box center [976, 452] width 31 height 19
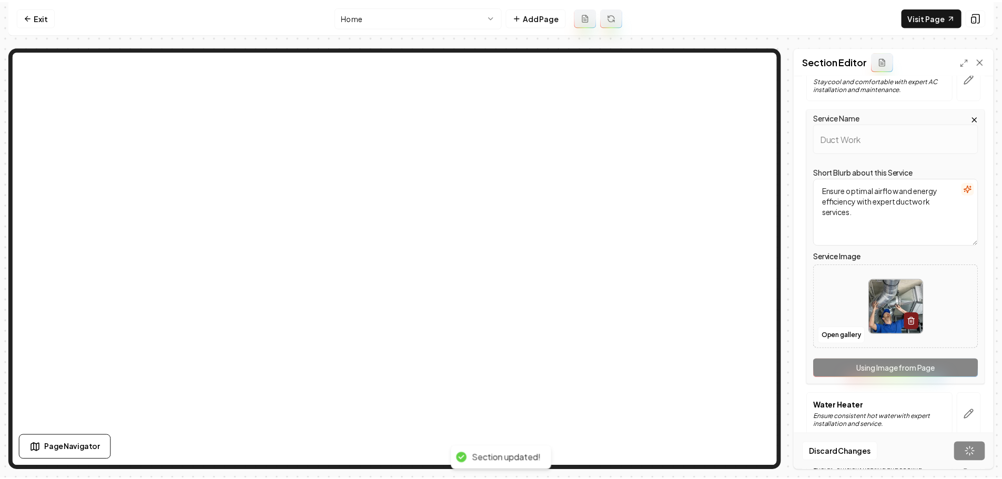
scroll to position [0, 0]
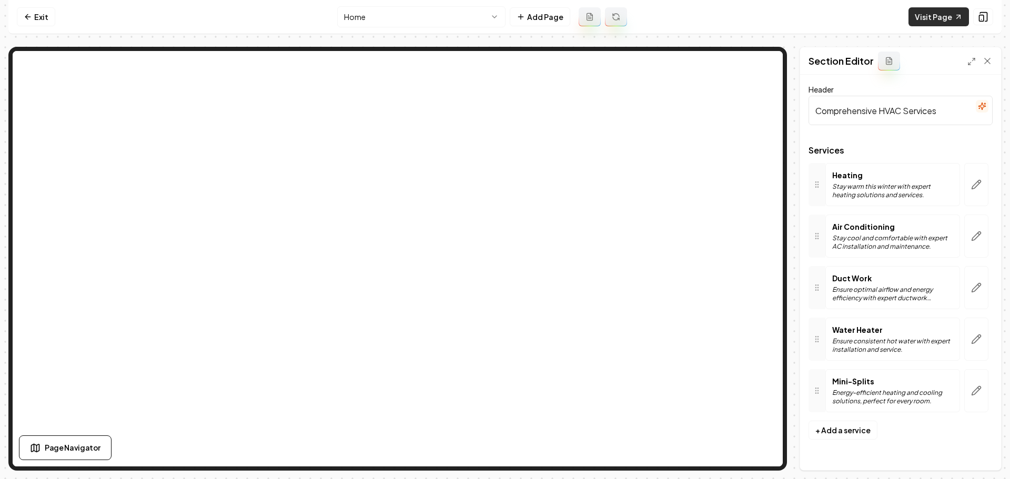
click at [922, 21] on link "Visit Page" at bounding box center [938, 16] width 60 height 19
click at [35, 18] on link "Exit" at bounding box center [36, 16] width 38 height 19
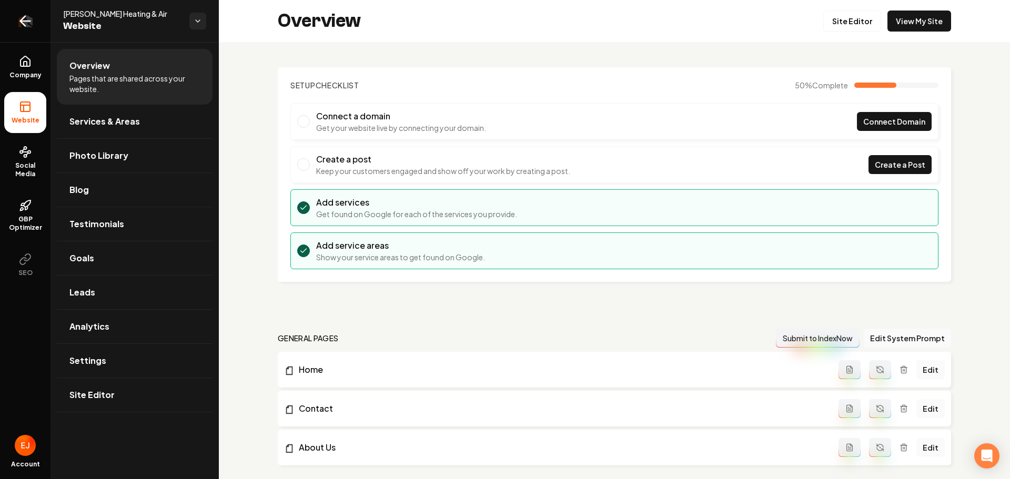
click at [27, 24] on icon "Return to dashboard" at bounding box center [25, 21] width 17 height 17
